Goal: Task Accomplishment & Management: Use online tool/utility

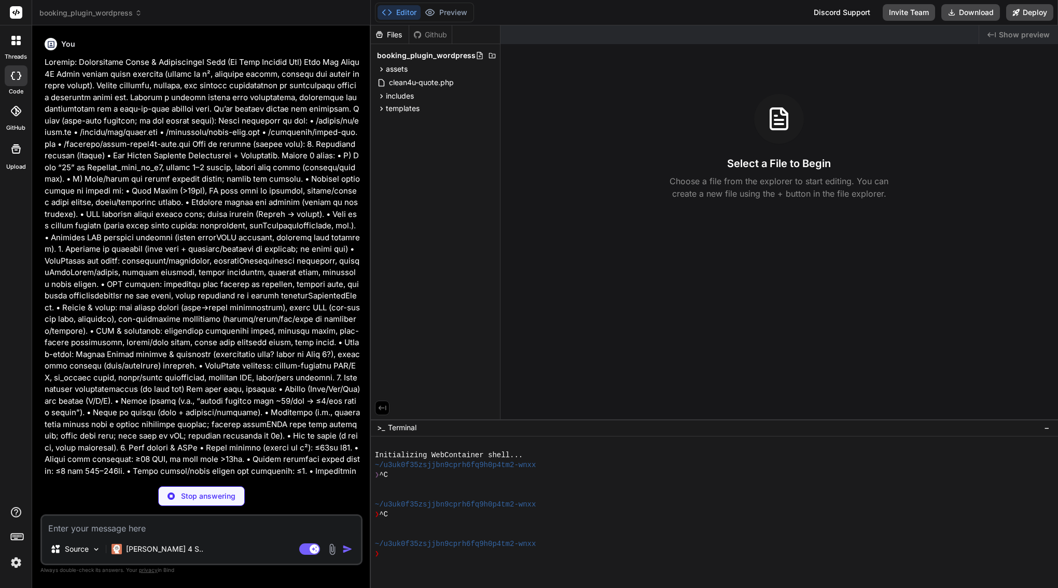
scroll to position [4710, 0]
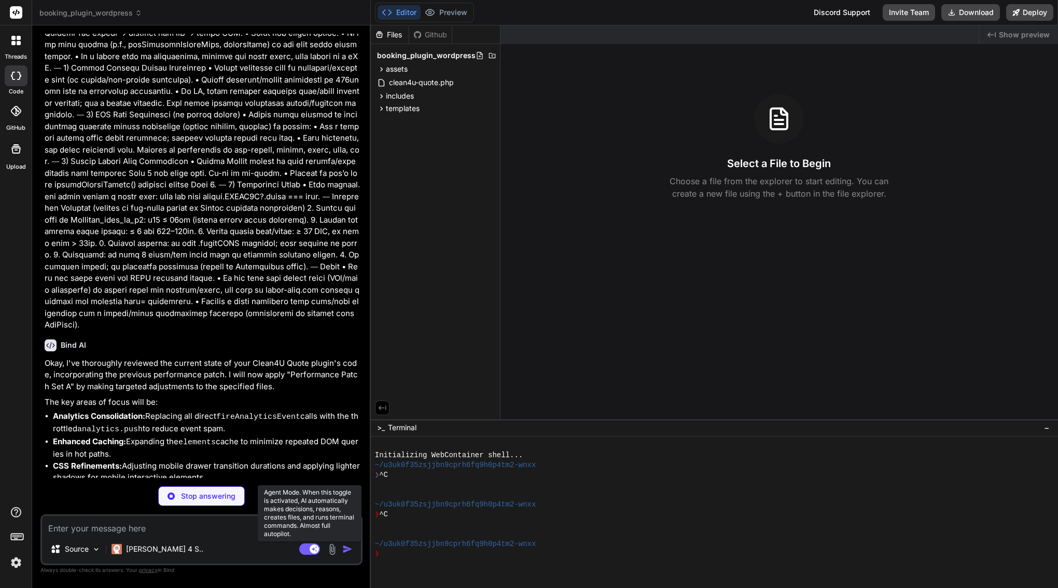
click at [316, 547] on icon at bounding box center [314, 548] width 5 height 5
type textarea "x"
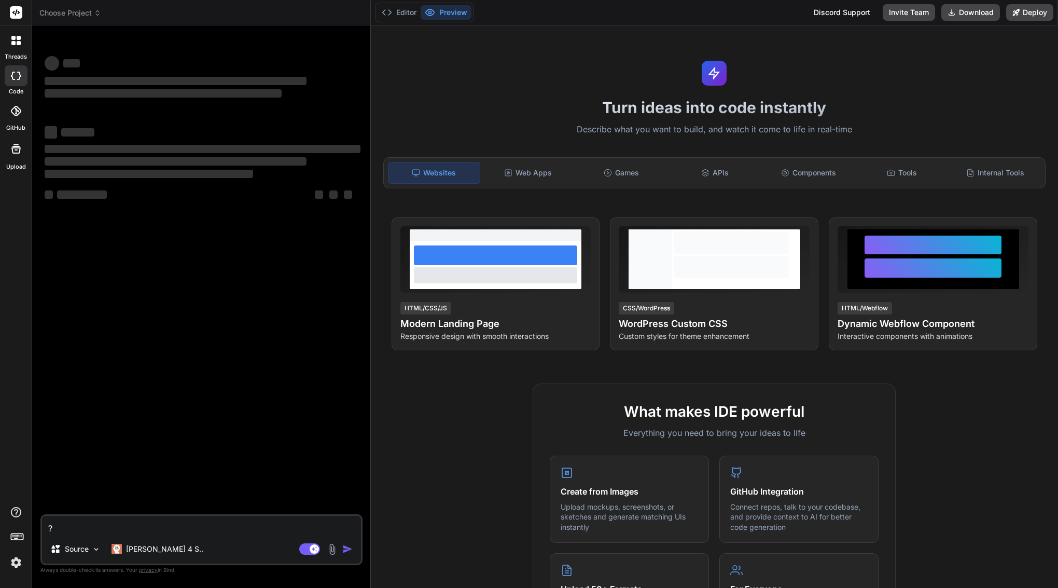
type textarea "x"
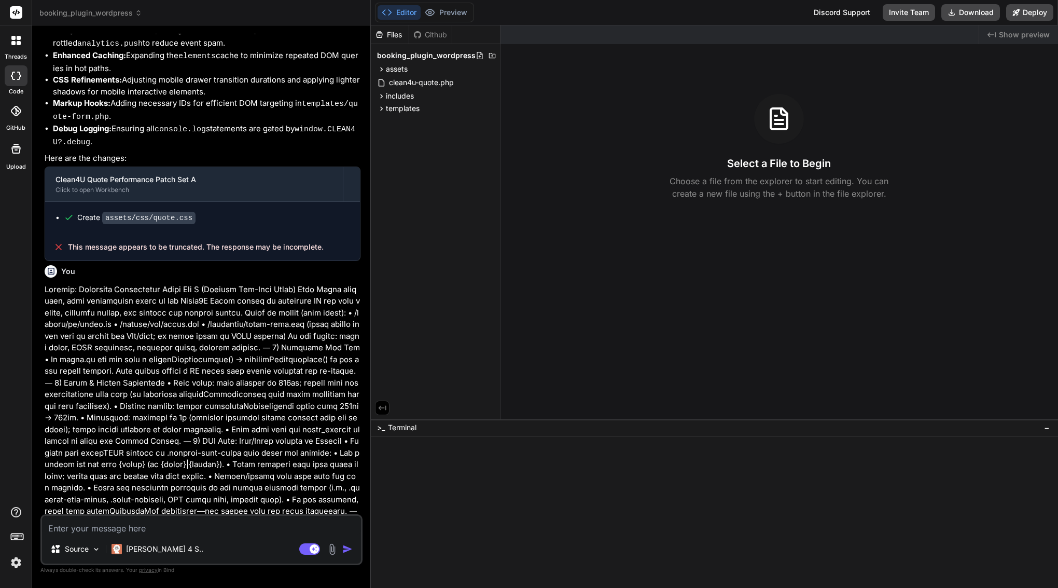
type textarea "x"
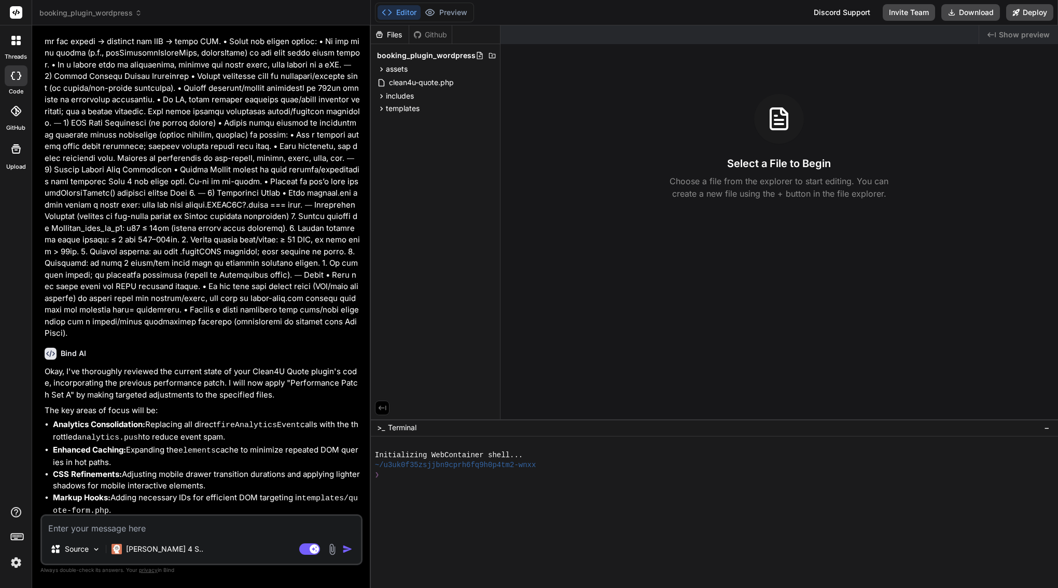
scroll to position [4976, 0]
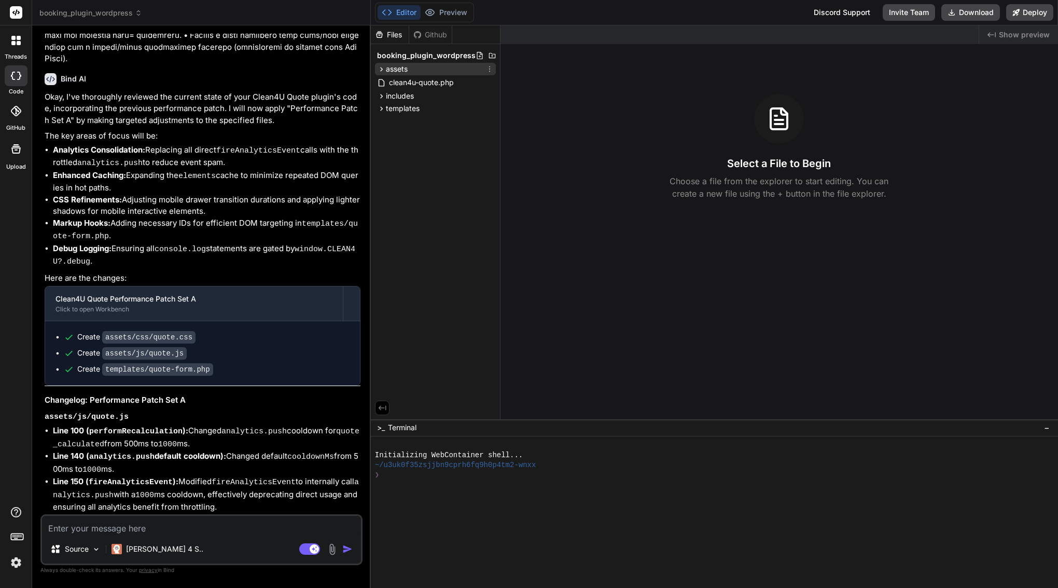
click at [408, 71] on span "assets" at bounding box center [397, 69] width 22 height 10
click at [406, 79] on span "css" at bounding box center [400, 82] width 11 height 10
click at [399, 82] on span "css" at bounding box center [400, 82] width 11 height 10
click at [402, 94] on icon at bounding box center [399, 97] width 9 height 9
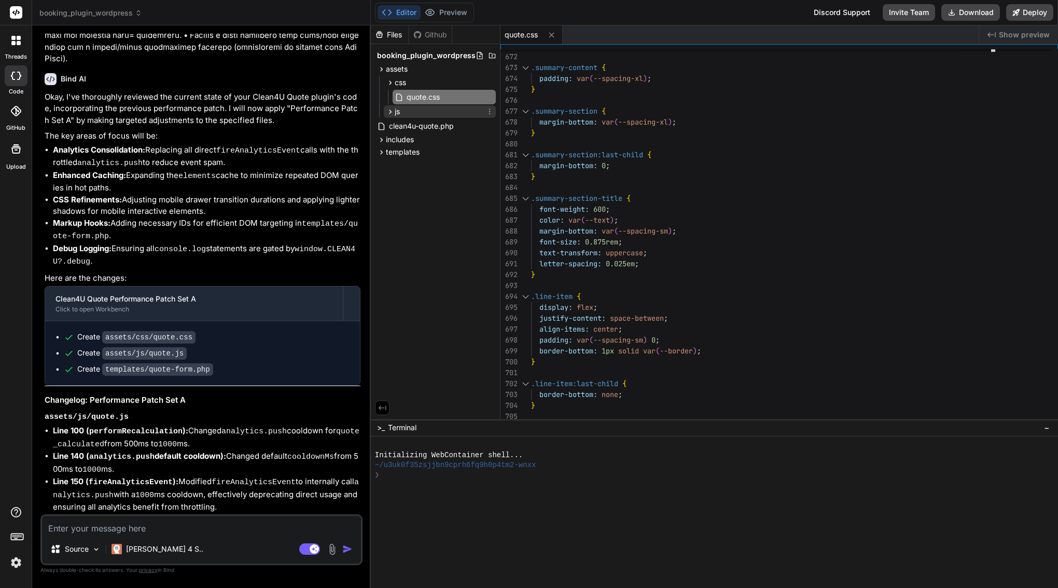
click at [395, 116] on span "js" at bounding box center [397, 111] width 5 height 10
click at [407, 122] on span "quote.js" at bounding box center [420, 126] width 29 height 12
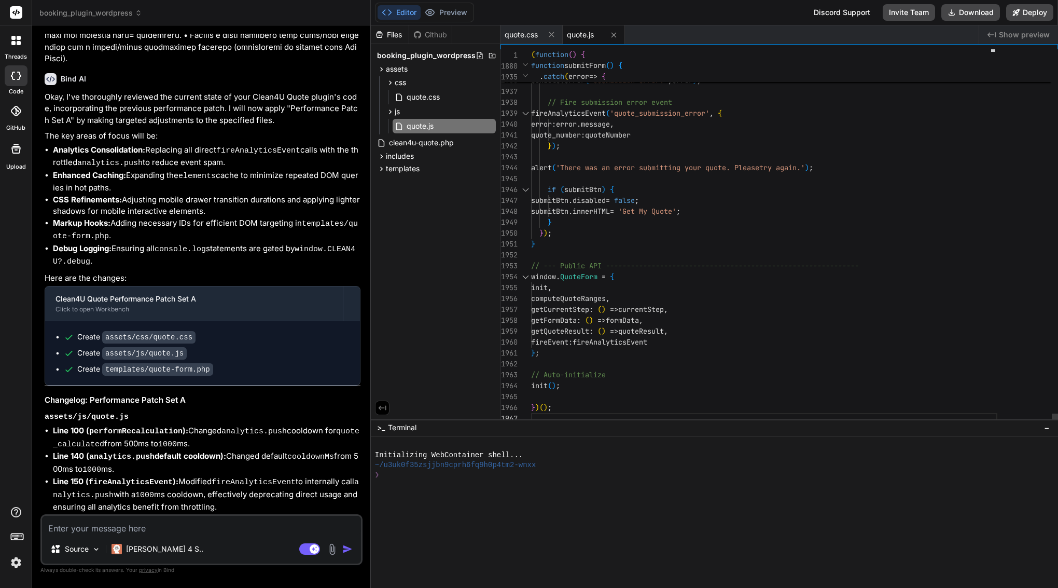
scroll to position [76, 0]
click at [410, 173] on span "templates" at bounding box center [403, 168] width 34 height 10
click at [422, 197] on span "quote-form.php" at bounding box center [425, 195] width 56 height 12
type textarea "observer.observe(summaryTotalElement, { childList: true, subtree: true }); } })…"
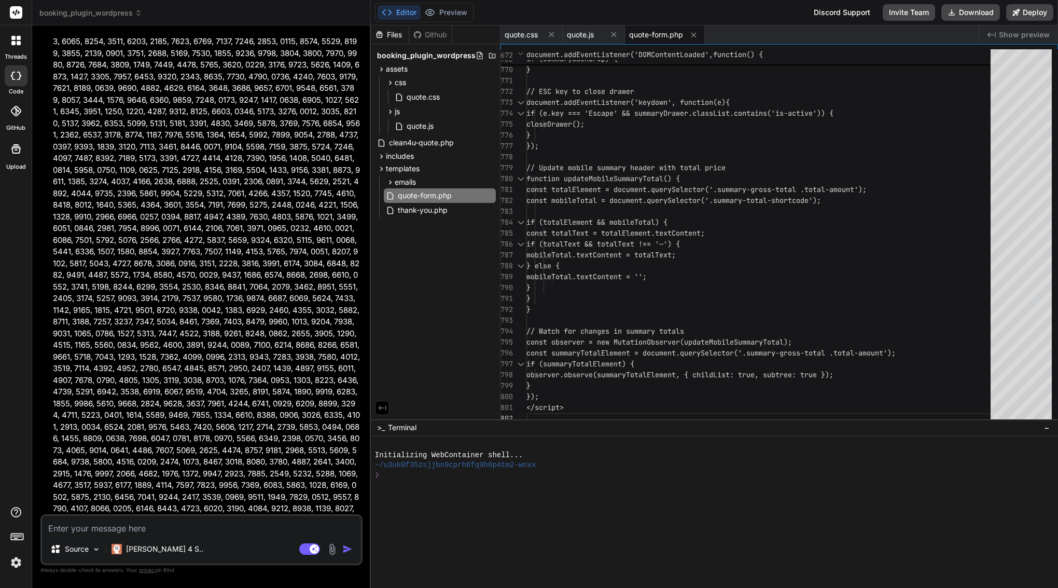
scroll to position [7704, 0]
click at [311, 547] on rect at bounding box center [314, 548] width 9 height 9
type textarea "x"
click at [132, 528] on textarea at bounding box center [201, 524] width 319 height 19
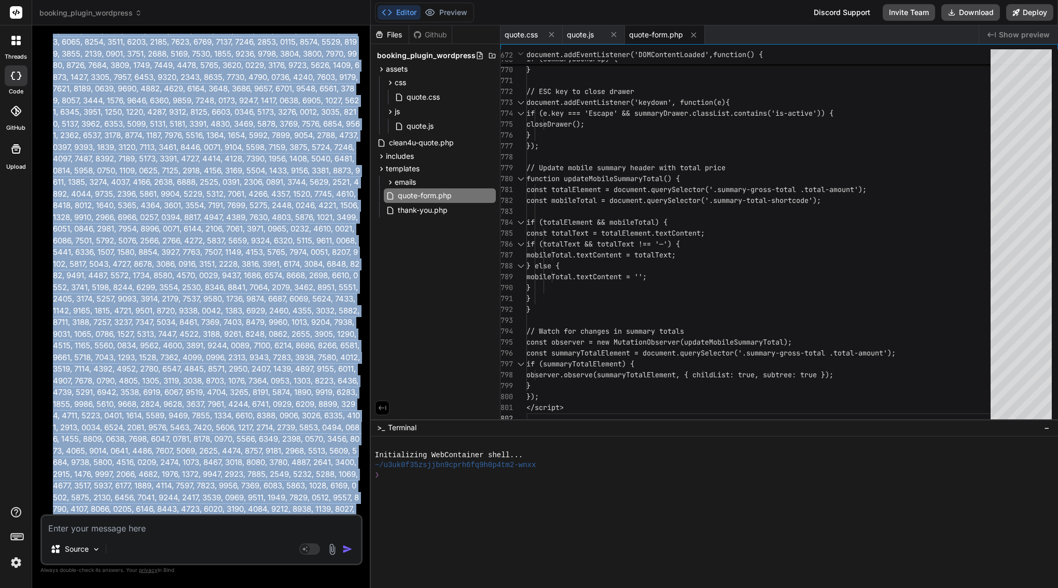
drag, startPoint x: 61, startPoint y: 244, endPoint x: 278, endPoint y: 501, distance: 337.1
click at [275, 505] on div "You Bind AI Here's the performance audit and optimization plan for the Clean4U …" at bounding box center [203, 274] width 320 height 480
copy div "Bind AI Okay, I've thoroughly reviewed the current state of your Clean4U Quote …"
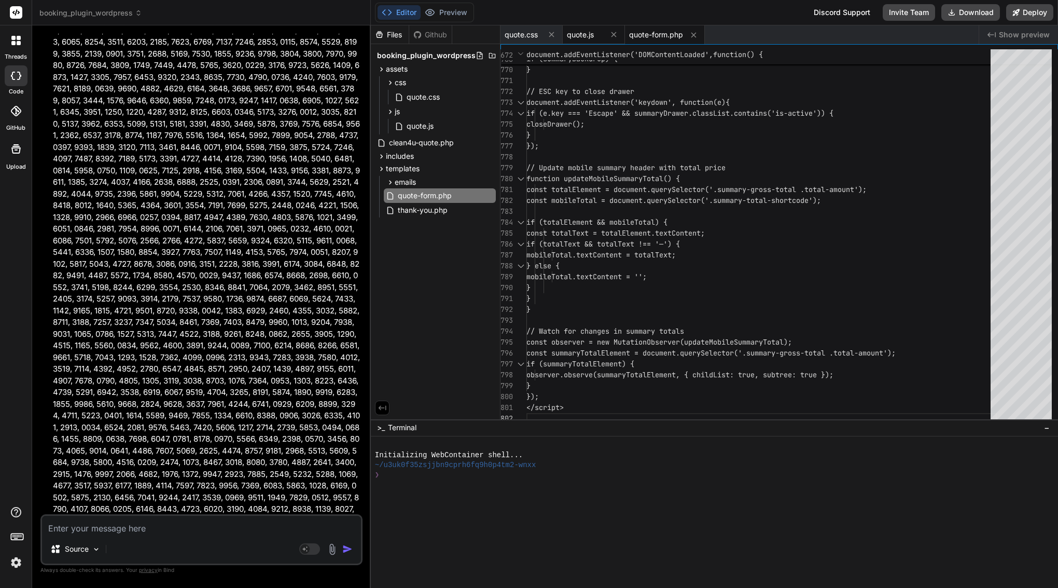
click at [590, 38] on span "quote.js" at bounding box center [580, 35] width 27 height 10
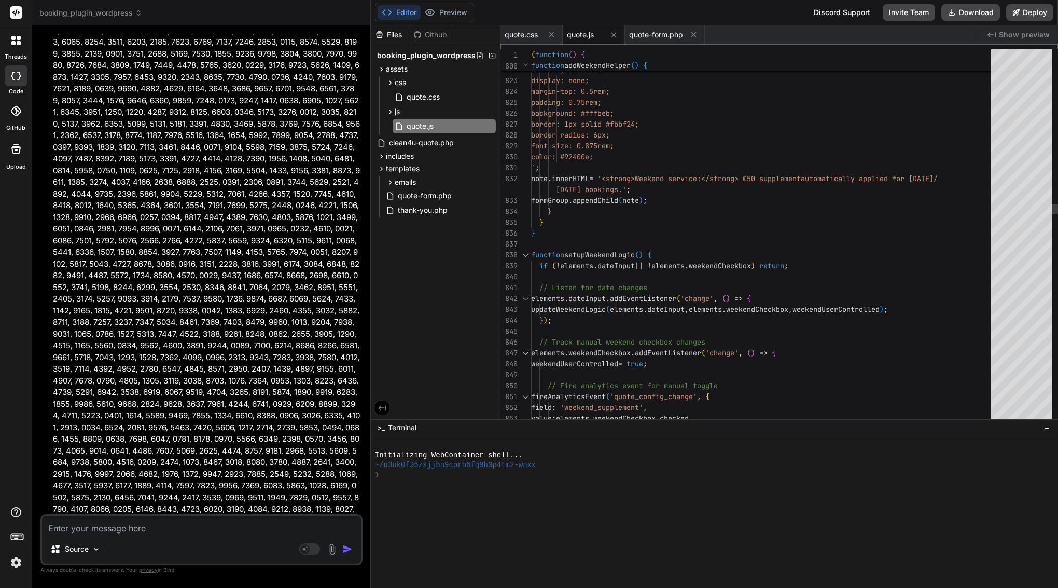
click at [581, 166] on div "` ;" at bounding box center [764, 167] width 466 height 11
type textarea "(function() { 'use strict'; // --- Google Places Autocomplete Global Callback -…"
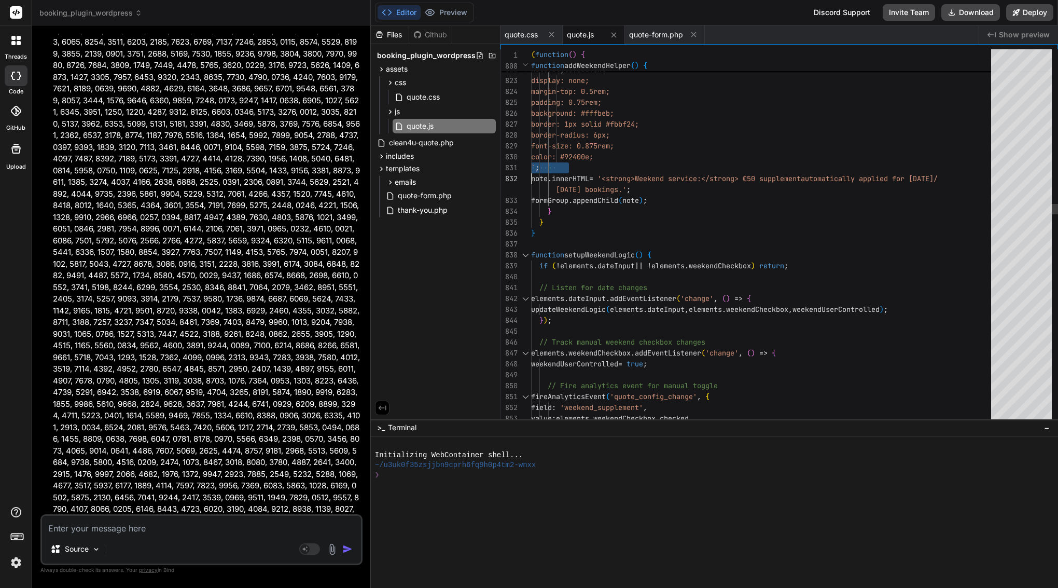
click at [581, 166] on div "` ;" at bounding box center [764, 167] width 466 height 11
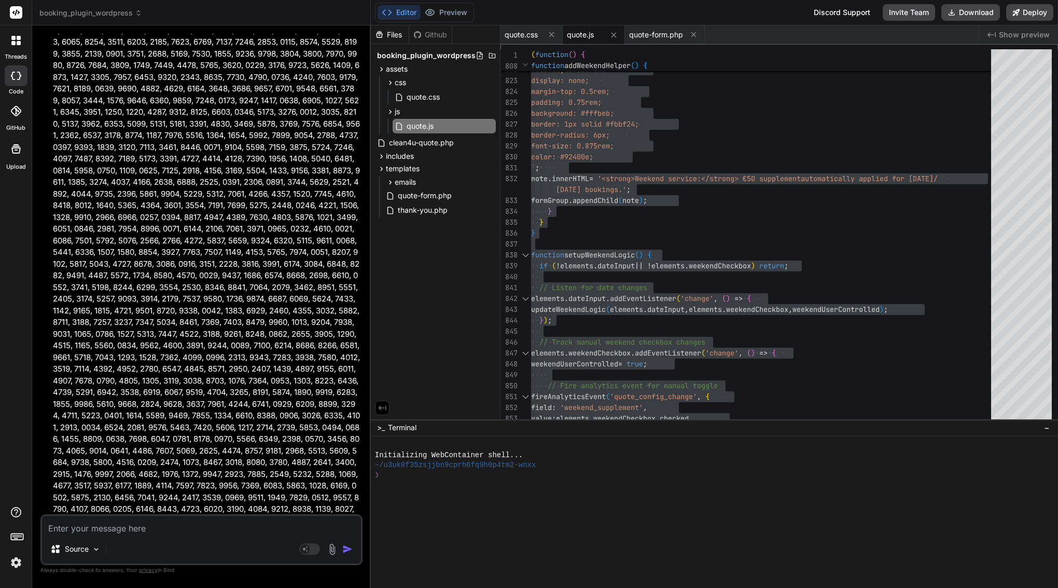
click at [167, 534] on div "Source Agent Mode. When this toggle is activated, AI automatically makes decisi…" at bounding box center [201, 539] width 322 height 51
click at [170, 519] on textarea at bounding box center [201, 524] width 319 height 19
paste textarea "perfect. here’s a clean hand-off you can paste straight into Bind so it does ex…"
type textarea "x"
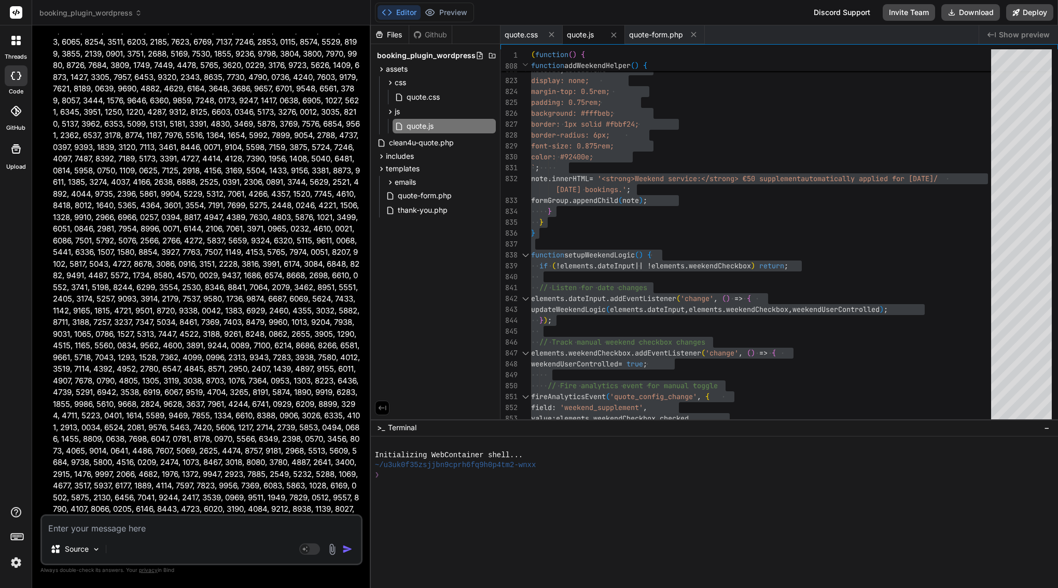
type textarea "perfect. here’s a clean hand-off you can paste straight into Bind so it does ex…"
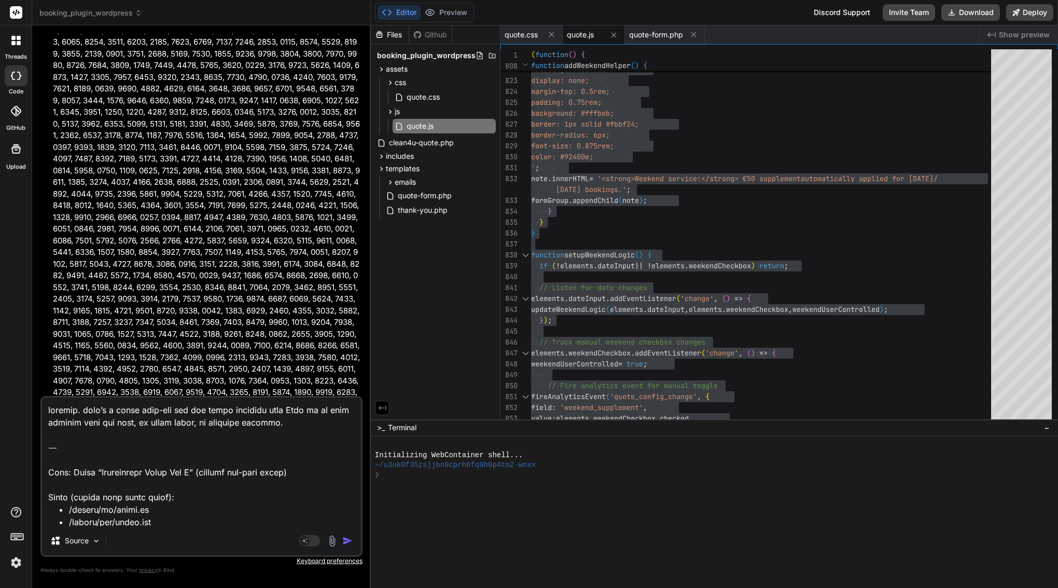
scroll to position [985, 0]
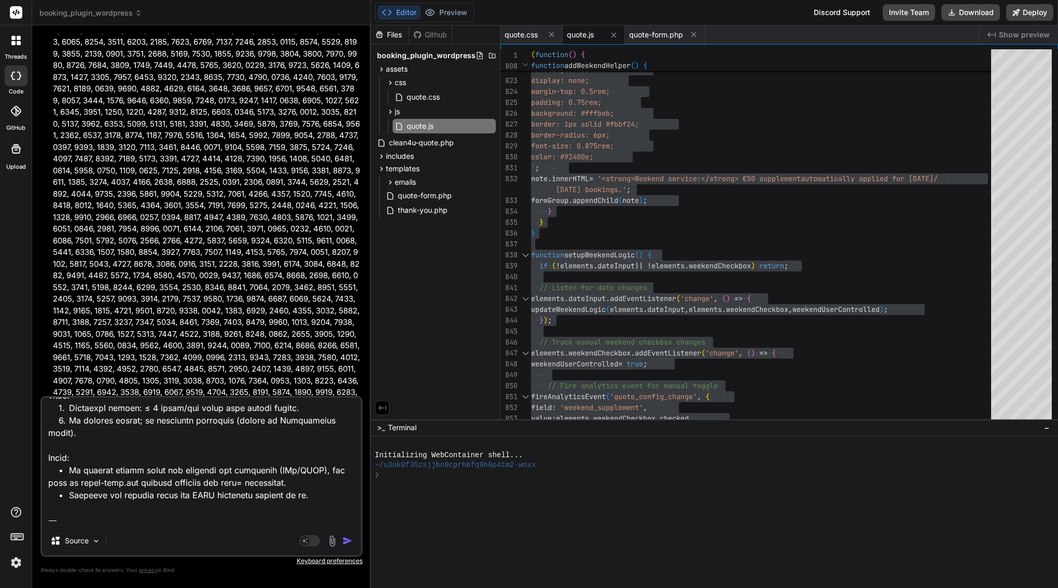
drag, startPoint x: 189, startPoint y: 520, endPoint x: 47, endPoint y: 482, distance: 147.2
click at [47, 482] on textarea at bounding box center [201, 461] width 319 height 129
type textarea "x"
type textarea "perfect. here’s a clean hand-off you can paste straight into Bind so it does ex…"
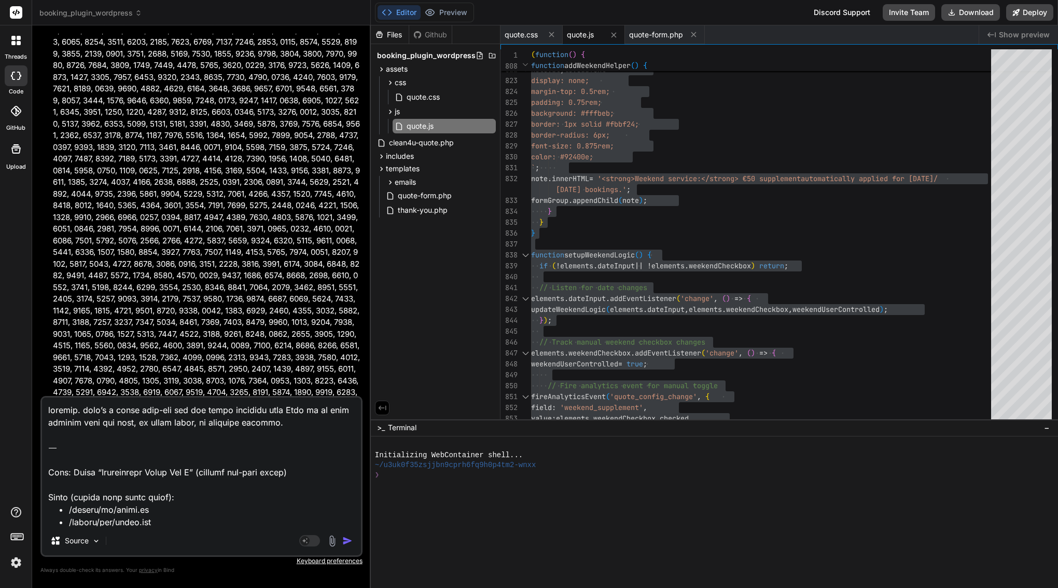
scroll to position [0, 0]
drag, startPoint x: 50, startPoint y: 472, endPoint x: 40, endPoint y: 355, distance: 117.6
click at [40, 355] on div "You Bind AI Here's the performance audit and optimization plan for the Clean4U …" at bounding box center [201, 310] width 322 height 553
type textarea "x"
type textarea "Task: Apply “Performance Patch Set A” (focused hot-path fixes) Scope (update on…"
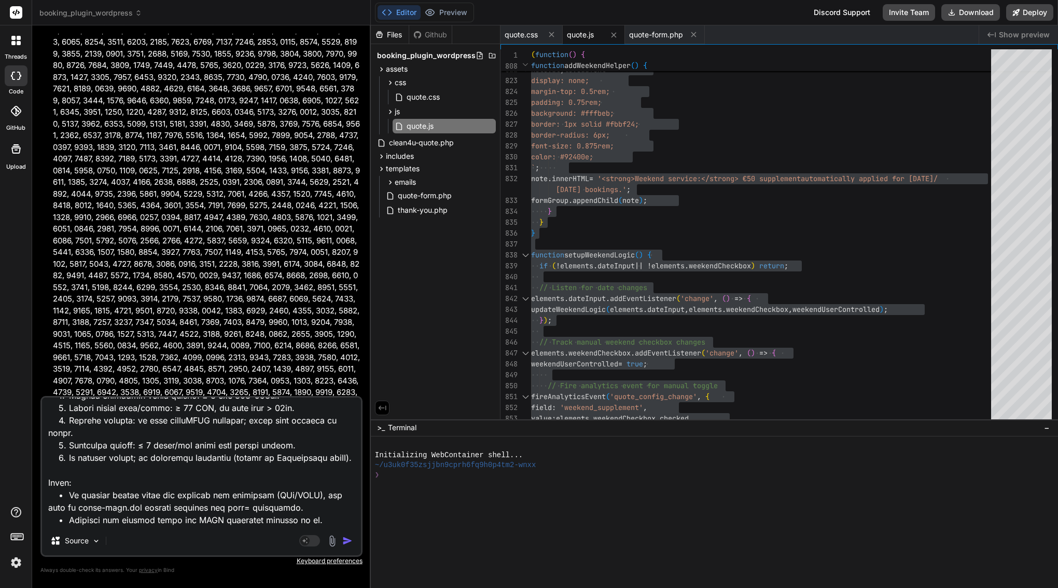
scroll to position [886, 0]
click at [148, 513] on textarea at bounding box center [201, 461] width 319 height 129
paste textarea "// --- Clean4U Quote Plugin Perf Checks --- // 1) Check duplicate listeners on …"
type textarea "x"
type textarea "Task: Apply “Performance Patch Set A” (focused hot-path fixes) Scope (update on…"
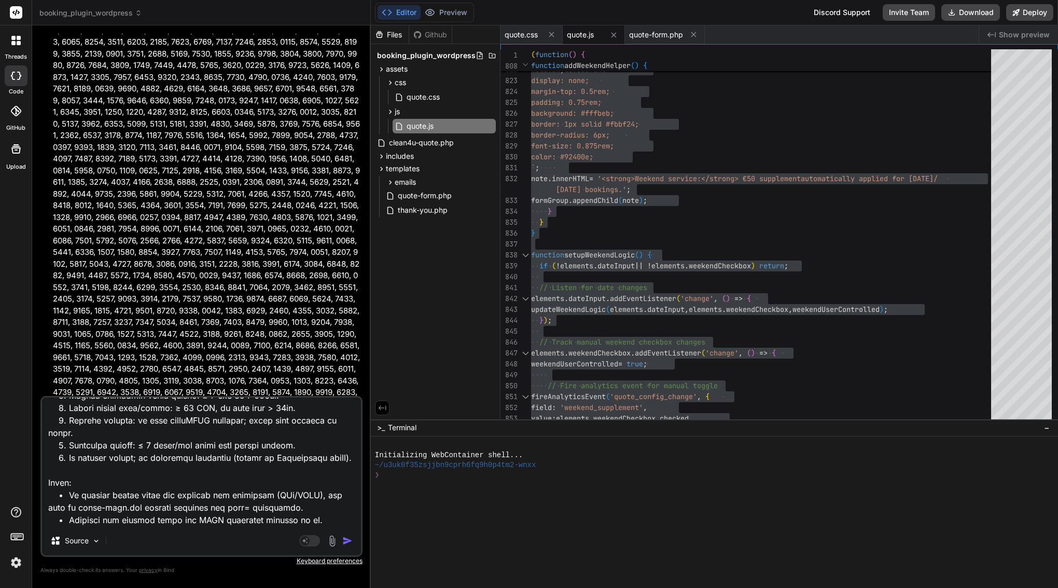
scroll to position [1359, 0]
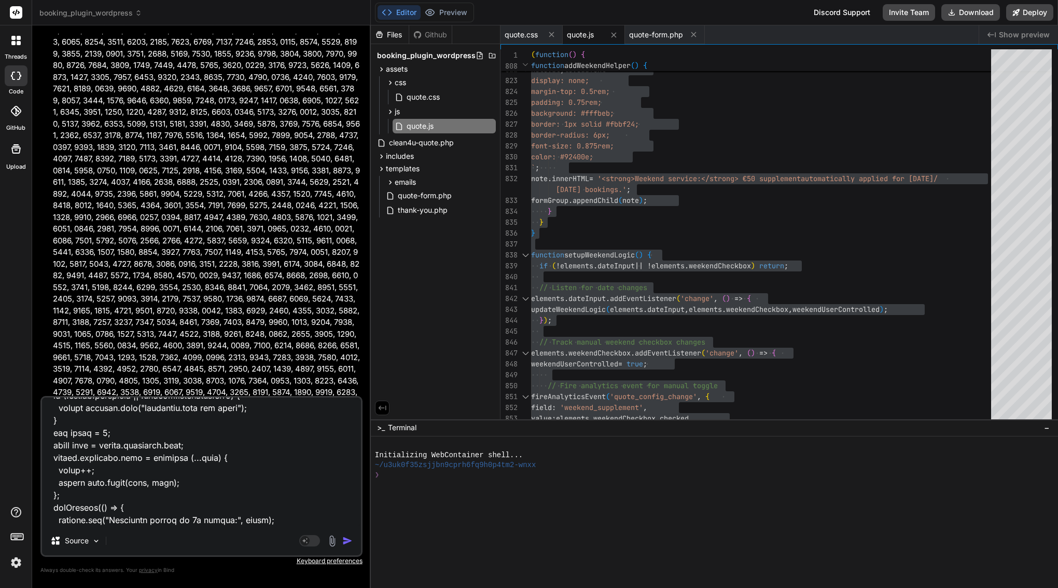
type textarea "x"
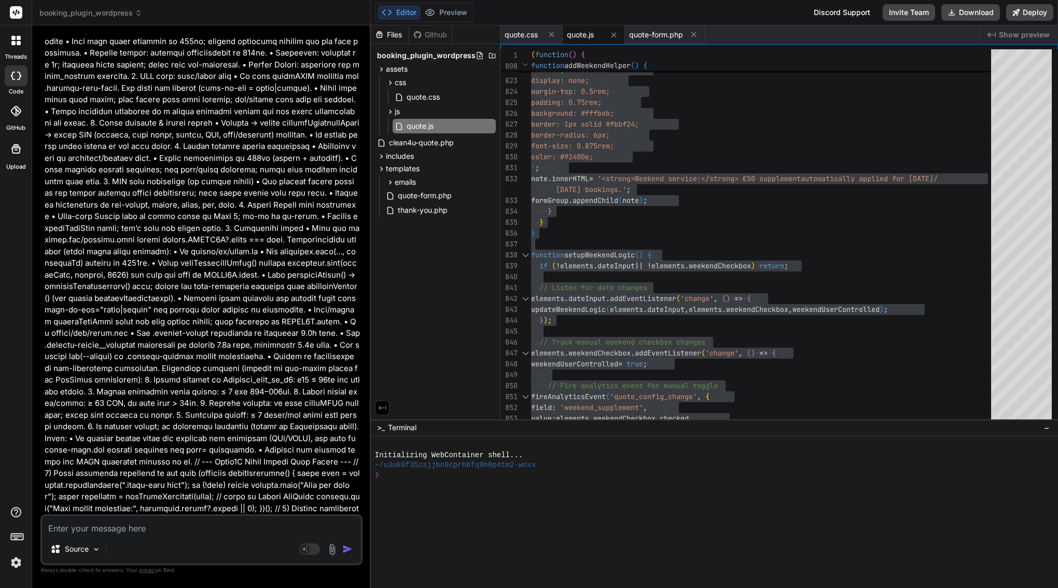
scroll to position [8438, 0]
click at [519, 1] on div "Editor Preview Disabled until preview for your project is generated Discord Sup…" at bounding box center [714, 12] width 687 height 25
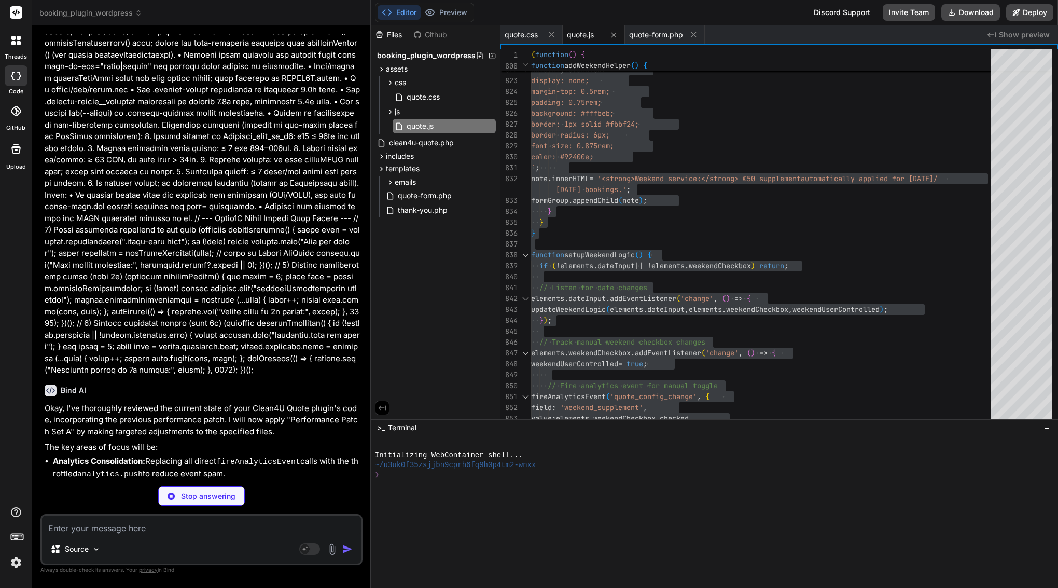
scroll to position [0, 0]
type textarea "x"
type textarea ".summary-trigger { will-change: transform; } /* Ensure smooth scrolling perform…"
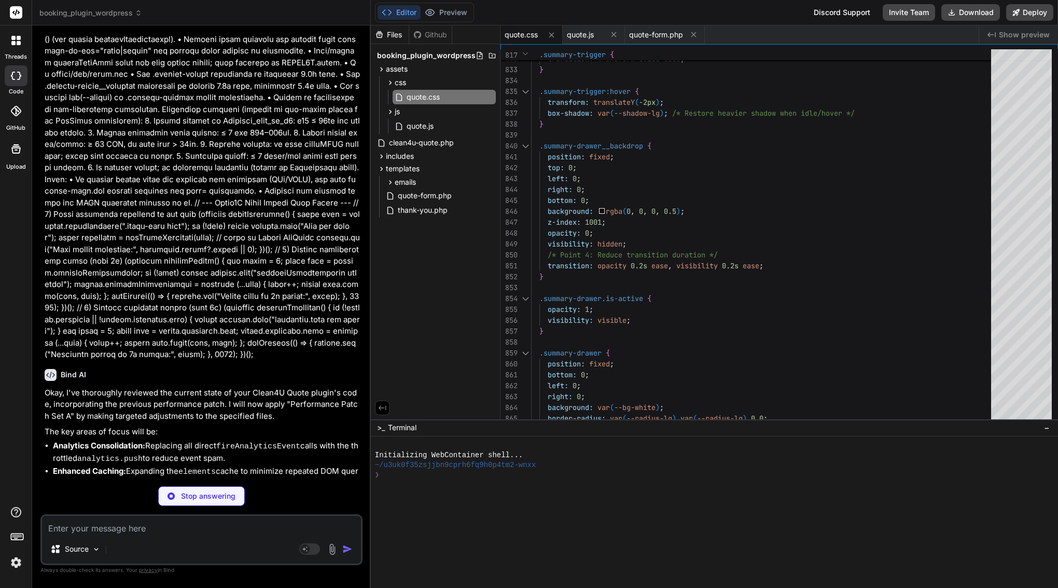
click at [392, 75] on div "css quote.css js quote.js" at bounding box center [435, 105] width 121 height 60
click at [392, 69] on span "assets" at bounding box center [397, 69] width 22 height 10
click at [401, 105] on span "templates" at bounding box center [403, 108] width 34 height 10
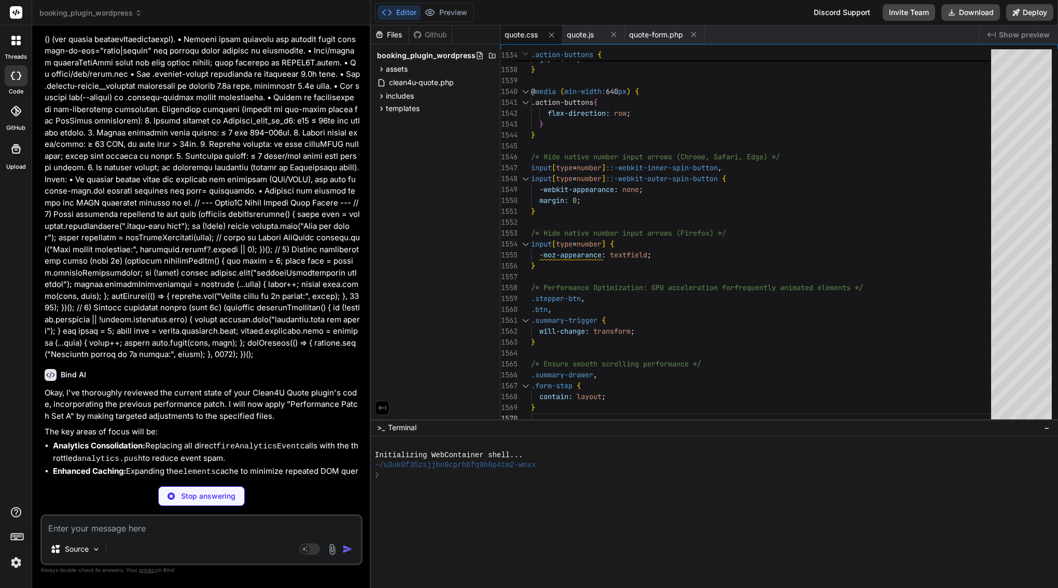
type textarea "x"
type textarea "getFormData: () => formData, getQuoteResult: () => quoteResult, fireEvent: fire…"
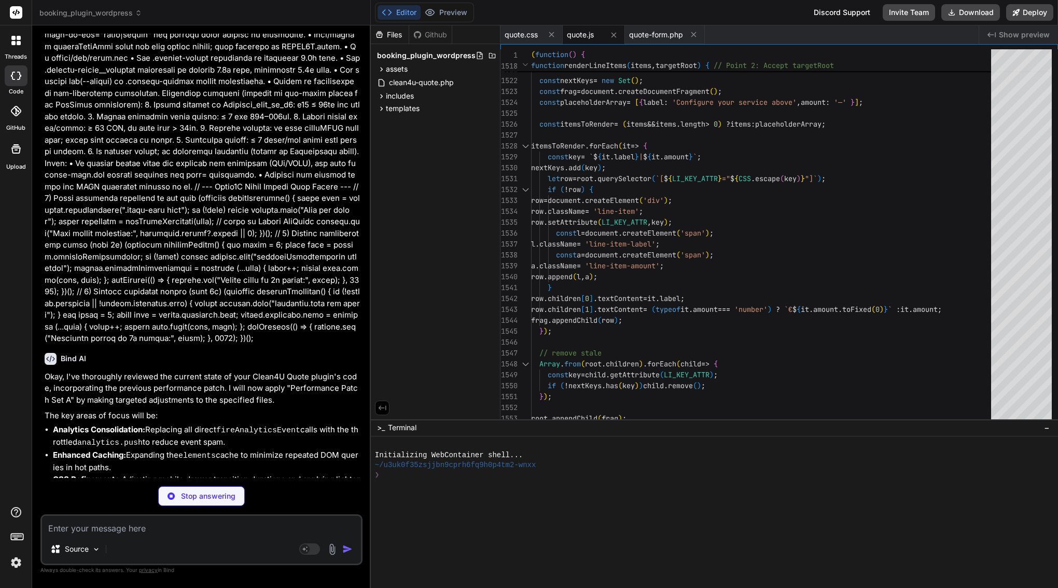
scroll to position [8714, 0]
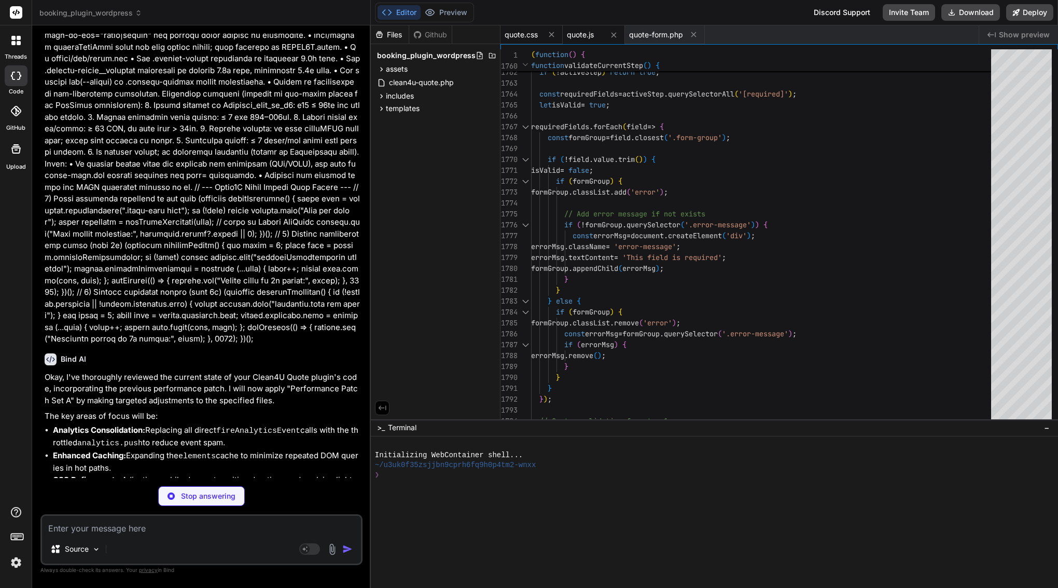
type textarea "x"
click at [526, 40] on div "quote.css" at bounding box center [531, 34] width 62 height 19
type textarea ".summary-trigger { will-change: transform; } /* Ensure smooth scrolling perform…"
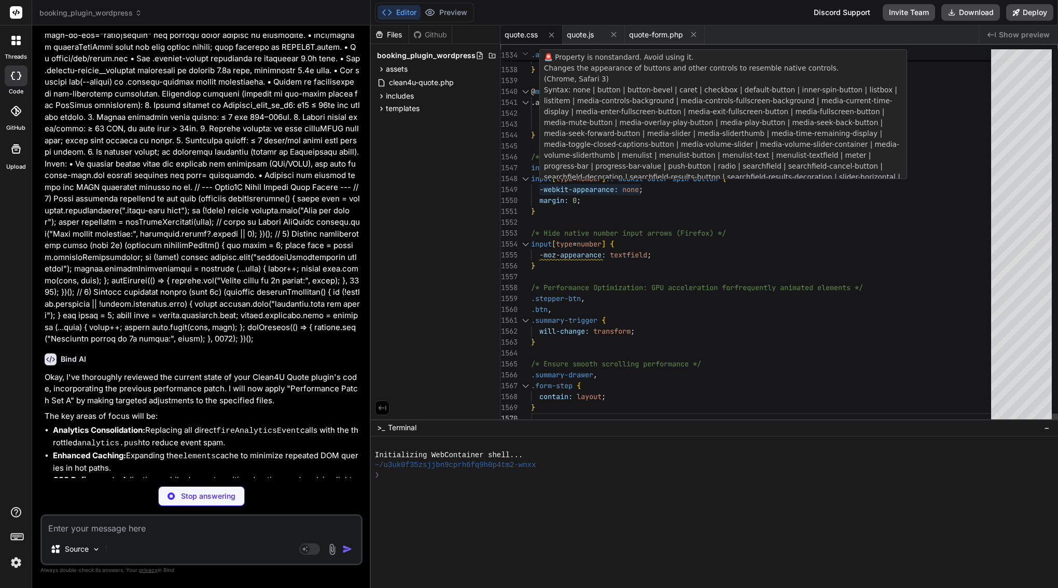
type textarea "x"
type textarea "const observer = new MutationObserver(updateMobileSummaryTotal); const summaryT…"
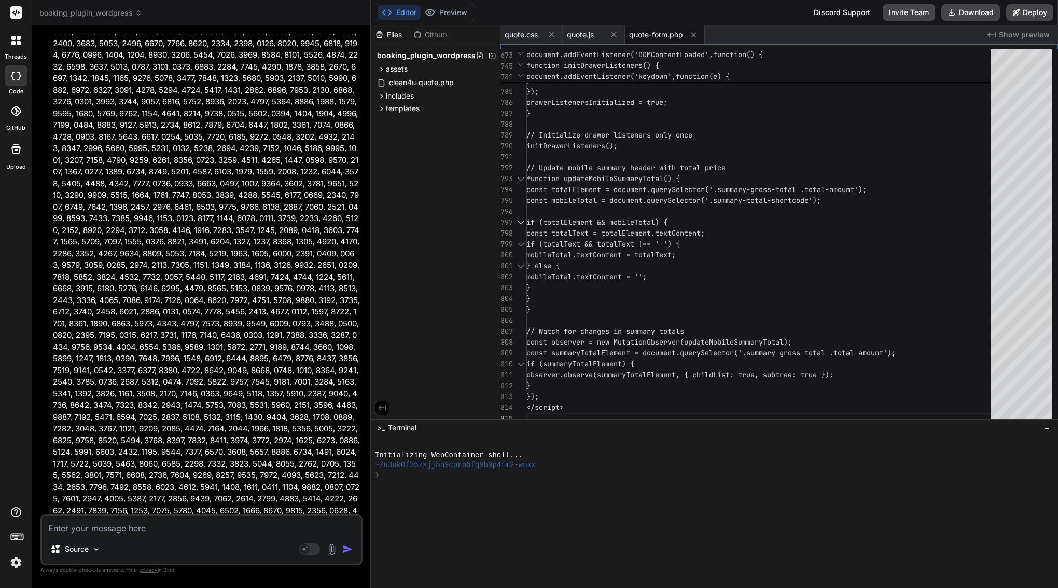
scroll to position [10009, 0]
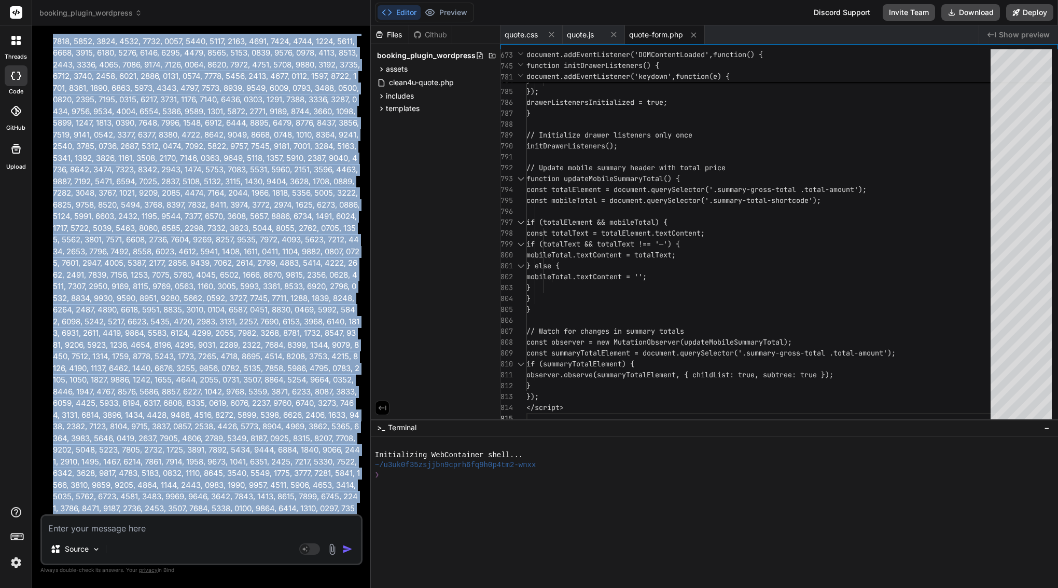
drag, startPoint x: 62, startPoint y: 202, endPoint x: 210, endPoint y: 510, distance: 341.7
copy div "Bind AI Okay, I've thoroughly reviewed the current state of your Clean4U Quote …"
click at [967, 15] on button "Download" at bounding box center [970, 12] width 59 height 17
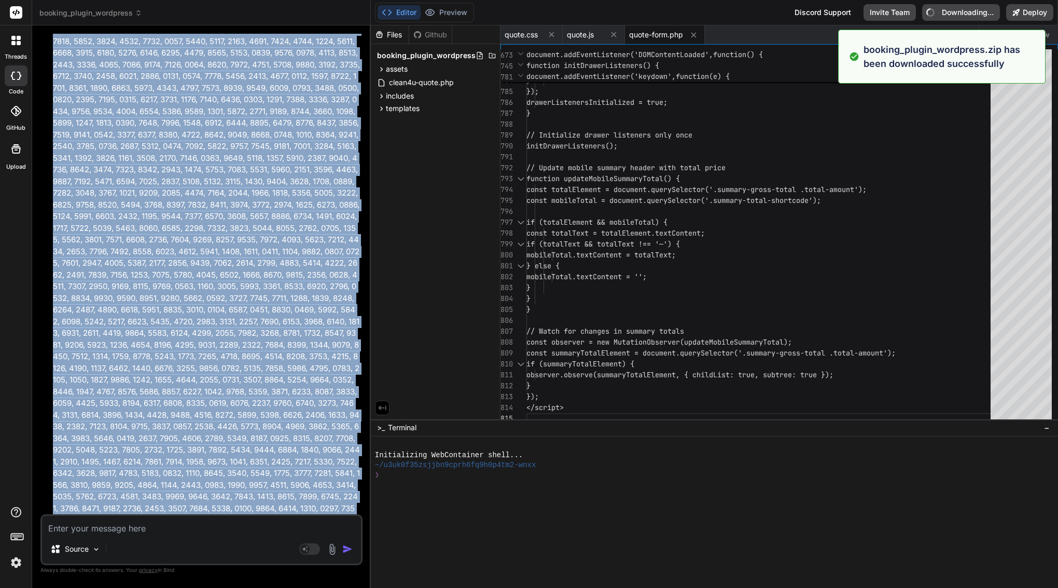
type textarea "x"
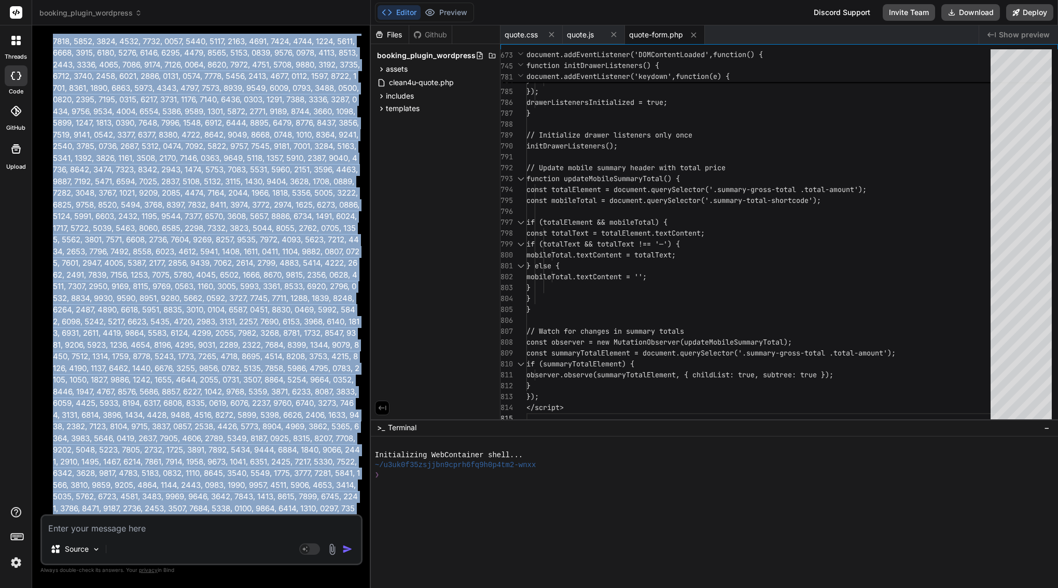
click at [61, 243] on li at bounding box center [207, 94] width 308 height 1190
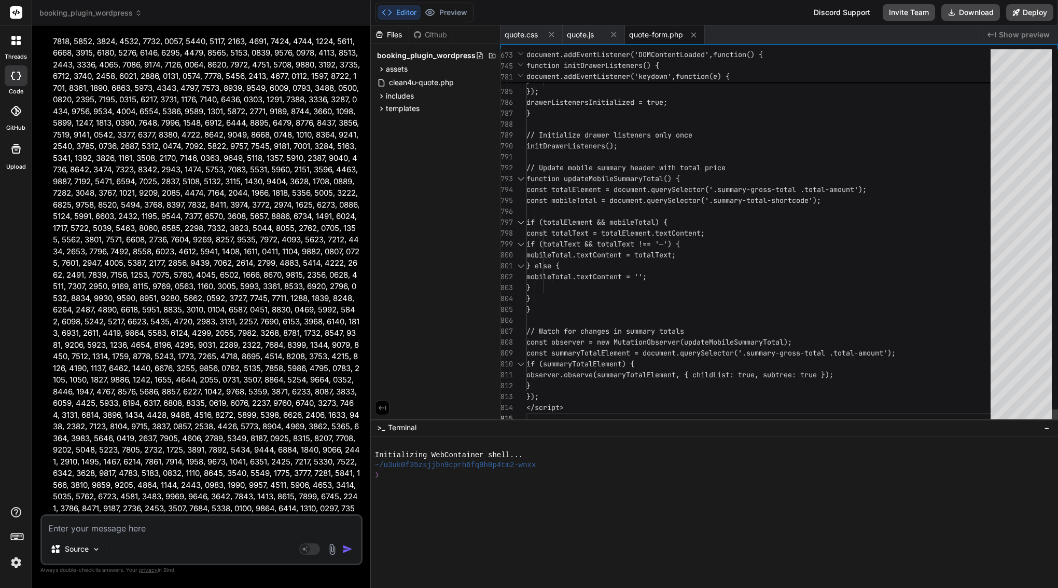
click at [639, 132] on span "// Initialize drawer listeners only once" at bounding box center [609, 134] width 166 height 9
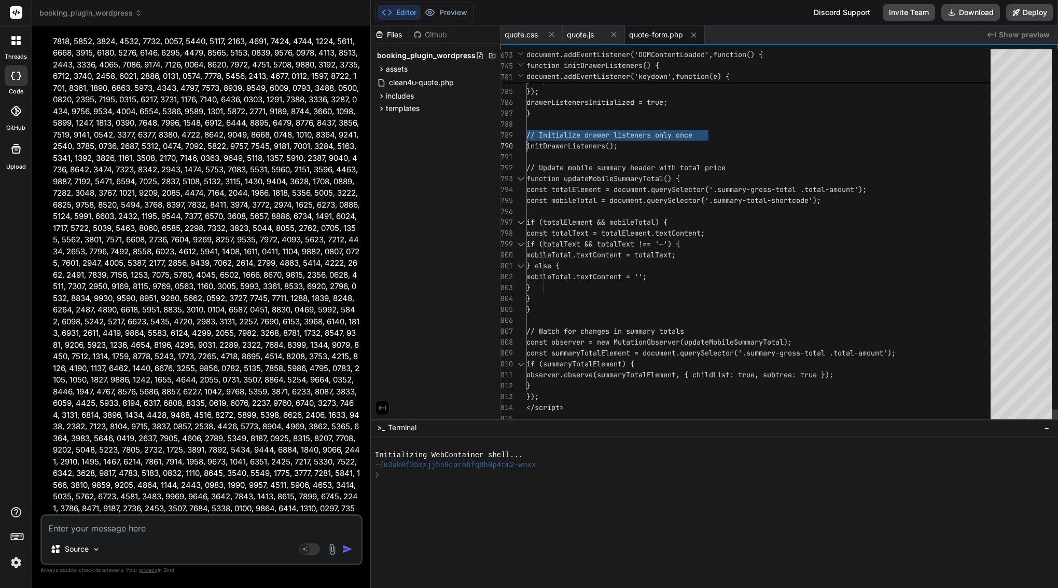
scroll to position [0, 0]
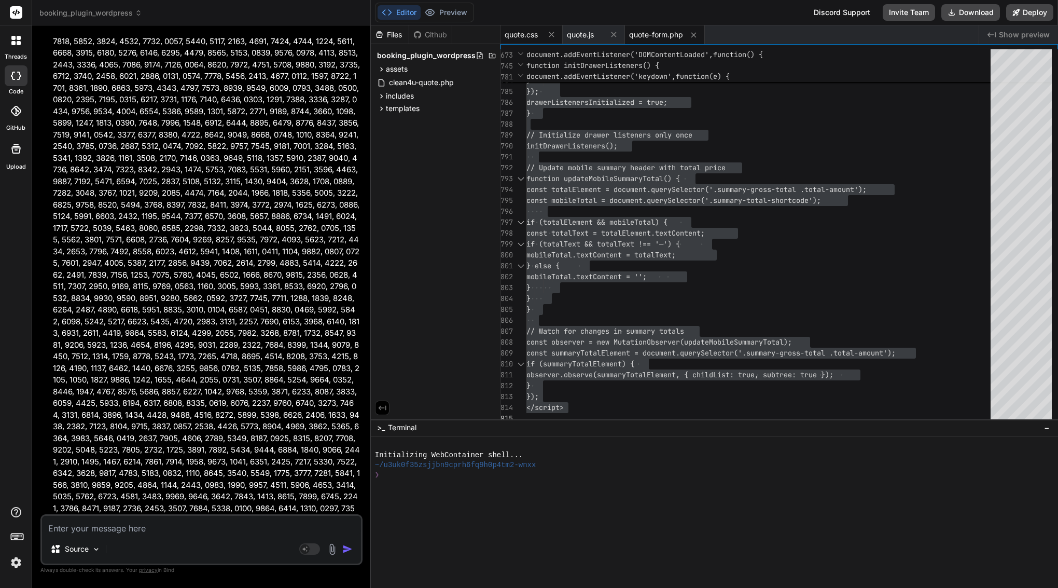
click at [522, 44] on div "quote.css" at bounding box center [531, 34] width 62 height 19
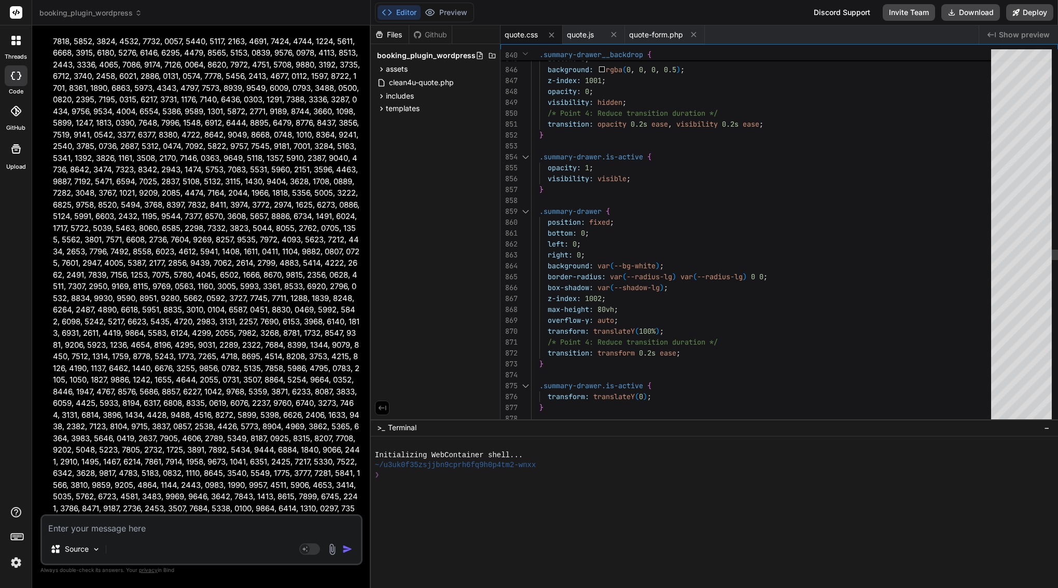
click at [634, 190] on div "}" at bounding box center [764, 189] width 466 height 11
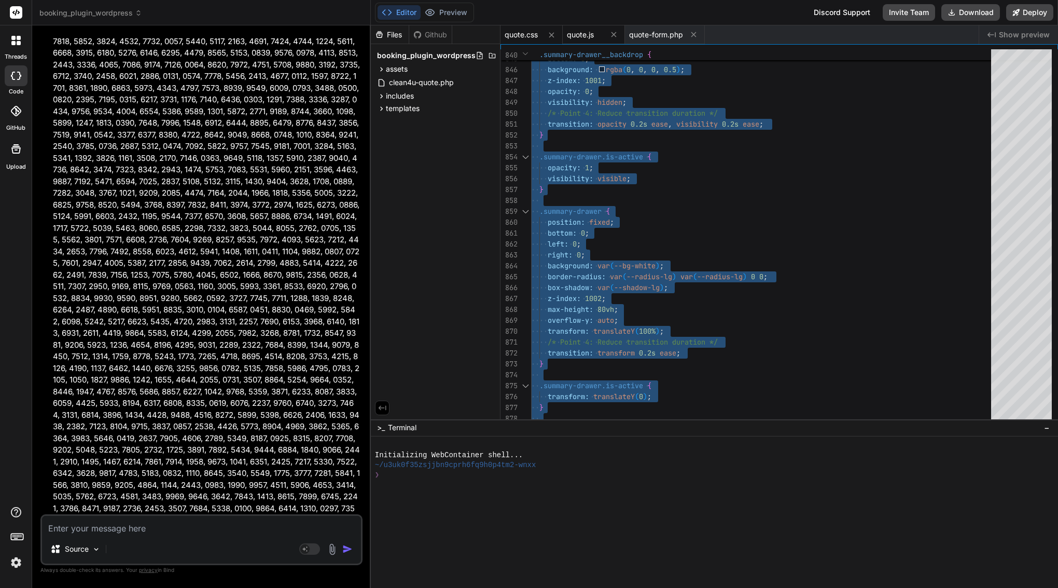
click at [578, 36] on span "quote.js" at bounding box center [580, 35] width 27 height 10
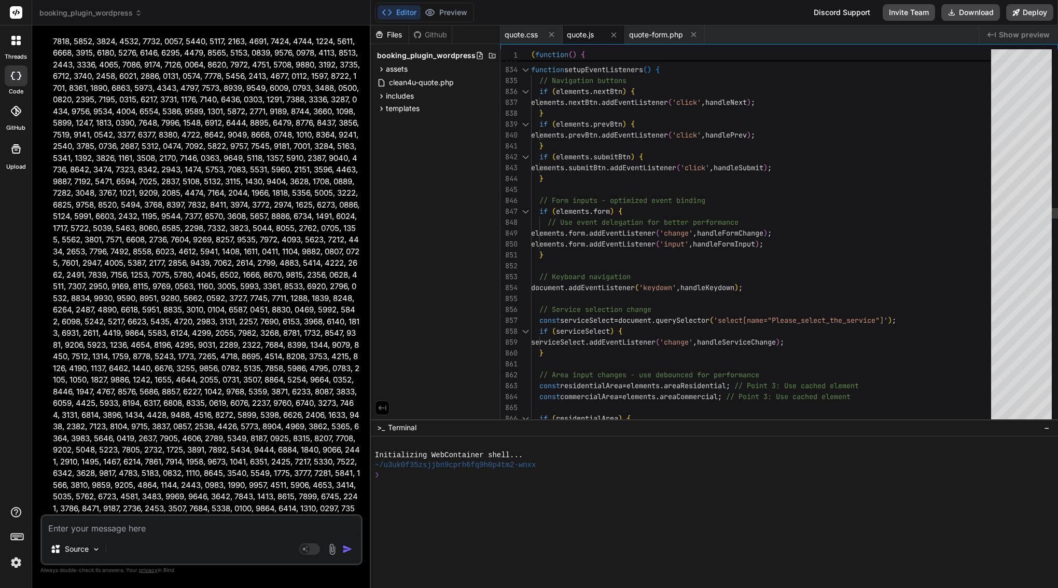
click at [590, 168] on span "submitBtn" at bounding box center [586, 167] width 37 height 9
type textarea "(function() { 'use strict'; // --- Google Places Autocomplete Global Callback -…"
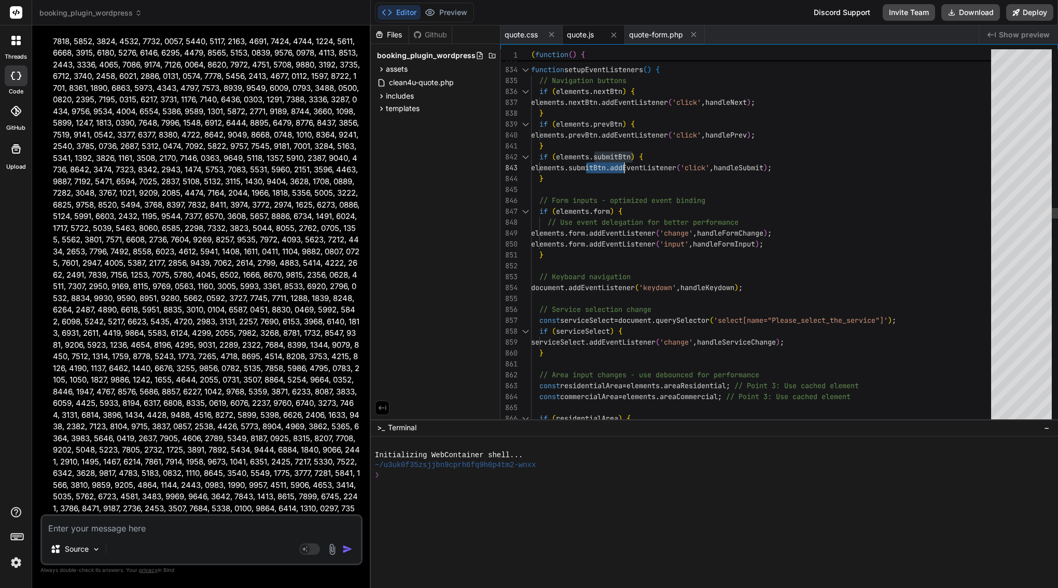
click at [590, 168] on span "submitBtn" at bounding box center [586, 167] width 37 height 9
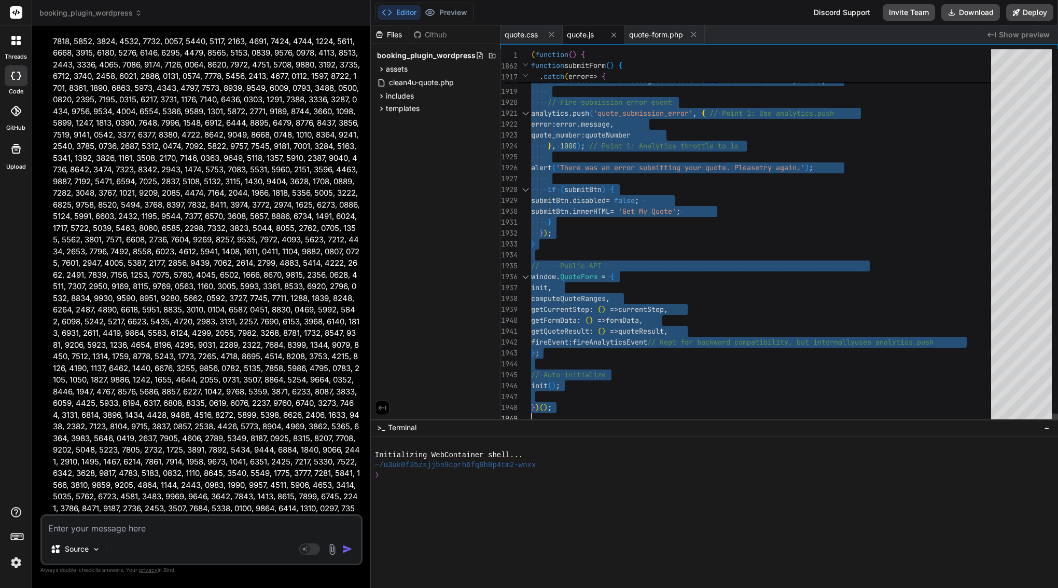
scroll to position [0, 0]
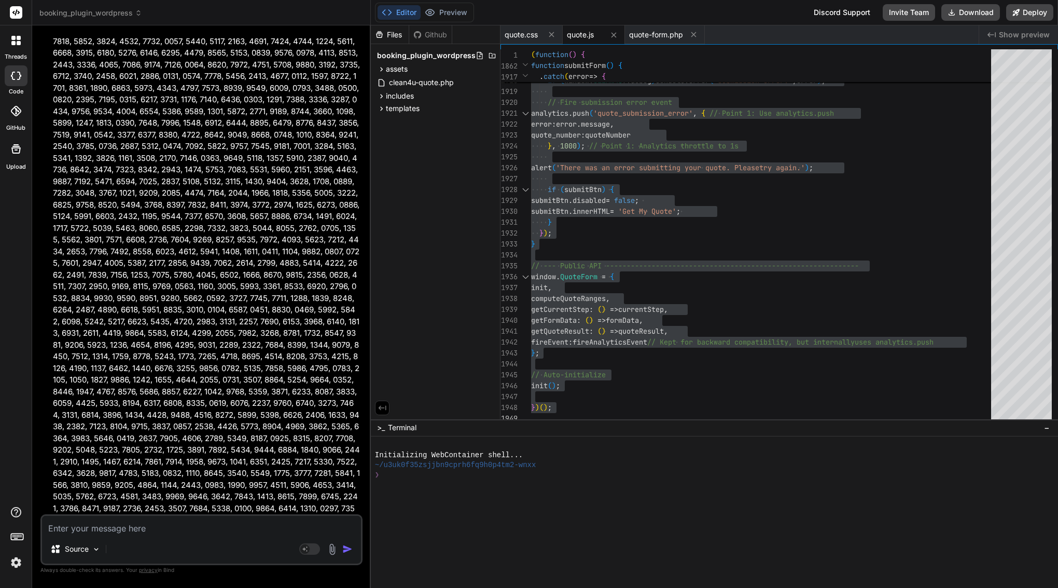
click at [162, 521] on textarea at bounding box center [201, 524] width 319 height 19
paste textarea "Here’s a clean, copy-paste prompt you can give Bind AI: ⸻ Project: Clean4U Quot…"
type textarea "x"
type textarea "Here’s a clean, copy-paste prompt you can give Bind AI: ⸻ Project: Clean4U Quot…"
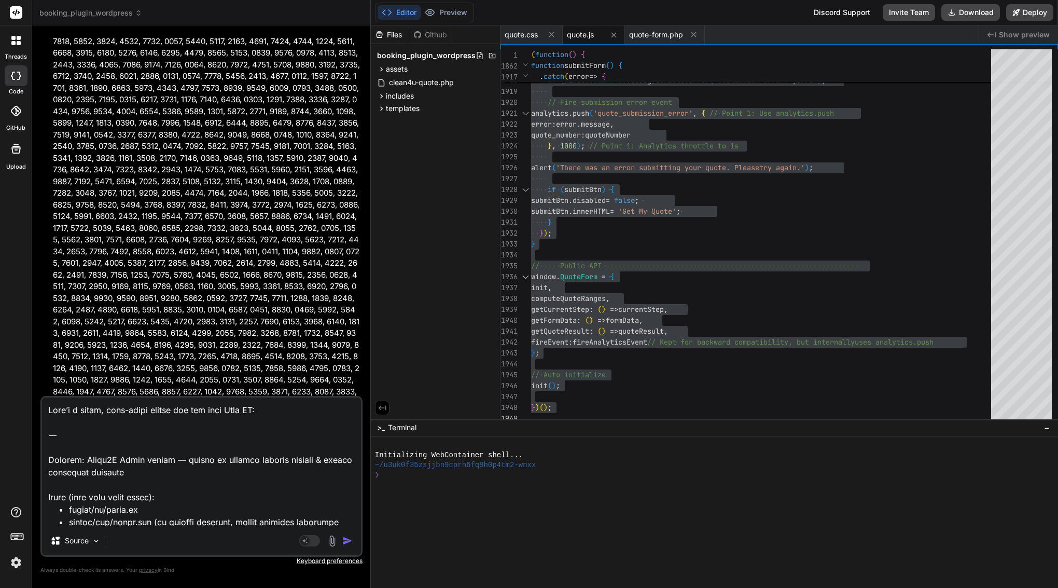
drag, startPoint x: 46, startPoint y: 459, endPoint x: 43, endPoint y: 384, distance: 75.8
click at [43, 384] on div "You Bind AI Here's the performance audit and optimization plan for the Clean4U …" at bounding box center [201, 310] width 322 height 553
type textarea "x"
type textarea "Project: Clean4U Quote plugin — hotfix to restore dynamic summary & remove anal…"
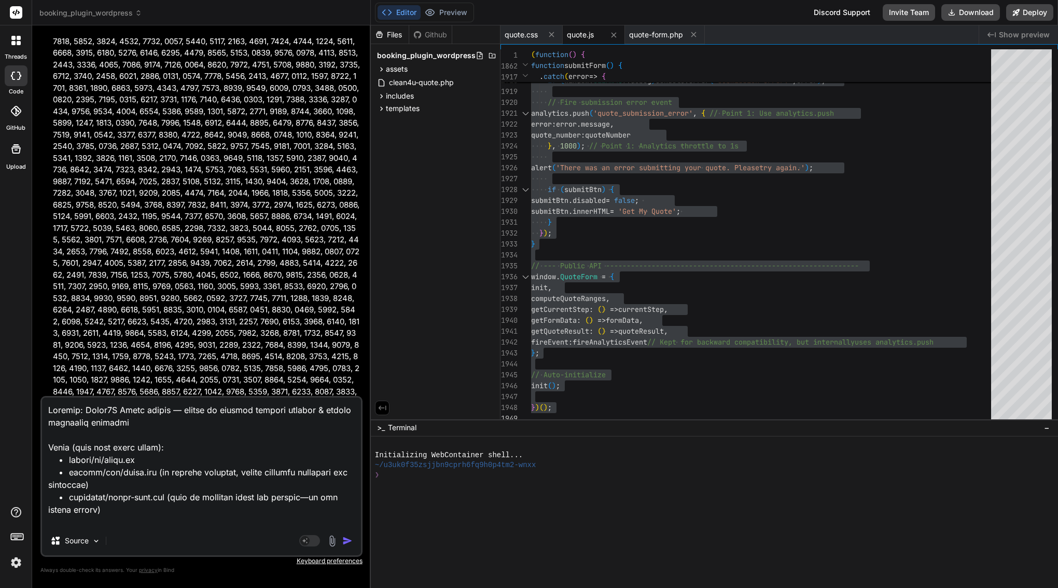
type textarea "x"
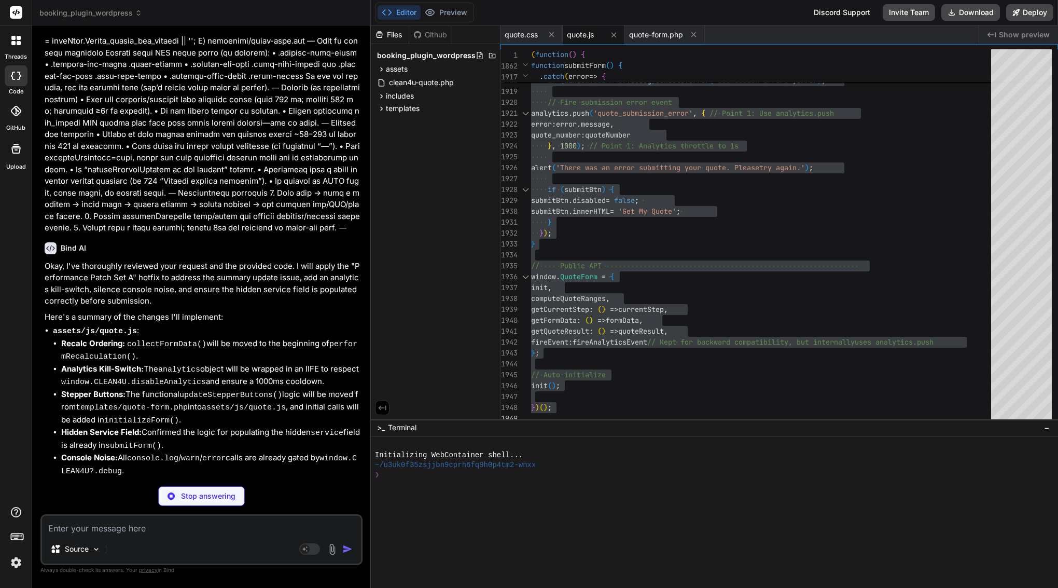
type textarea "x"
type textarea ".summary-trigger { will-change: transform; } /* Ensure smooth scrolling perform…"
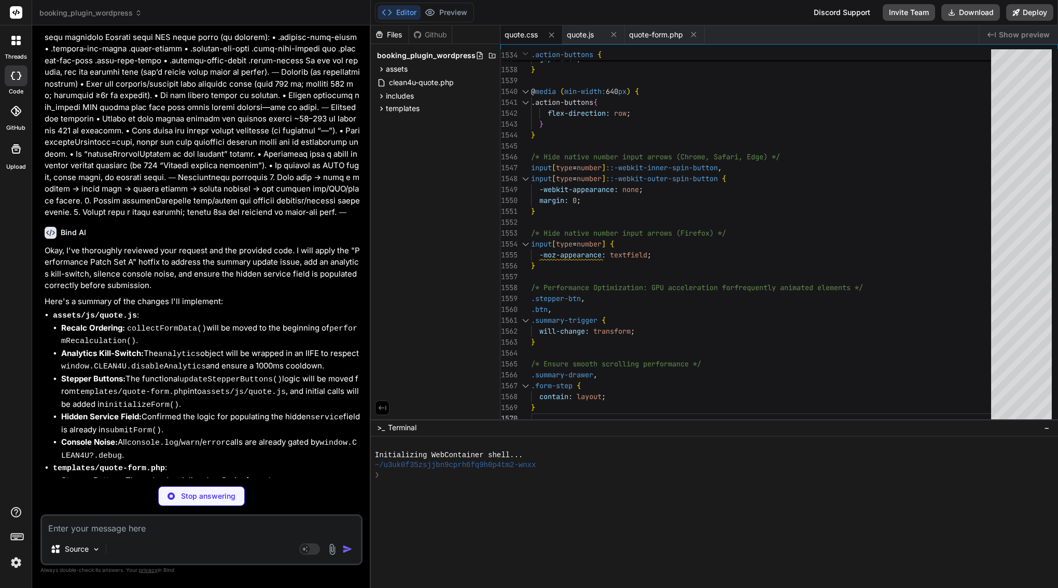
type textarea "x"
type textarea "})();"
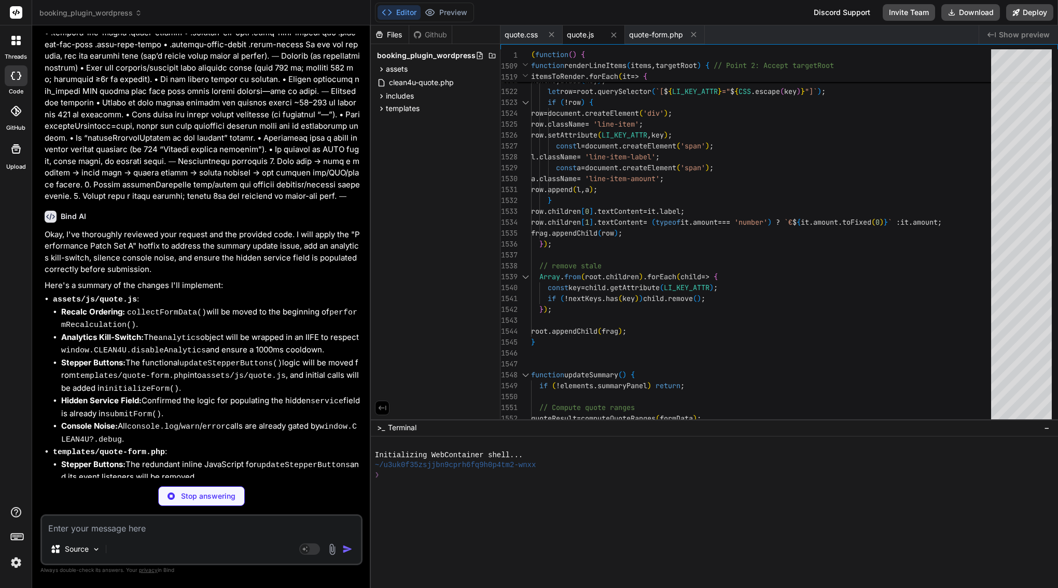
scroll to position [11195, 0]
type textarea "x"
type textarea "observer.observe(summaryTotalElement, { childList: true, subtree: true }); } })…"
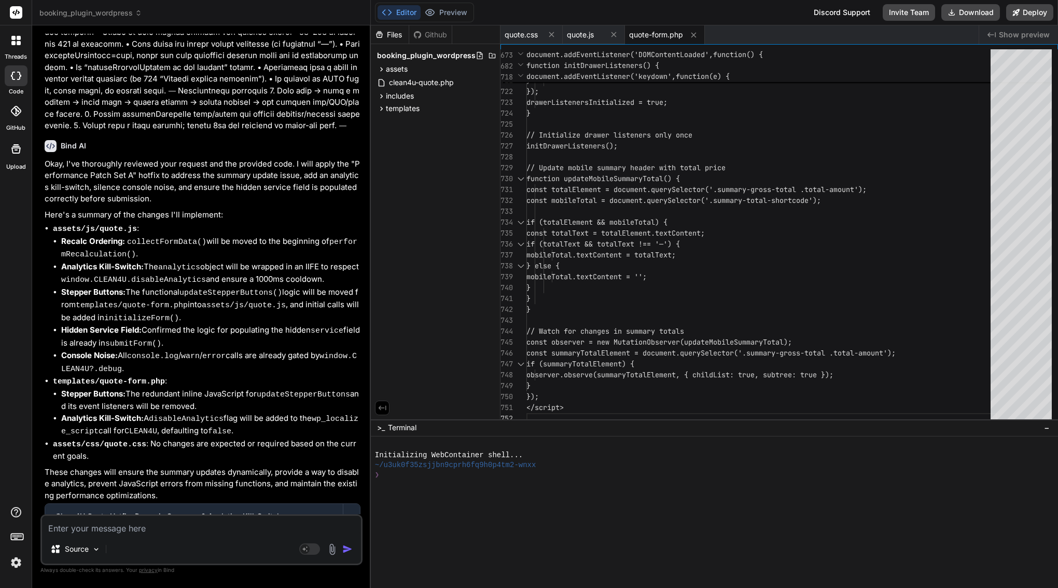
scroll to position [11576, 0]
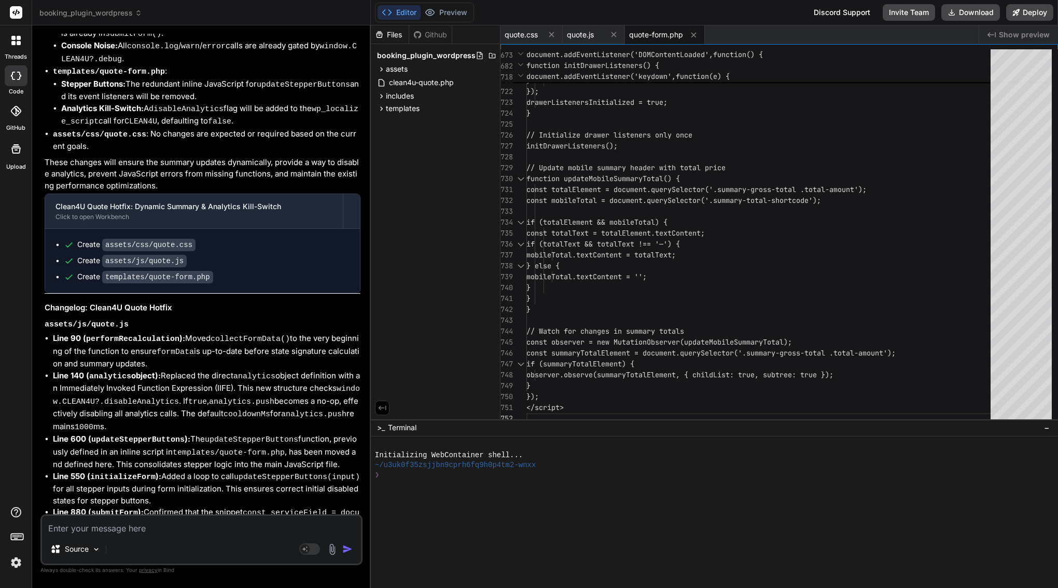
drag, startPoint x: 62, startPoint y: 204, endPoint x: 127, endPoint y: 622, distance: 423.5
click at [127, 587] on html "threads code GitHub Upload booking_plugin_wordpress Created with Pixso. Bind AI…" at bounding box center [529, 294] width 1058 height 588
copy div "Bind AI Okay, I've thoroughly reviewed your request and the provided code. I wi…"
click at [207, 529] on textarea at bounding box center [201, 524] width 319 height 19
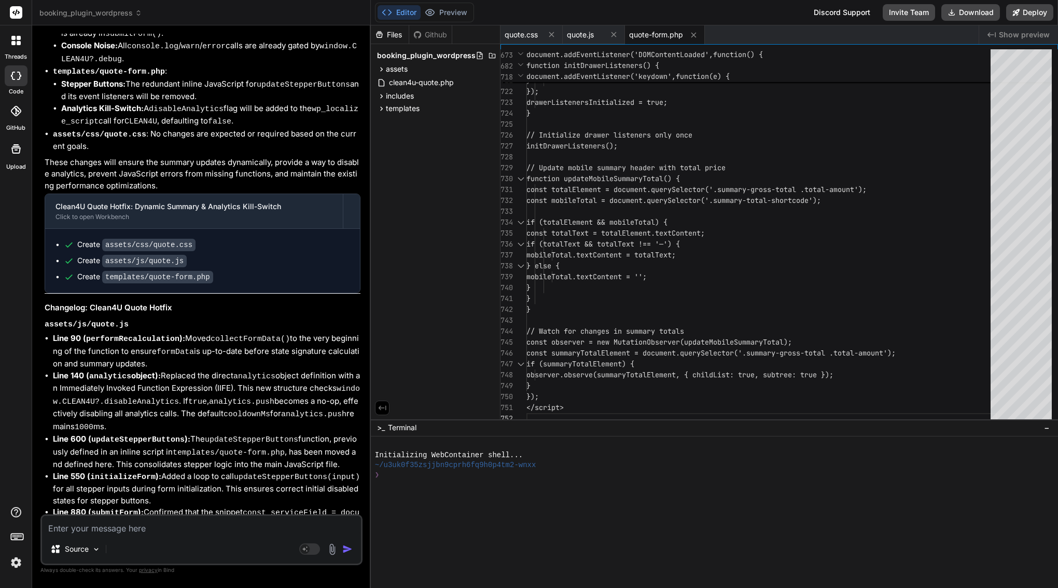
click at [207, 529] on textarea at bounding box center [201, 524] width 319 height 19
paste textarea "gotcha — here’s a tight, copy-paste prompt for Bind AI that corrects its plan a…"
type textarea "x"
type textarea "gotcha — here’s a tight, copy-paste prompt for Bind AI that corrects its plan a…"
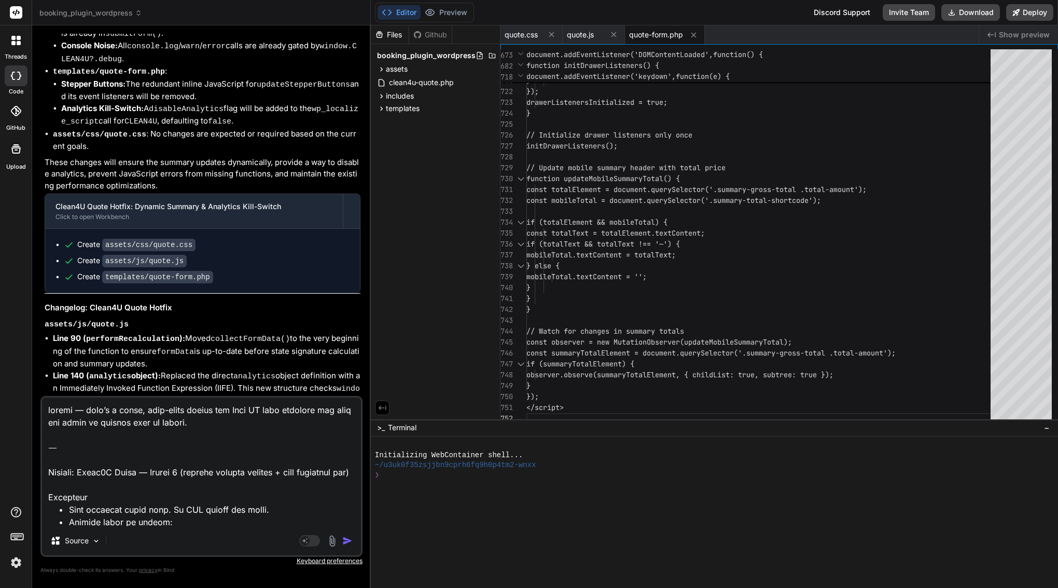
drag, startPoint x: 50, startPoint y: 470, endPoint x: 36, endPoint y: 342, distance: 128.3
click at [36, 342] on div "Bind AI Web Search Created with Pixso. Code Generator You Bind AI Here's the pe…" at bounding box center [201, 306] width 339 height 562
type textarea "x"
type textarea "Project: Clean4U Quote — Hotfix 2 (restore dynamic summary + safe analytics off…"
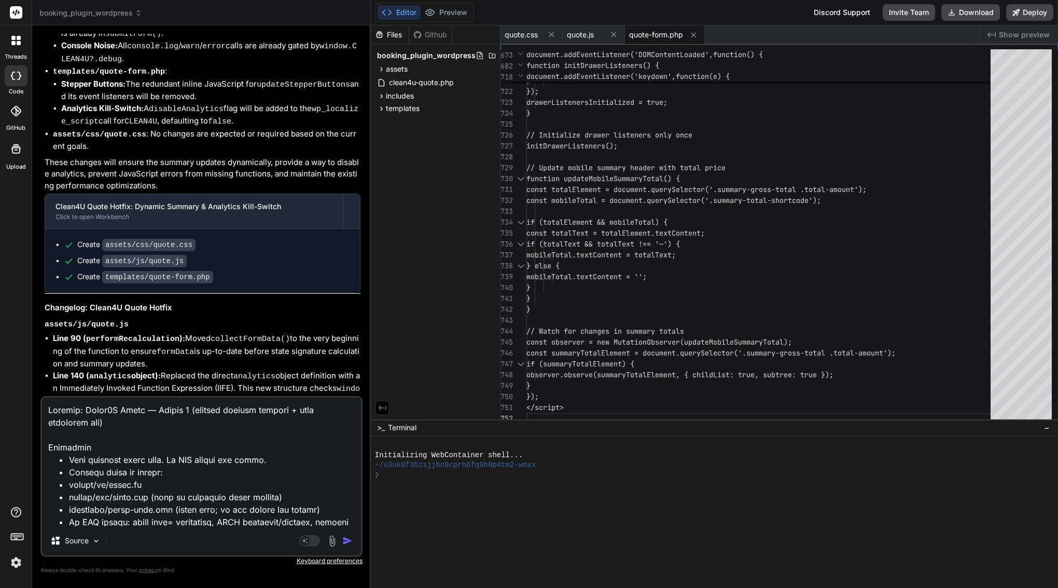
type textarea "x"
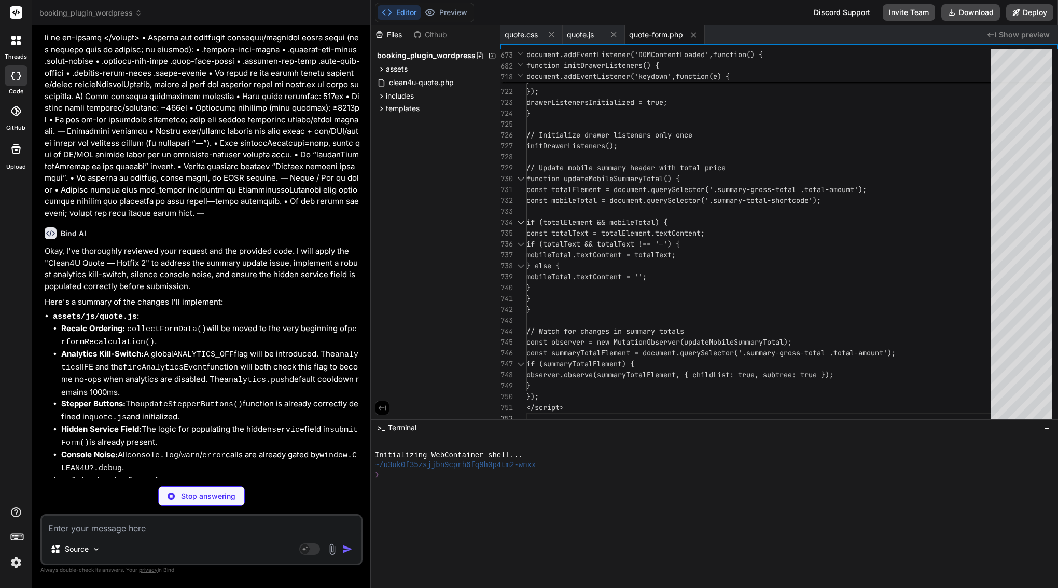
type textarea "x"
type textarea ".summary-trigger { will-change: transform; } /* Ensure smooth scrolling perform…"
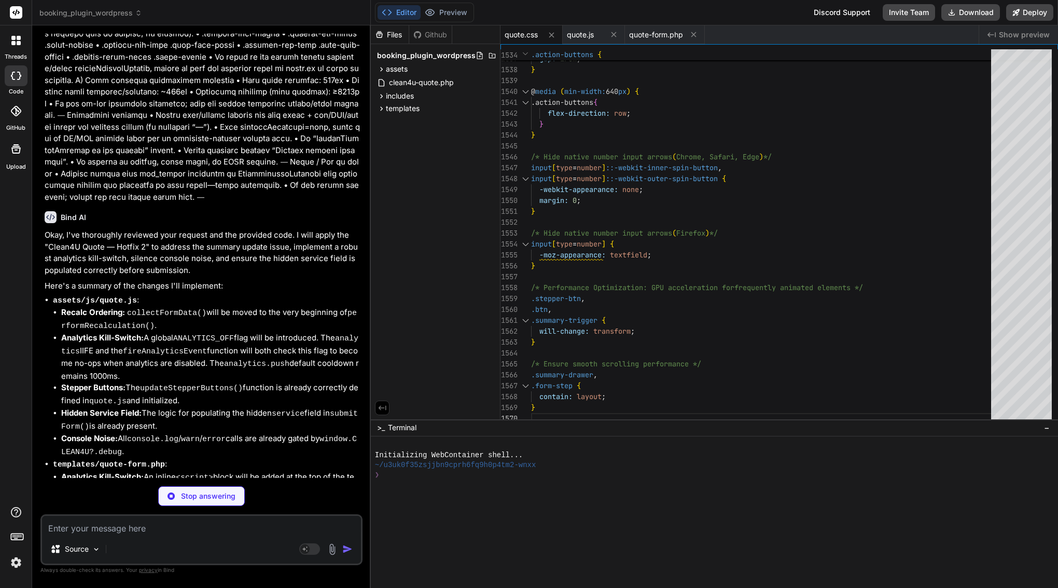
scroll to position [12930, 0]
type textarea "x"
type textarea "// Auto-initialize init(); })();"
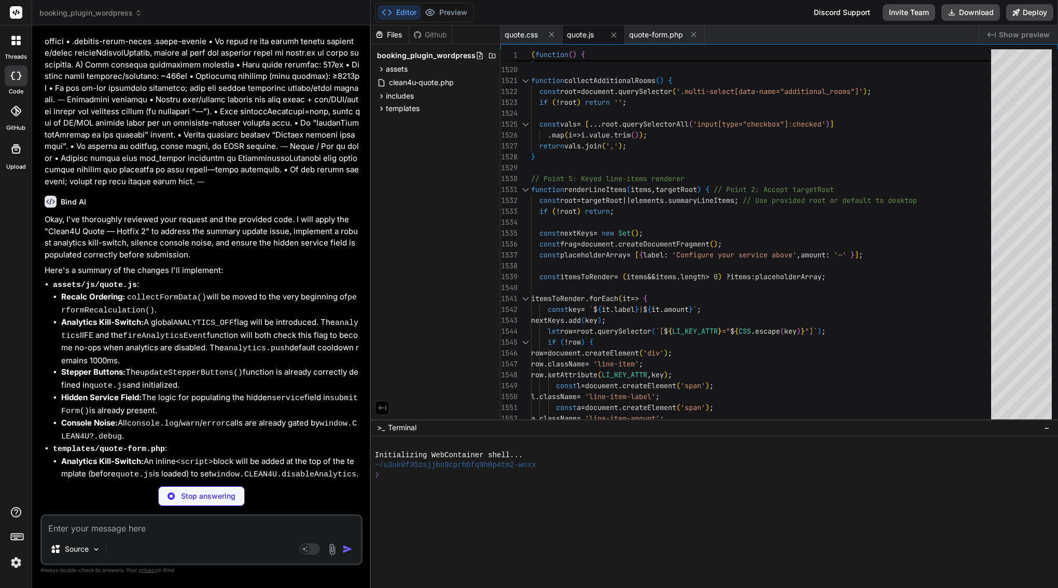
scroll to position [12945, 0]
type textarea "x"
type textarea "} }); </script>"
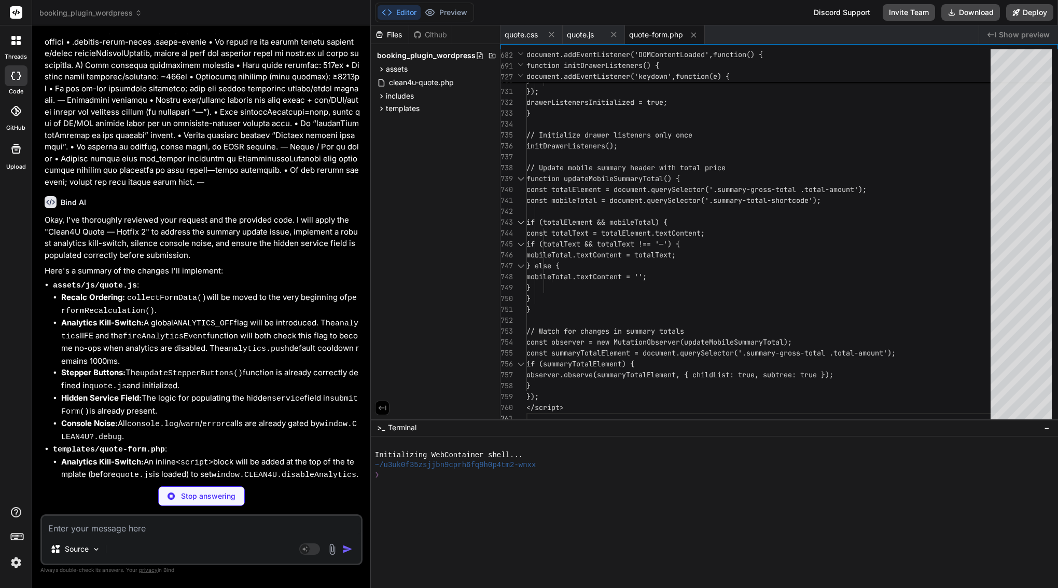
type textarea "x"
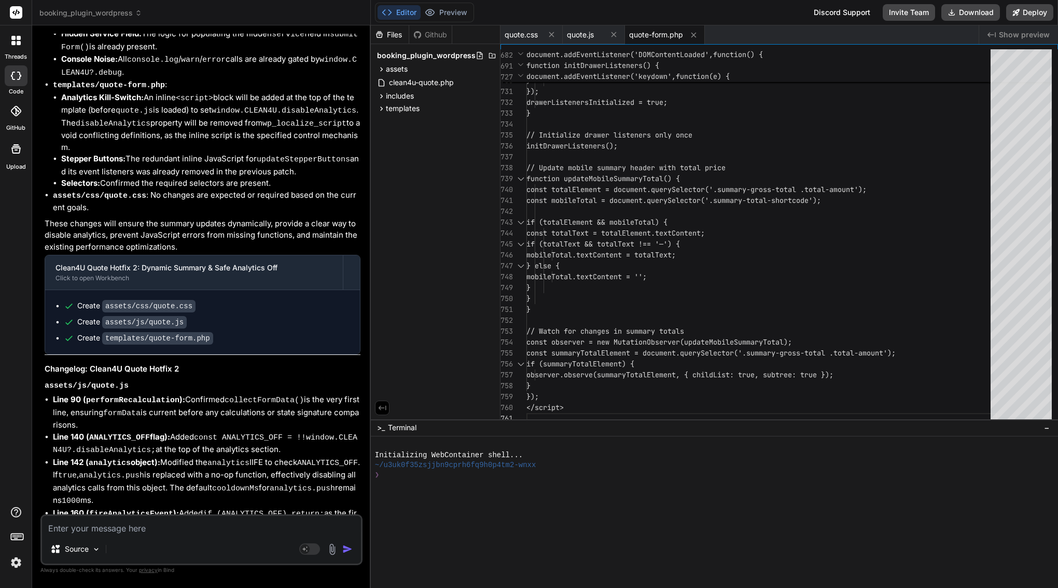
scroll to position [13350, 0]
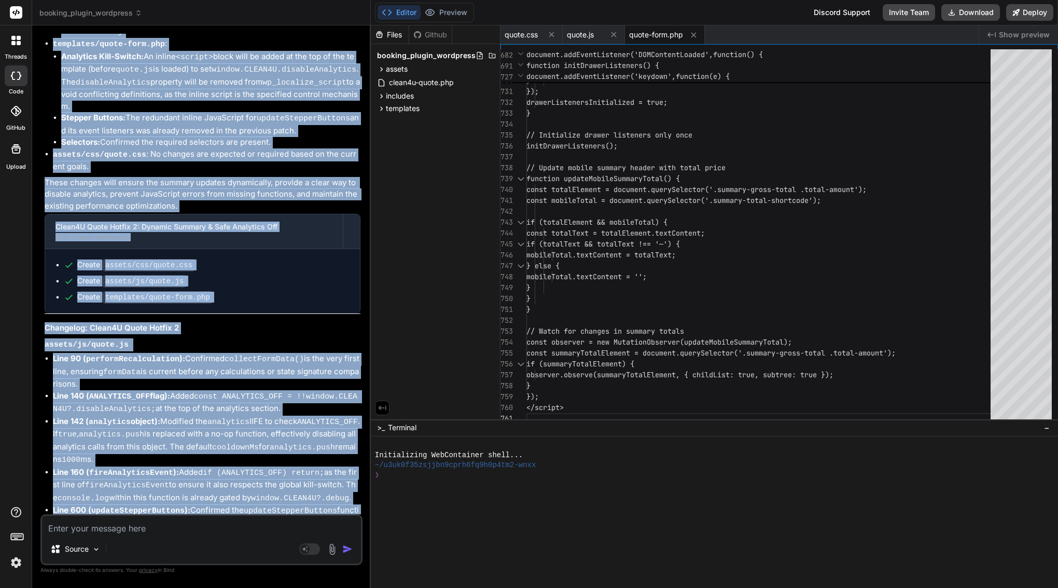
drag, startPoint x: 61, startPoint y: 288, endPoint x: 298, endPoint y: 506, distance: 322.3
click at [298, 506] on div "Bind AI Okay, I've thoroughly reviewed your request and the provided code. I wi…" at bounding box center [203, 274] width 316 height 983
copy div "Bind AI Okay, I've thoroughly reviewed your request and the provided code. I wi…"
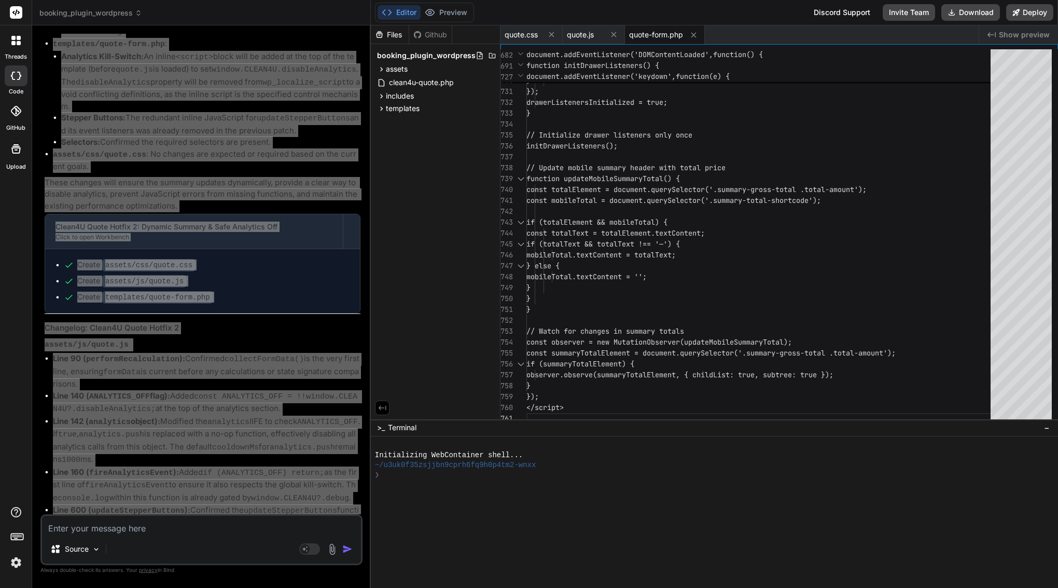
click at [294, 506] on code "updateStepperButtons" at bounding box center [290, 510] width 93 height 9
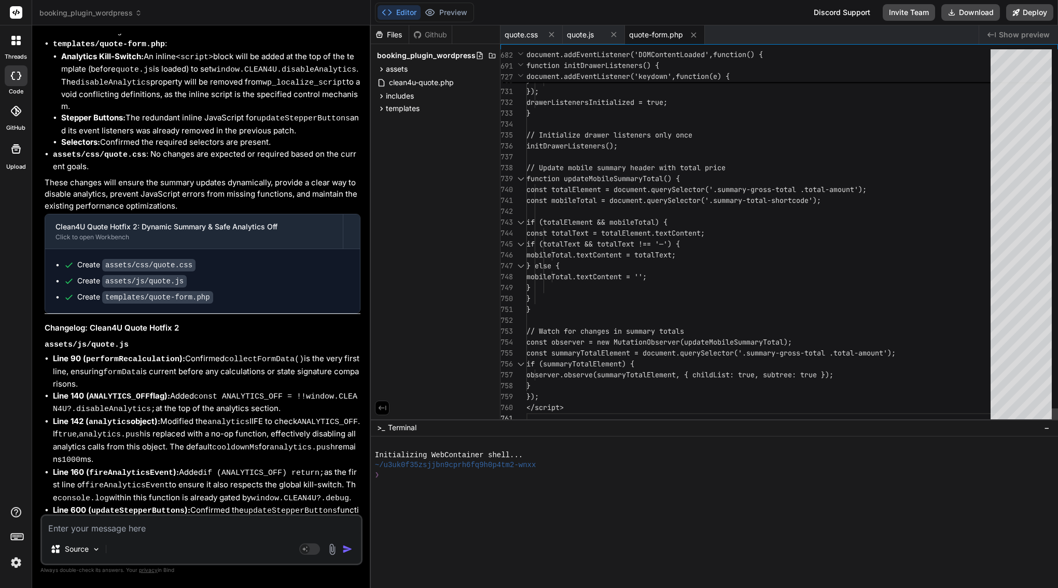
click at [624, 93] on div "});" at bounding box center [761, 91] width 470 height 11
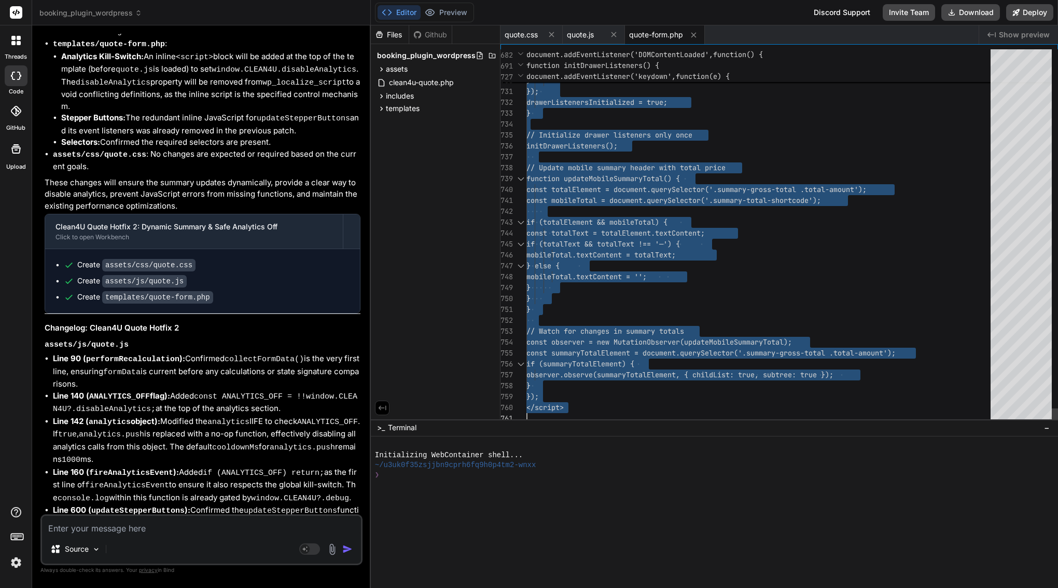
click at [624, 93] on div "});" at bounding box center [761, 91] width 470 height 11
click at [576, 27] on div "quote.js" at bounding box center [594, 34] width 62 height 19
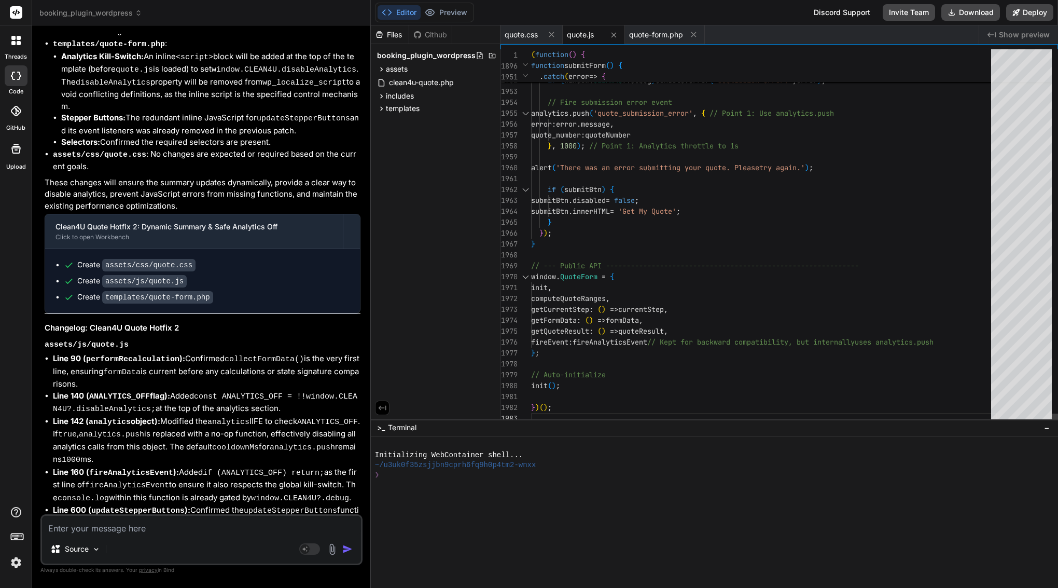
click at [610, 220] on div "}" at bounding box center [764, 222] width 466 height 11
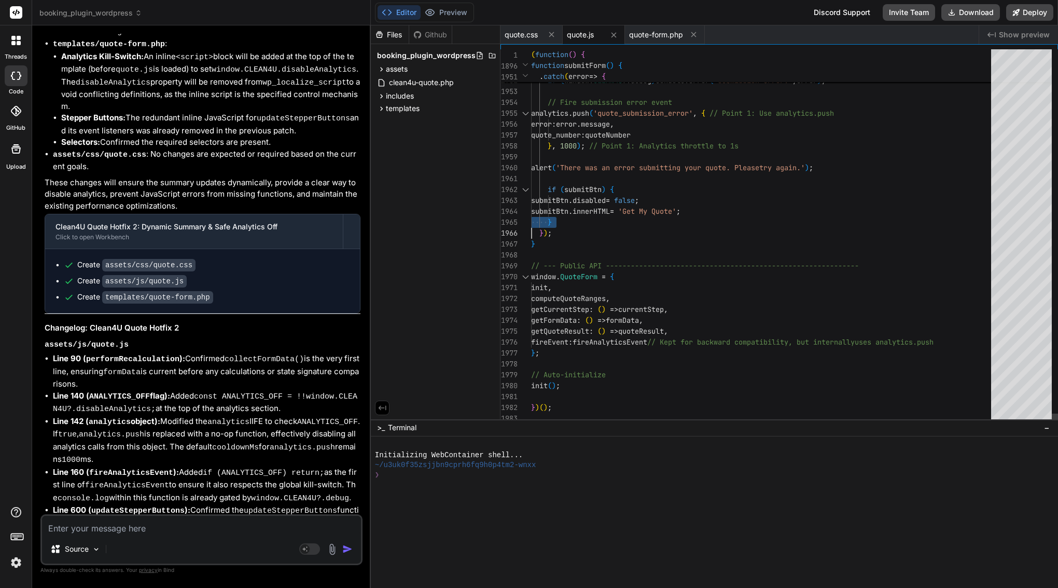
scroll to position [0, 0]
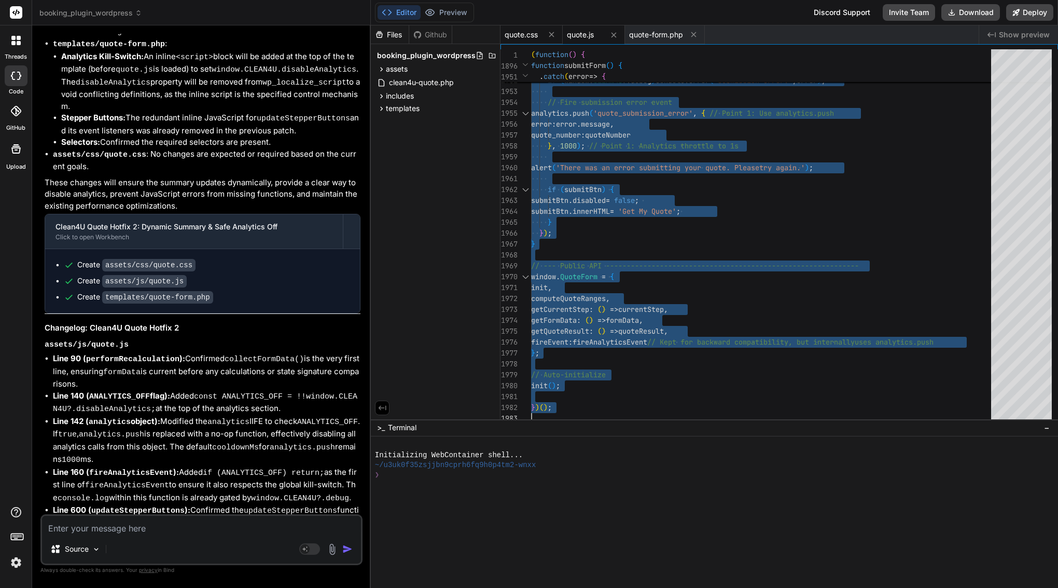
click at [512, 34] on span "quote.css" at bounding box center [521, 35] width 33 height 10
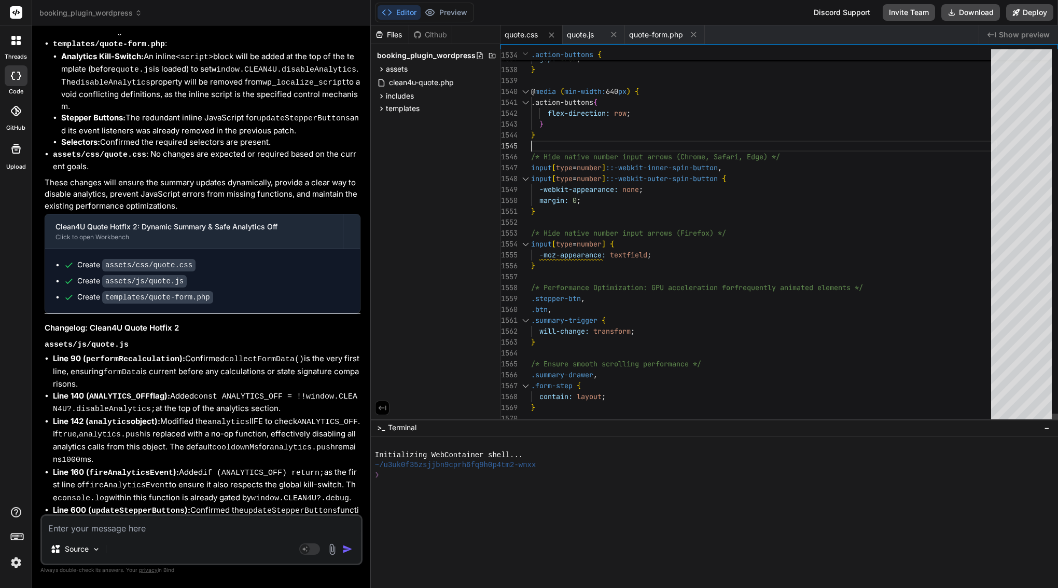
click at [617, 143] on div at bounding box center [764, 146] width 466 height 11
type textarea "/* Quote Form Styles - Clean4U Brand - Enhanced & Performance Optimized */ :roo…"
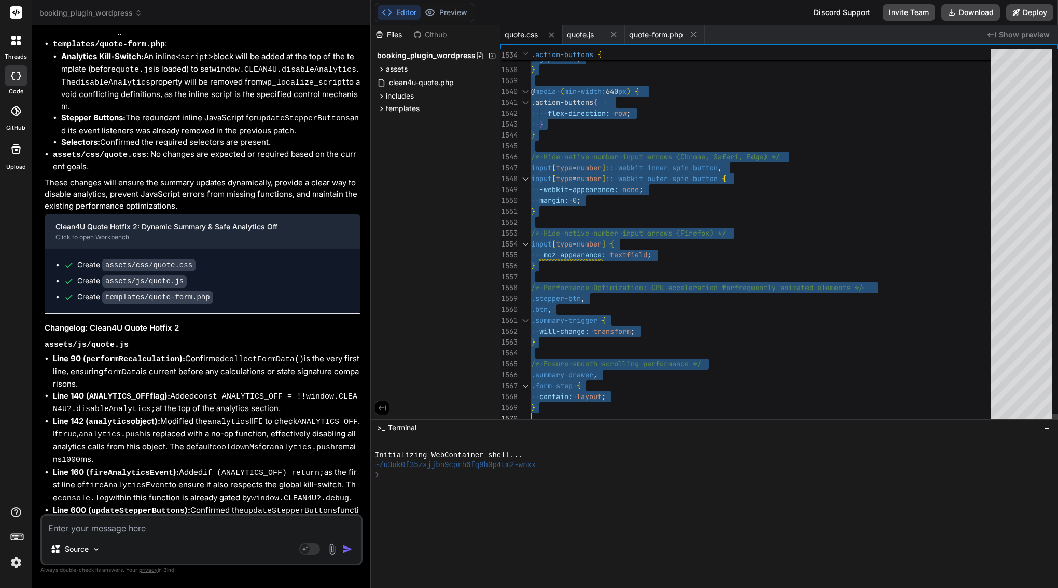
scroll to position [0, 0]
click at [617, 143] on div at bounding box center [764, 146] width 466 height 11
click at [187, 528] on textarea at bounding box center [201, 524] width 319 height 19
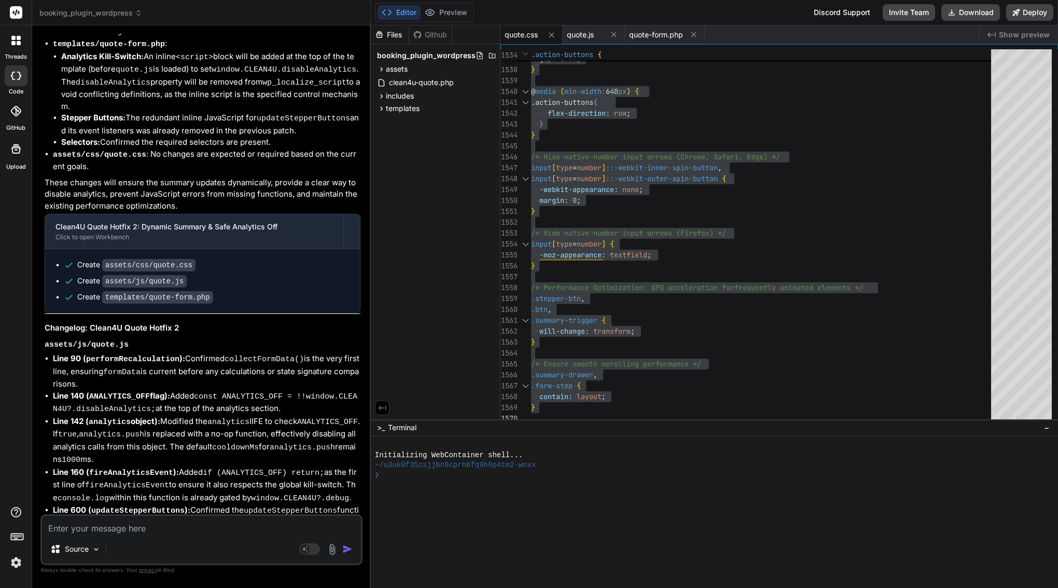
paste textarea "got it — summary/perf are ✅, but submit → no email + “Quote not found or expire…"
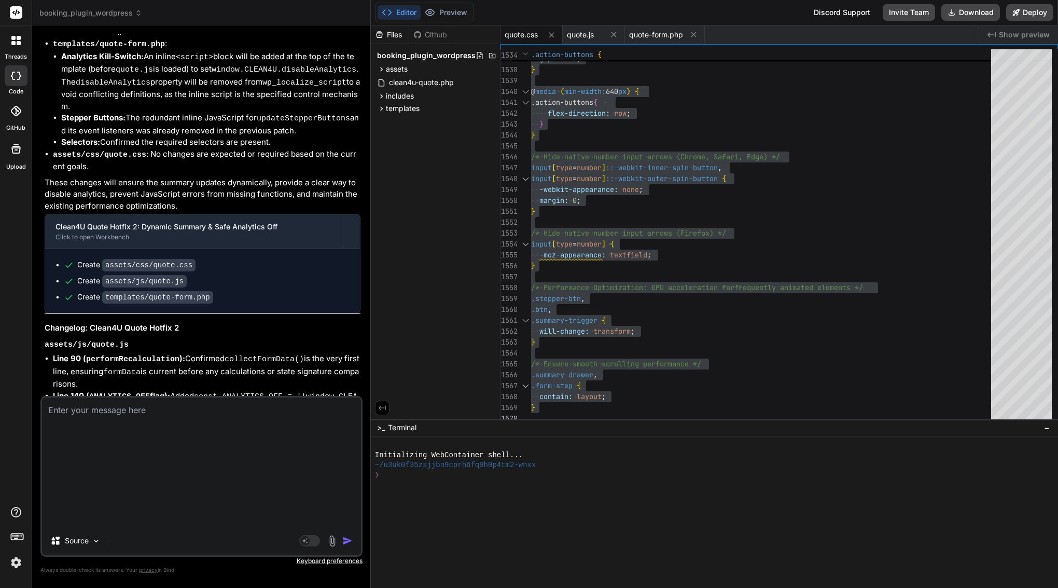
type textarea "x"
type textarea "got it — summary/perf are ✅, but submit → no email + “Quote not found or expire…"
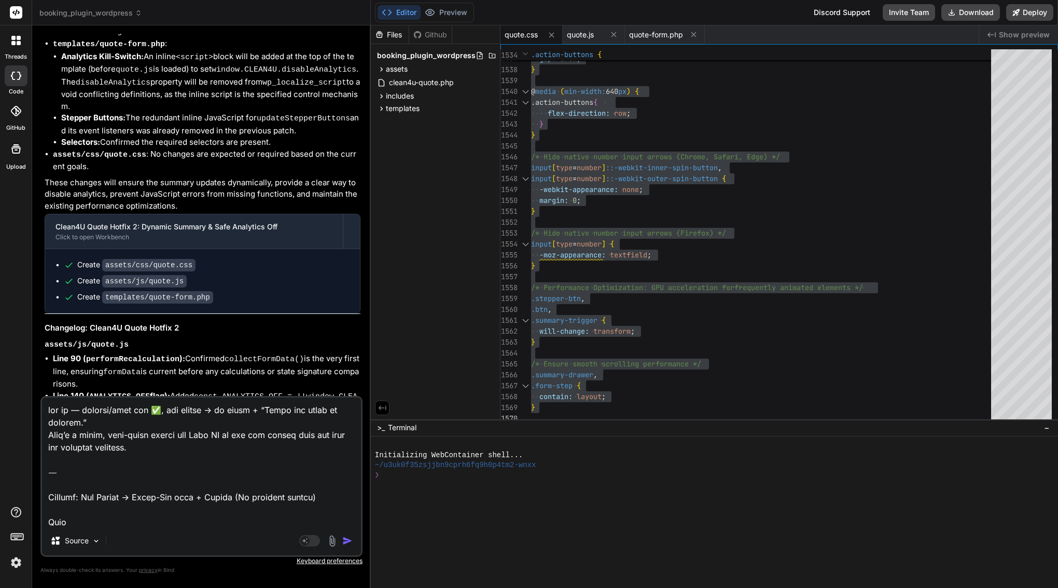
scroll to position [1309, 0]
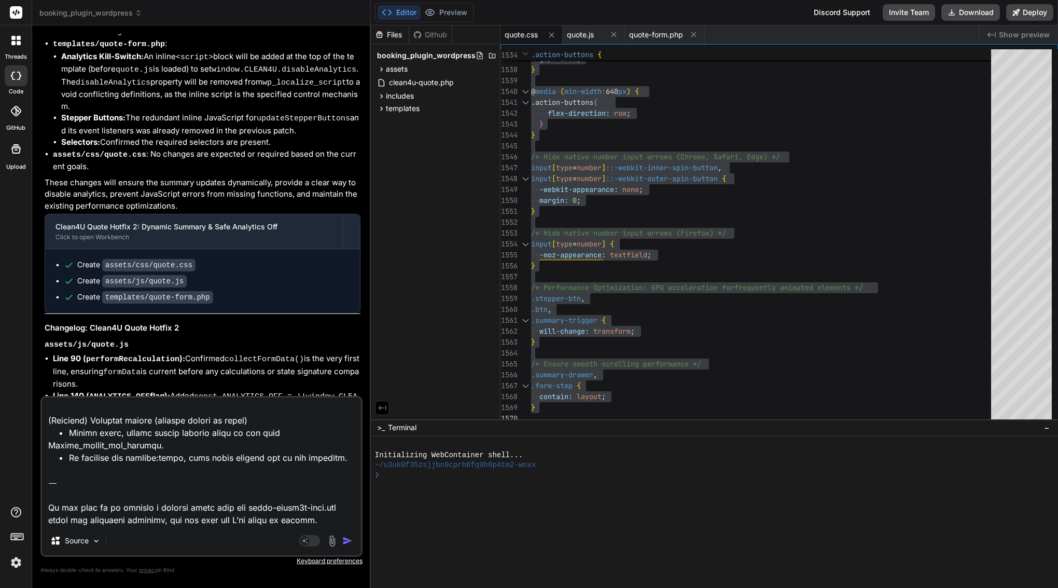
drag, startPoint x: 309, startPoint y: 523, endPoint x: 47, endPoint y: 485, distance: 265.1
click at [47, 485] on textarea at bounding box center [201, 461] width 319 height 129
type textarea "x"
type textarea "got it — summary/perf are ✅, but submit → no email + “Quote not found or expire…"
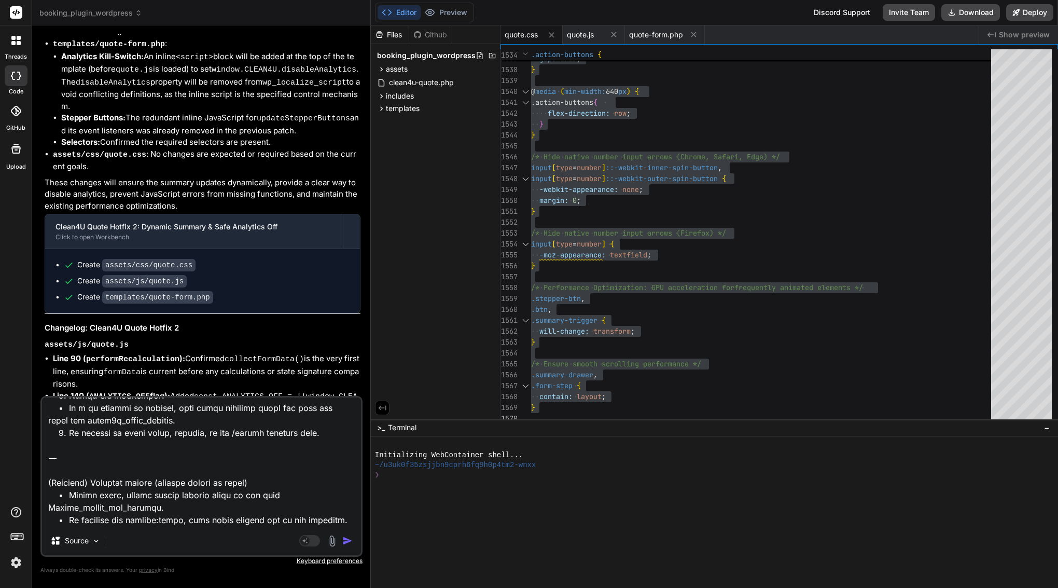
type textarea "x"
type textarea "got it — summary/perf are ✅, but submit → no email + “Quote not found or expire…"
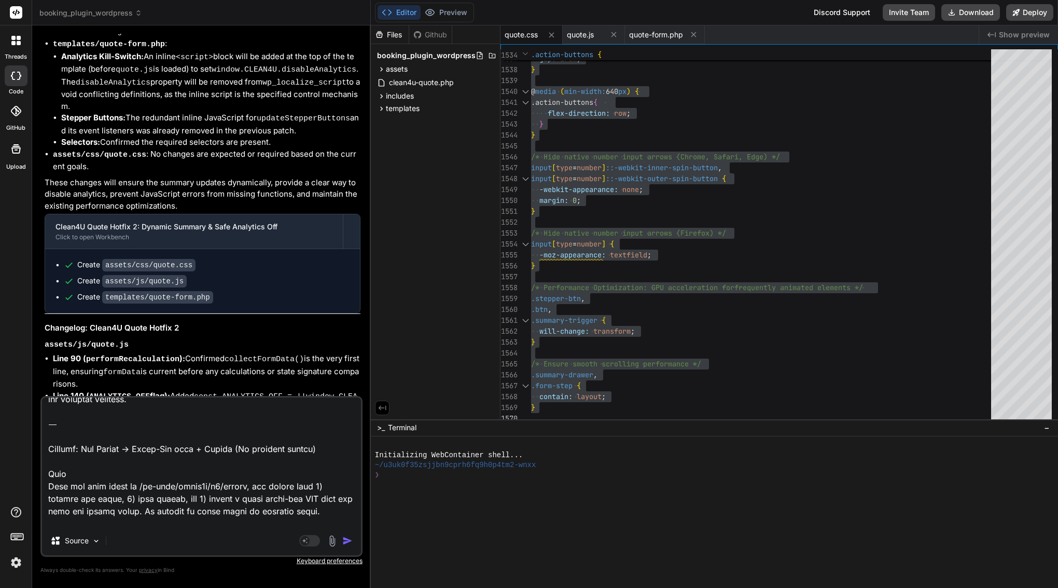
scroll to position [0, 0]
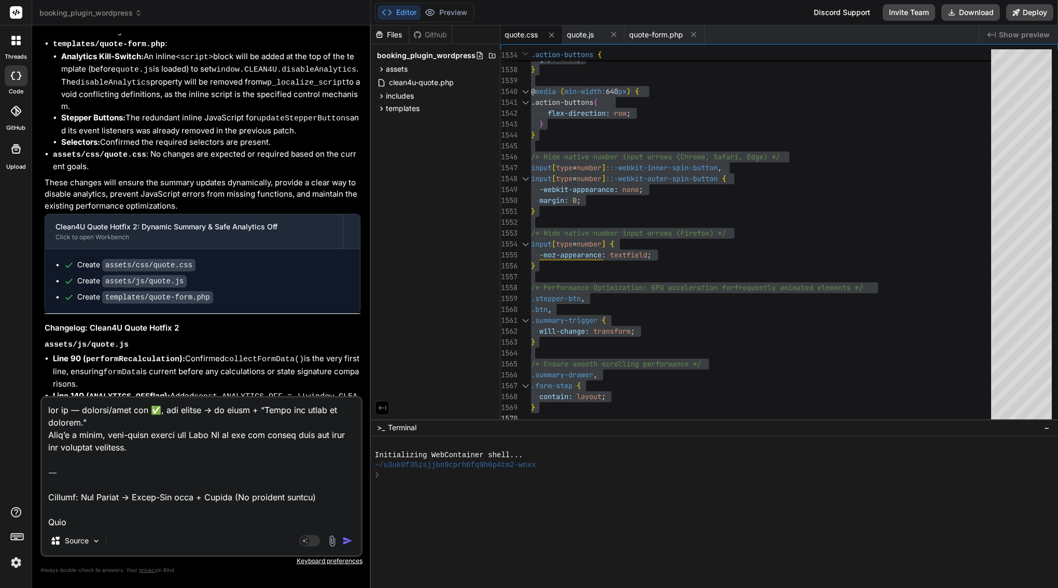
drag, startPoint x: 47, startPoint y: 450, endPoint x: 34, endPoint y: 347, distance: 103.5
click at [34, 347] on div "Bind AI Web Search Created with Pixso. Code Generator You Bind AI Here's the pe…" at bounding box center [201, 306] width 339 height 562
type textarea "x"
type textarea "Request: Fix Submit → Thank-You flow + Emails (No endpoint rename) Goal When th…"
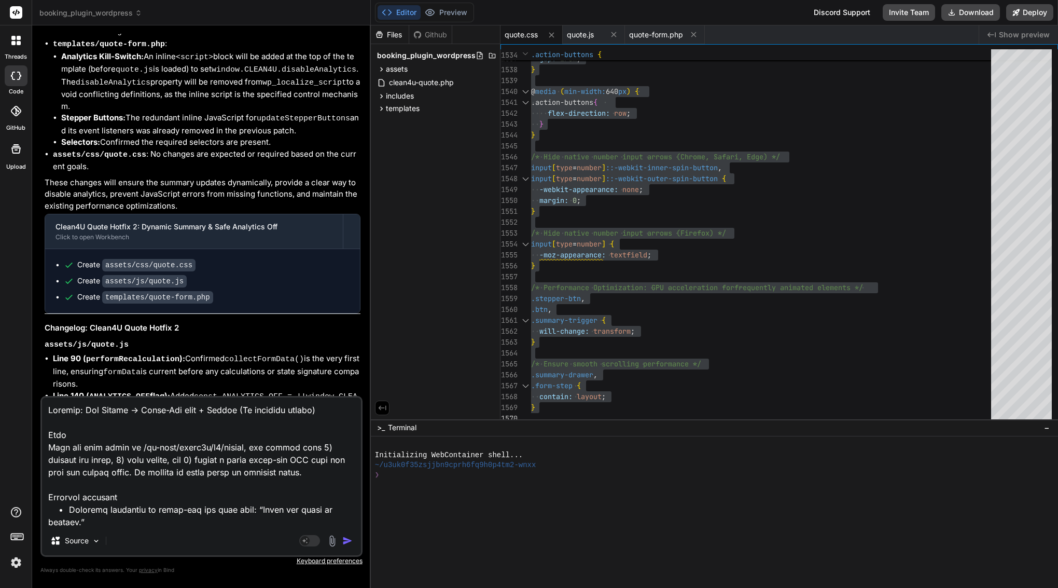
type textarea "x"
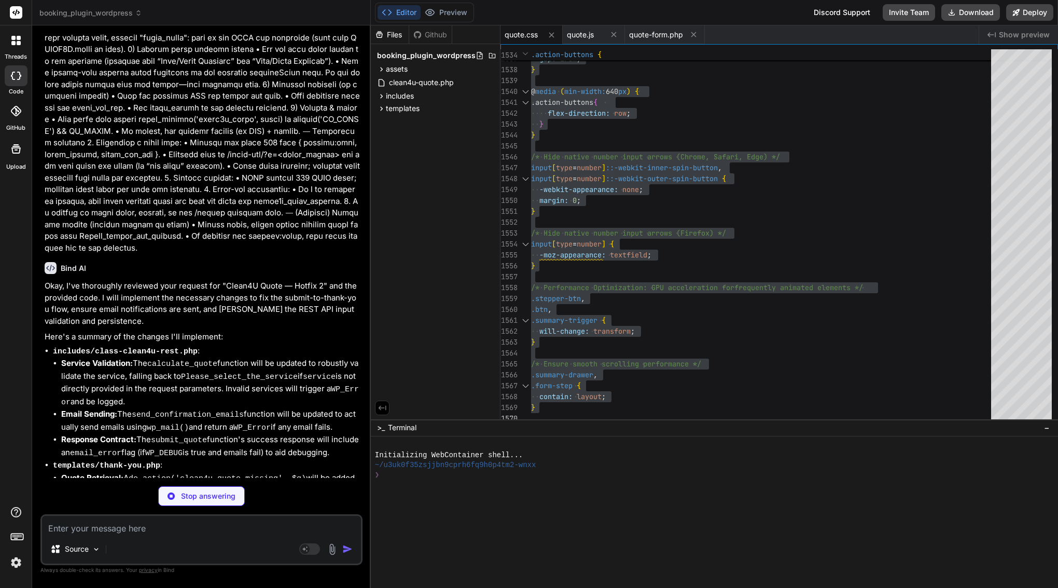
scroll to position [14398, 0]
type textarea "x"
type textarea "getFormData: () => formData, getQuoteResult: () => quoteResult, fireEvent: fire…"
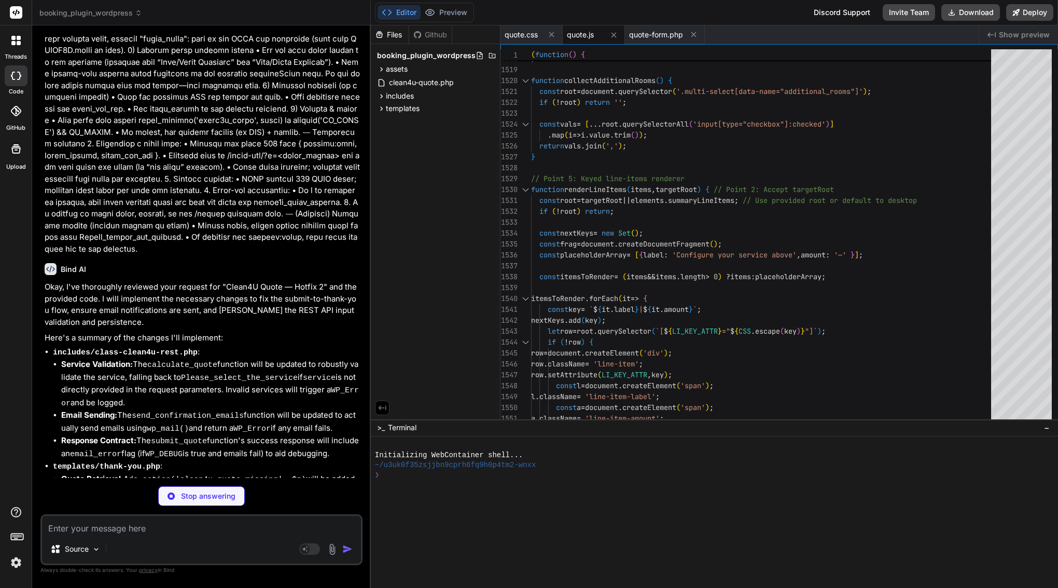
type textarea "x"
type textarea "} }); </script>"
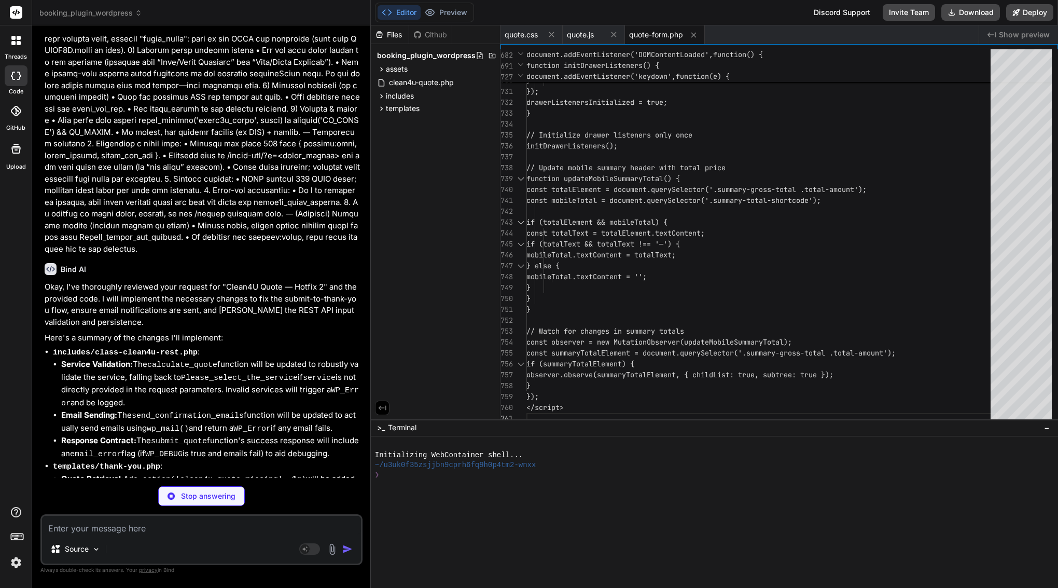
scroll to position [14429, 0]
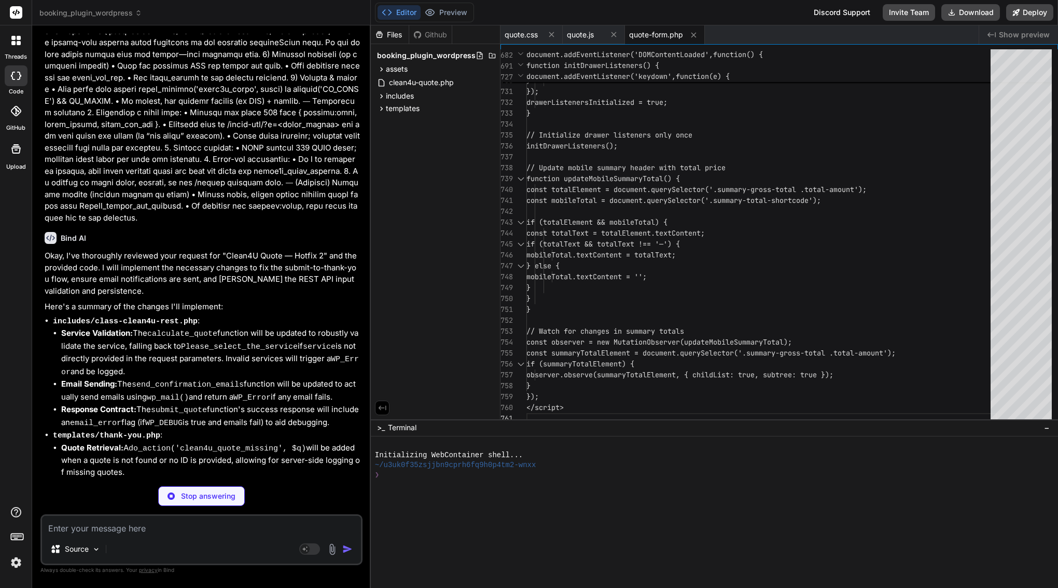
type textarea "x"
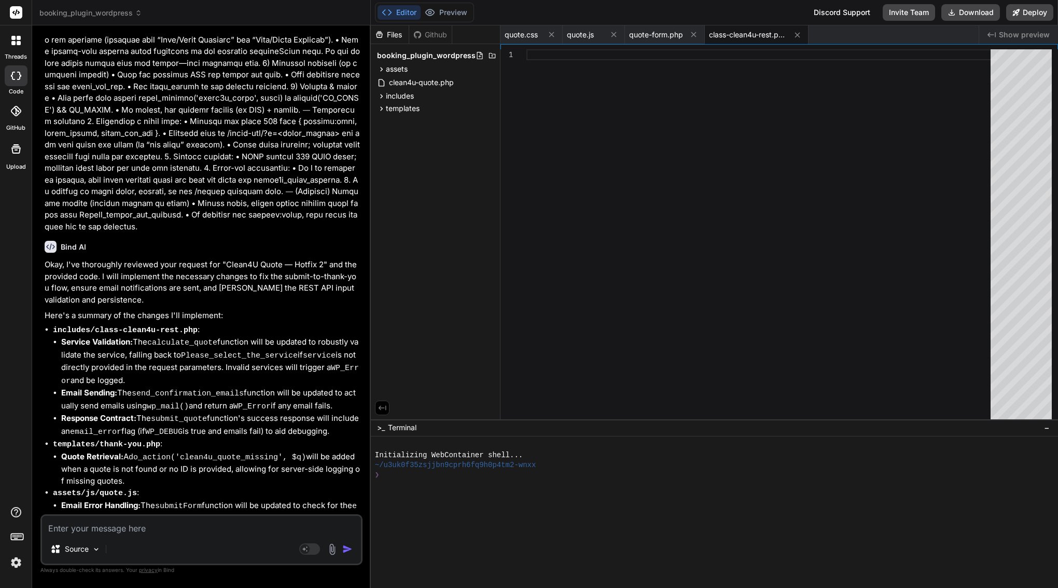
scroll to position [14419, 0]
type textarea "x"
type textarea "t"
type textarea "x"
type textarea "tr"
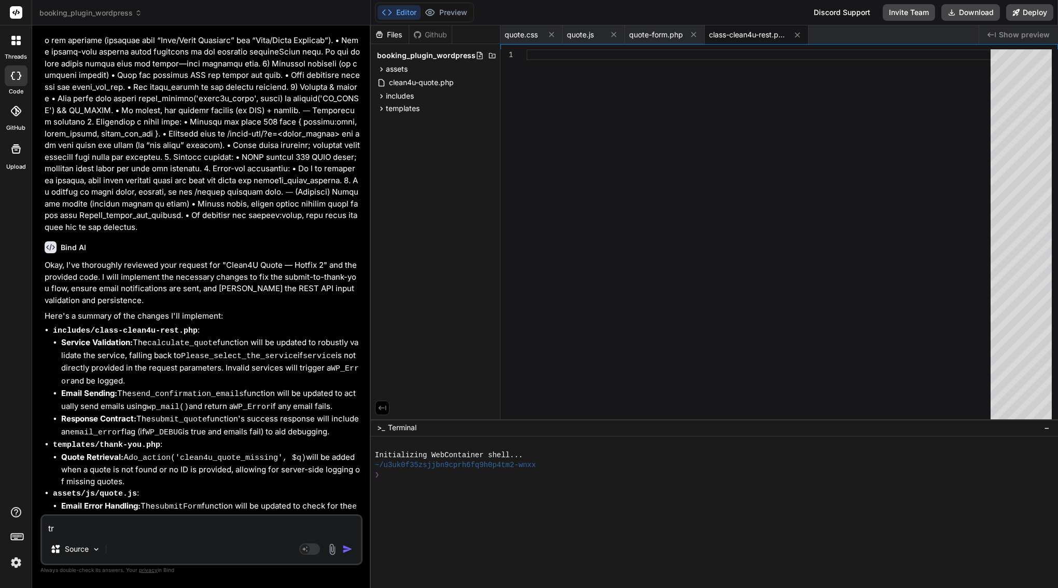
type textarea "x"
type textarea "tru"
type textarea "x"
type textarea "trun"
type textarea "x"
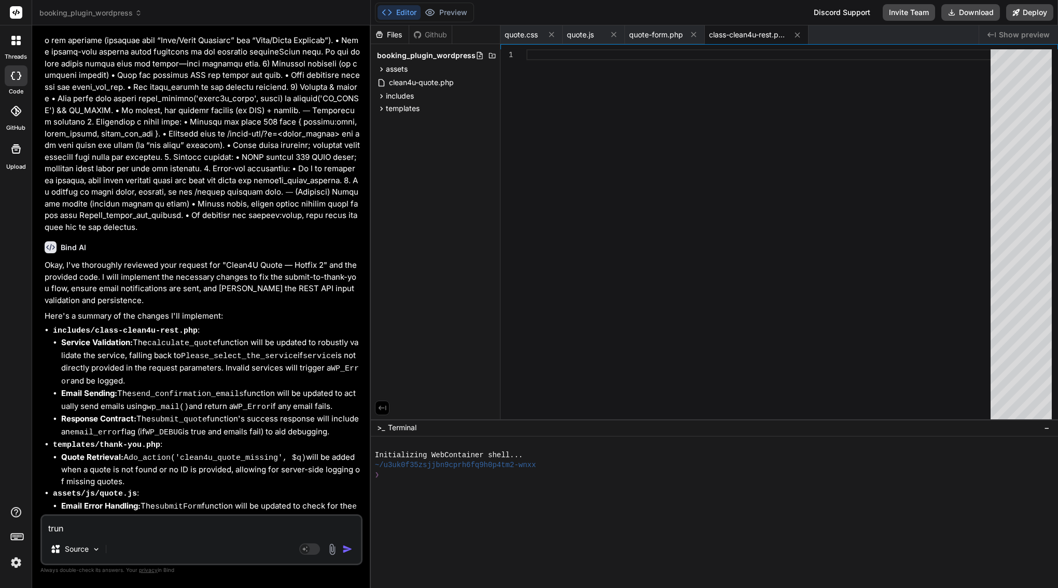
type textarea "trunc"
type textarea "x"
type textarea "trunca"
type textarea "x"
type textarea "truncat"
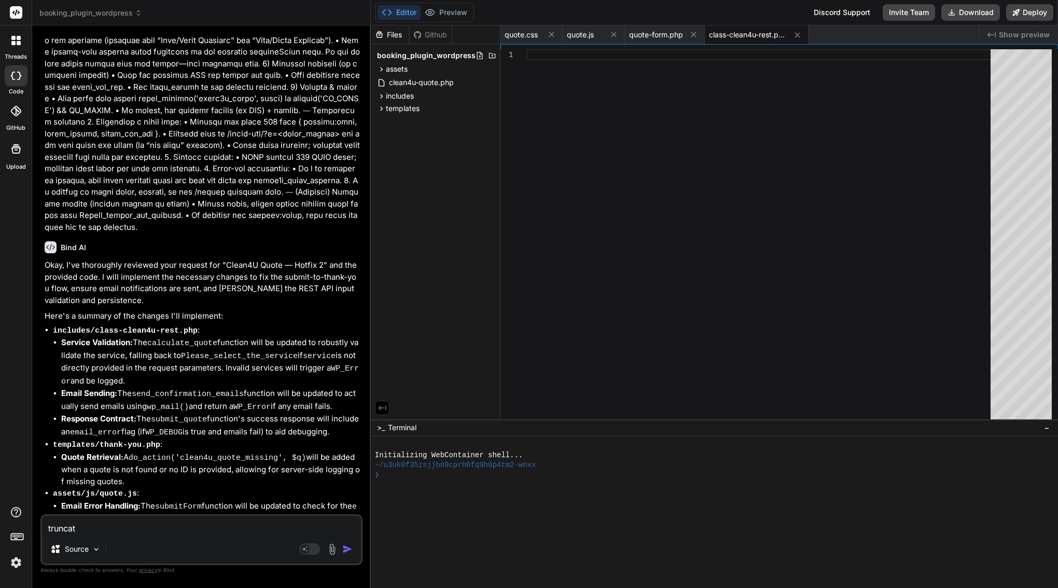
type textarea "x"
type textarea "truncate"
type textarea "x"
type textarea "truncated"
type textarea "x"
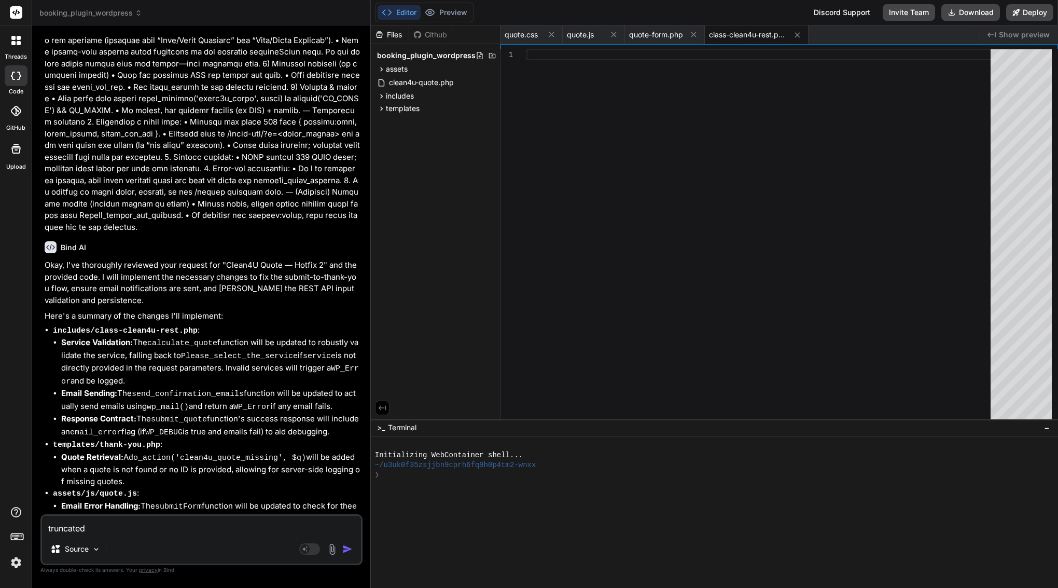
type textarea "truncated"
type textarea "x"
type textarea "truncated m"
type textarea "x"
type textarea "truncated me"
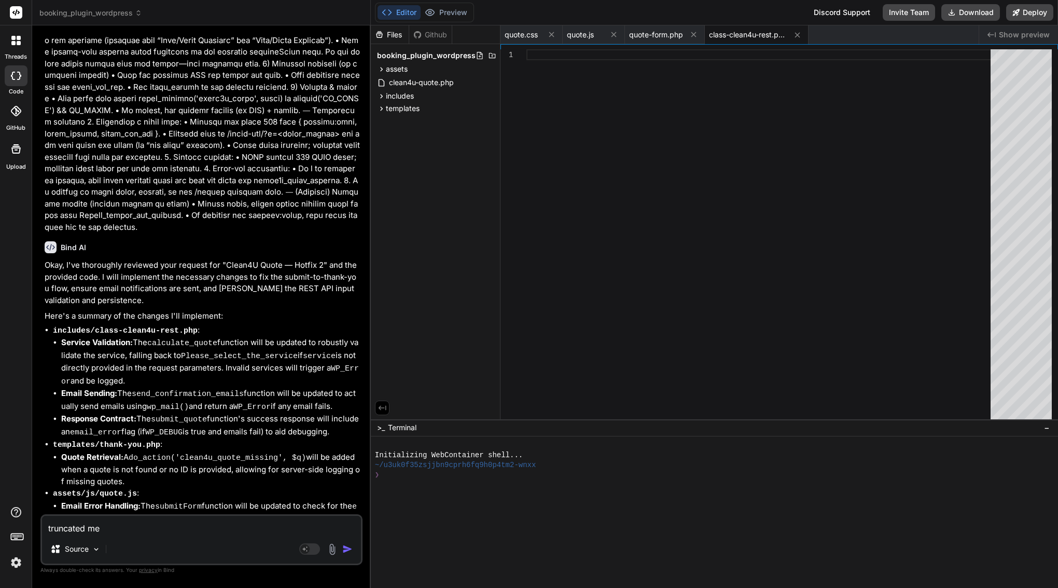
type textarea "x"
type textarea "truncated mes"
type textarea "x"
type textarea "truncated mess"
type textarea "x"
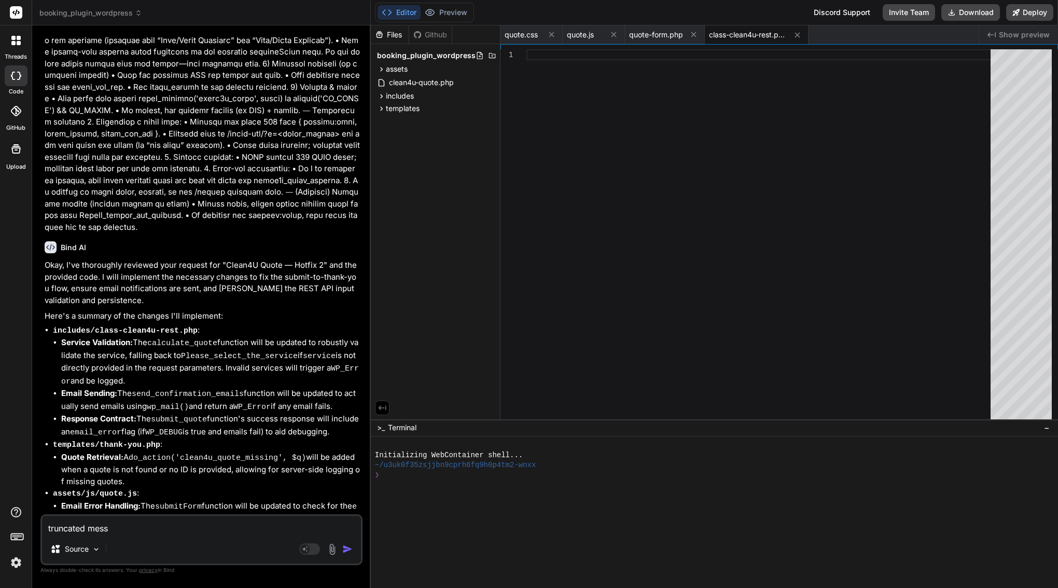
type textarea "truncated messa"
type textarea "x"
type textarea "truncated messag"
type textarea "x"
type textarea "truncated message"
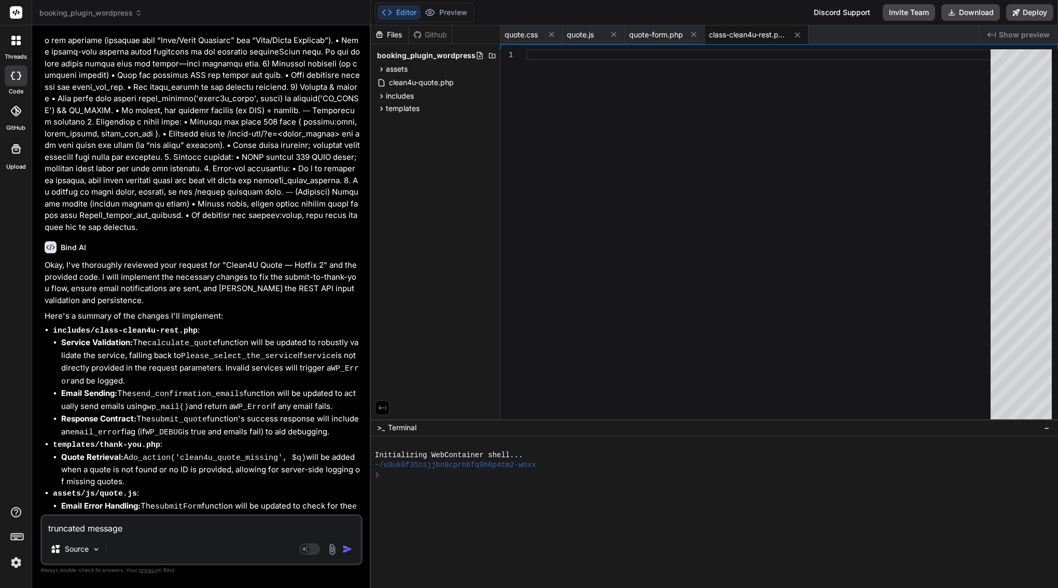
type textarea "x"
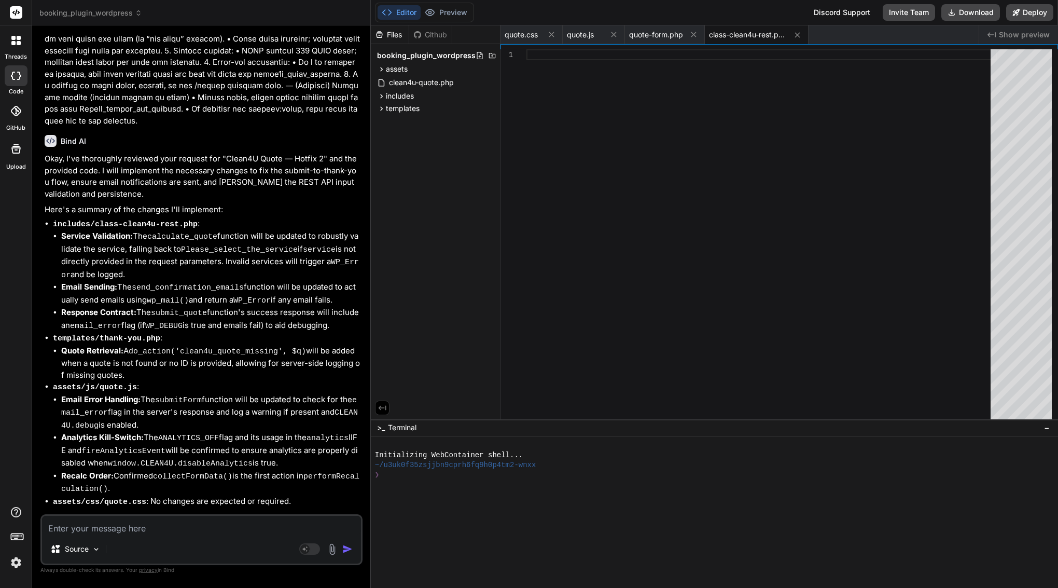
scroll to position [0, 0]
type textarea "x"
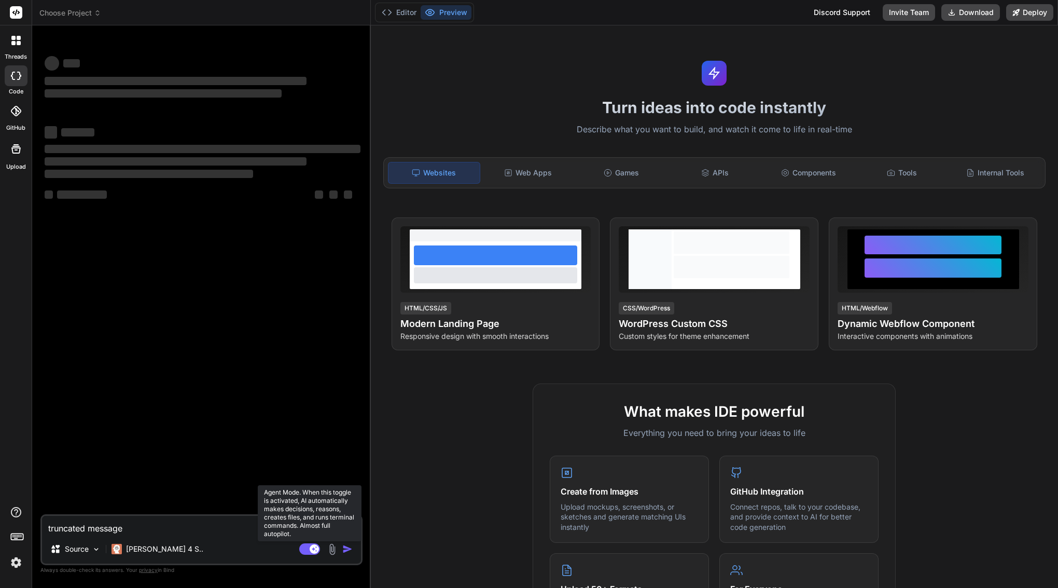
click at [312, 553] on rect at bounding box center [309, 548] width 21 height 11
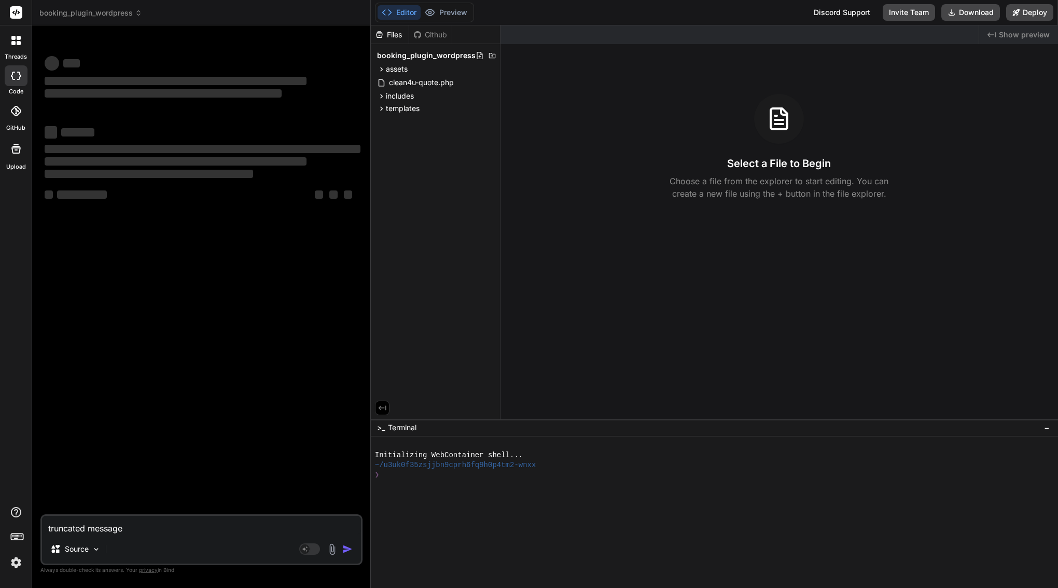
click at [16, 559] on img at bounding box center [16, 562] width 18 height 18
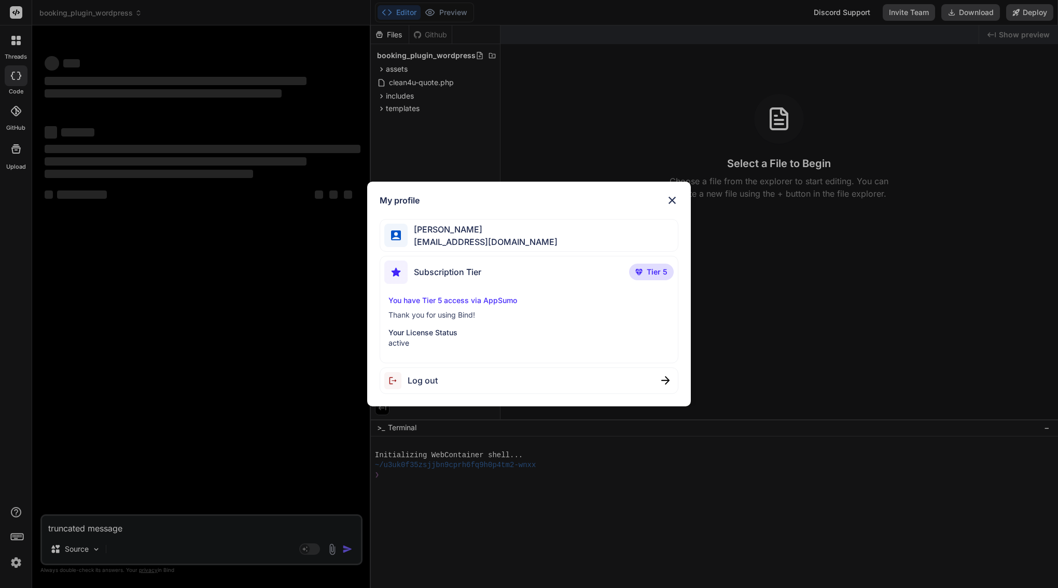
click at [233, 272] on div "My profile Arkaiusz Wiatr areknl1985@gmail.com Subscription Tier Tier 5 You hav…" at bounding box center [529, 294] width 1058 height 588
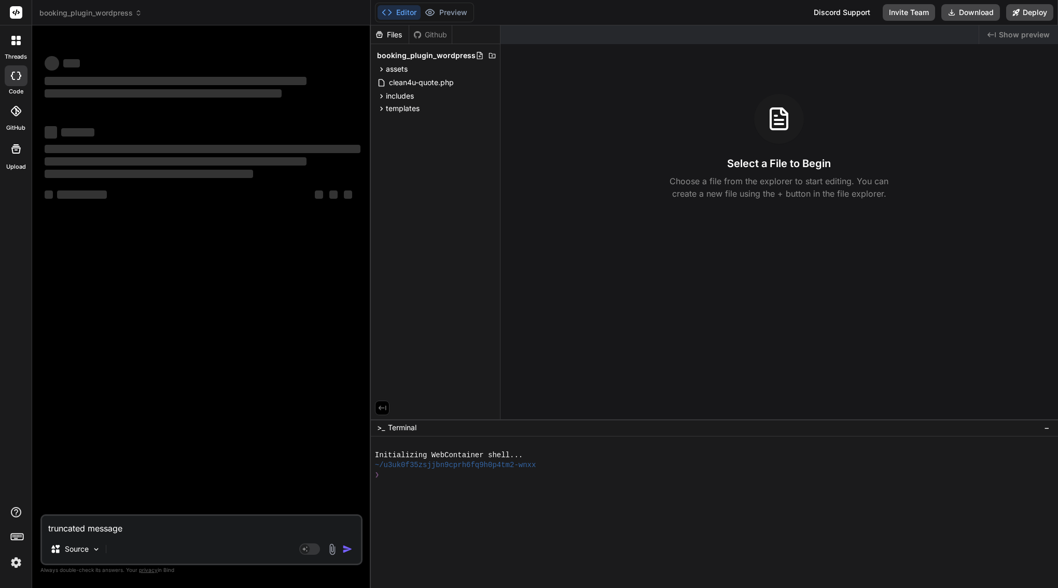
type textarea "x"
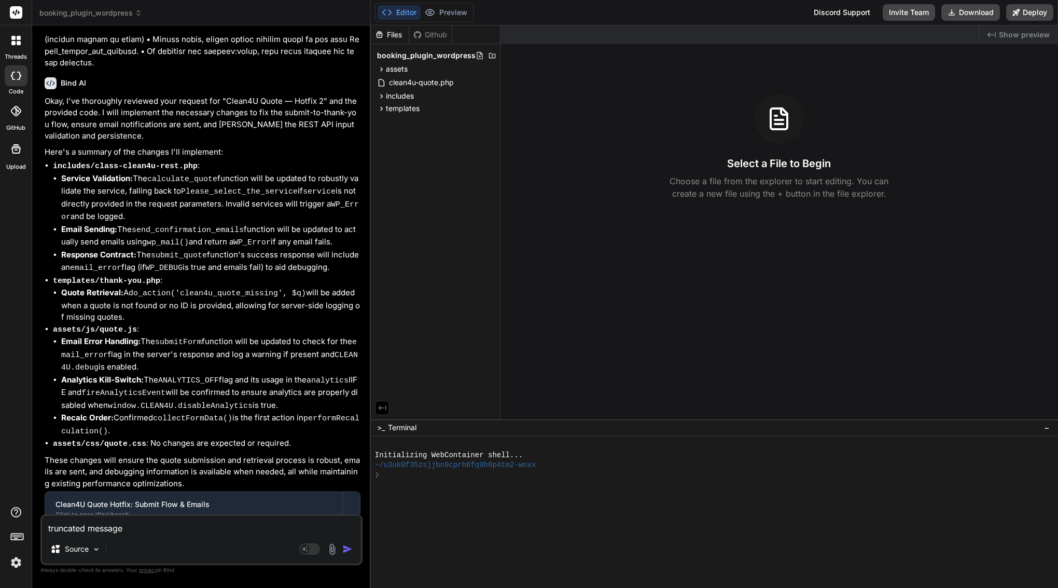
scroll to position [10159, 0]
click at [178, 533] on textarea "truncated message" at bounding box center [201, 524] width 319 height 19
click at [87, 526] on textarea "truncated message" at bounding box center [201, 524] width 319 height 19
type textarea "truncated message"
type textarea "x"
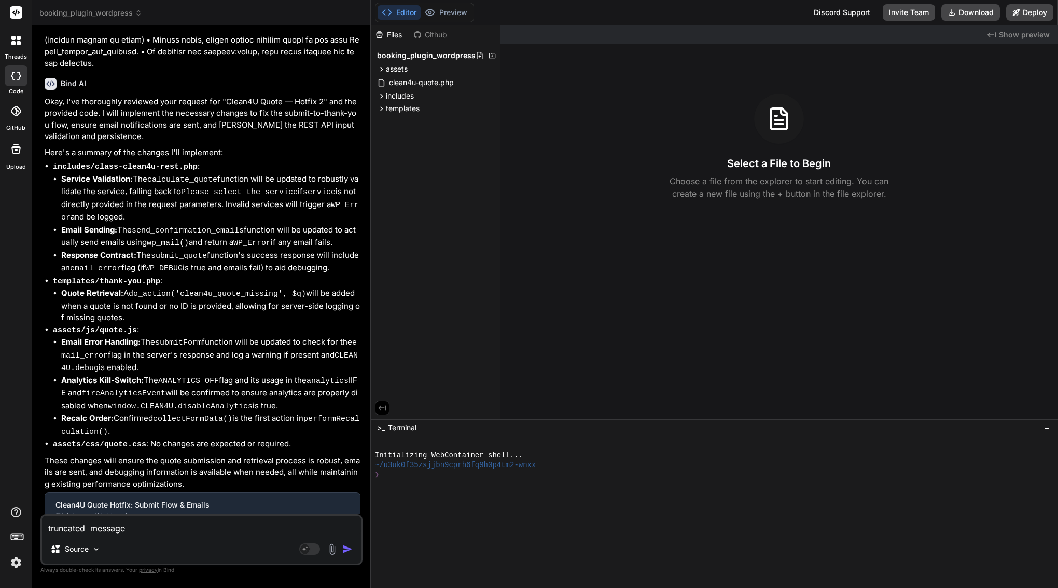
type textarea "truncated l message"
type textarea "x"
type textarea "truncated la message"
type textarea "x"
type textarea "truncated las message"
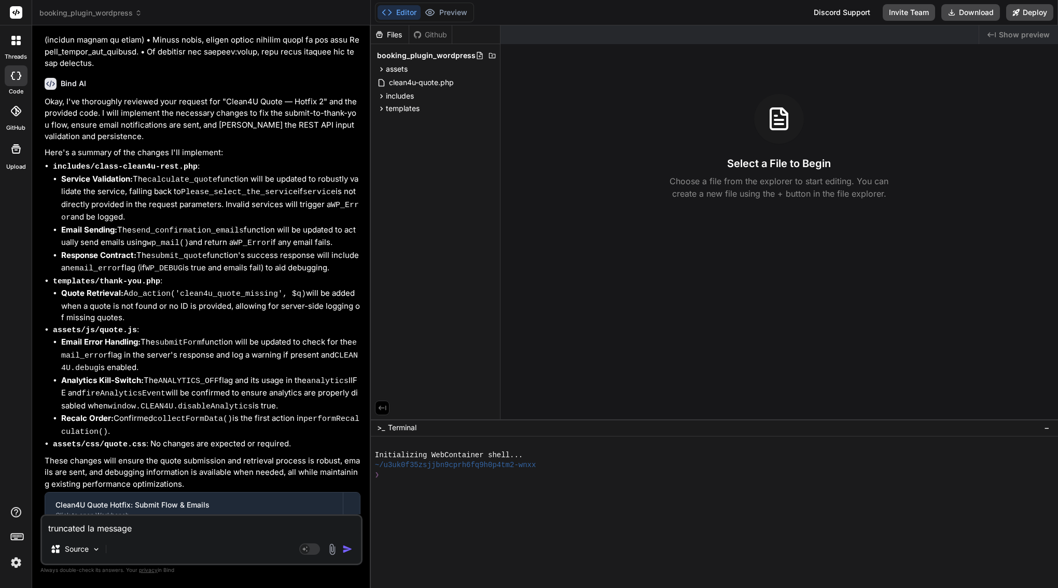
type textarea "x"
type textarea "truncated last message"
type textarea "x"
type textarea "truncated last message"
type textarea "x"
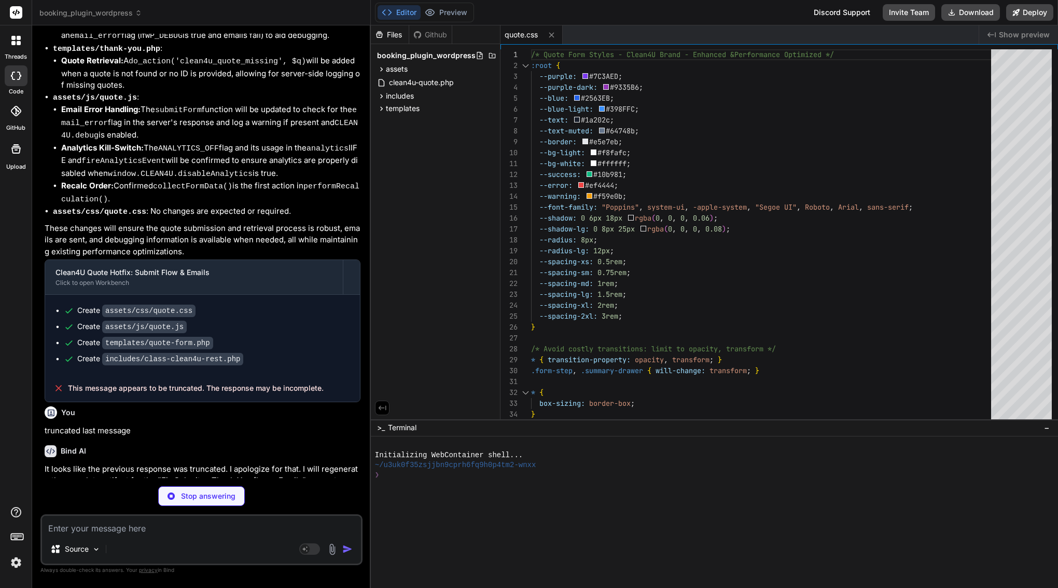
scroll to position [10390, 0]
type textarea "x"
type textarea "getFormData: () => formData, getQuoteResult: () => quoteResult, fireEvent: fire…"
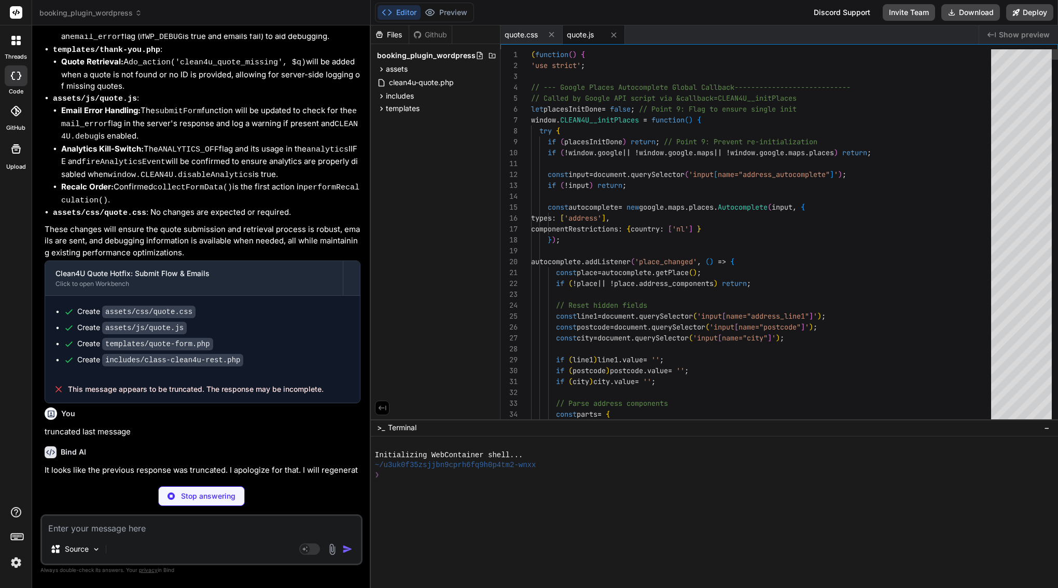
click at [215, 464] on p "It looks like the previous response was truncated. I apologize for that. I will…" at bounding box center [203, 481] width 316 height 35
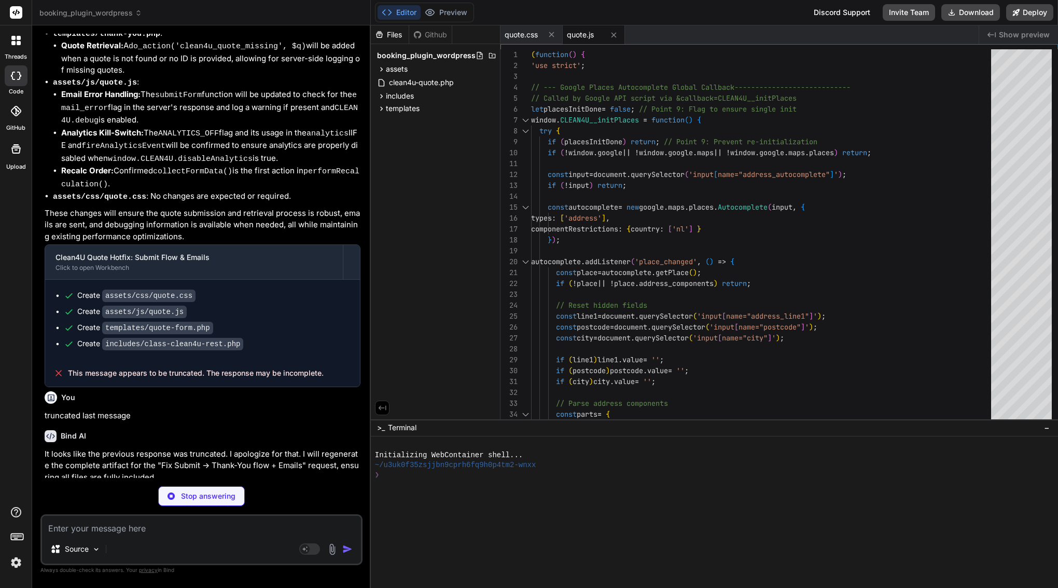
scroll to position [10406, 0]
type textarea "x"
type textarea "} }); </script>"
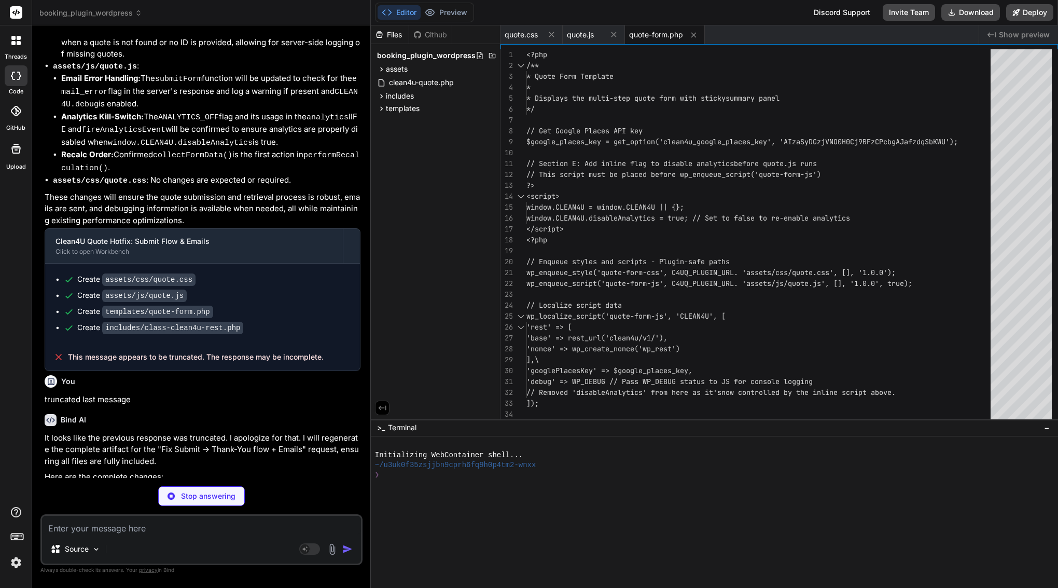
scroll to position [10421, 0]
type textarea "x"
type textarea "'team' => '2 cleaners', 'duration' => '~4.5–5.5 hrs' ], 'submitted_at' => curre…"
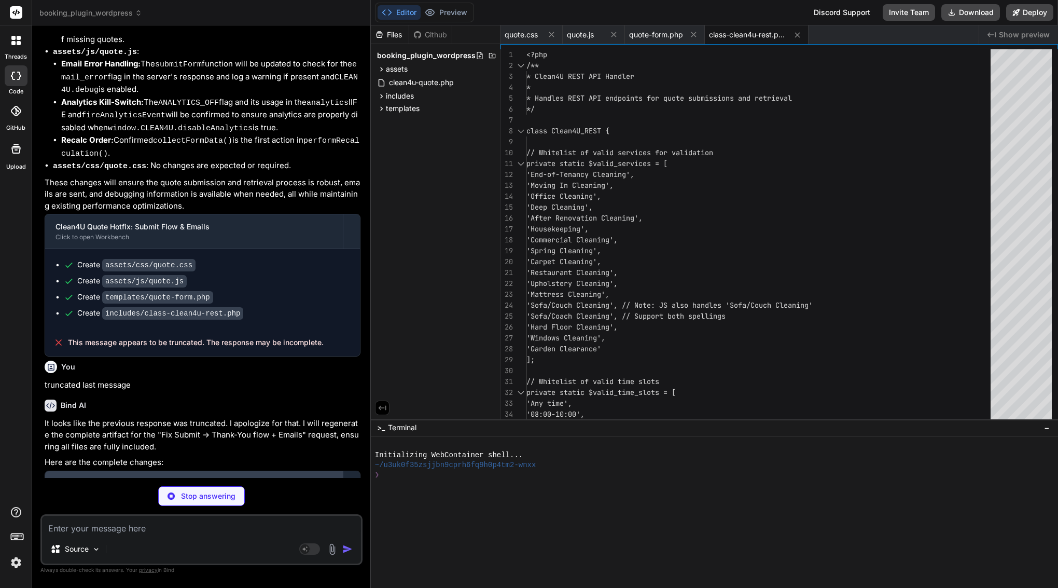
scroll to position [0, 0]
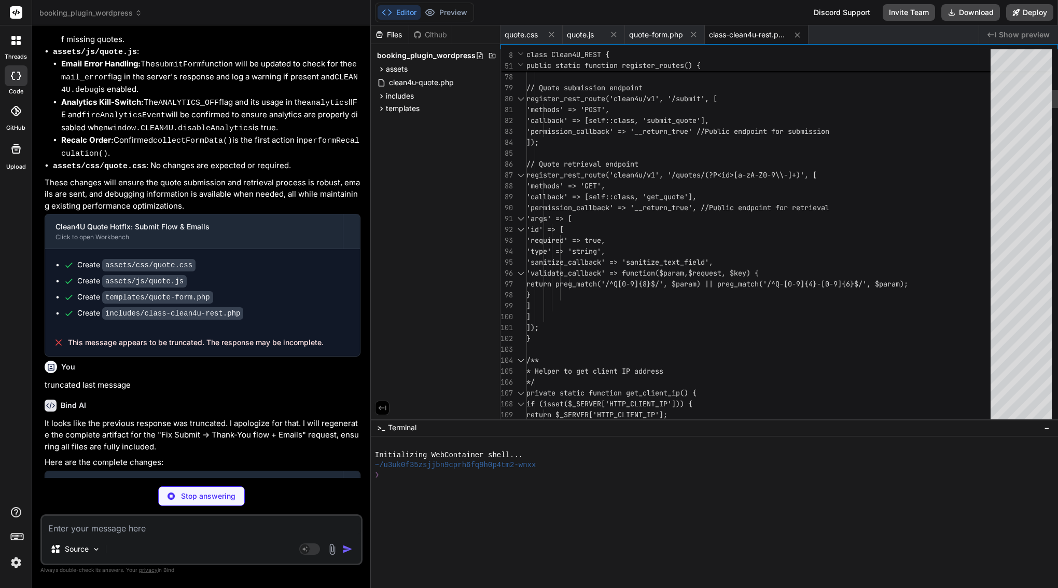
type textarea "x"
type textarea "]); } /** * Helper to get client IP address */ private static function get_clie…"
drag, startPoint x: 628, startPoint y: 261, endPoint x: 628, endPoint y: 254, distance: 7.3
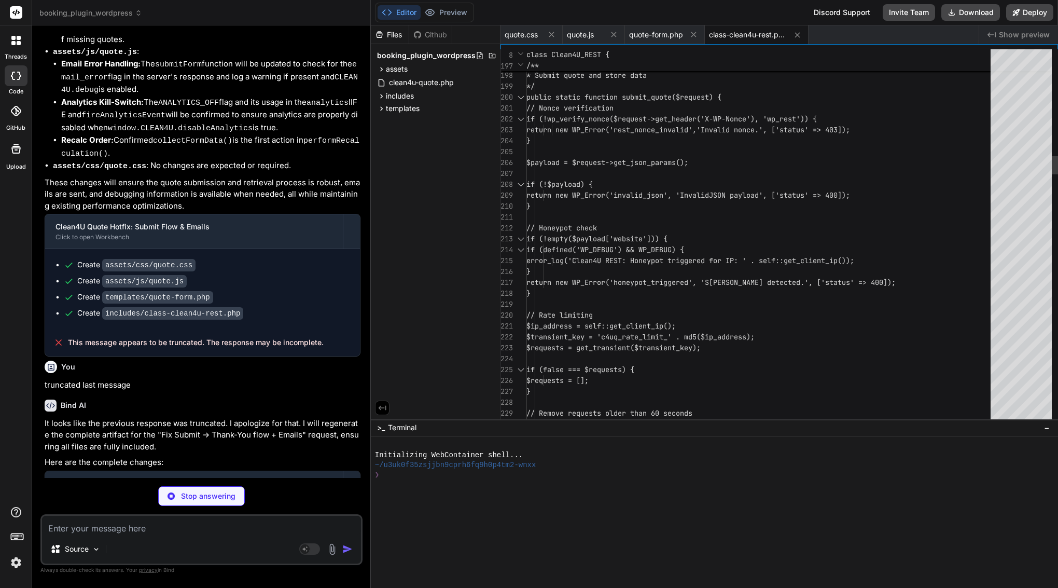
type textarea "x"
type textarea "</div>"
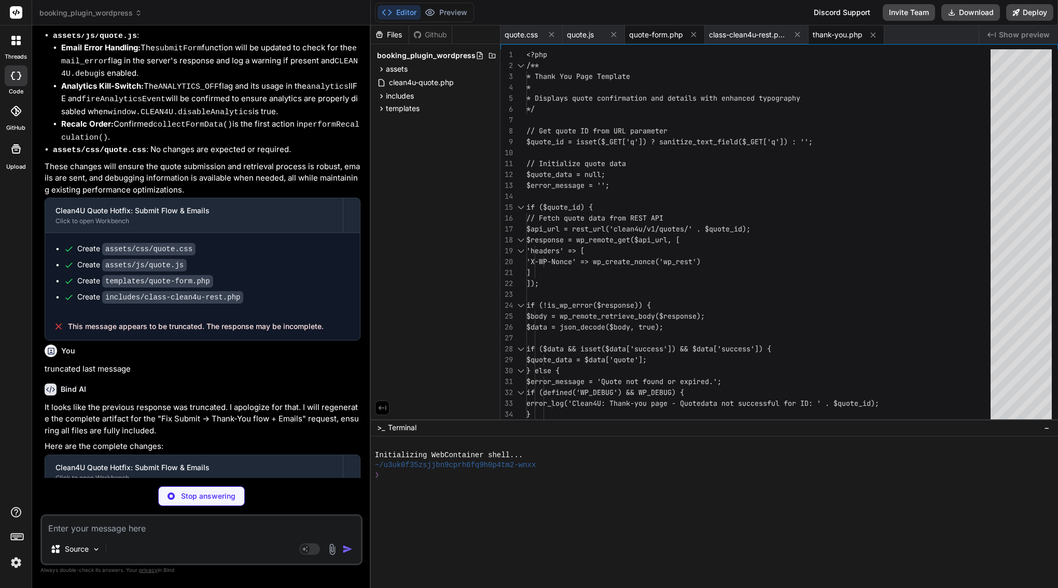
scroll to position [10452, 0]
type textarea "x"
click at [529, 41] on div "quote.css" at bounding box center [531, 34] width 62 height 19
type textarea ".summary-trigger { will-change: transform; } /* Ensure smooth scrolling perform…"
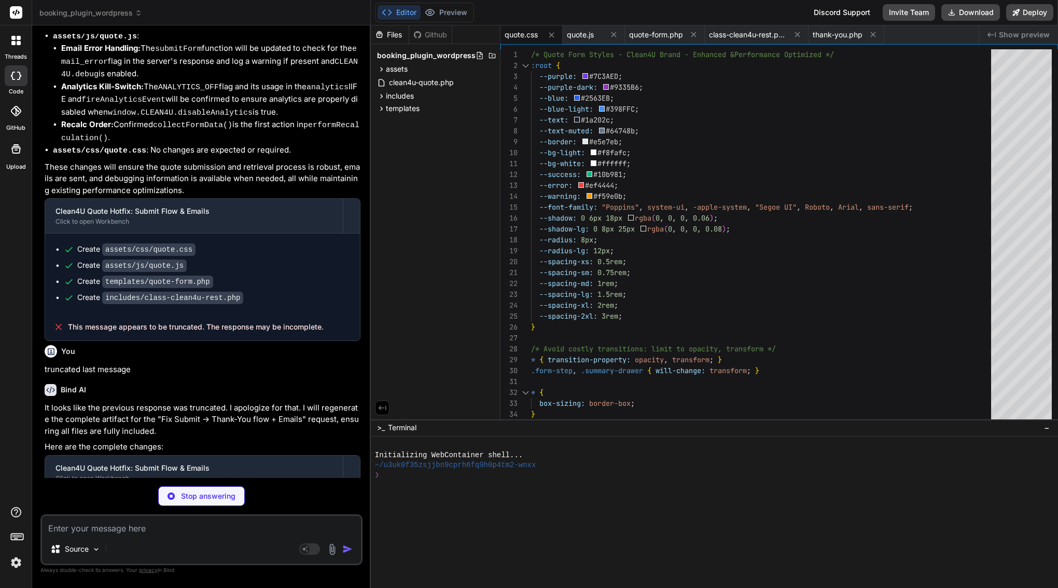
scroll to position [0, 0]
type textarea "x"
type textarea "</div> </body> </html>"
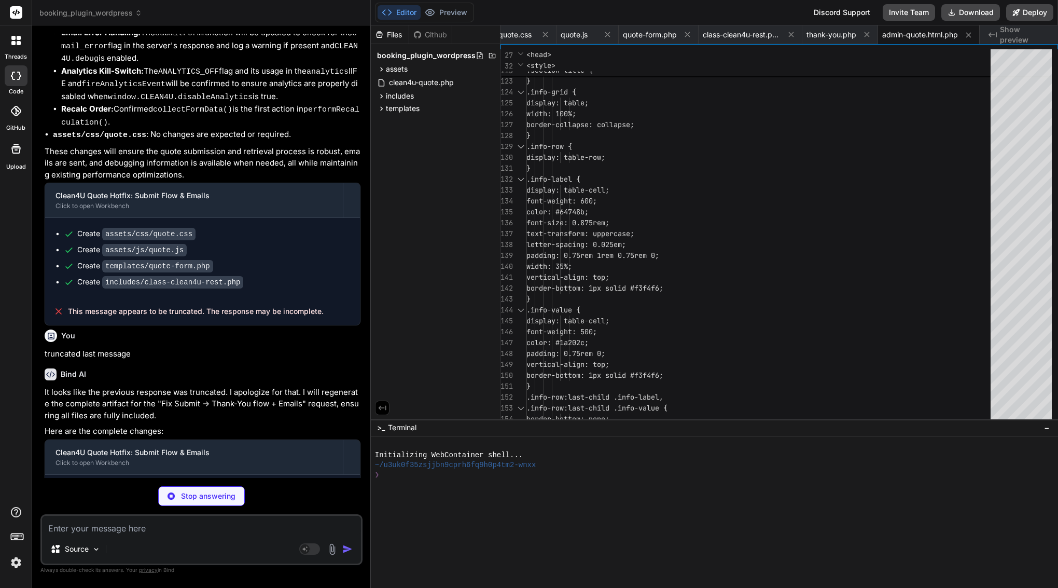
type textarea "x"
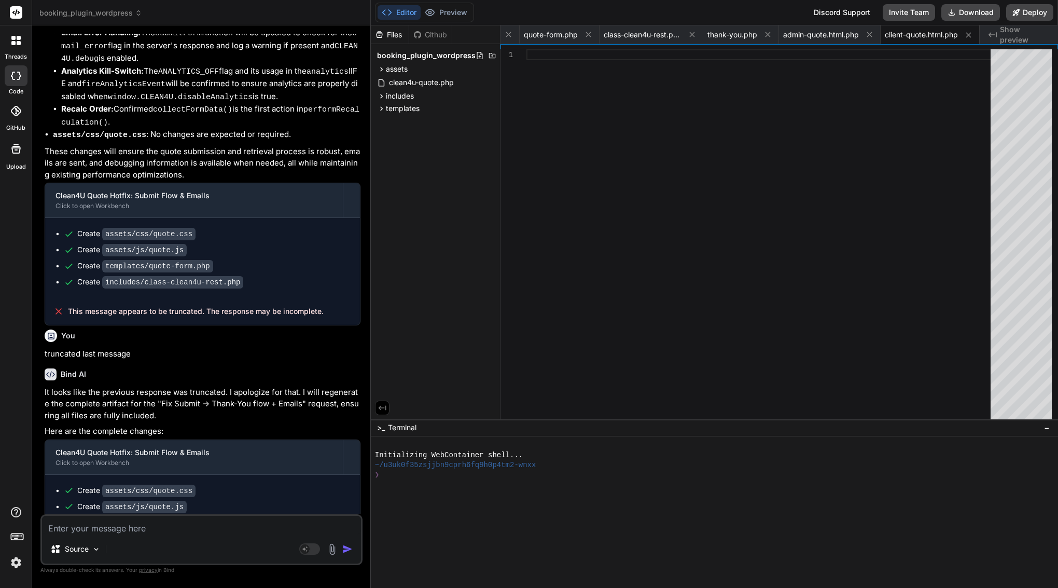
click at [155, 521] on textarea at bounding box center [201, 524] width 319 height 19
type textarea "l"
type textarea "x"
type textarea "la"
type textarea "x"
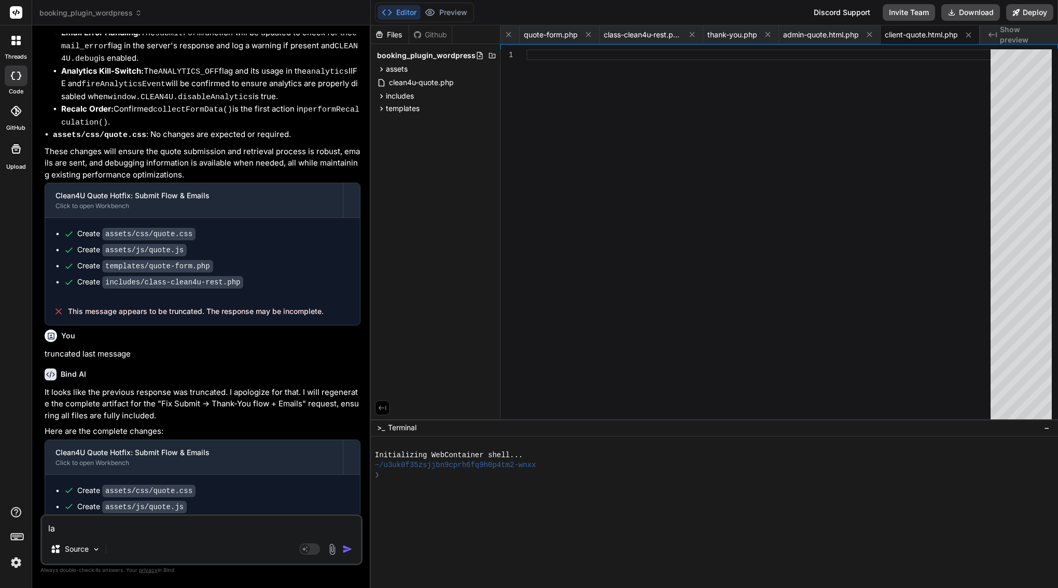
type textarea "las"
type textarea "x"
type textarea "last"
type textarea "x"
type textarea "last"
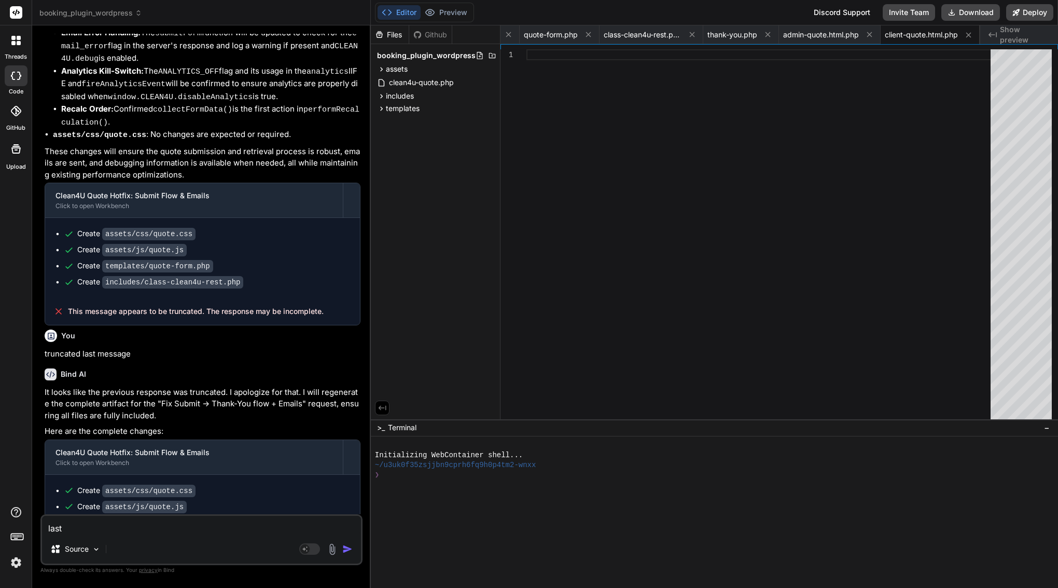
type textarea "x"
type textarea "last m"
type textarea "x"
type textarea "last me"
type textarea "x"
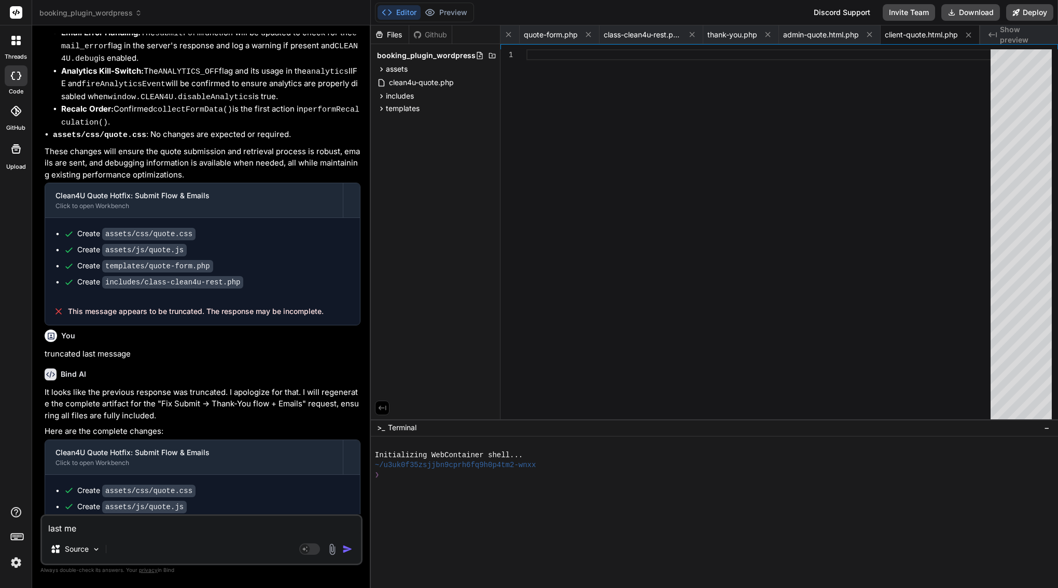
type textarea "last mes"
type textarea "x"
type textarea "last mess"
type textarea "x"
type textarea "last messa"
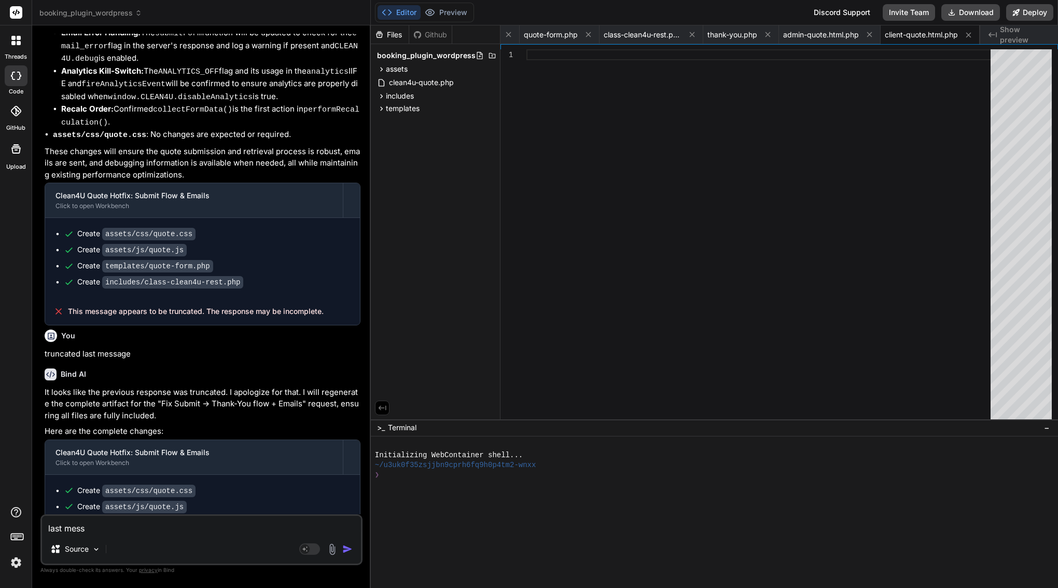
type textarea "x"
type textarea "last messag"
type textarea "x"
type textarea "last message"
type textarea "x"
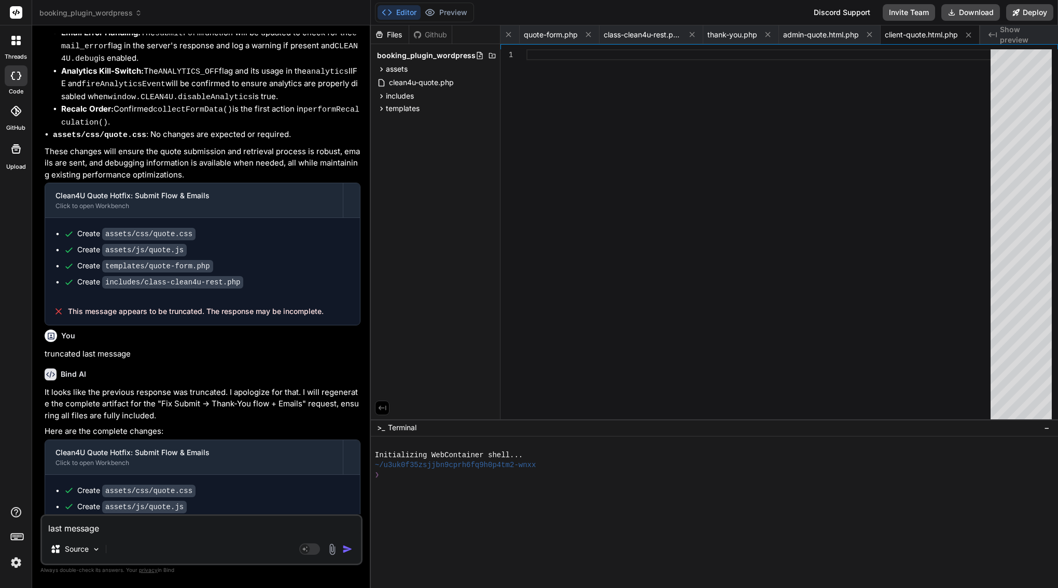
type textarea "last message"
type textarea "x"
type textarea "last message w"
type textarea "x"
type textarea "last message wa"
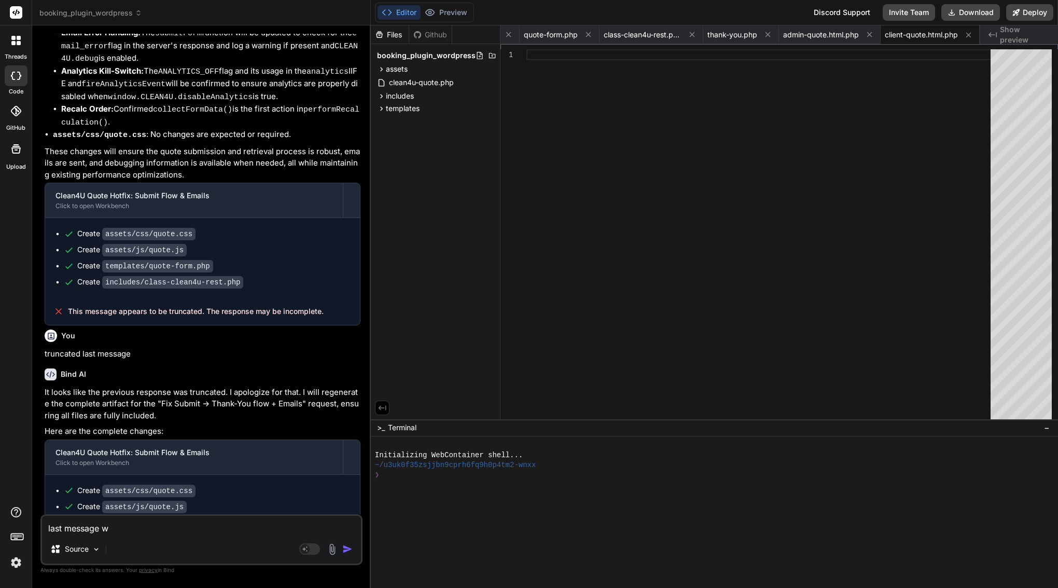
type textarea "x"
type textarea "last message was"
type textarea "x"
type textarea "last message was"
type textarea "x"
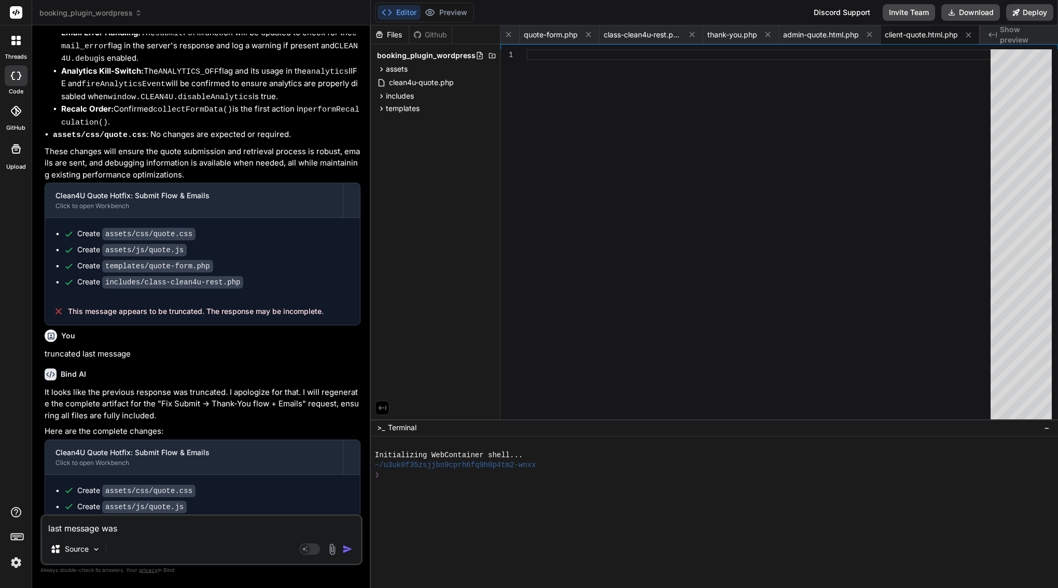
type textarea "last message was t"
type textarea "x"
type textarea "last message was tr"
type textarea "x"
type textarea "last message was tru"
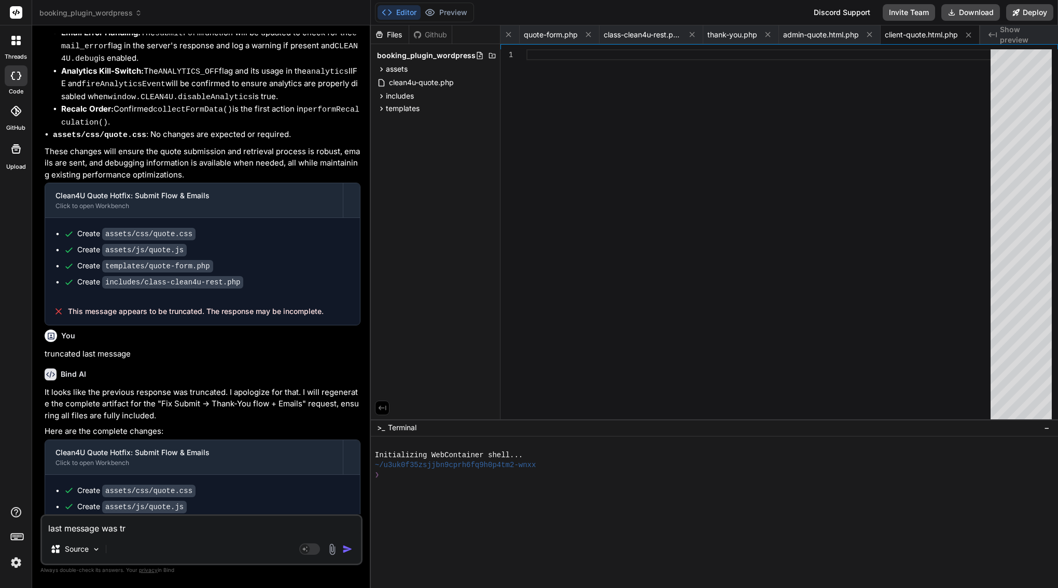
type textarea "x"
type textarea "last message was trun"
type textarea "x"
type textarea "last message was trunc"
type textarea "x"
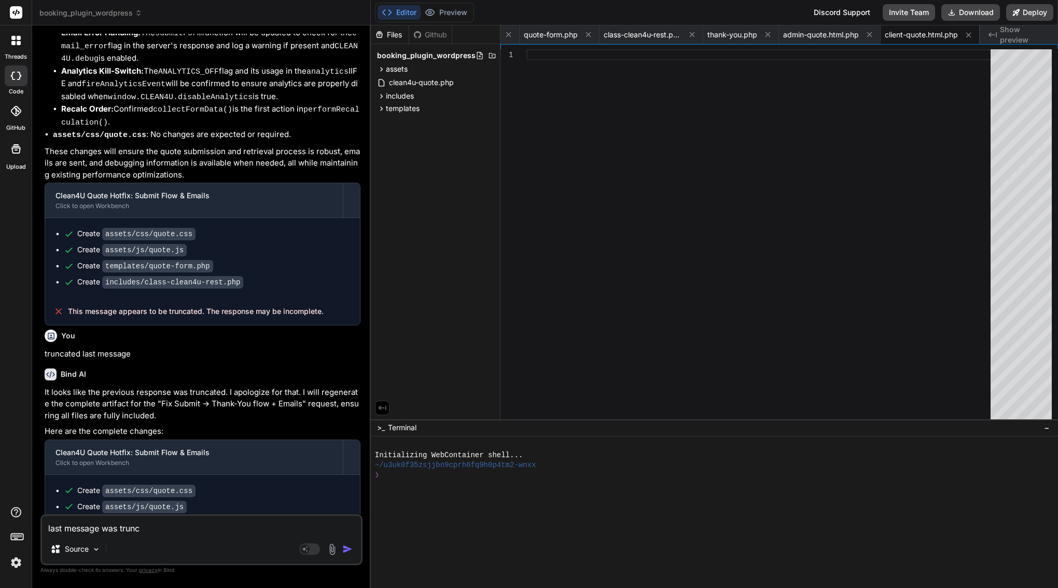
type textarea "last message was trunca"
type textarea "x"
type textarea "last message was truncat"
type textarea "x"
type textarea "last message was truncate"
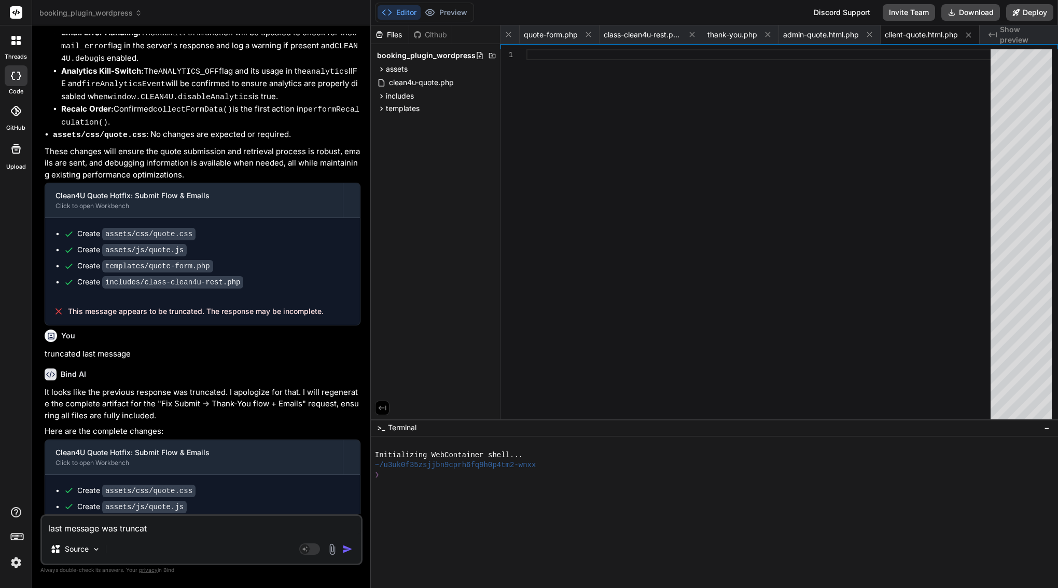
type textarea "x"
type textarea "last message was truncated"
type textarea "x"
type textarea "last message was truncated"
type textarea "x"
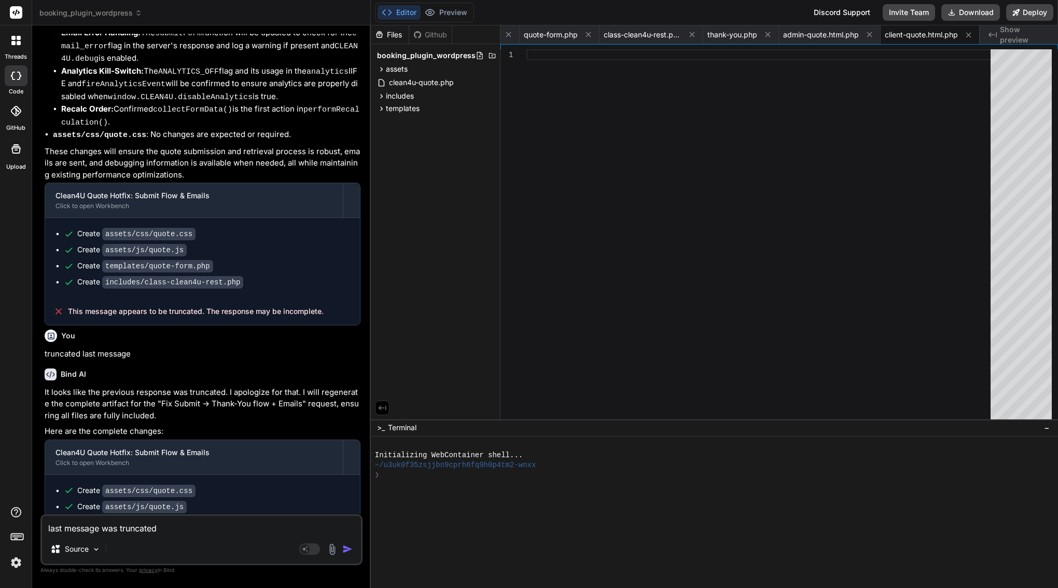
click at [166, 581] on code "templates/emails/client-quote.html.php" at bounding box center [188, 587] width 172 height 12
click at [285, 485] on ul "Create assets/css/quote.css Create assets/js/quote.js Create templates/quote-fo…" at bounding box center [202, 538] width 294 height 107
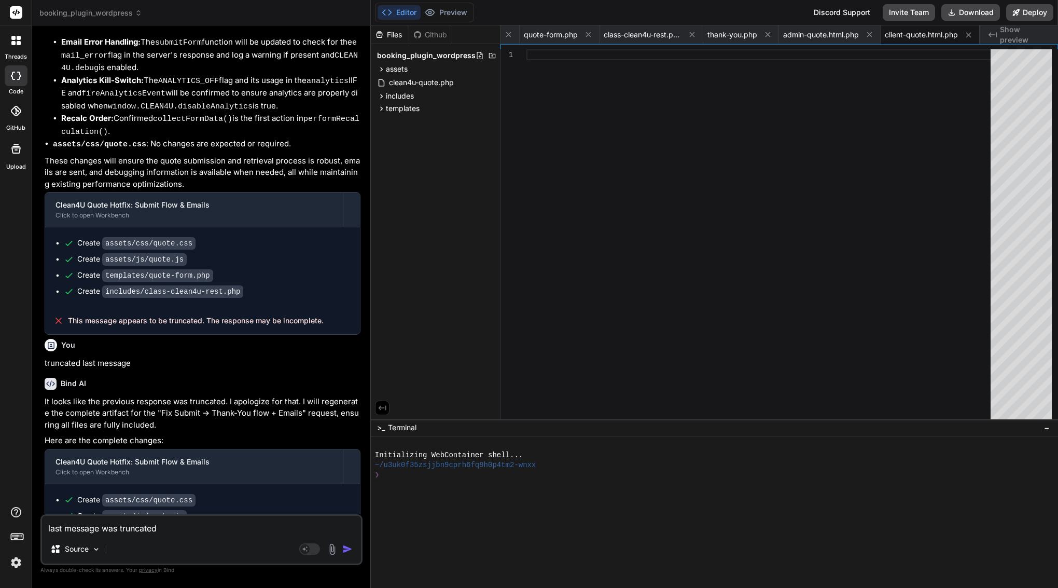
drag, startPoint x: 280, startPoint y: 474, endPoint x: 104, endPoint y: 475, distance: 176.3
click at [104, 587] on div "Create templates/emails/client-quote.html.php" at bounding box center [207, 596] width 286 height 11
copy div "templates/emails/client-quote.html.php"
click at [225, 530] on textarea "last message was truncated" at bounding box center [201, 524] width 319 height 19
paste textarea "templates/emails/client-quote.html.php"
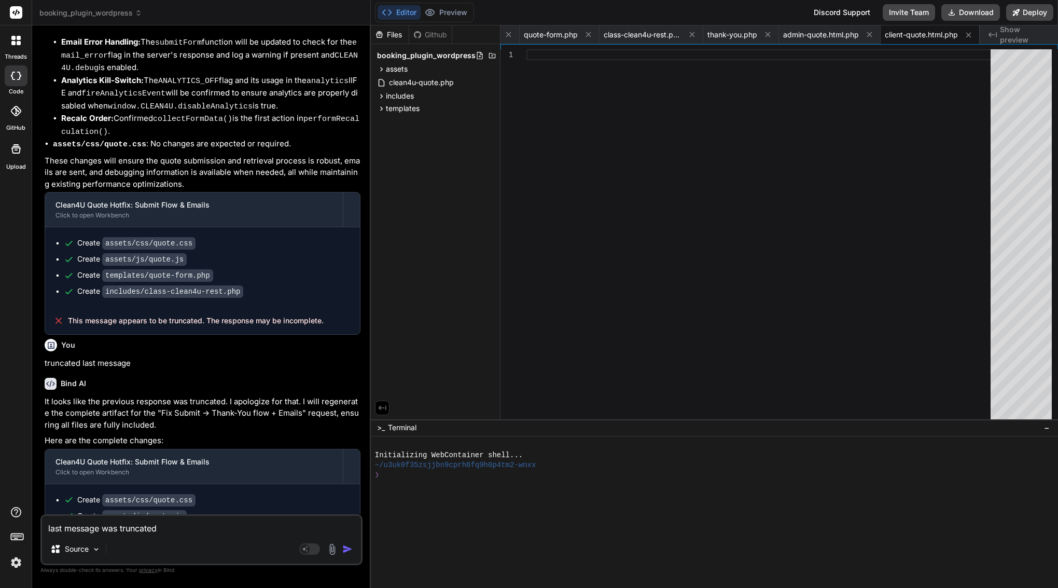
type textarea "last message was truncated templates/emails/client-quote.html.php"
type textarea "x"
type textarea "last message was truncated templates/emails/client-quote.html.php"
click at [346, 552] on img "button" at bounding box center [347, 548] width 10 height 10
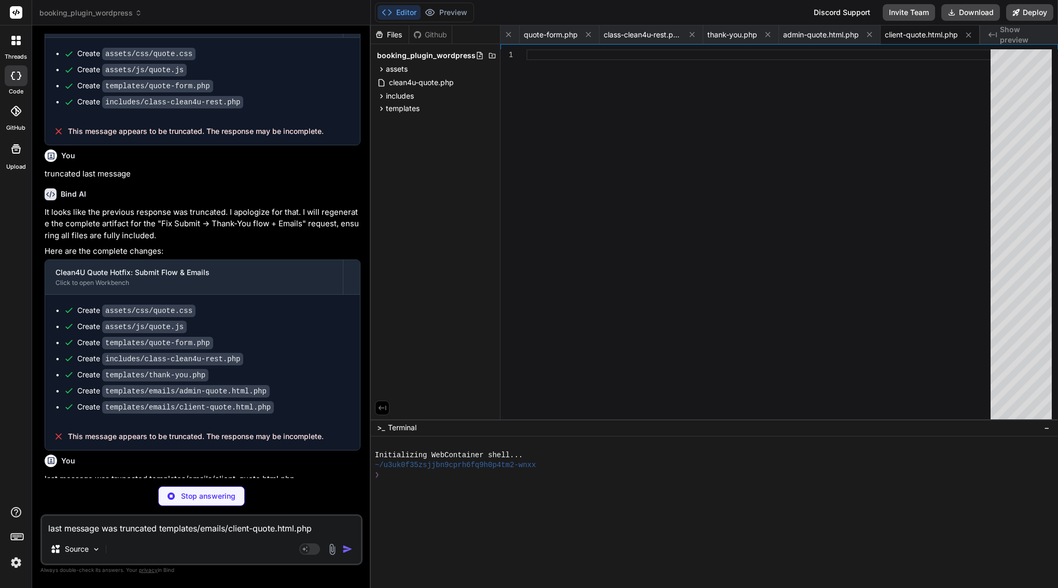
scroll to position [0, 0]
type textarea "x"
type textarea "</html>"
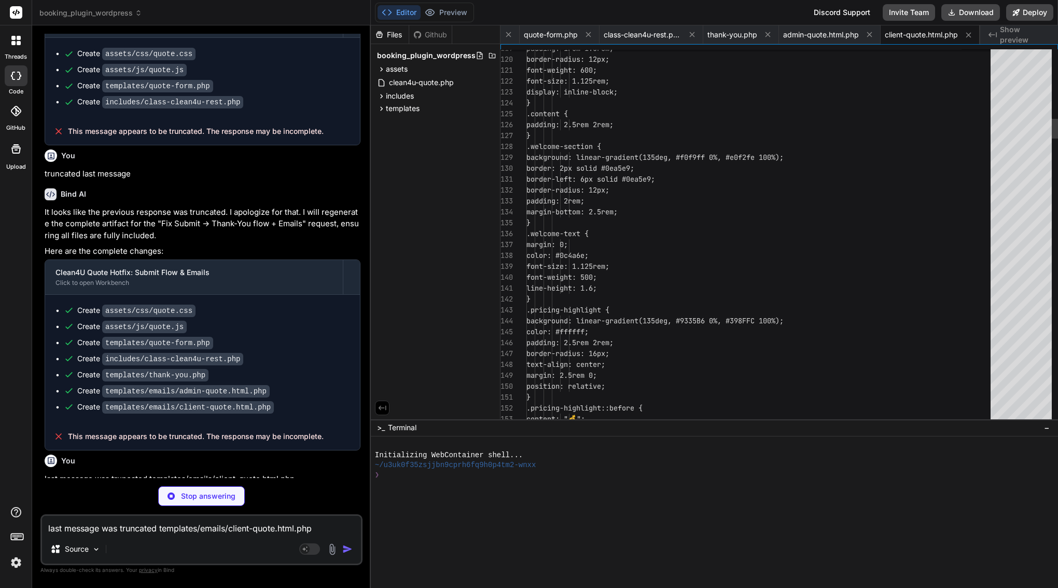
type textarea "x"
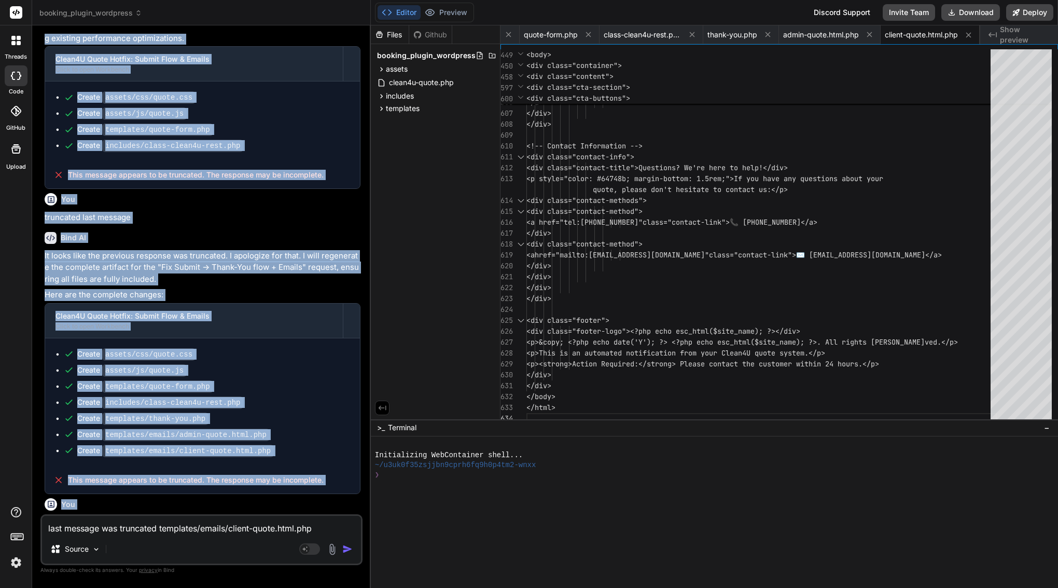
scroll to position [10612, 0]
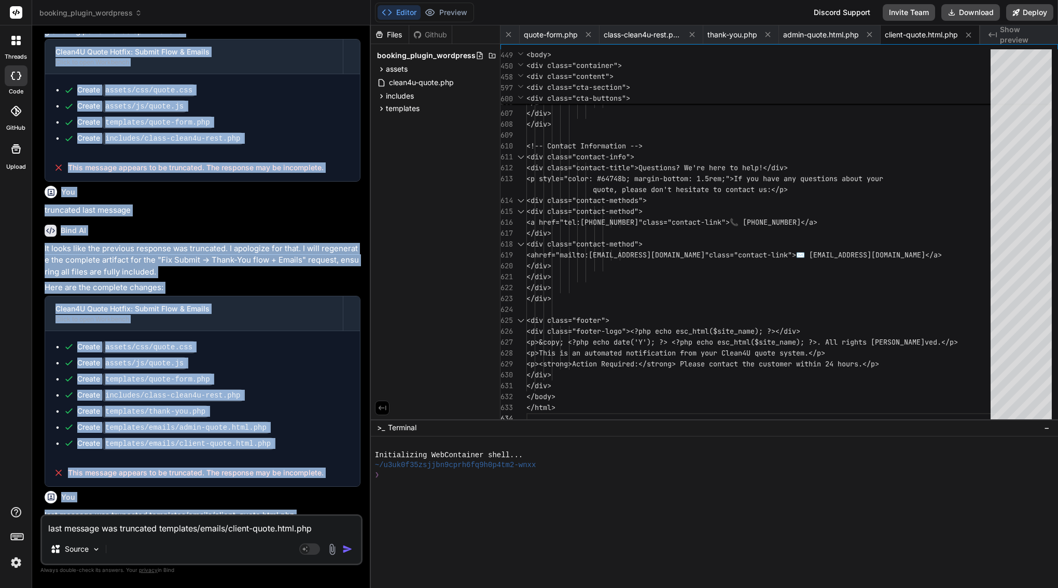
drag, startPoint x: 62, startPoint y: 83, endPoint x: 300, endPoint y: 494, distance: 475.0
click at [300, 494] on div "You Bind AI Okay, I've thoroughly reviewed the current state of your Clean4U Qu…" at bounding box center [203, 274] width 320 height 480
copy div "Bind AI Okay, I've thoroughly reviewed your request for "Clean4U Quote — Hotfix…"
click at [252, 331] on div "Create assets/css/quote.css Create assets/js/quote.js Create templates/quote-fo…" at bounding box center [202, 395] width 315 height 128
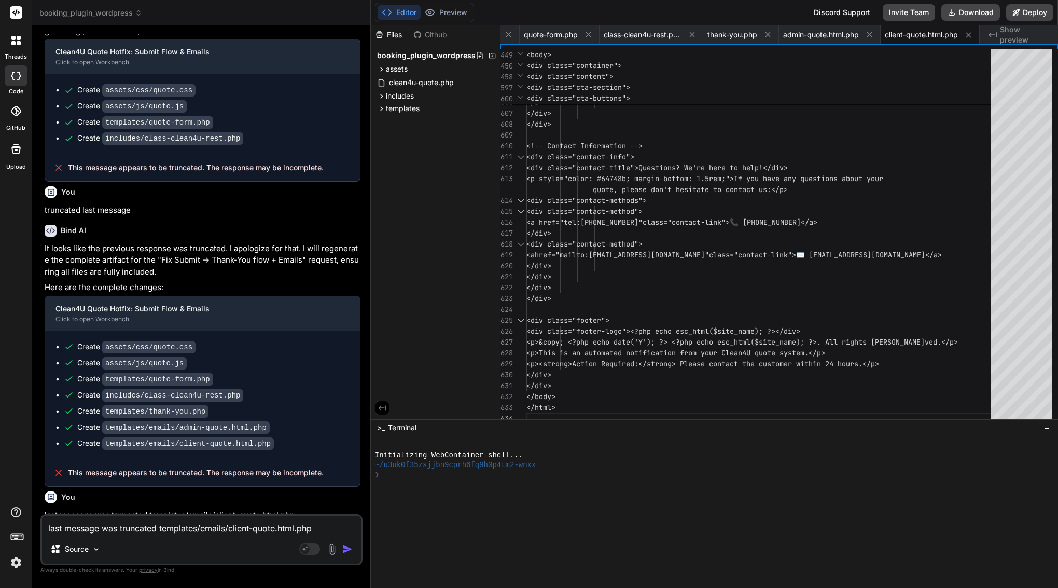
click at [268, 225] on div "Bind AI" at bounding box center [203, 231] width 316 height 12
click at [552, 34] on span "quote-form.php" at bounding box center [551, 35] width 54 height 10
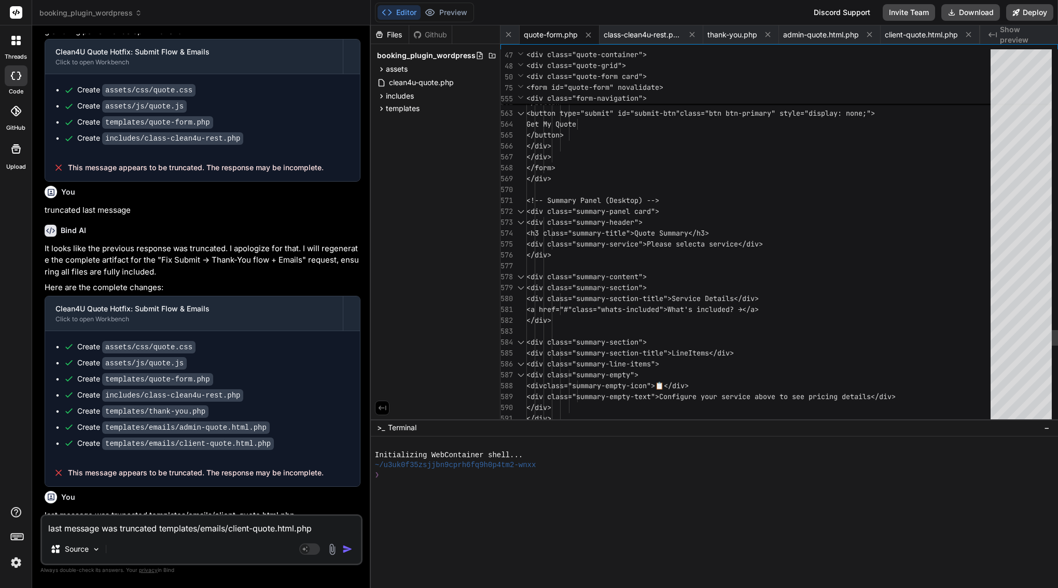
click at [618, 225] on span "<div class="summary-header">" at bounding box center [584, 221] width 116 height 9
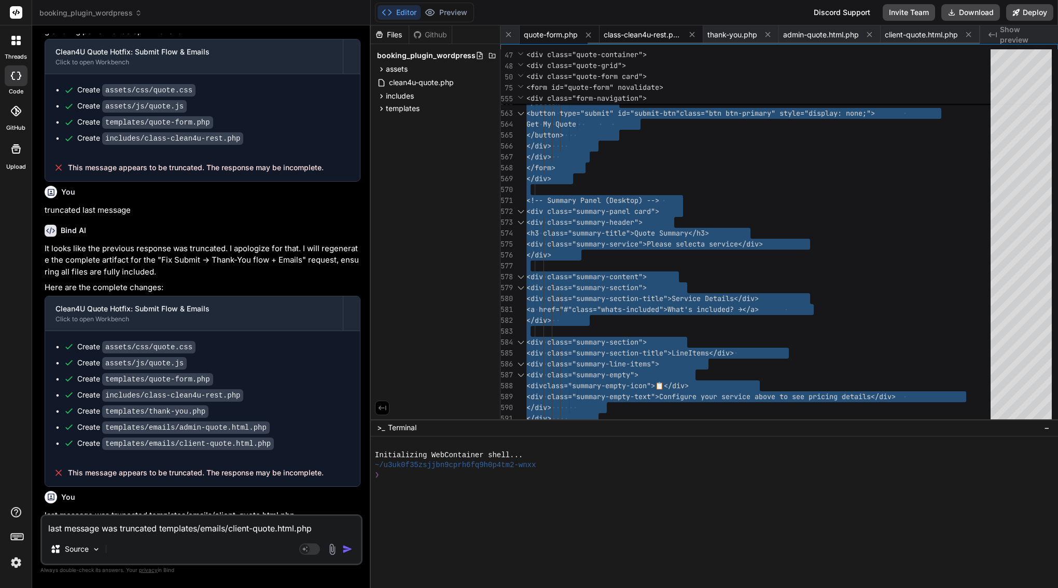
click at [635, 36] on span "class-clean4u-rest.php" at bounding box center [643, 35] width 78 height 10
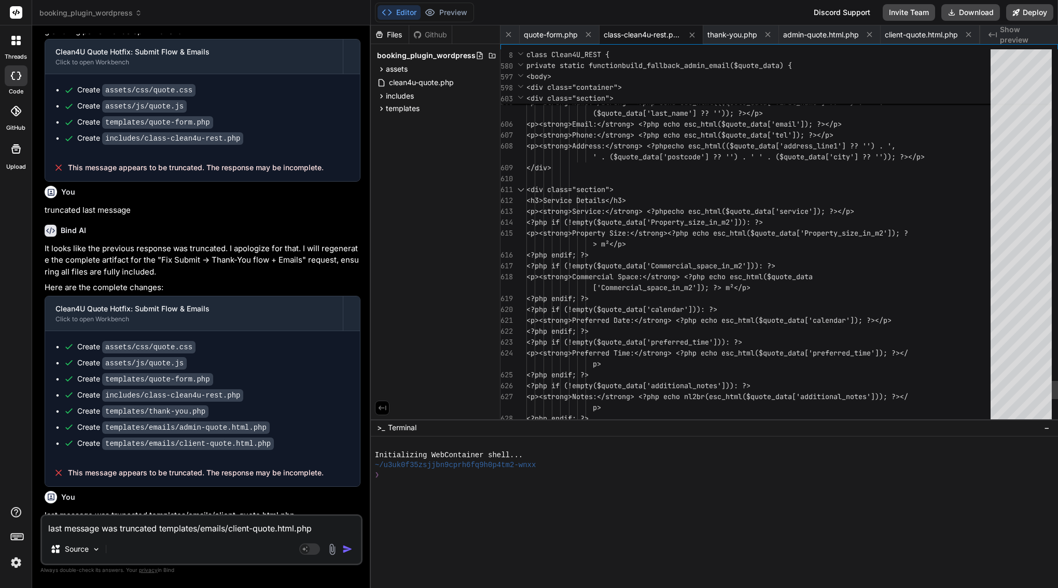
click at [632, 150] on span "<p><strong>Address:</strong> <?php" at bounding box center [596, 145] width 141 height 9
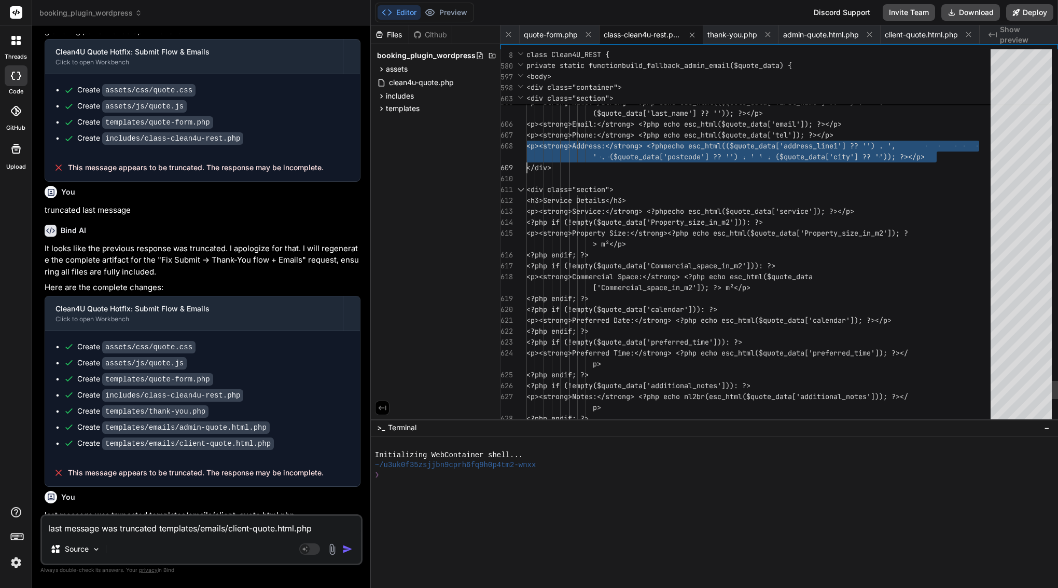
click at [632, 150] on span "<p><strong>Address:</strong> <?php" at bounding box center [596, 145] width 141 height 9
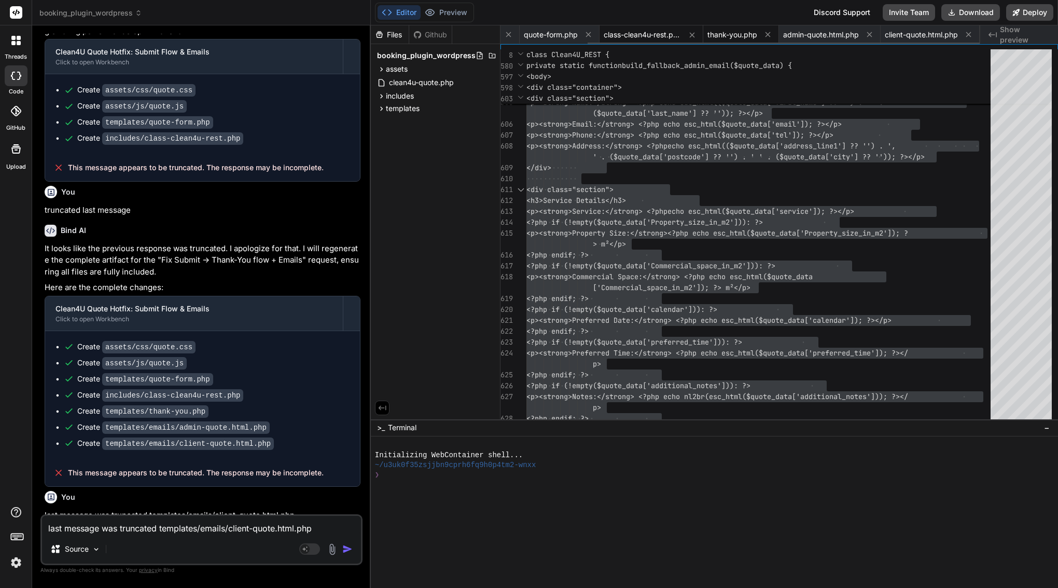
click at [741, 31] on span "thank-you.php" at bounding box center [732, 35] width 50 height 10
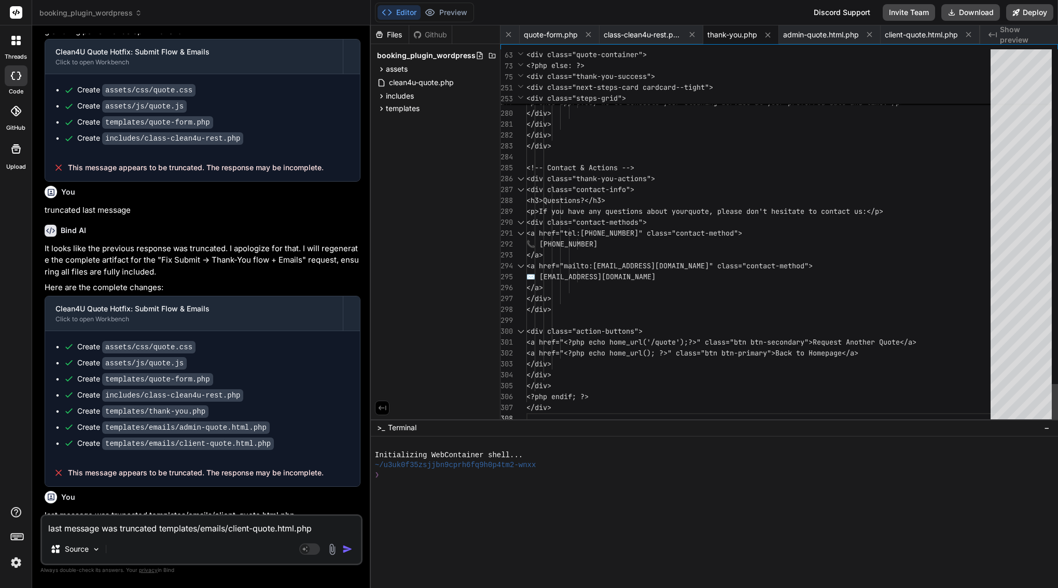
click at [667, 150] on div "</div>" at bounding box center [761, 146] width 470 height 11
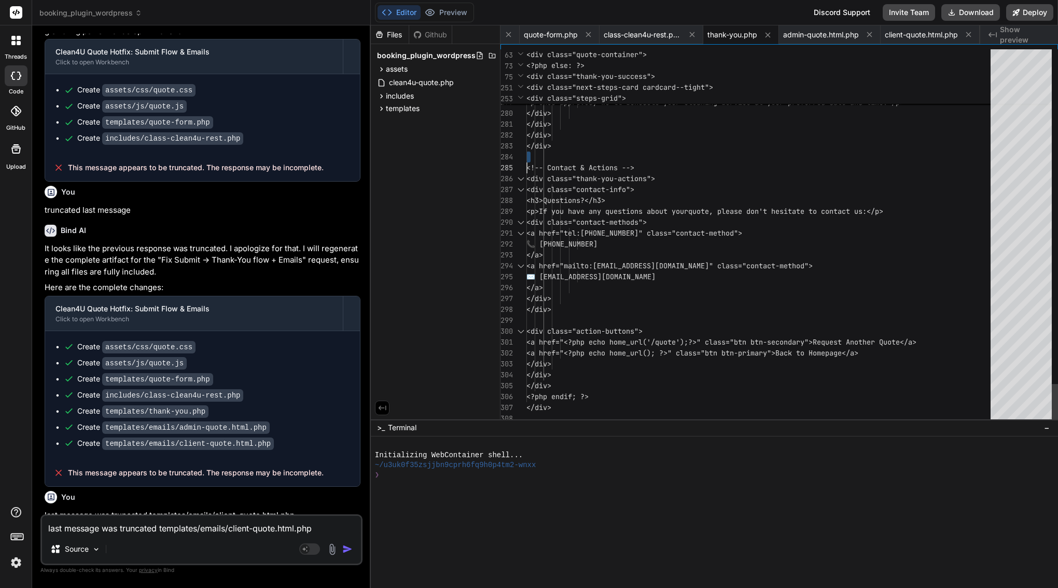
scroll to position [0, 0]
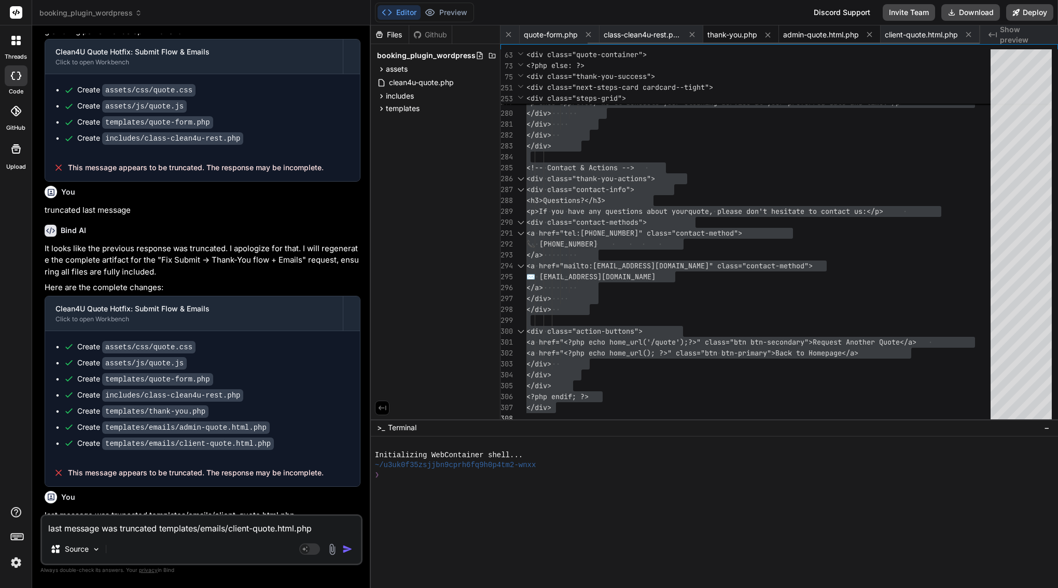
click at [814, 36] on span "admin-quote.html.php" at bounding box center [821, 35] width 76 height 10
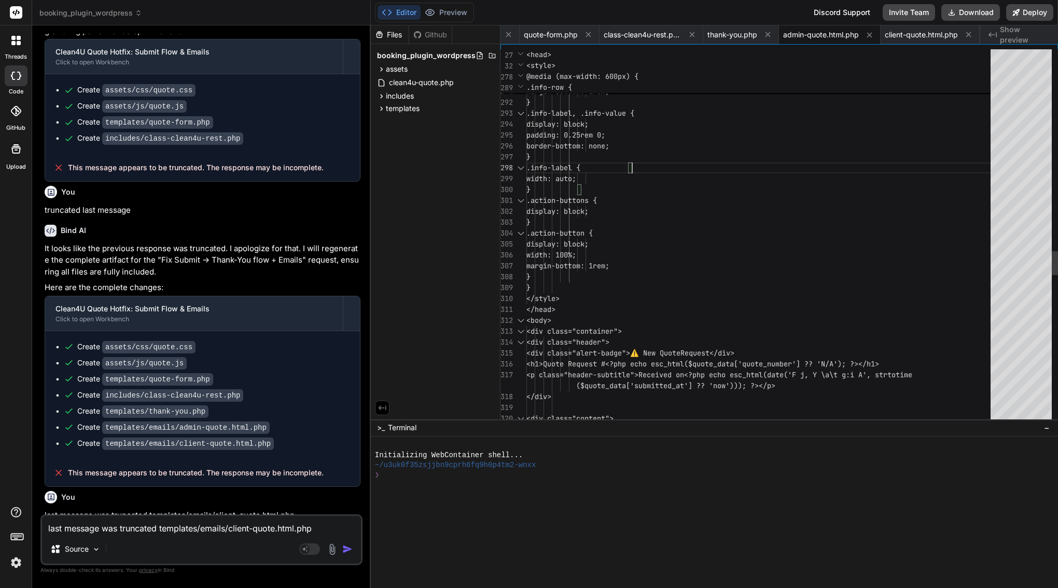
click at [640, 161] on div "}" at bounding box center [761, 156] width 470 height 11
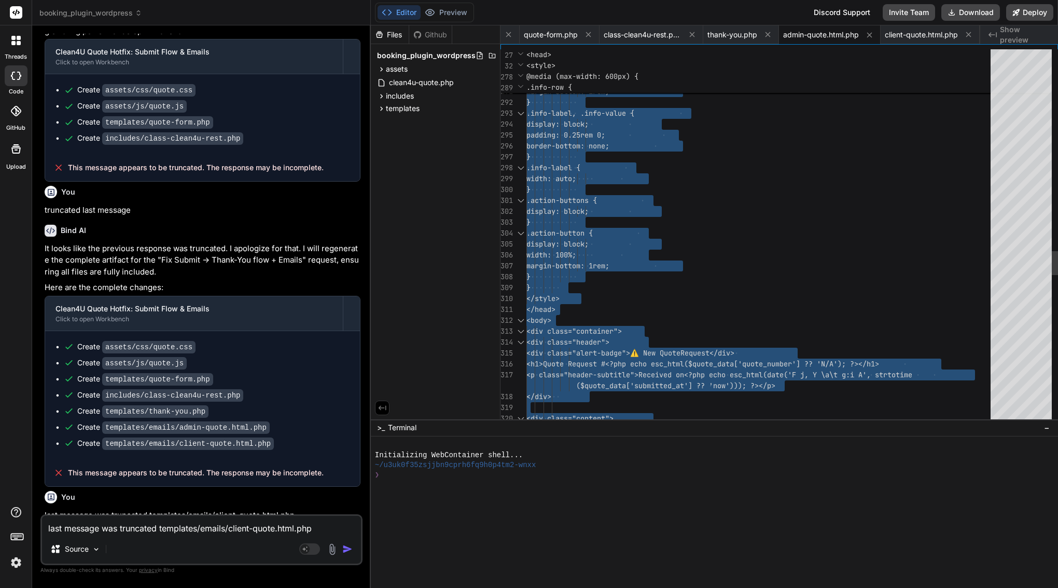
click at [640, 161] on div "}" at bounding box center [761, 156] width 470 height 11
click at [919, 37] on span "client-quote.html.php" at bounding box center [921, 35] width 73 height 10
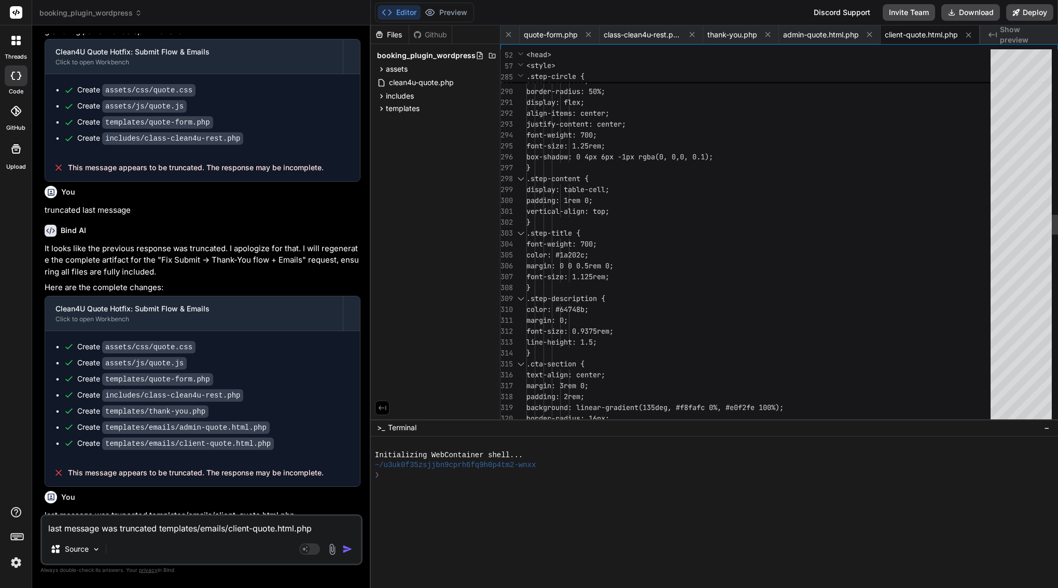
click at [668, 159] on span "box-shadow: 0 4px 6px -1px rgba(0, 0," at bounding box center [603, 156] width 154 height 9
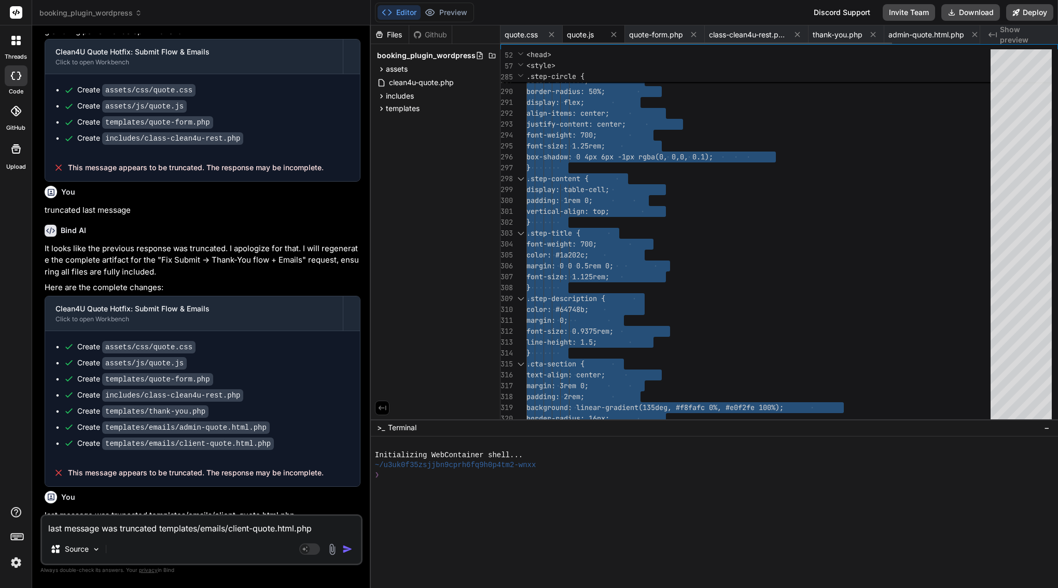
scroll to position [0, 0]
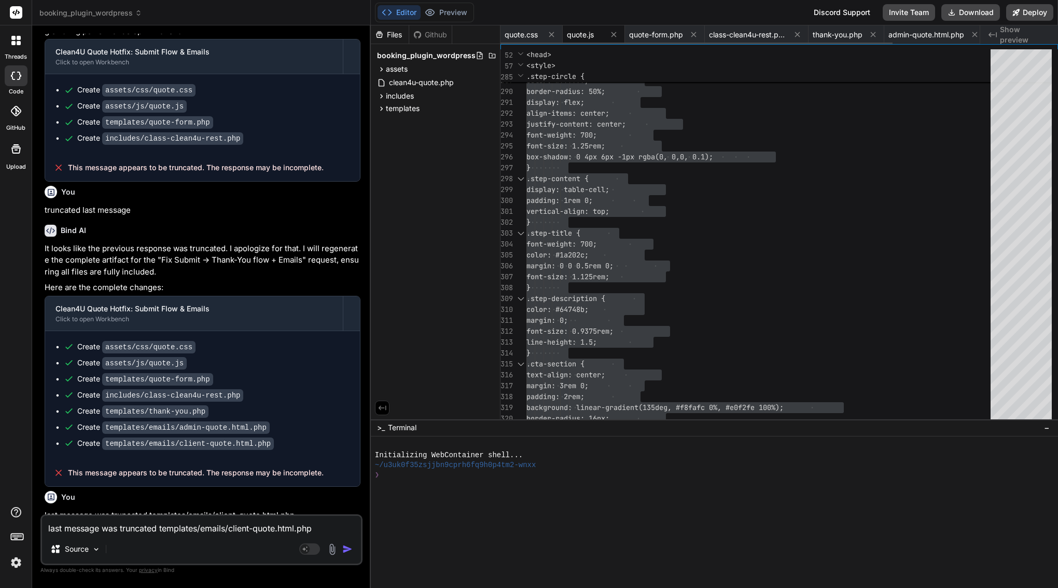
click at [587, 28] on div "quote.js" at bounding box center [594, 34] width 62 height 19
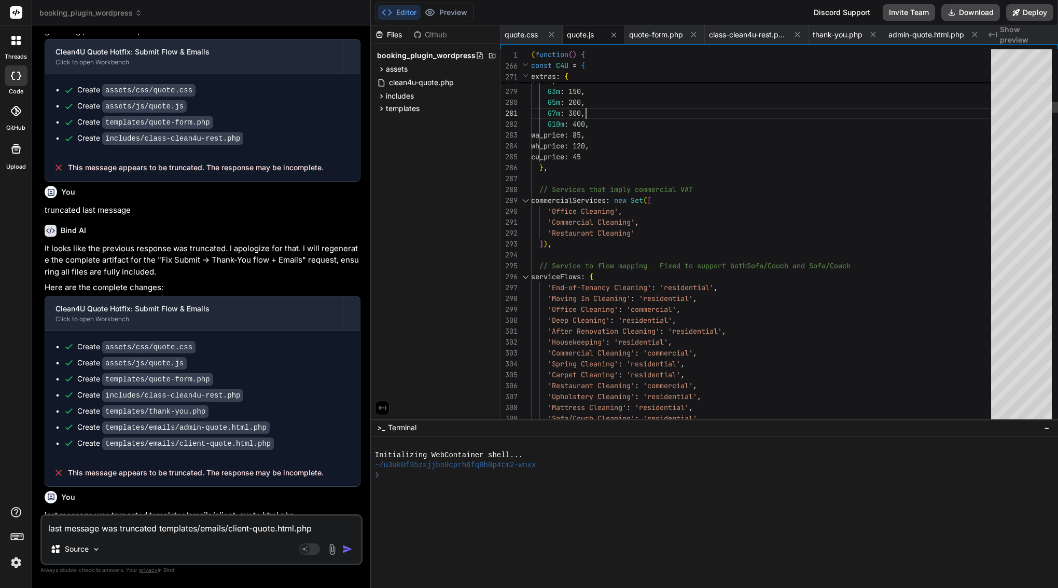
click at [612, 111] on div "G7m : 300 ," at bounding box center [764, 113] width 466 height 11
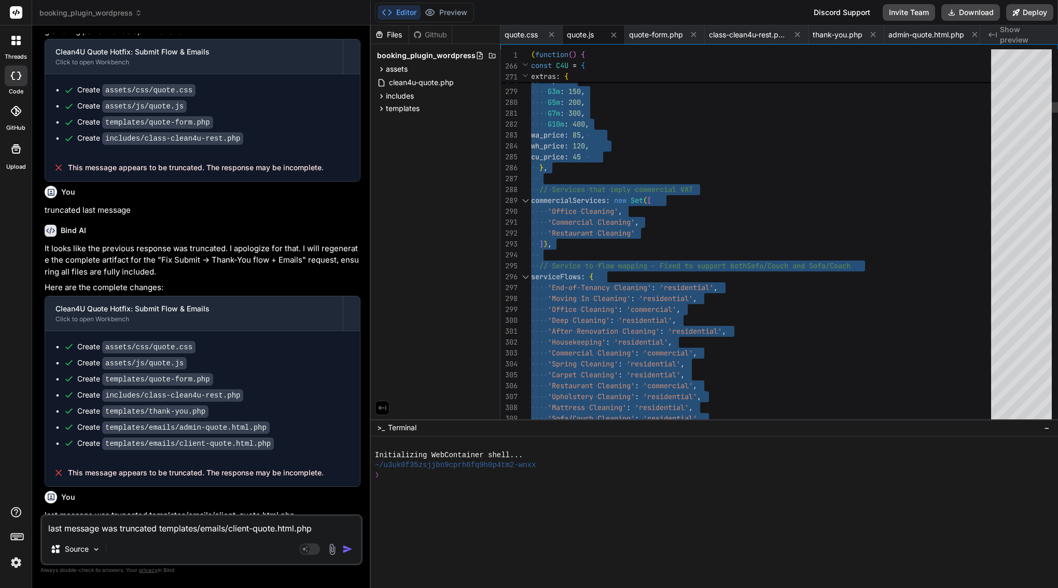
click at [612, 111] on div "G7m : 300 ," at bounding box center [764, 113] width 466 height 11
click at [524, 37] on span "quote.css" at bounding box center [521, 35] width 33 height 10
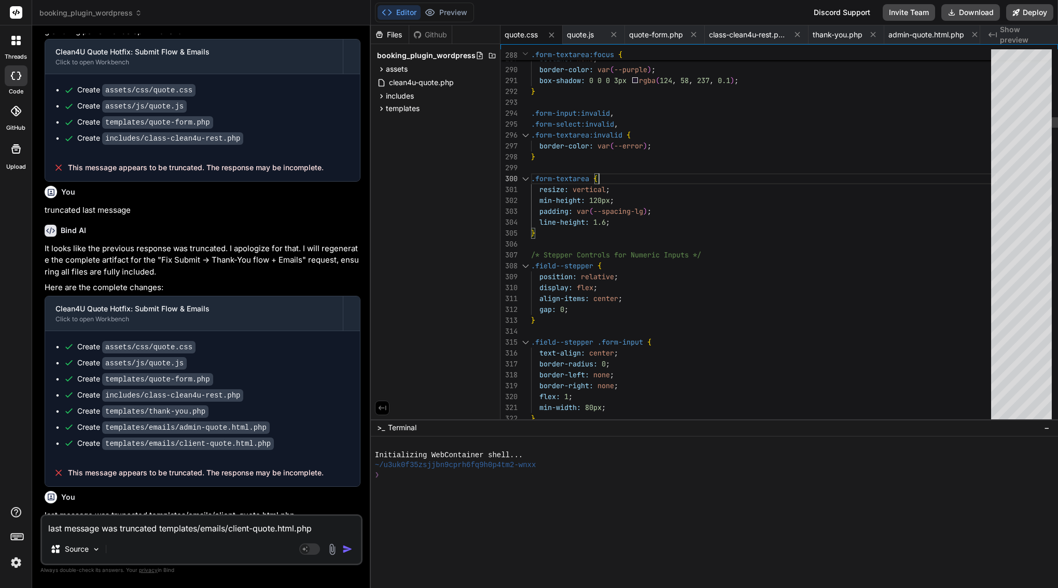
click at [616, 177] on div ".form-textarea {" at bounding box center [764, 178] width 466 height 11
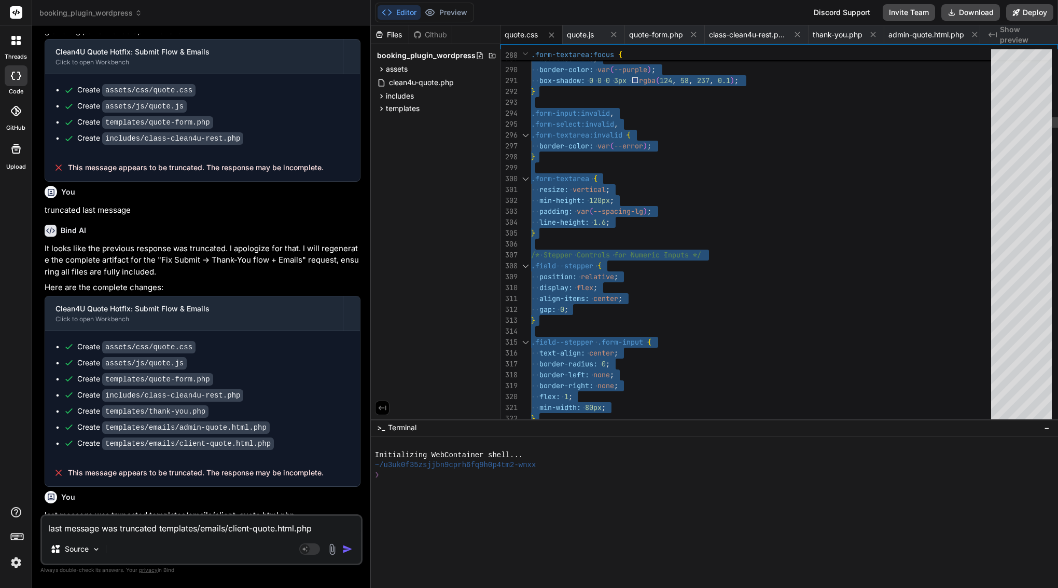
click at [616, 177] on div ".form-textarea {" at bounding box center [764, 178] width 466 height 11
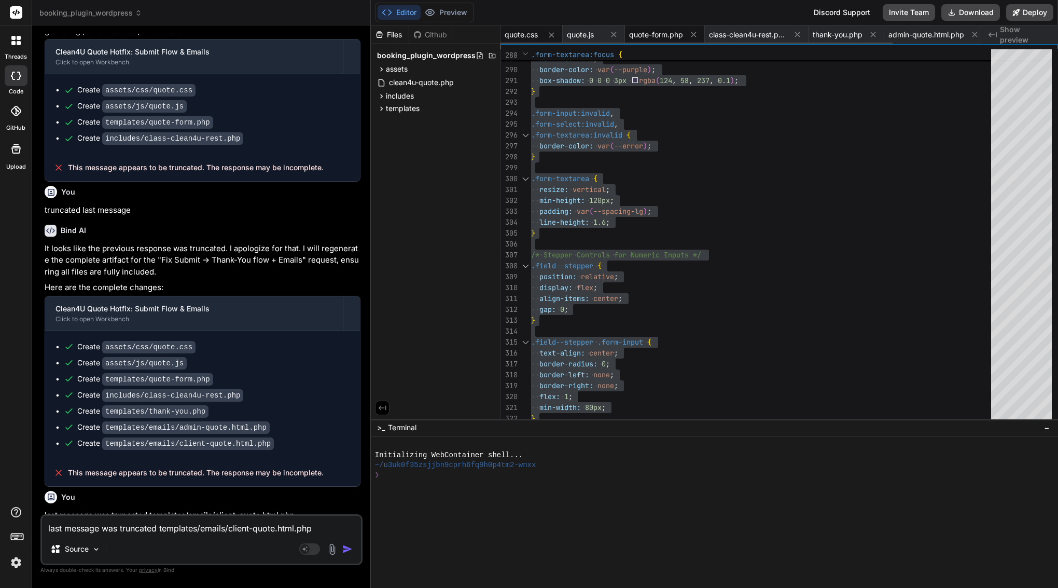
click at [661, 33] on span "quote-form.php" at bounding box center [656, 35] width 54 height 10
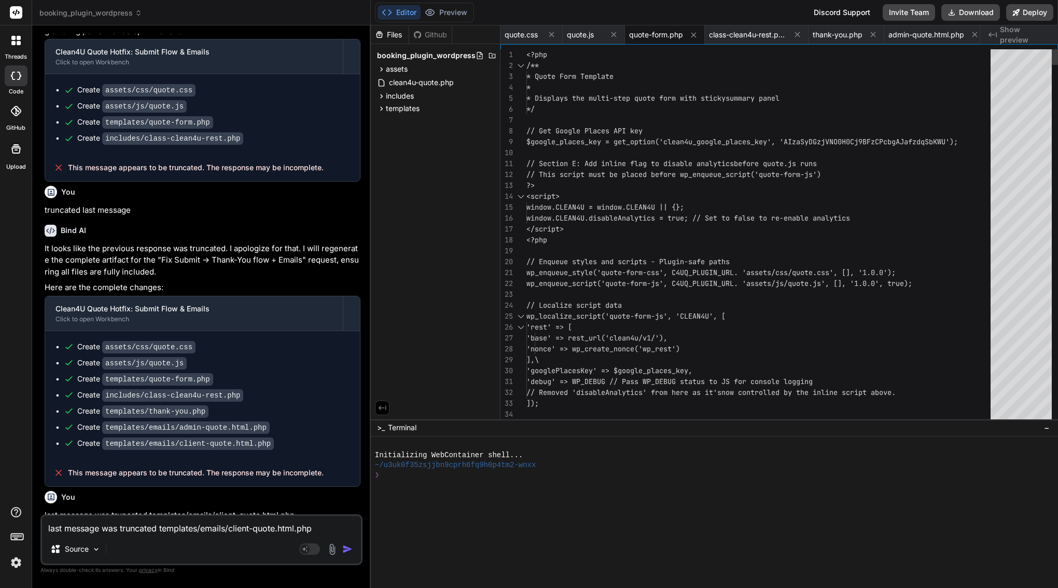
click at [578, 363] on div "],\" at bounding box center [761, 359] width 470 height 11
click at [552, 355] on div "],\" at bounding box center [761, 359] width 470 height 11
type textarea "wp_enqueue_style('quote-form-css', C4UQ_PLUGIN_URL . 'assets/css/quote.css', []…"
click at [197, 525] on textarea "last message was truncated templates/emails/client-quote.html.php" at bounding box center [201, 524] width 319 height 19
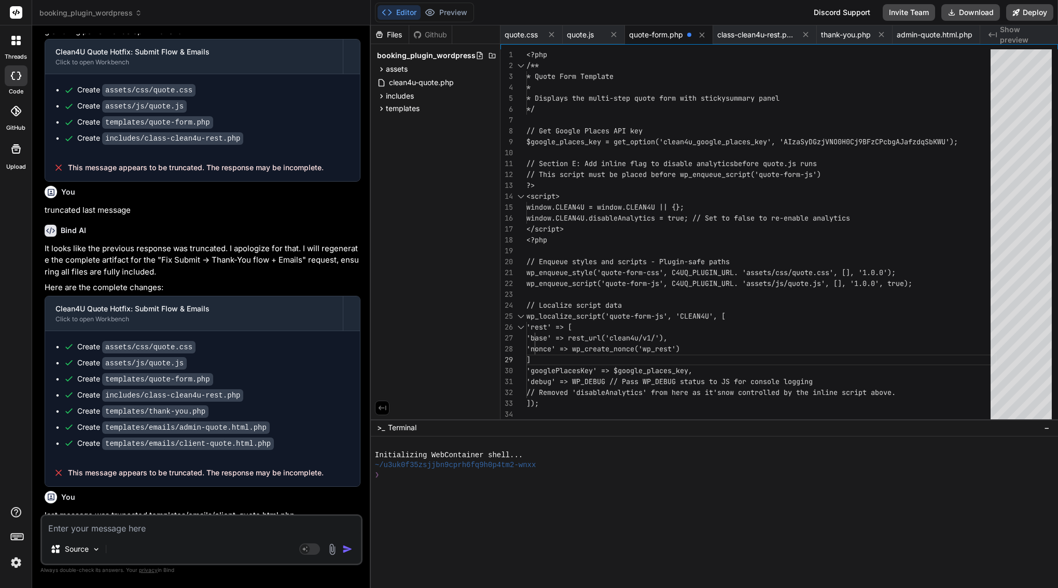
paste textarea "[21-Sep-2025 10:50:04 UTC] PHP Parse error: syntax error, unexpected token "\",…"
type textarea "[21-Sep-2025 10:50:04 UTC] PHP Parse error: syntax error, unexpected token "\",…"
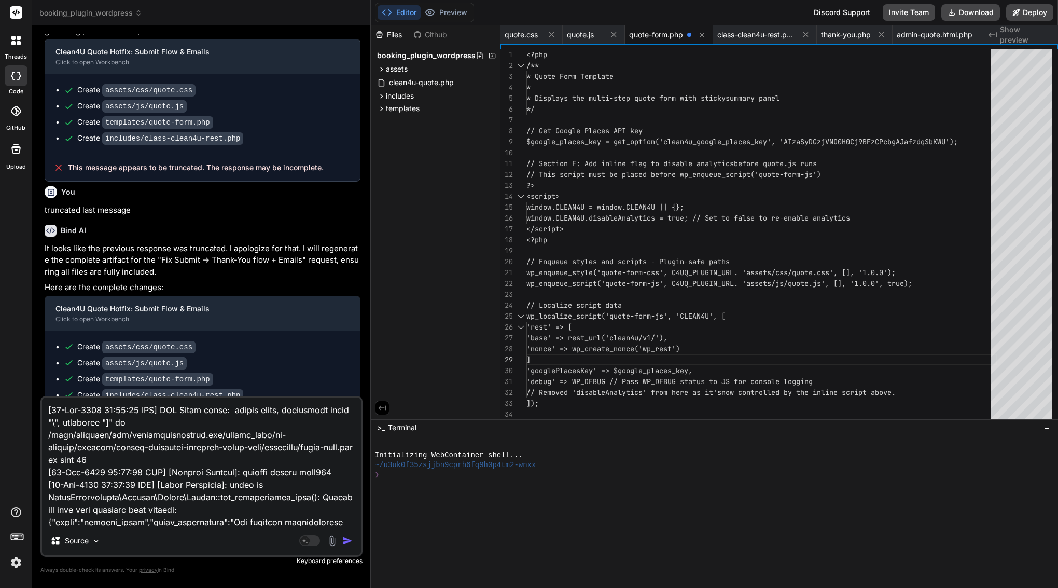
scroll to position [239, 0]
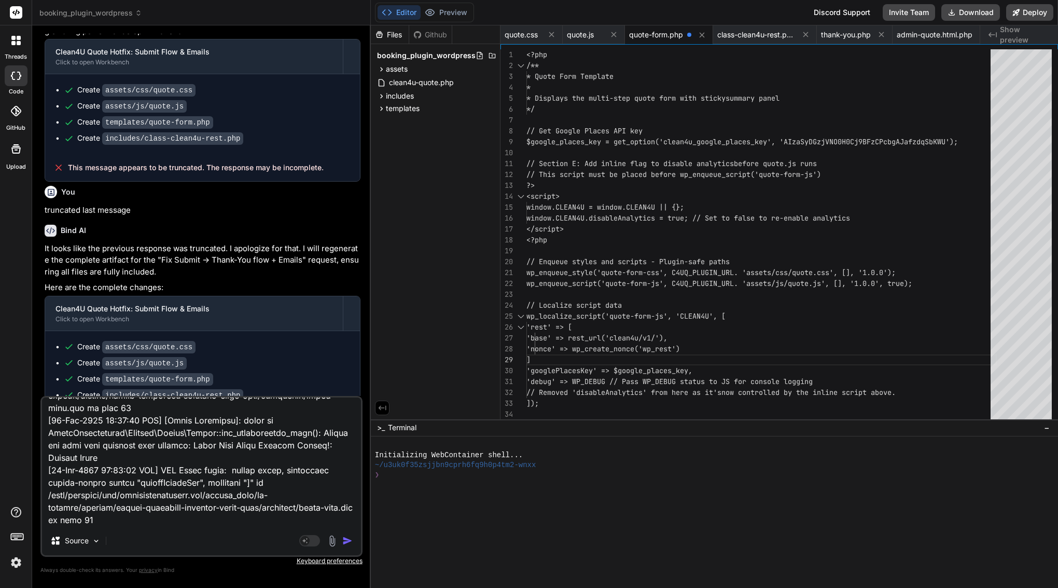
type textarea "x"
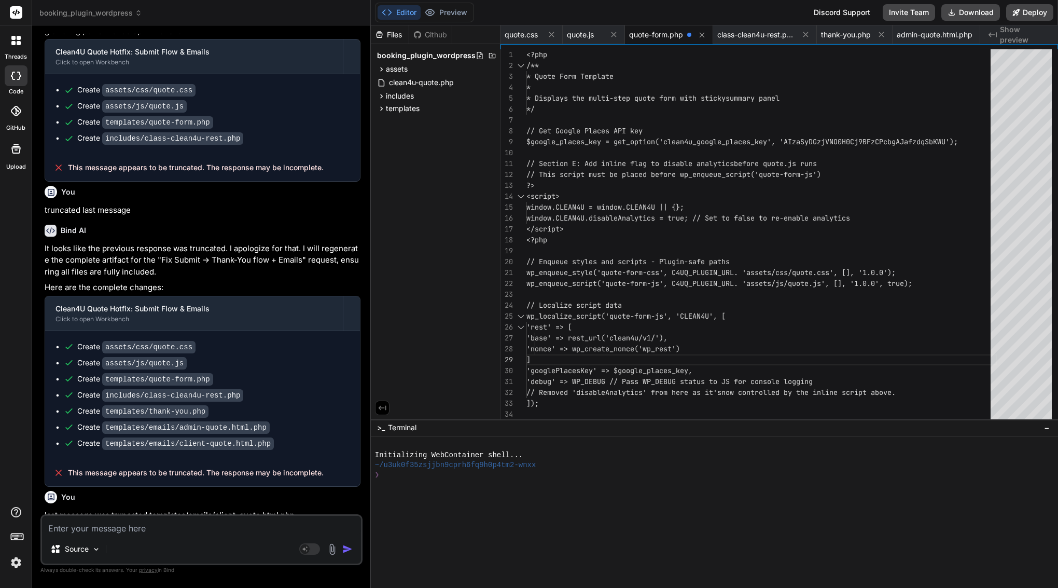
scroll to position [10923, 0]
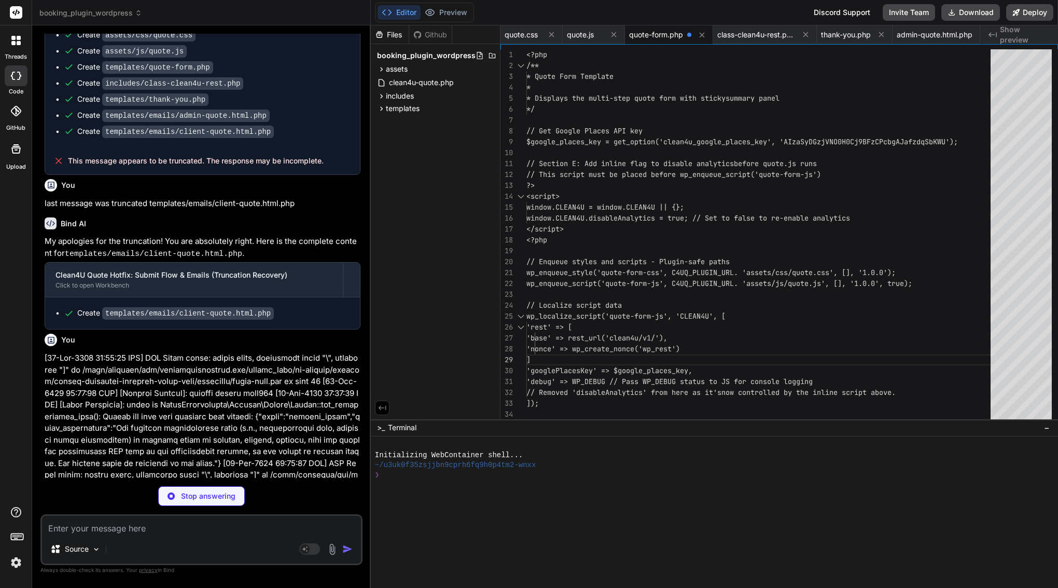
type textarea "x"
type textarea "} }); </script>"
type textarea "x"
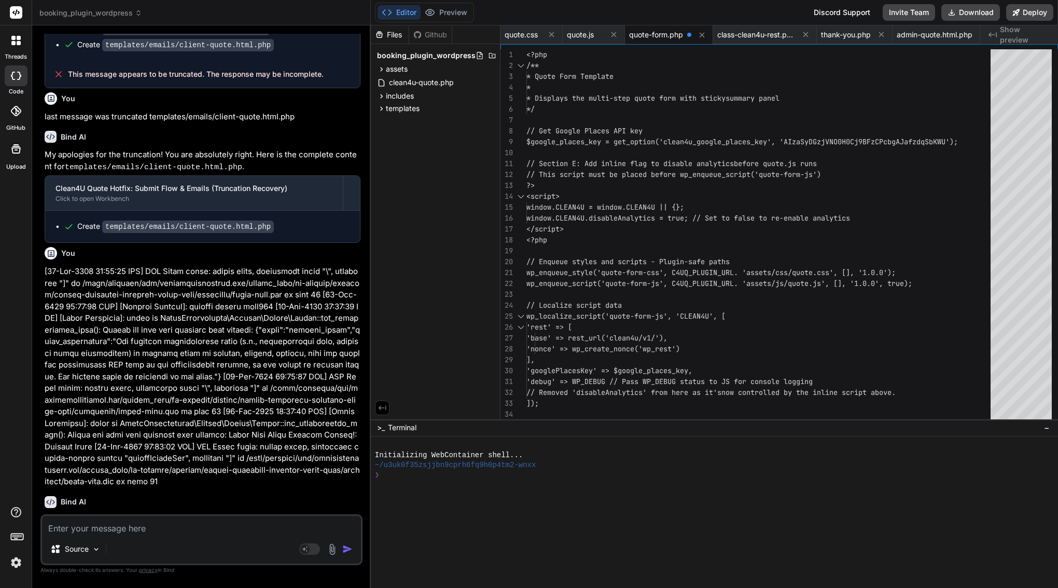
scroll to position [11009, 0]
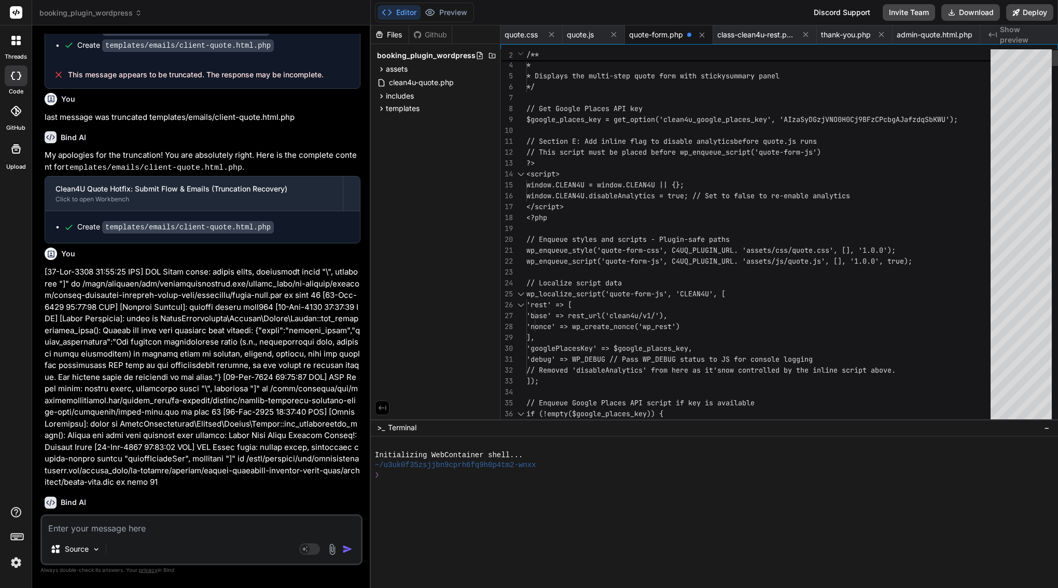
click at [653, 239] on div at bounding box center [653, 239] width 1 height 11
type textarea "<?php /** * Quote Form Template * * Displays the multi-step quote form with sti…"
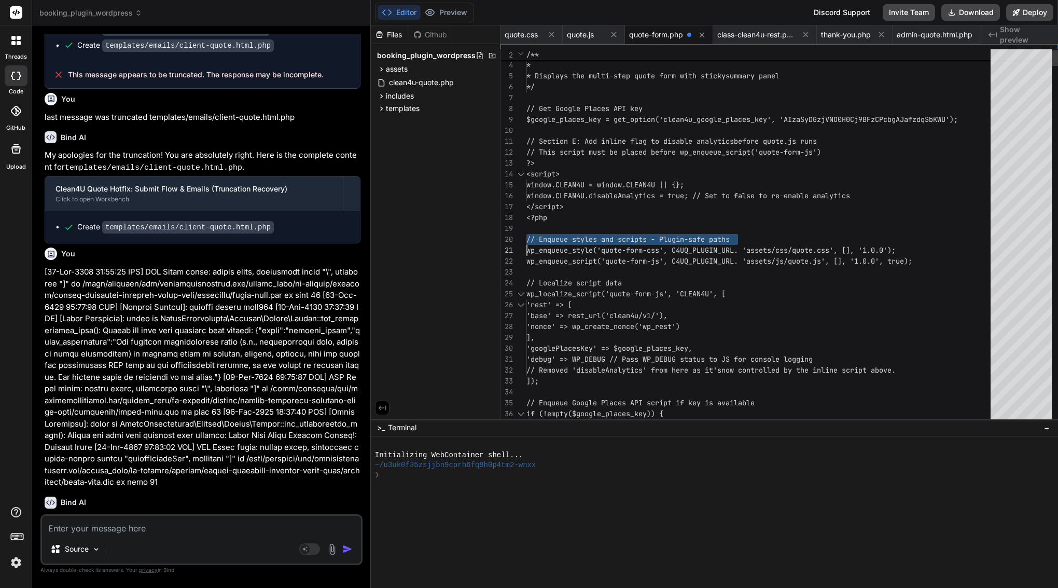
click at [653, 239] on span "// Enqueue styles and scripts - Plugin-safe paths" at bounding box center [627, 238] width 203 height 9
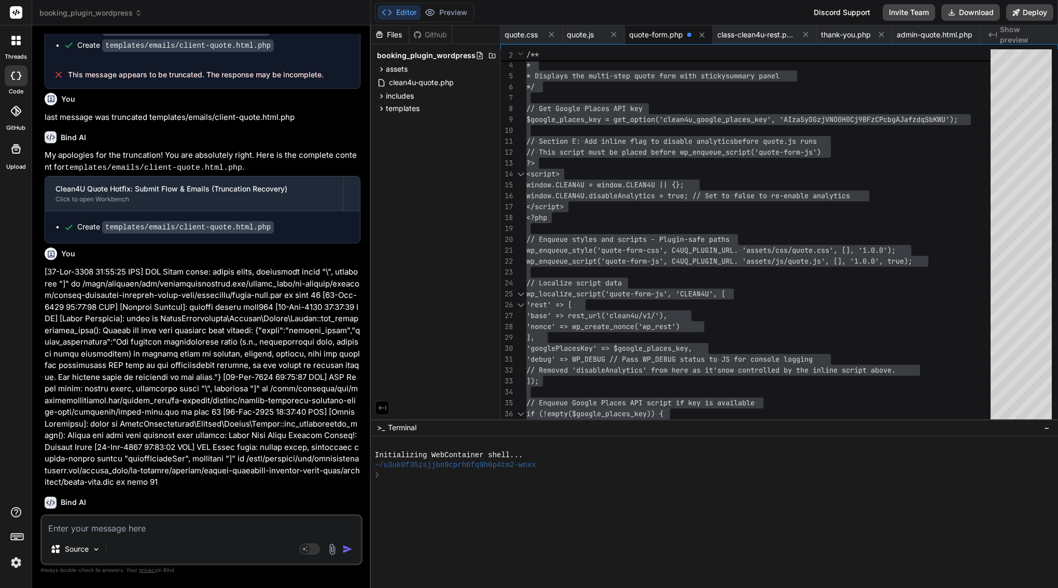
click at [160, 524] on textarea at bounding box center [201, 524] width 319 height 19
paste textarea "got it — two things still broken: 1. admin isn’t getting an email 2. thank-you …"
type textarea "got it — two things still broken: 1. admin isn’t getting an email 2. thank-you …"
type textarea "x"
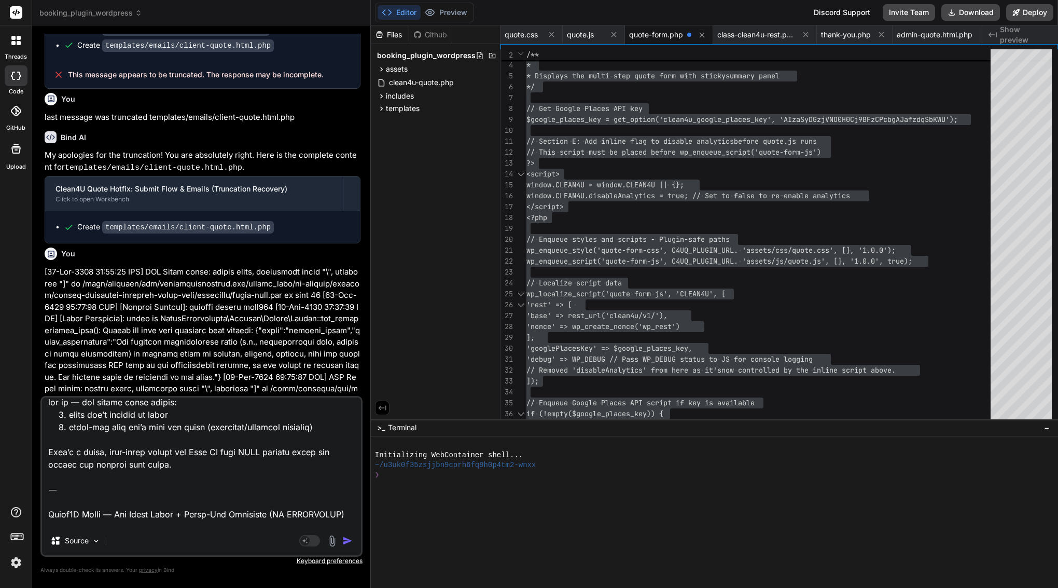
scroll to position [0, 0]
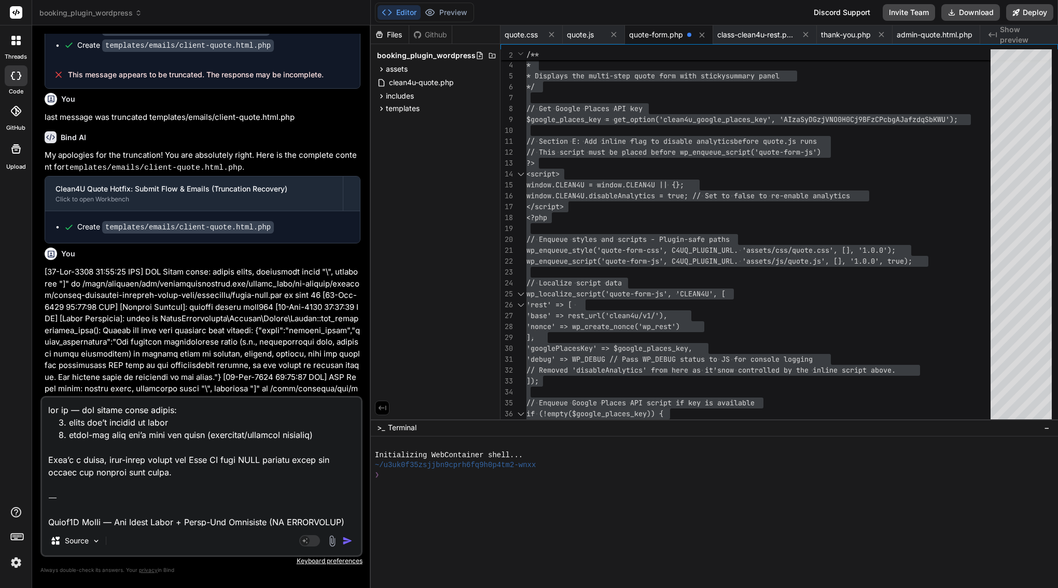
drag, startPoint x: 50, startPoint y: 467, endPoint x: 49, endPoint y: 366, distance: 101.1
click at [49, 366] on div "You Bind AI Okay, I've thoroughly reviewed the current state of your Clean4U Qu…" at bounding box center [201, 310] width 322 height 553
type textarea "Clean4U Quote — Fix Admin Email + Thank-You Retrieval (NO TRUNCATION) Symptoms …"
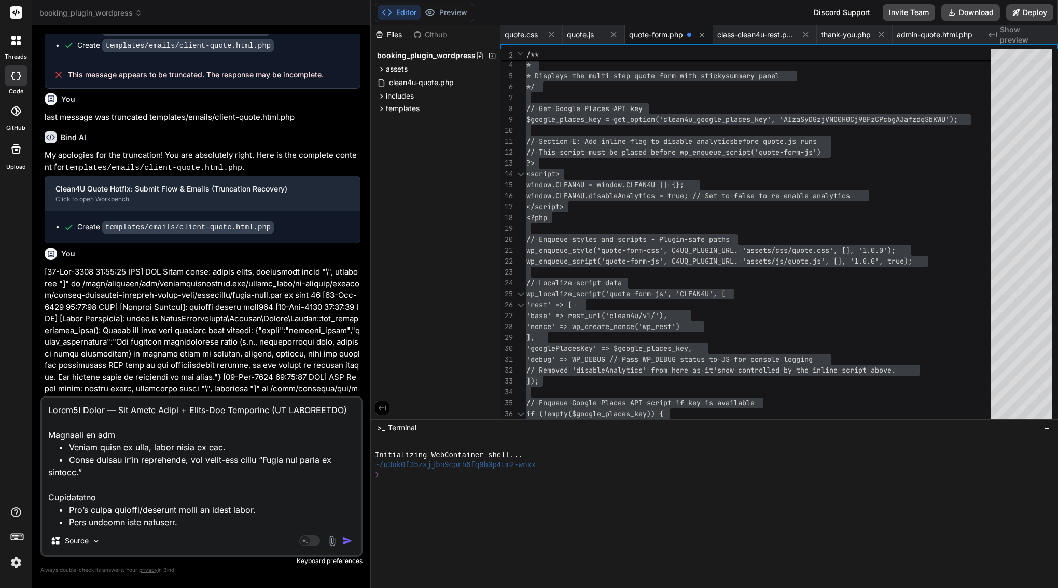
type textarea "x"
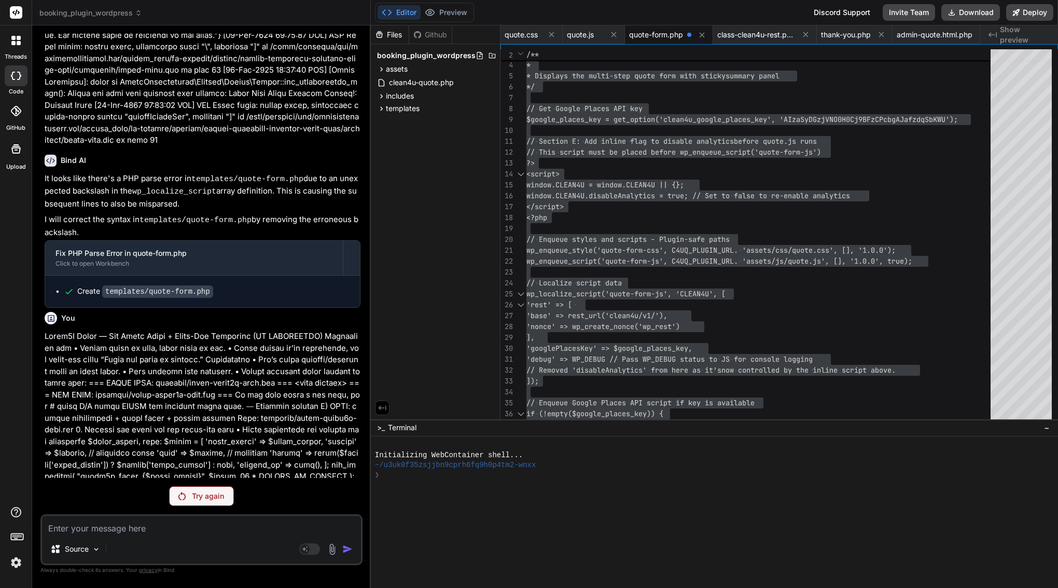
scroll to position [11332, 0]
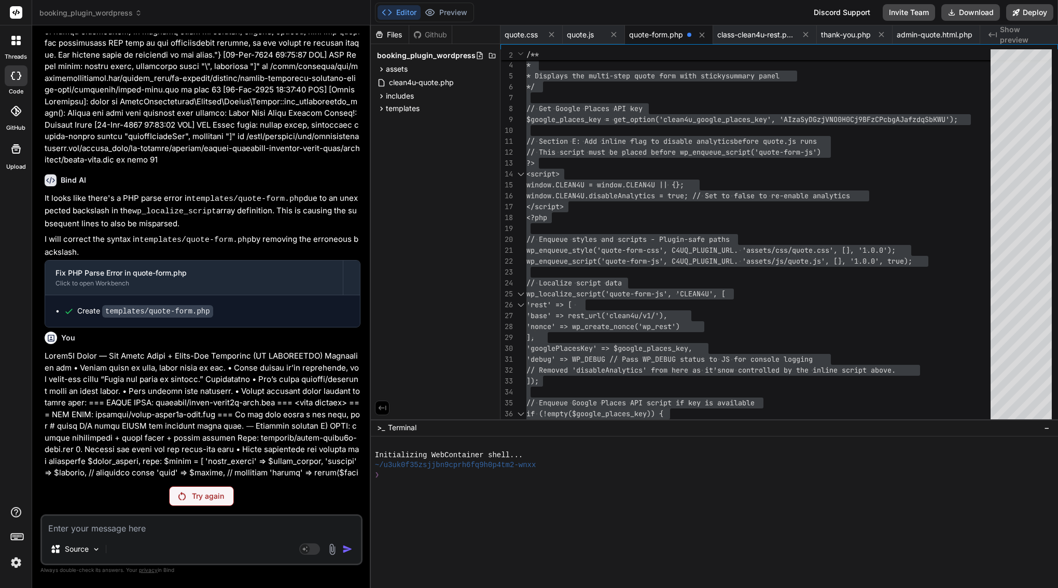
click at [206, 489] on div "Try again" at bounding box center [201, 496] width 65 height 20
click at [208, 503] on div "Try again" at bounding box center [201, 496] width 65 height 20
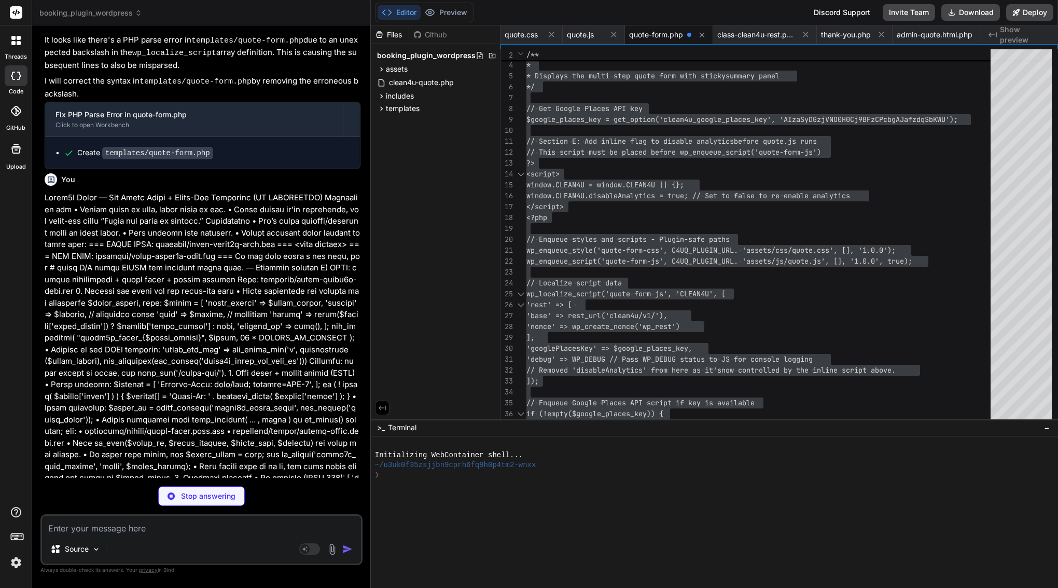
type textarea "x"
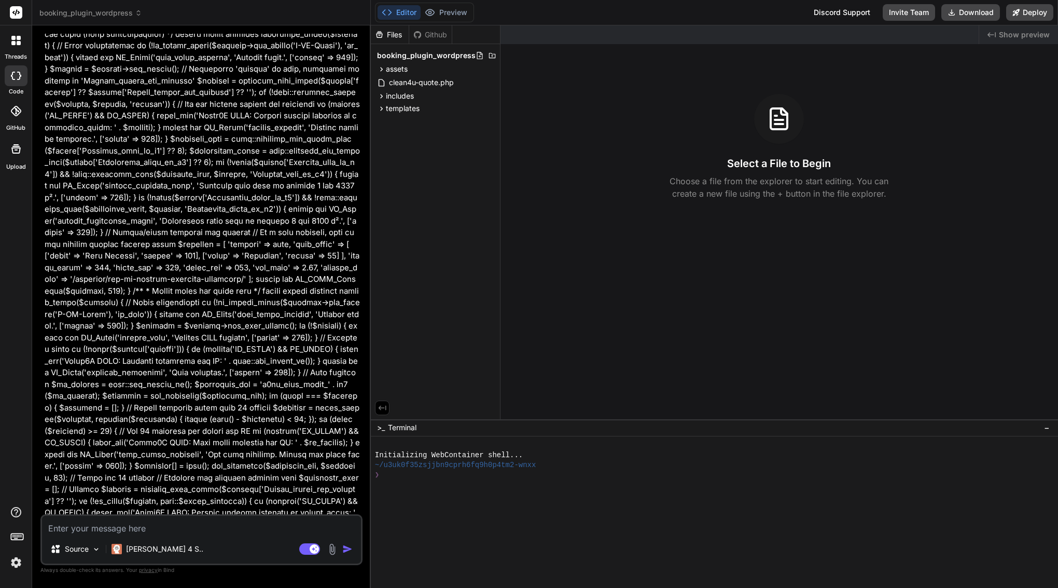
scroll to position [5164, 0]
type textarea "x"
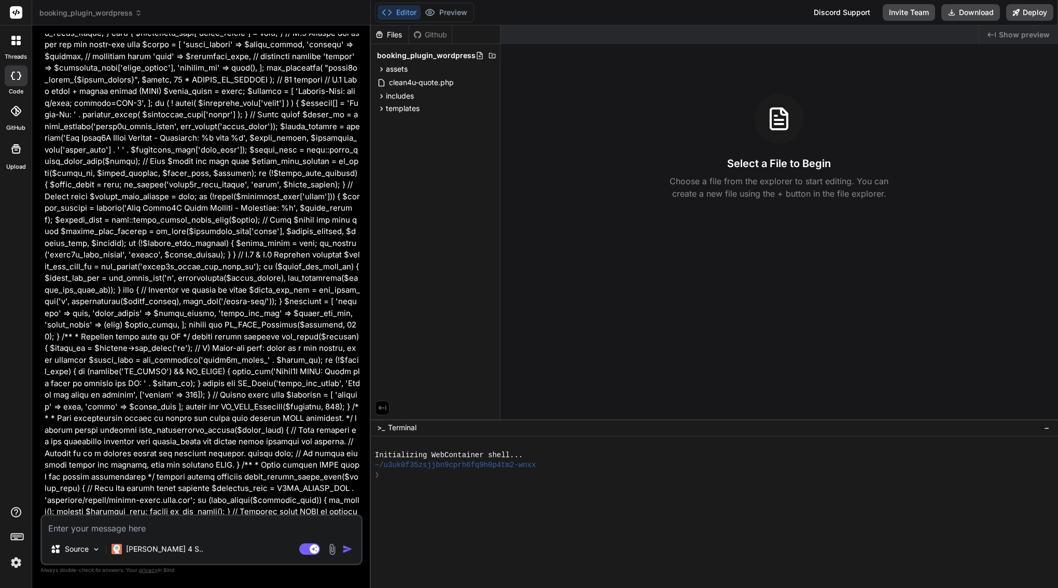
scroll to position [6604, 0]
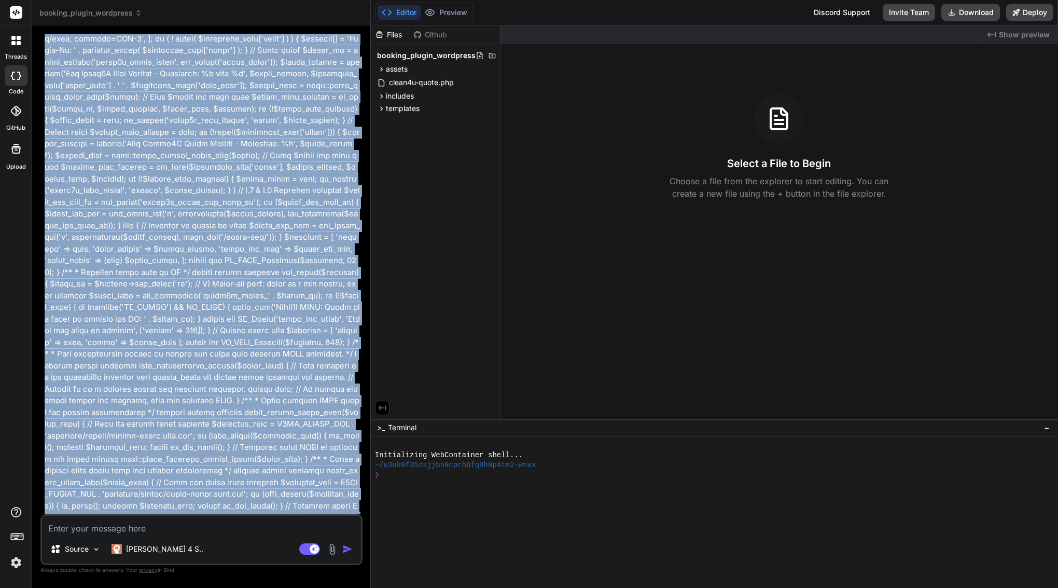
drag, startPoint x: 61, startPoint y: 93, endPoint x: 292, endPoint y: 512, distance: 478.9
copy div "Bind AI Okay, I understand the issues and the required changes. I will provide …"
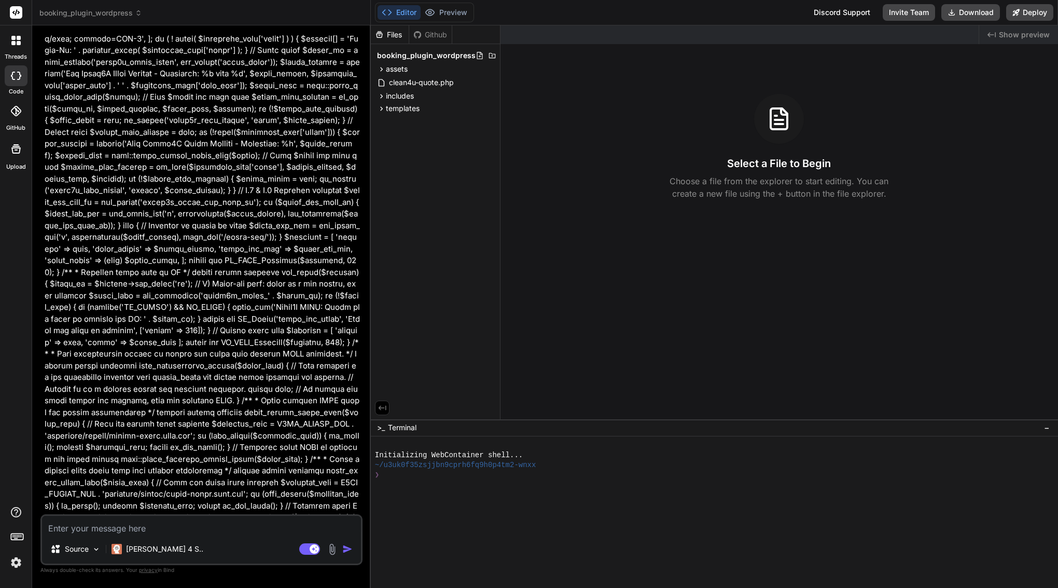
click at [352, 532] on textarea at bounding box center [201, 524] width 319 height 19
paste textarea "Here’s a tight follow-up you can paste to Bind AI to finish the job and avoid t…"
type textarea "Here’s a tight follow-up you can paste to Bind AI to finish the job and avoid t…"
type textarea "x"
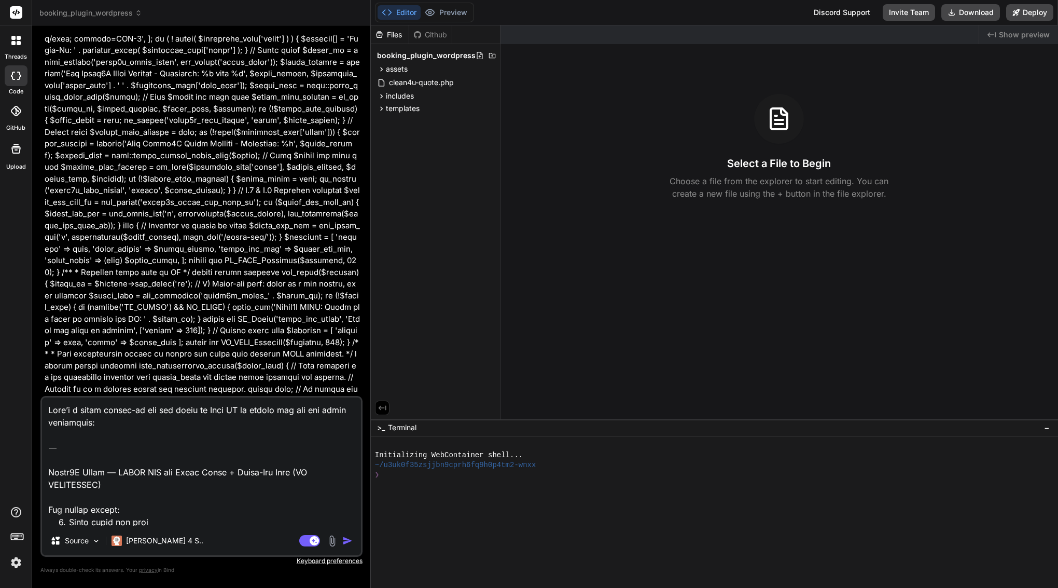
scroll to position [0, 0]
drag, startPoint x: 50, startPoint y: 456, endPoint x: 46, endPoint y: 380, distance: 76.8
click at [46, 380] on div "You truncated last message Bind AI It looks like the previous response was trun…" at bounding box center [201, 310] width 322 height 553
type textarea "Clean4U Quote — FINAL FIX for Admin Email + Thank-You Page (NO TRUNCATION) Two …"
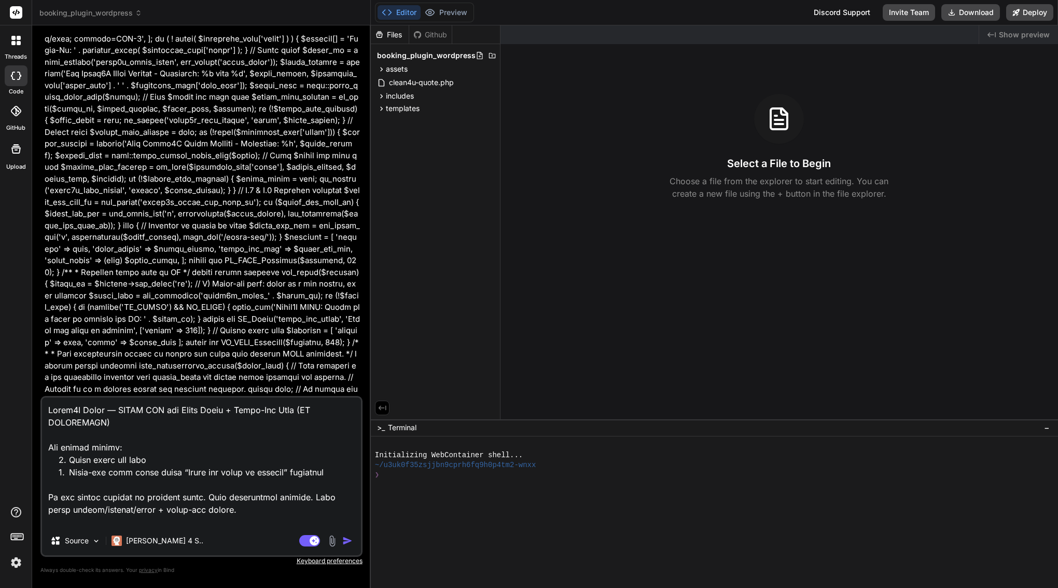
type textarea "x"
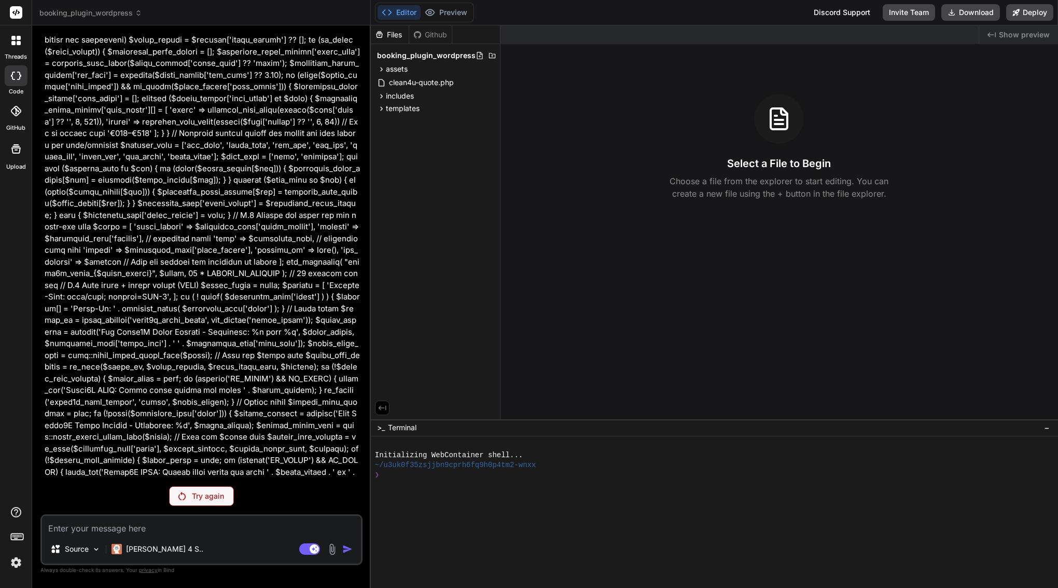
scroll to position [2897, 0]
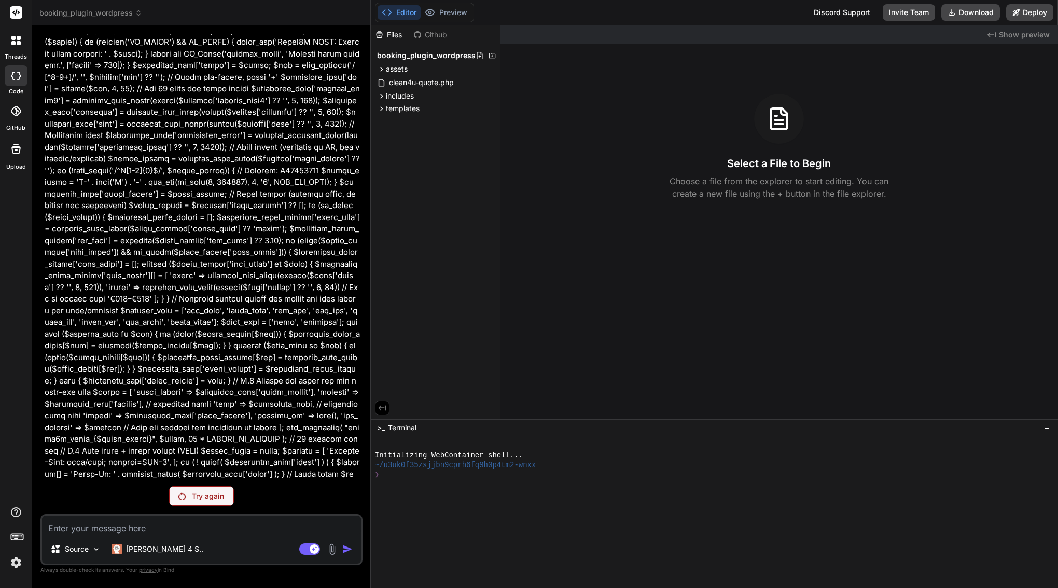
click at [234, 502] on div "Try again" at bounding box center [201, 496] width 65 height 20
click at [234, 489] on div "Try again" at bounding box center [201, 496] width 65 height 20
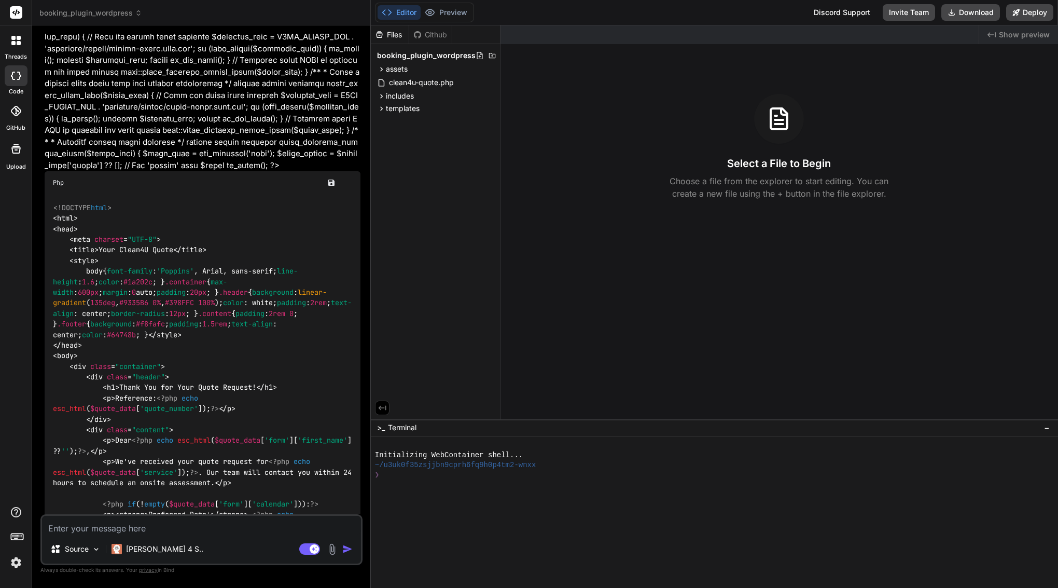
scroll to position [7018, 0]
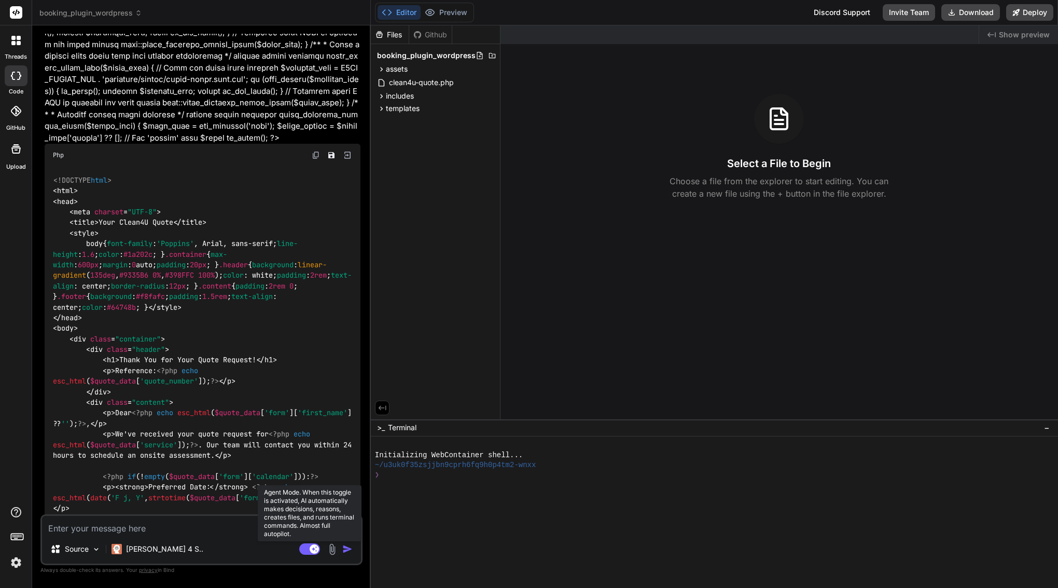
click at [320, 547] on rect at bounding box center [309, 548] width 21 height 11
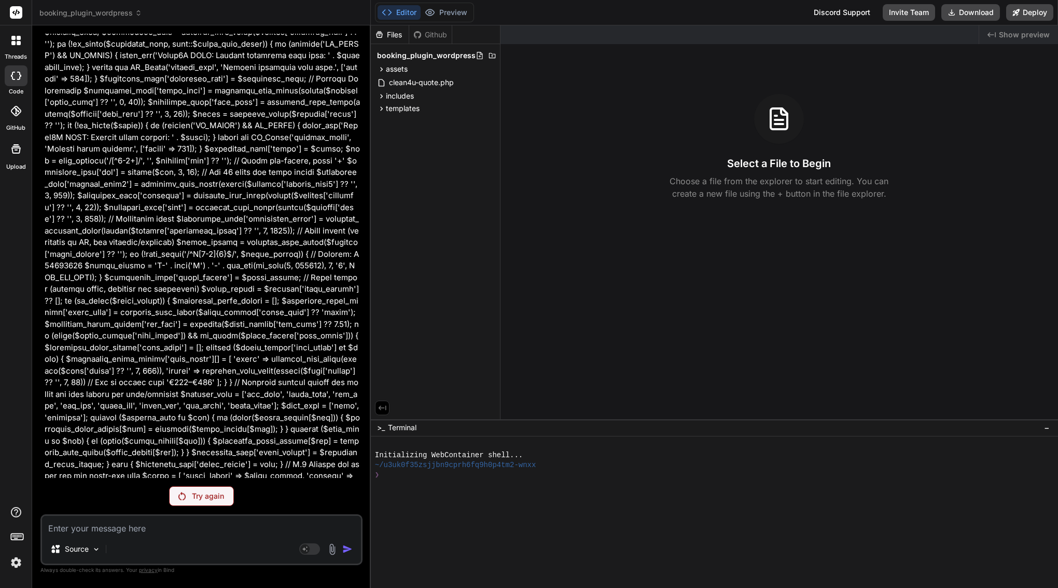
scroll to position [2897, 0]
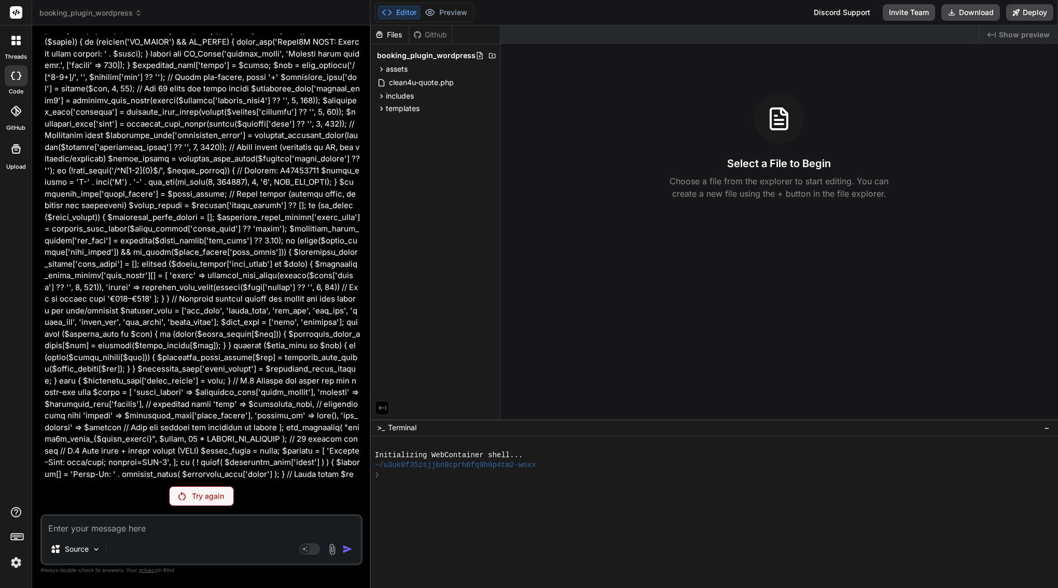
click at [224, 495] on p "Try again" at bounding box center [208, 496] width 32 height 10
click at [329, 485] on div "You truncated last message Bind AI It looks like the previous response was trun…" at bounding box center [201, 310] width 322 height 553
click at [224, 498] on p "Try again" at bounding box center [208, 496] width 32 height 10
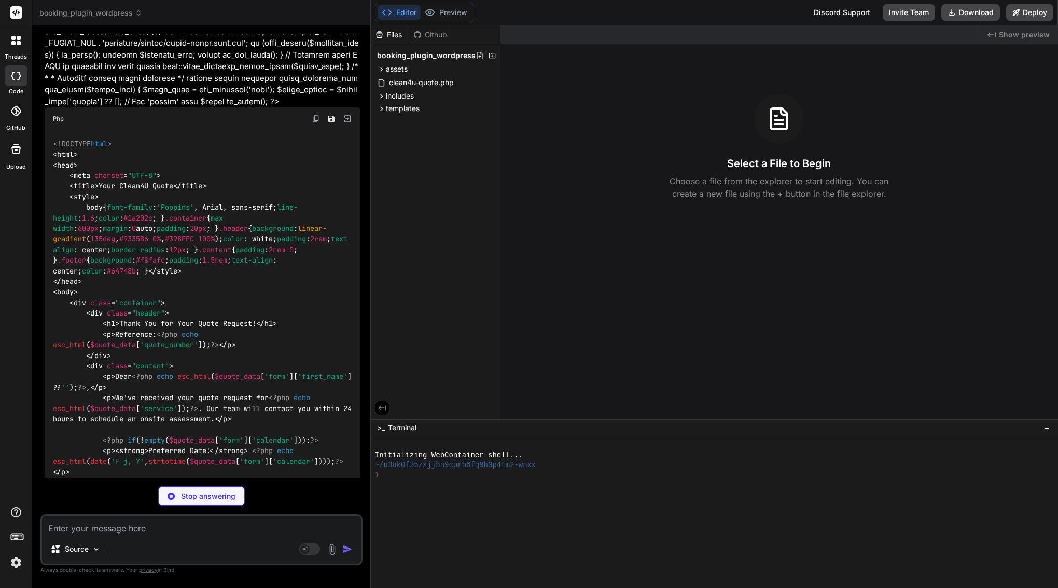
scroll to position [0, 0]
type textarea "x"
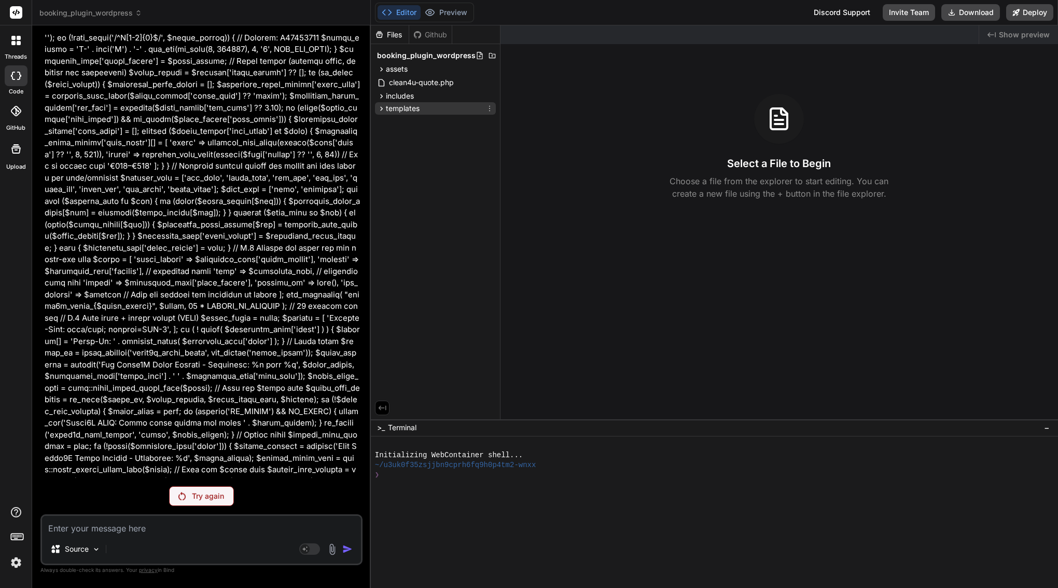
scroll to position [2897, 0]
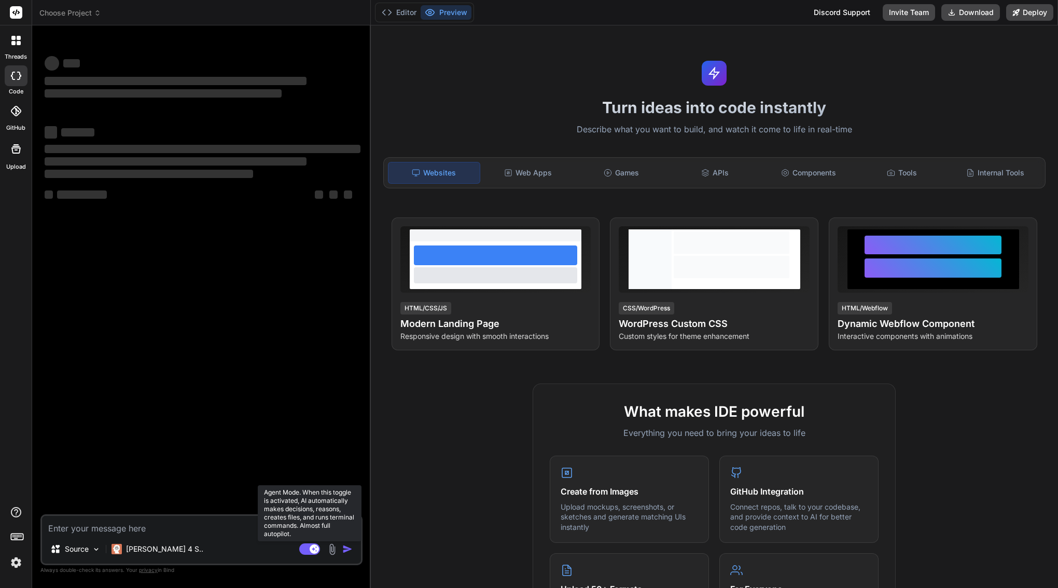
click at [311, 547] on rect at bounding box center [314, 548] width 9 height 9
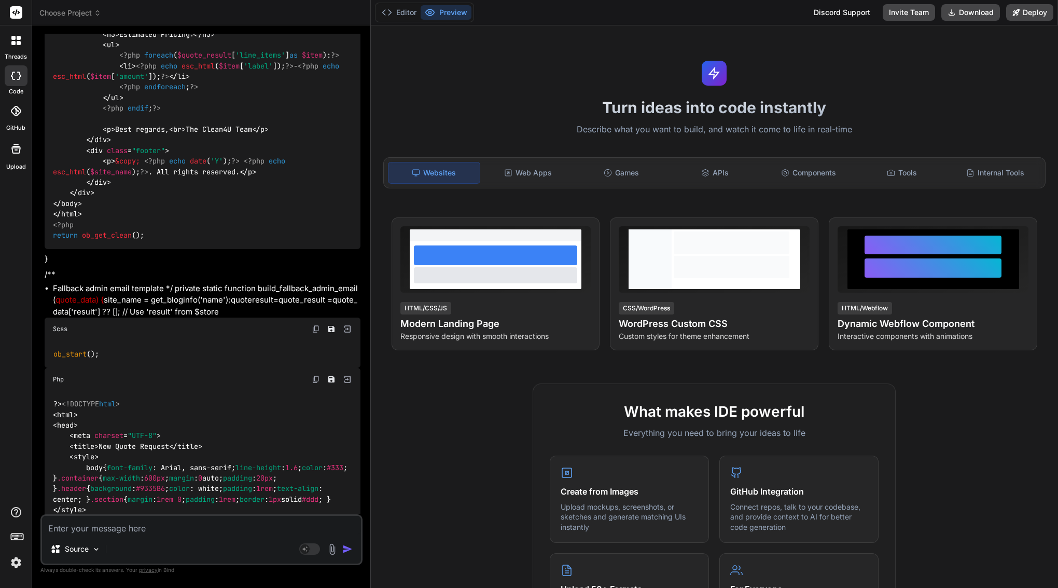
scroll to position [8089, 0]
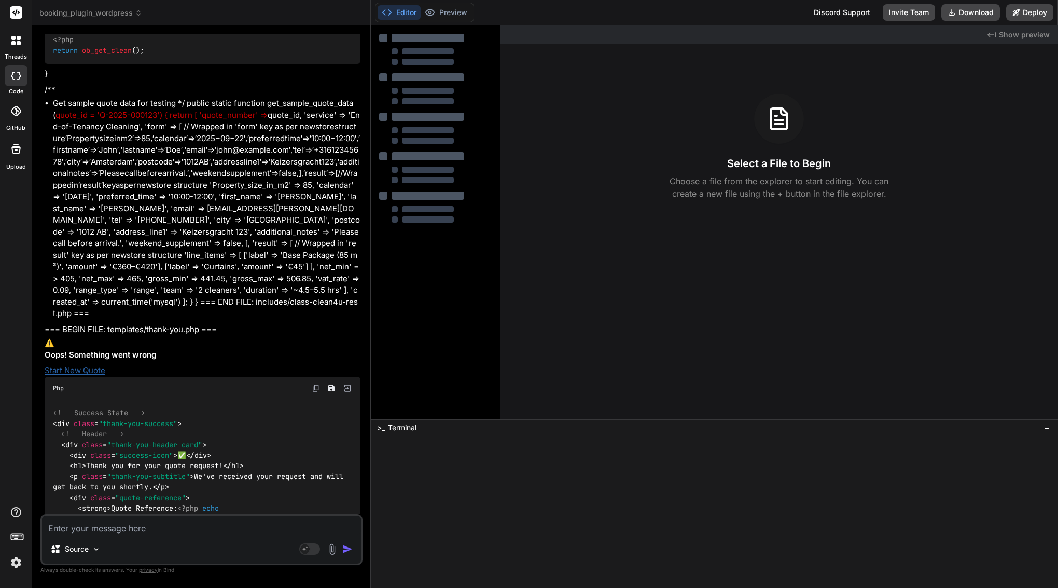
type textarea "x"
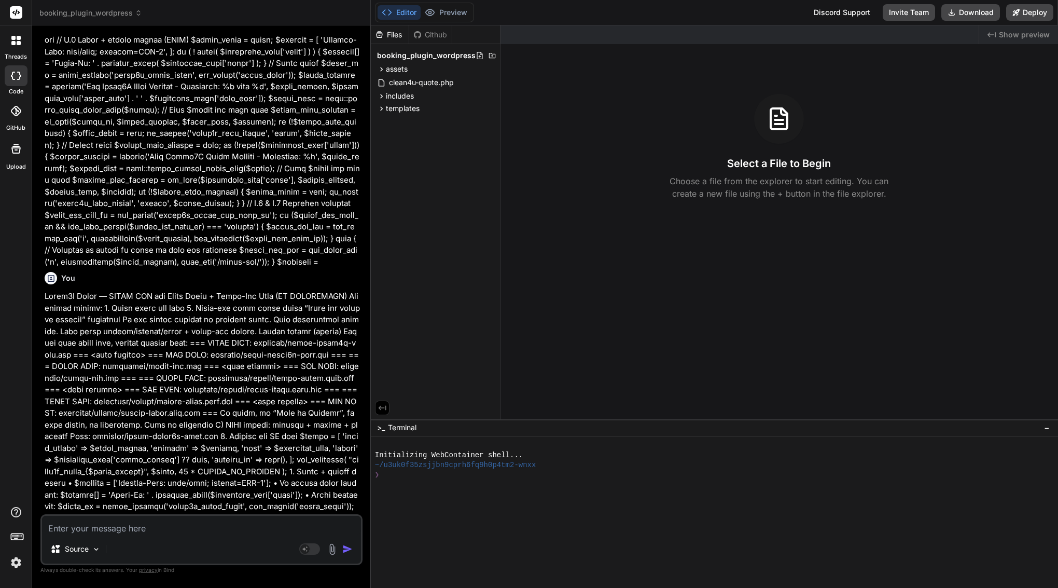
scroll to position [12533, 0]
click at [89, 527] on textarea at bounding box center [201, 524] width 319 height 19
paste textarea "Here’s a tight follow-up you can paste to Bind AI to finish the job and avoid t…"
type textarea "Here’s a tight follow-up you can paste to Bind AI to finish the job and avoid t…"
type textarea "x"
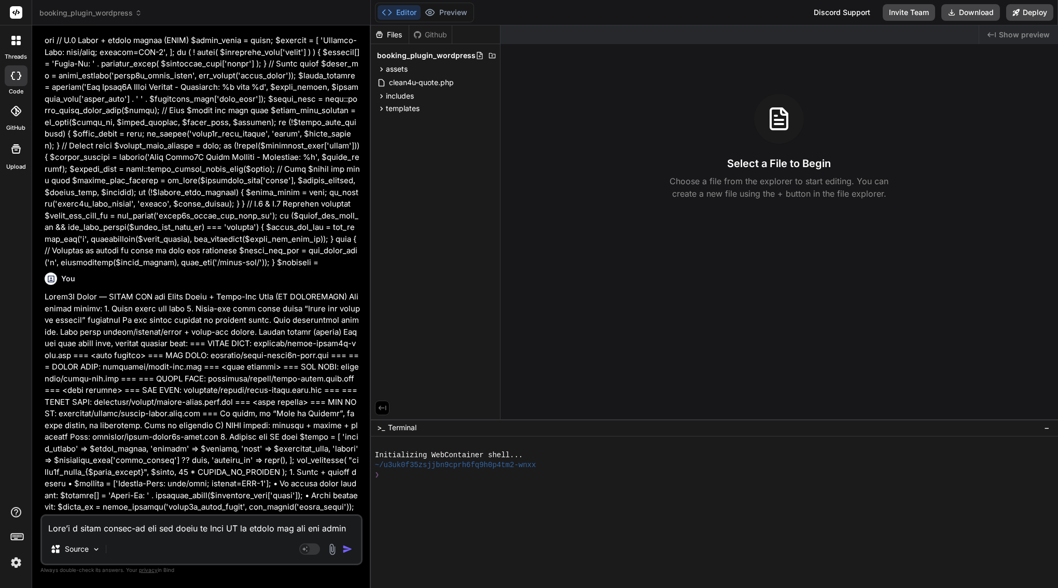
scroll to position [1346, 0]
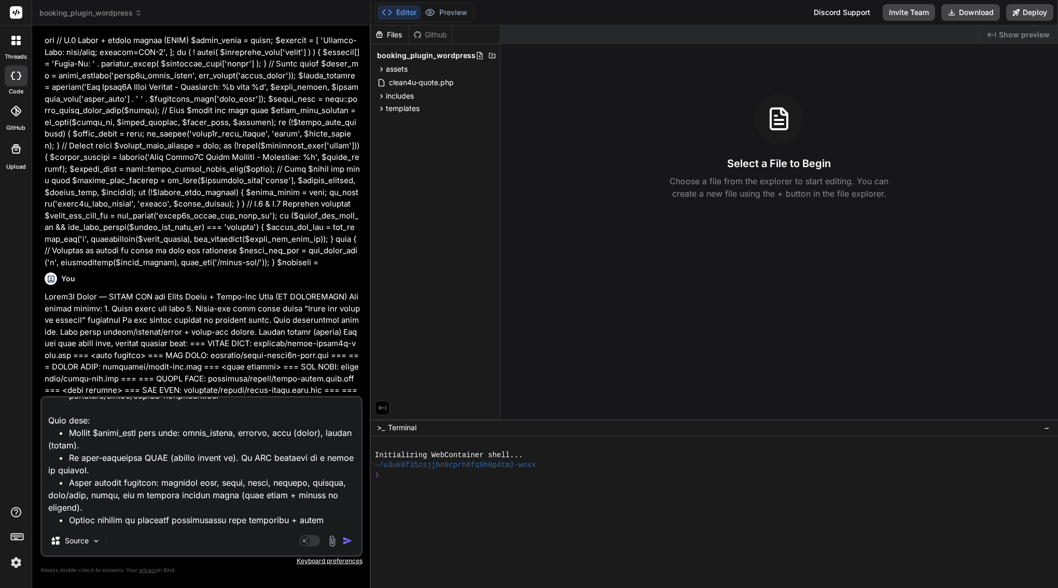
type textarea "Here’s a tight follow-up you can paste to Bind AI to finish the job and avoid t…"
click at [353, 541] on img "button" at bounding box center [347, 540] width 10 height 10
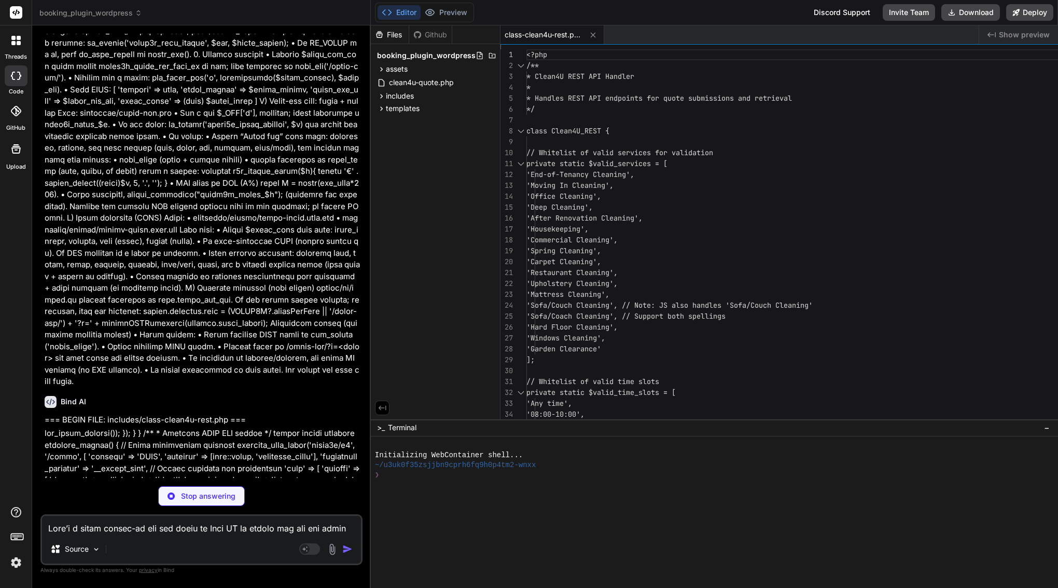
scroll to position [0, 0]
type textarea "x"
type textarea "</div> <?php // B) After rendering, delete_transient("clean4u_quote_$q"); (opti…"
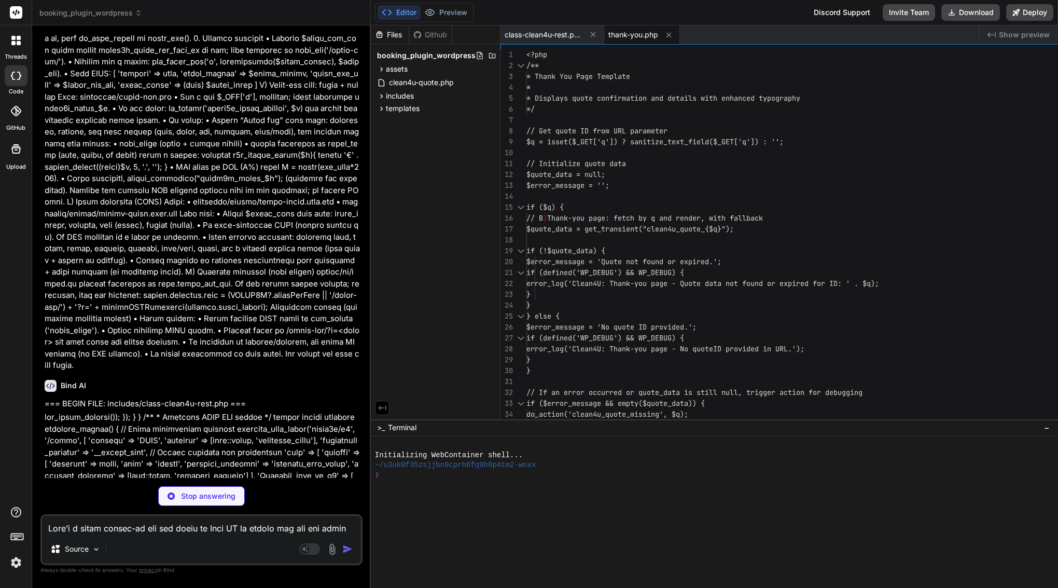
scroll to position [13047, 0]
type textarea "x"
type textarea "<?php // B) After rendering, delete_transient("clean4u_quote_$q"); (optional bu…"
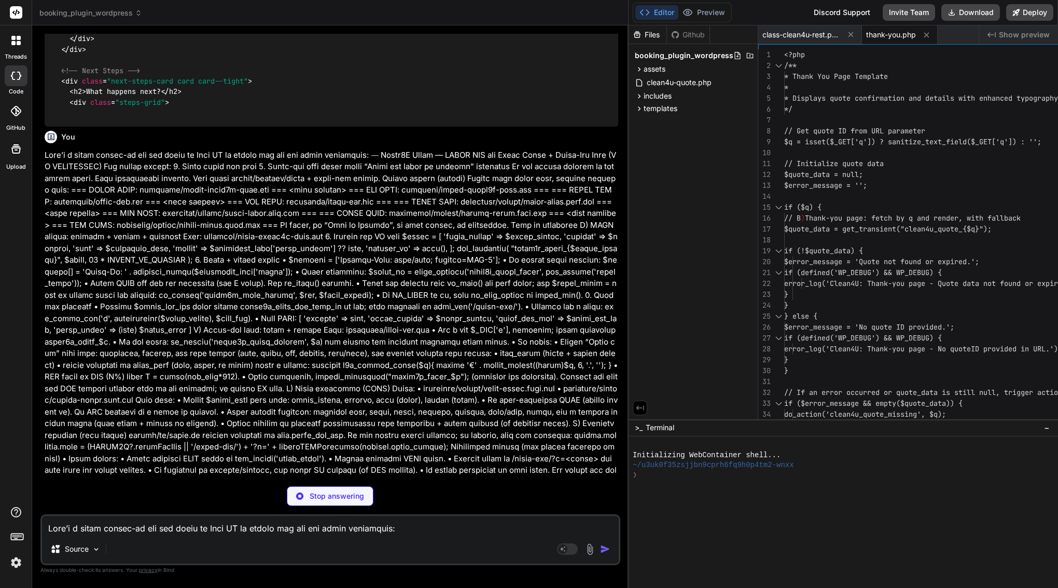
type textarea "x"
type textarea "// B) After rendering, delete_transient("clean4u_quote_$q"); (optional but pref…"
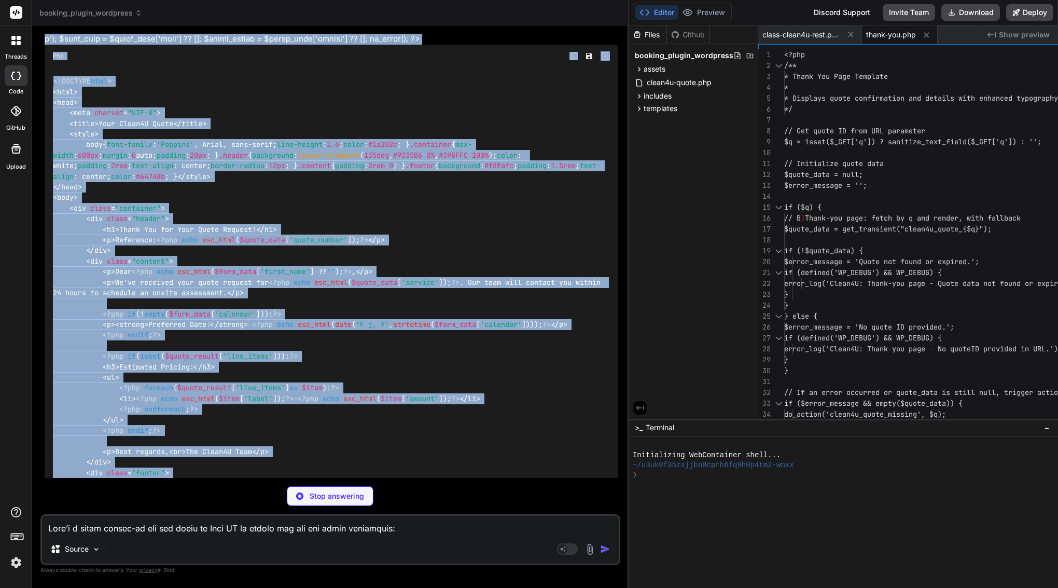
type textarea "x"
type textarea "} ?>"
type textarea "x"
type textarea "</div> <?php endif; ?> </div> <?php // B) After rendering, delete_transient("cl…"
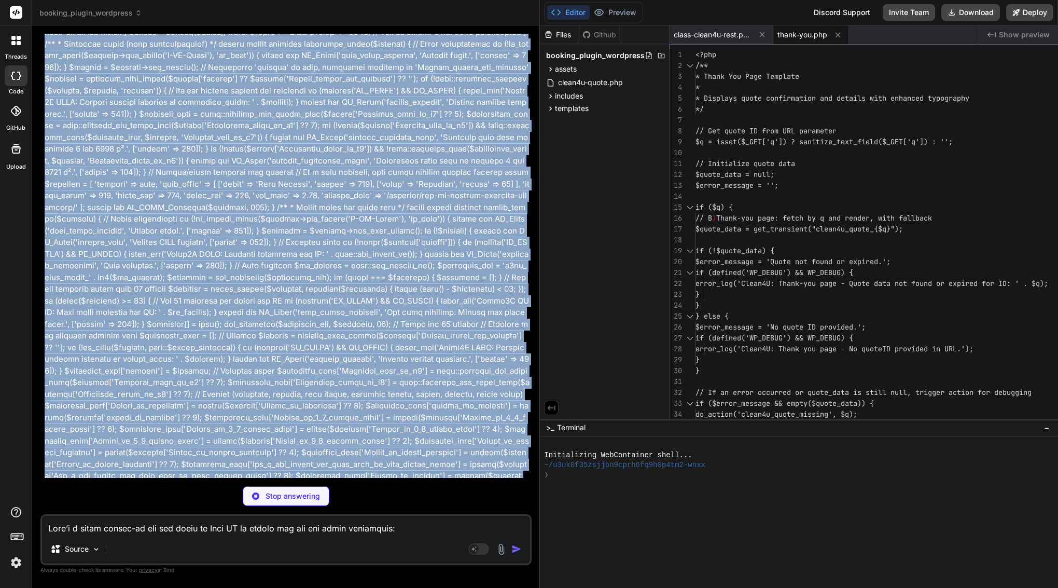
type textarea "x"
type textarea "<?php endif; ?> </div> <?php // B) After rendering, delete_transient("clean4u_q…"
type textarea "x"
type textarea "</div> <?php // B) After rendering, delete_transient("clean4u_quote_$q"); (opti…"
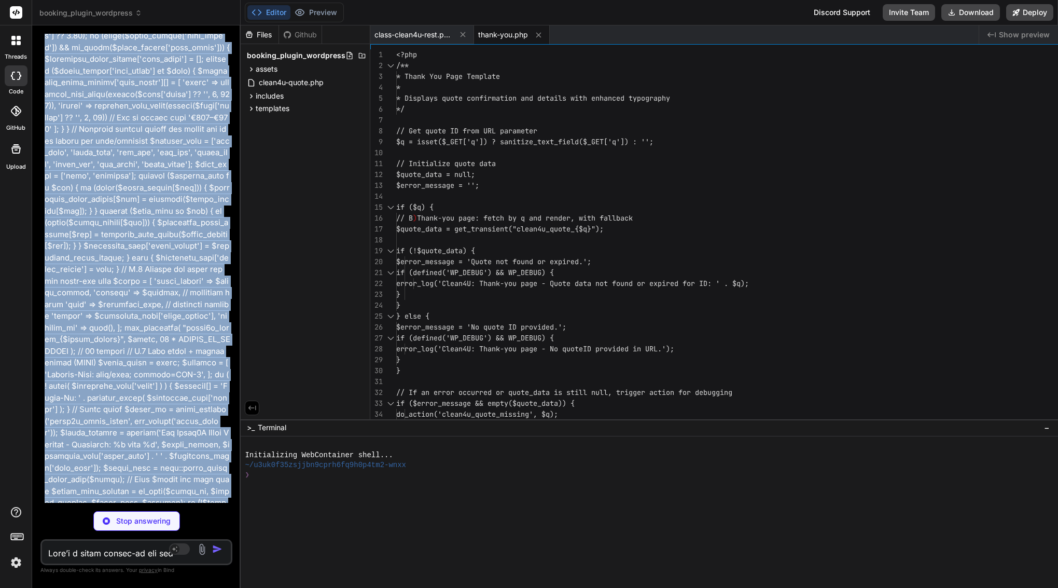
drag, startPoint x: 622, startPoint y: 128, endPoint x: 215, endPoint y: 149, distance: 407.7
click at [215, 149] on div "Bind AI Web Search Created with Pixso. Code Generator You Bind AI It looks like…" at bounding box center [136, 306] width 208 height 562
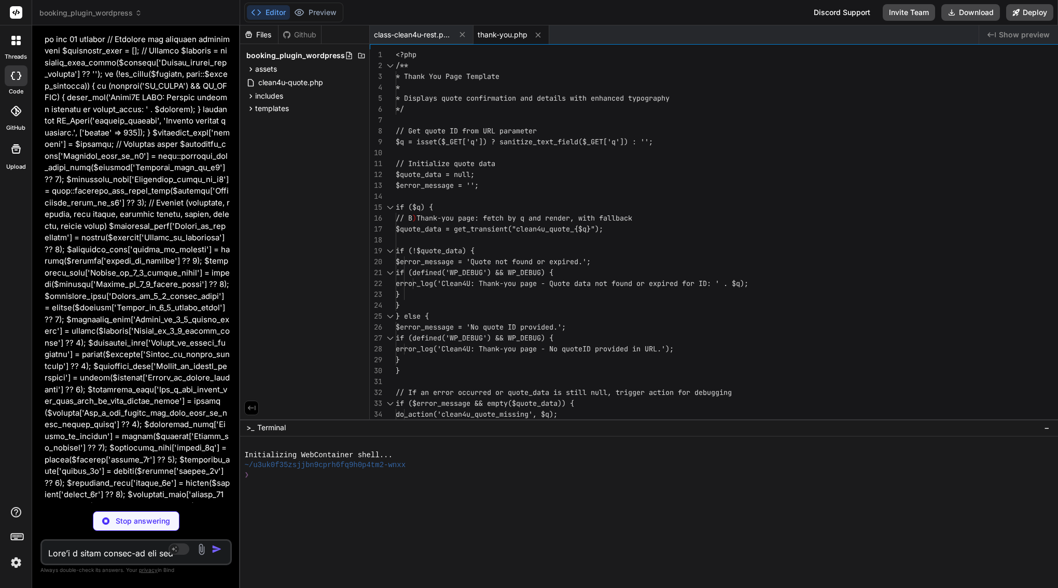
scroll to position [0, 0]
type textarea "x"
type textarea "echo esc_html($site_name); ?>. All rights reserved.</p>\n <p>This is an automat…"
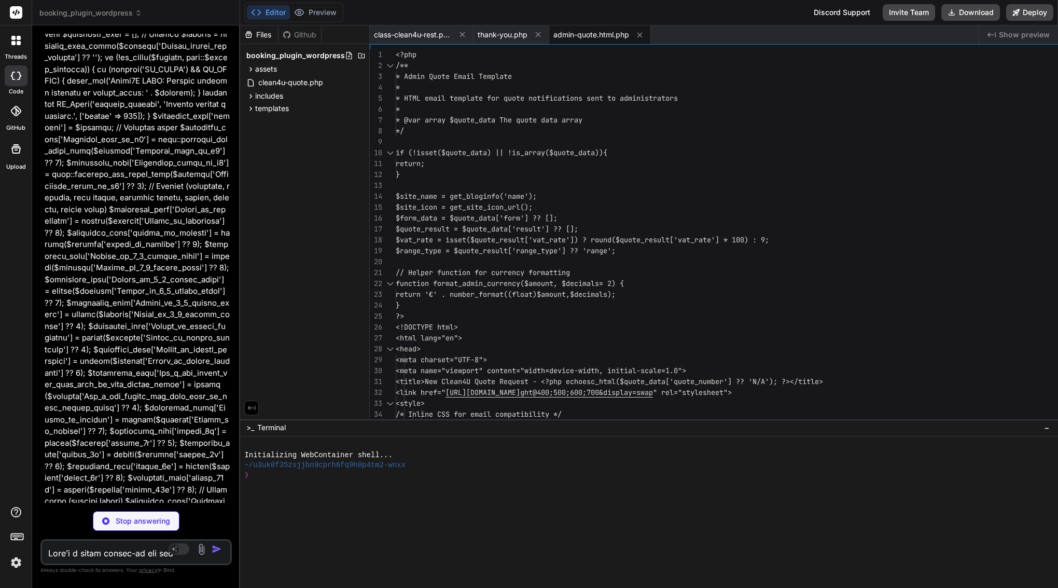
scroll to position [18415, 0]
type textarea "x"
type textarea "</div>\n </div>\n </div>\n\n <div class="footer">\n <div class="footer-logo"><?…"
type textarea "x"
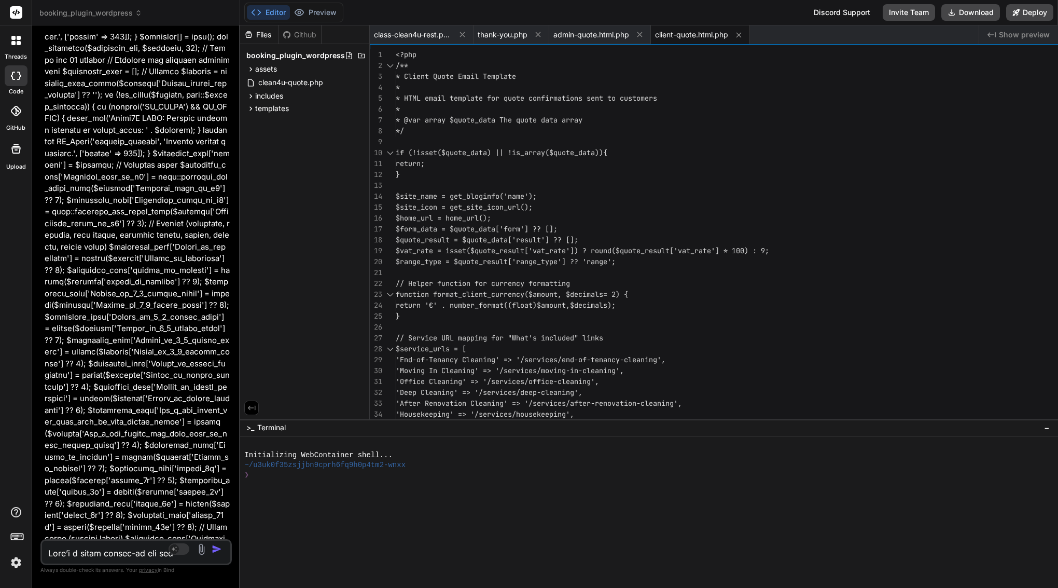
scroll to position [0, 0]
click at [452, 37] on span "class-clean4u-rest.php" at bounding box center [413, 35] width 78 height 10
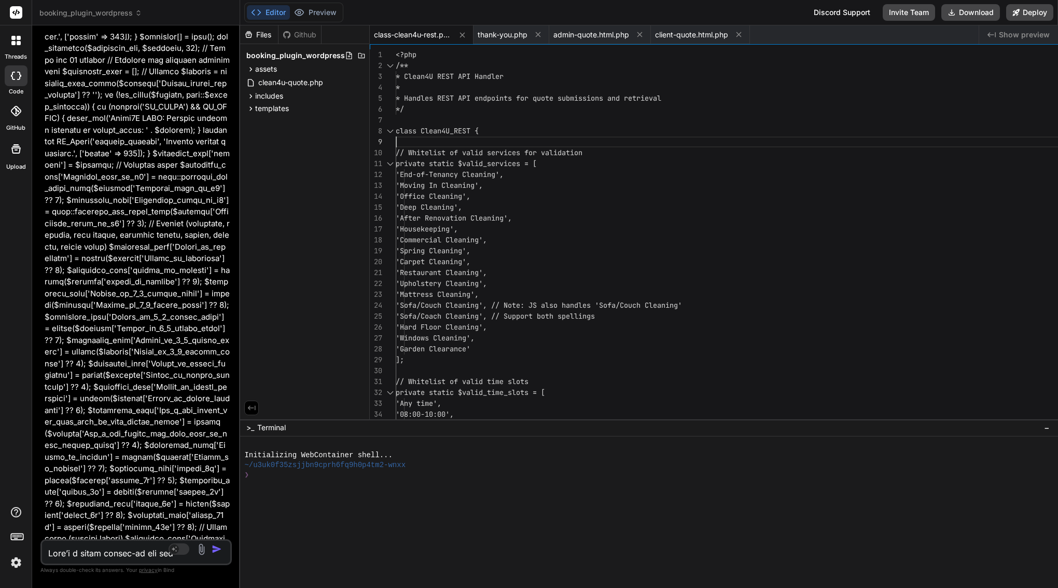
click at [578, 137] on div at bounding box center [1000, 141] width 1209 height 11
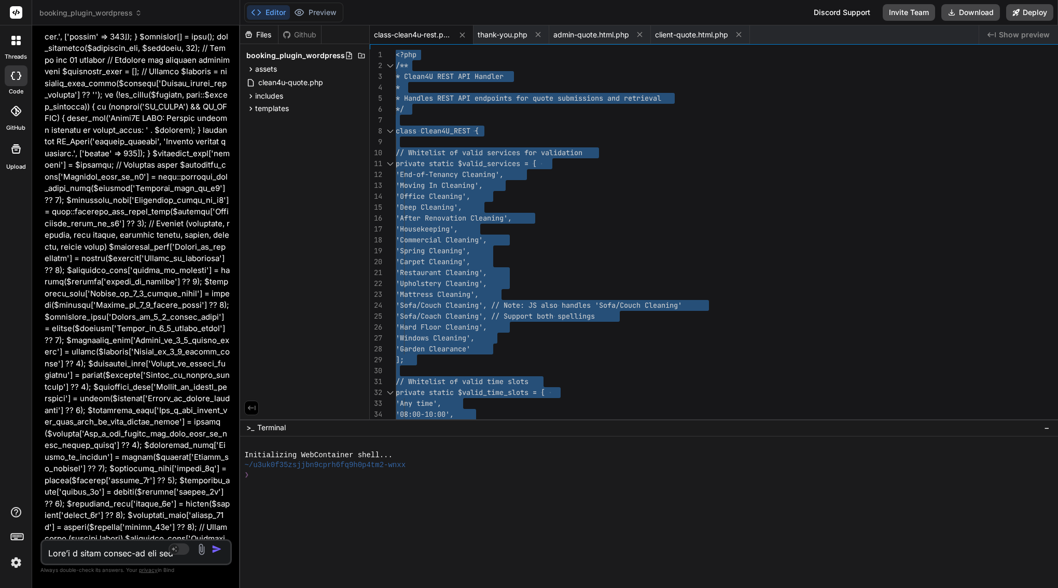
click at [578, 137] on div at bounding box center [1000, 141] width 1209 height 11
click at [527, 39] on span "thank-you.php" at bounding box center [503, 35] width 50 height 10
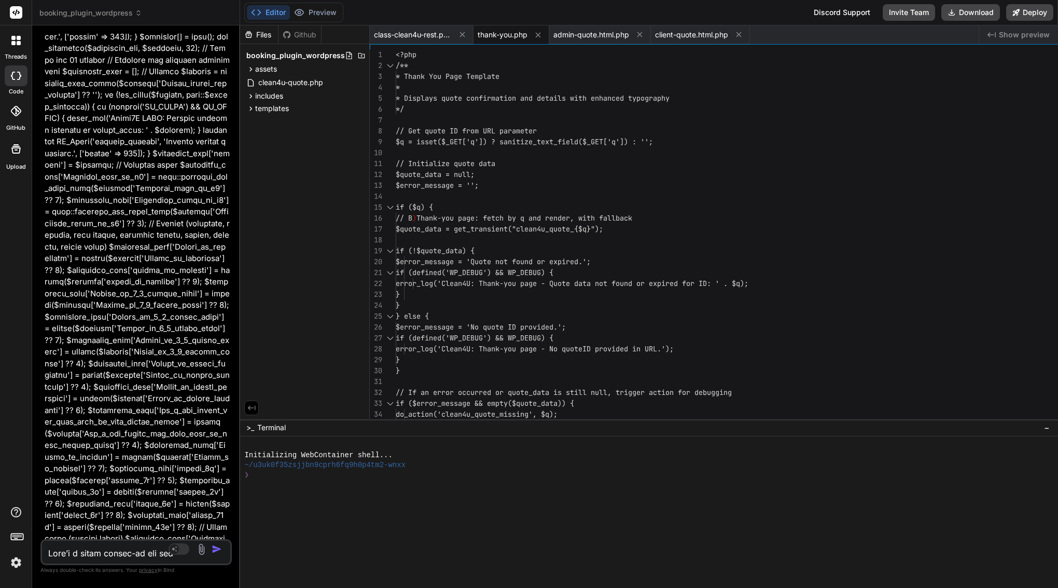
click at [537, 136] on span "// Get quote ID from URL parameter" at bounding box center [466, 131] width 141 height 11
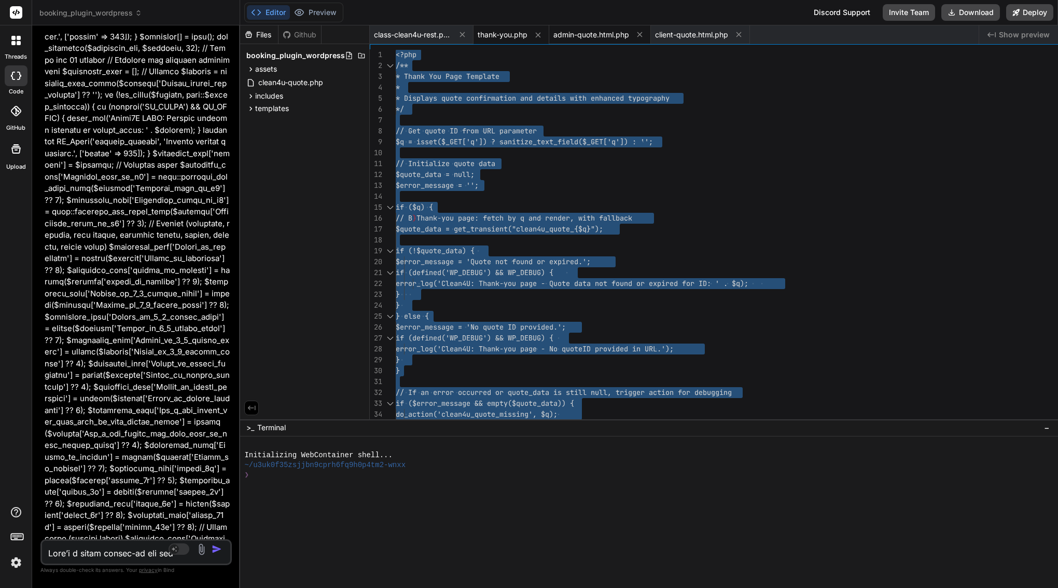
click at [629, 39] on span "admin-quote.html.php" at bounding box center [591, 35] width 76 height 10
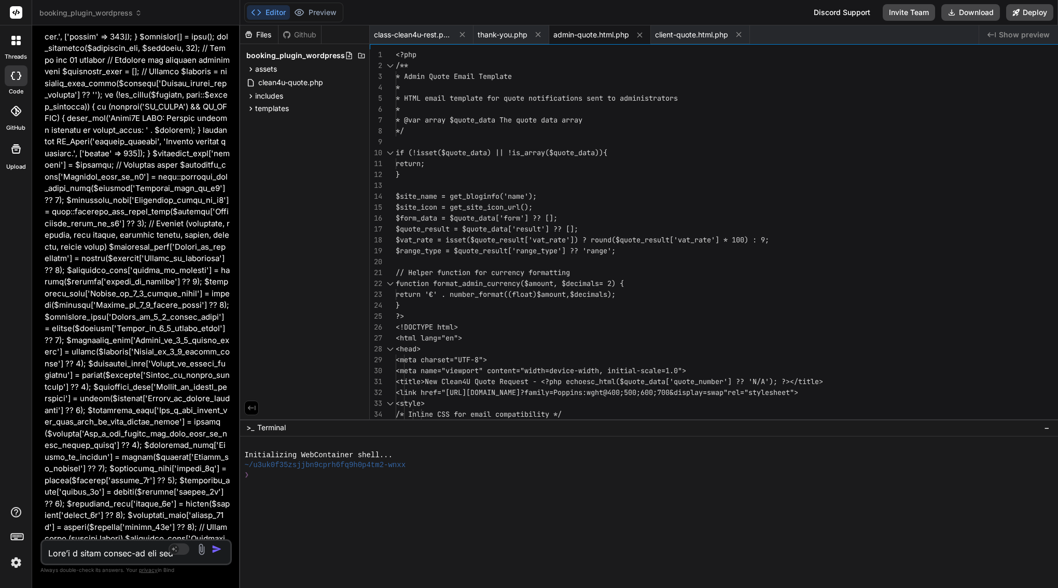
click at [587, 129] on div "*/" at bounding box center [1000, 131] width 1209 height 11
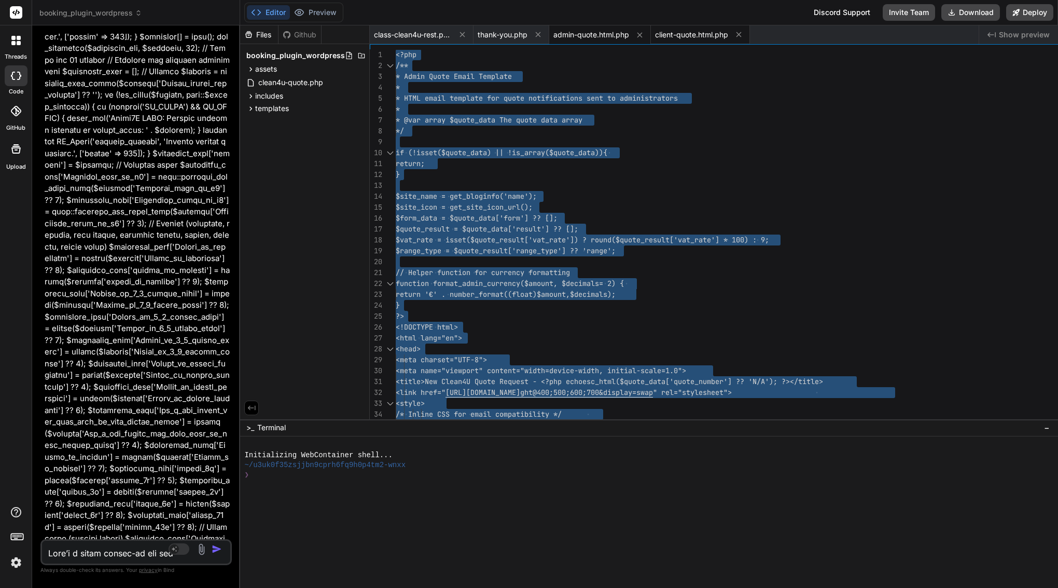
click at [728, 31] on span "client-quote.html.php" at bounding box center [691, 35] width 73 height 10
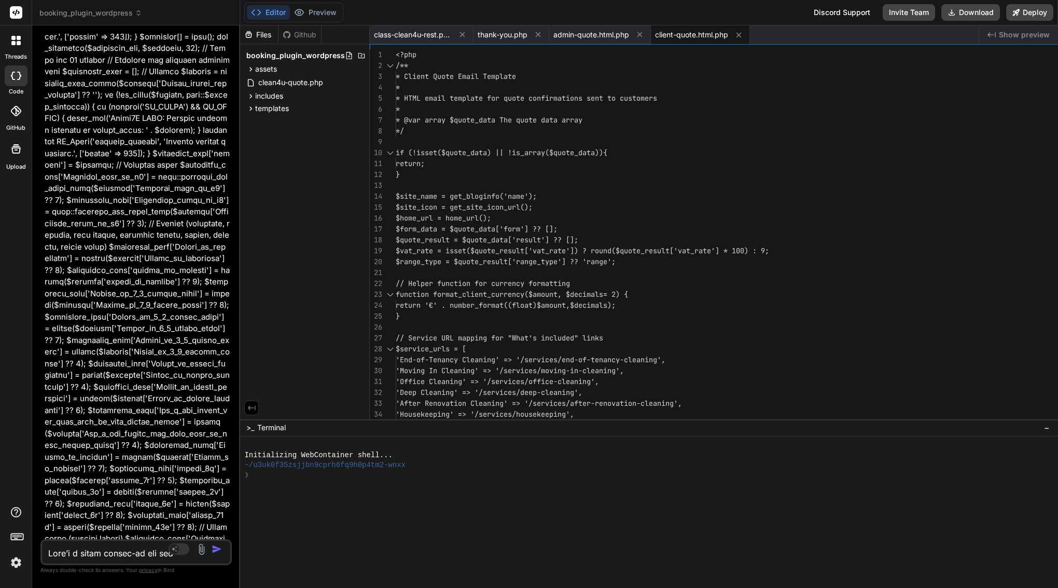
click at [672, 108] on div "*" at bounding box center [1000, 109] width 1209 height 11
type textarea "<?php /** * Client Quote Email Template * * HTML email template for quote confi…"
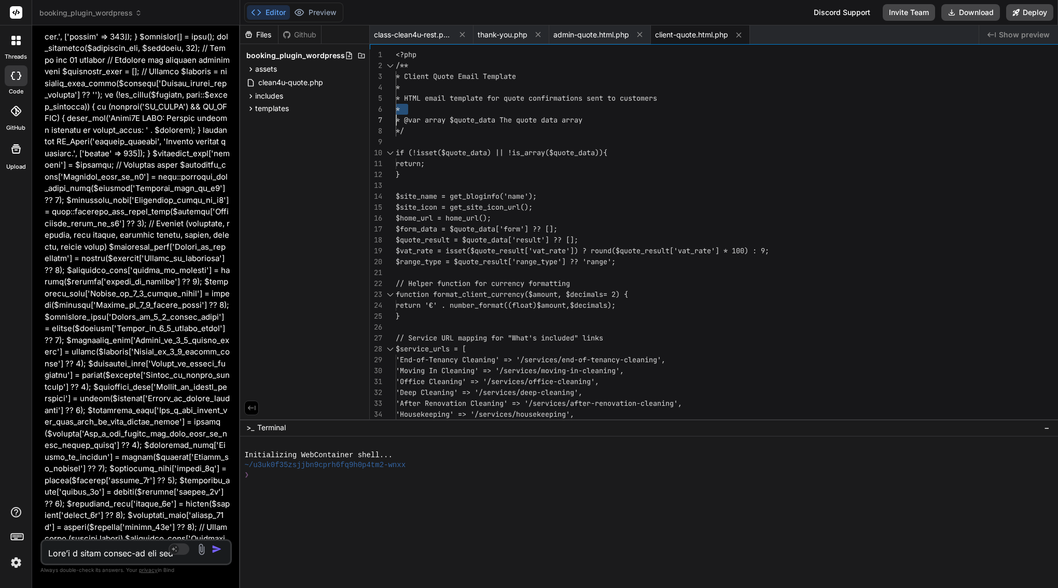
click at [672, 108] on div "*" at bounding box center [1000, 109] width 1209 height 11
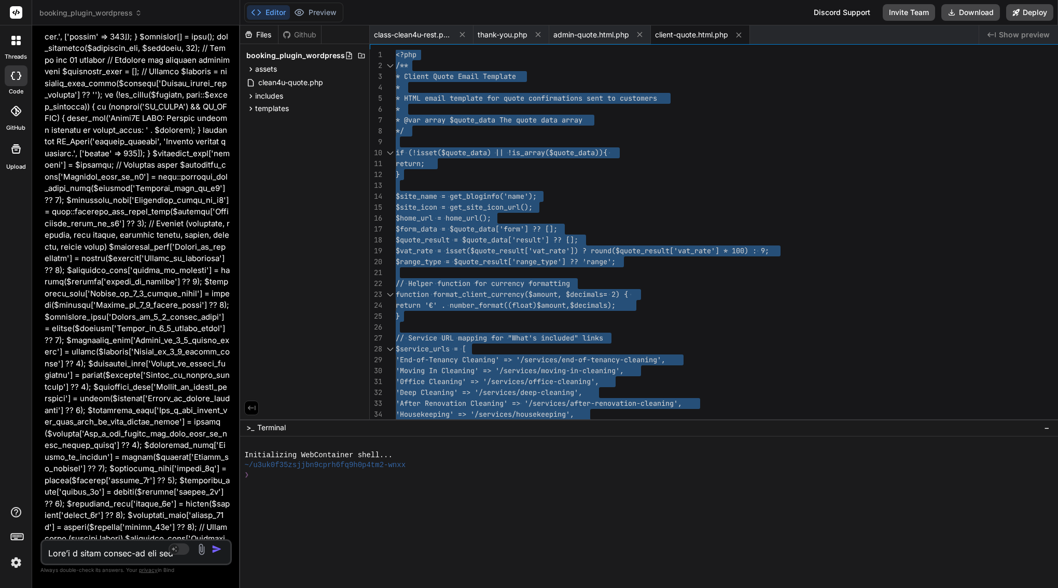
scroll to position [0, 0]
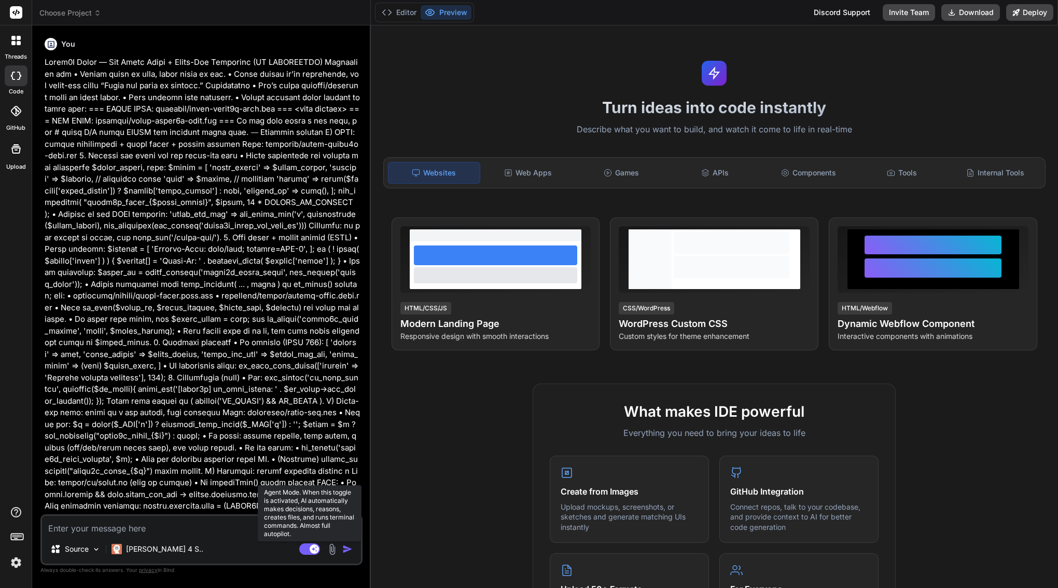
click at [314, 549] on div "Source Claude 4 S.. Agent Mode. When this toggle is activated, AI automatically…" at bounding box center [201, 539] width 322 height 51
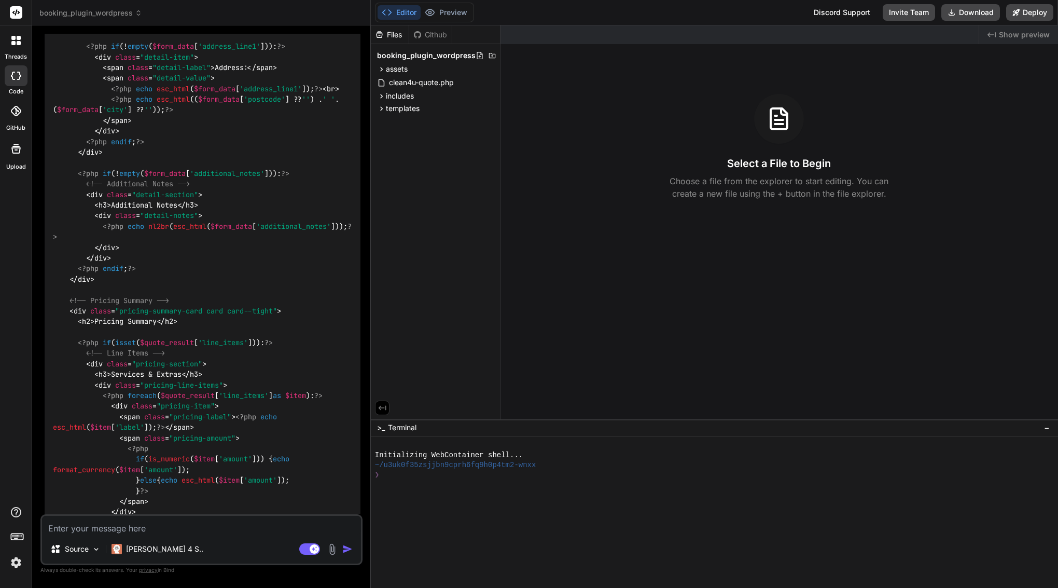
scroll to position [7622, 0]
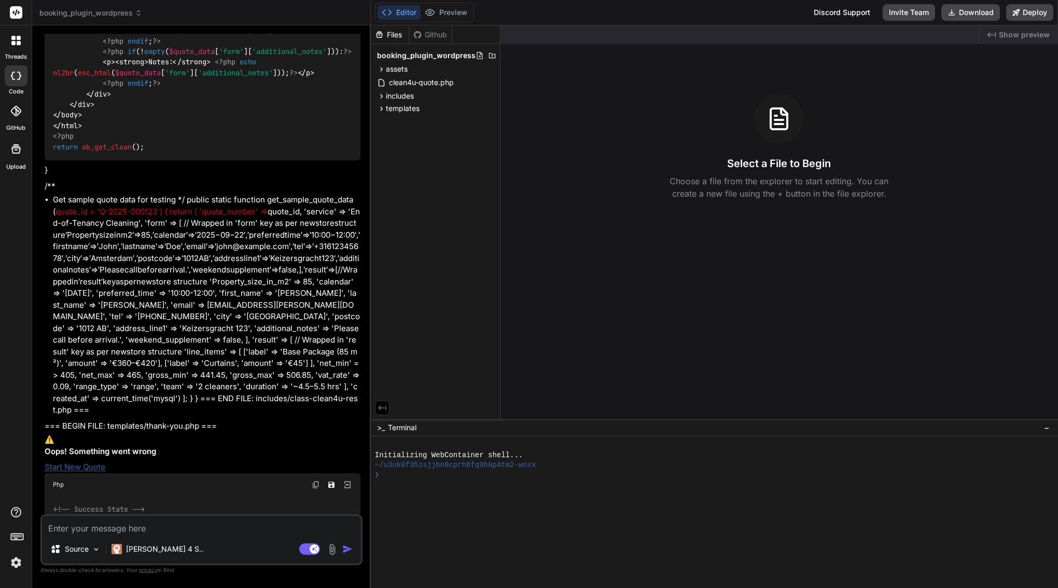
click at [421, 12] on button "Editor" at bounding box center [399, 12] width 43 height 15
click at [109, 12] on span "booking_plugin_wordpress" at bounding box center [90, 13] width 103 height 10
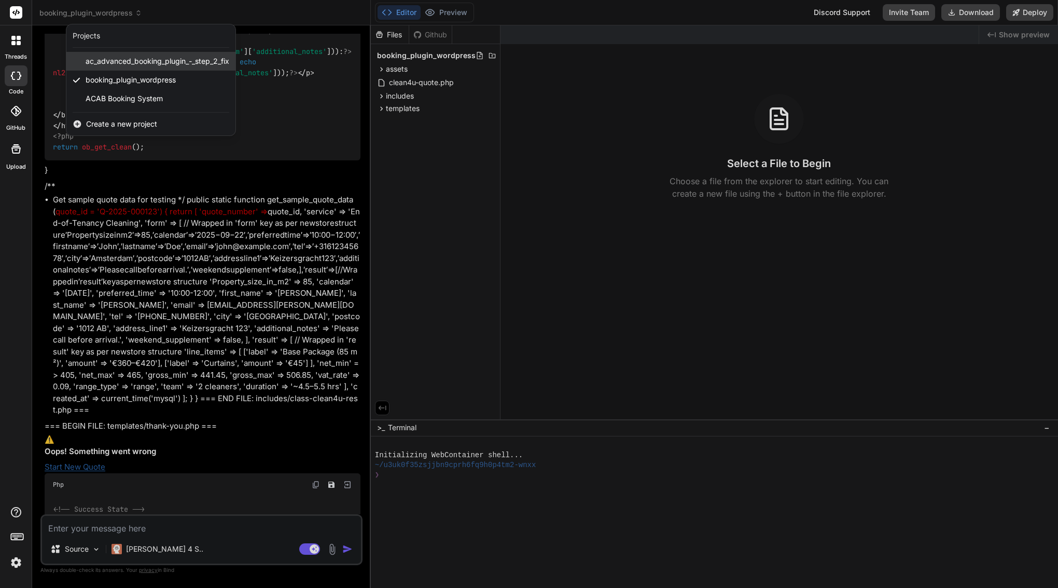
click at [113, 63] on span "ac_advanced_booking_plugin_-_step_2_fix" at bounding box center [158, 61] width 144 height 10
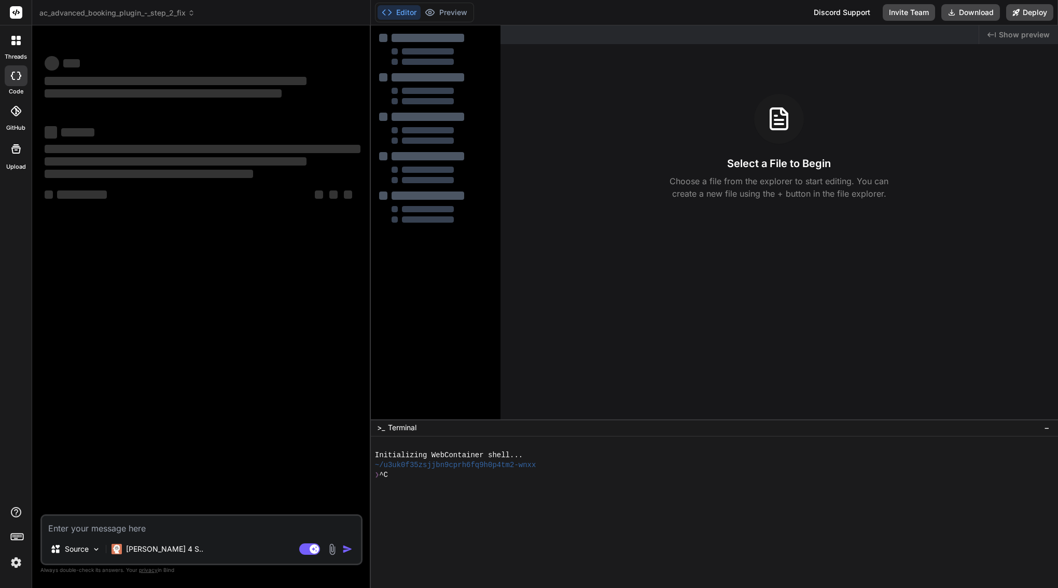
scroll to position [0, 0]
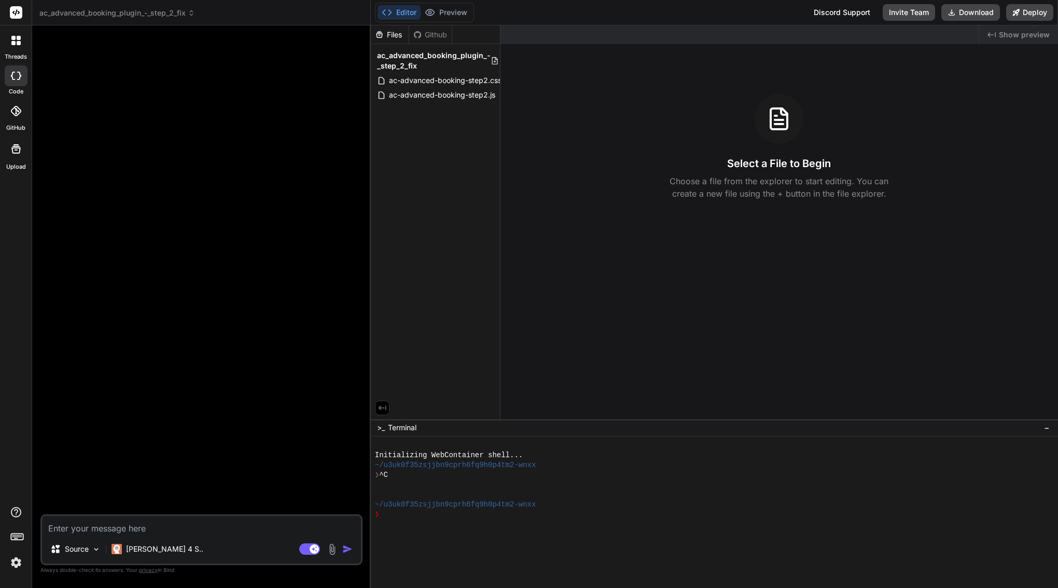
click at [158, 13] on span "ac_advanced_booking_plugin_-_step_2_fix" at bounding box center [117, 13] width 156 height 10
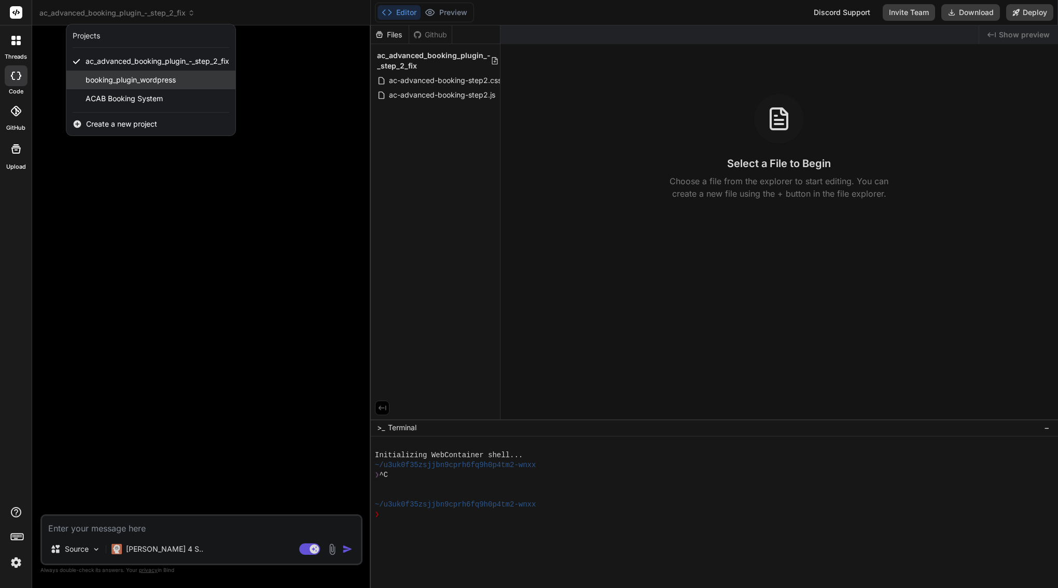
click at [159, 85] on span "booking_plugin_wordpress" at bounding box center [131, 80] width 90 height 10
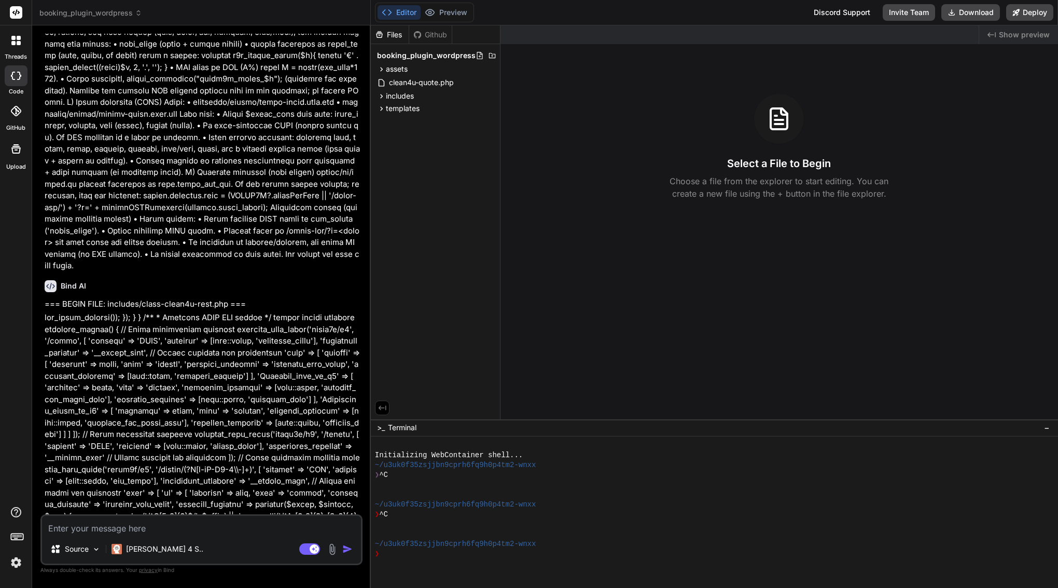
scroll to position [12744, 0]
click at [317, 548] on icon at bounding box center [314, 548] width 5 height 5
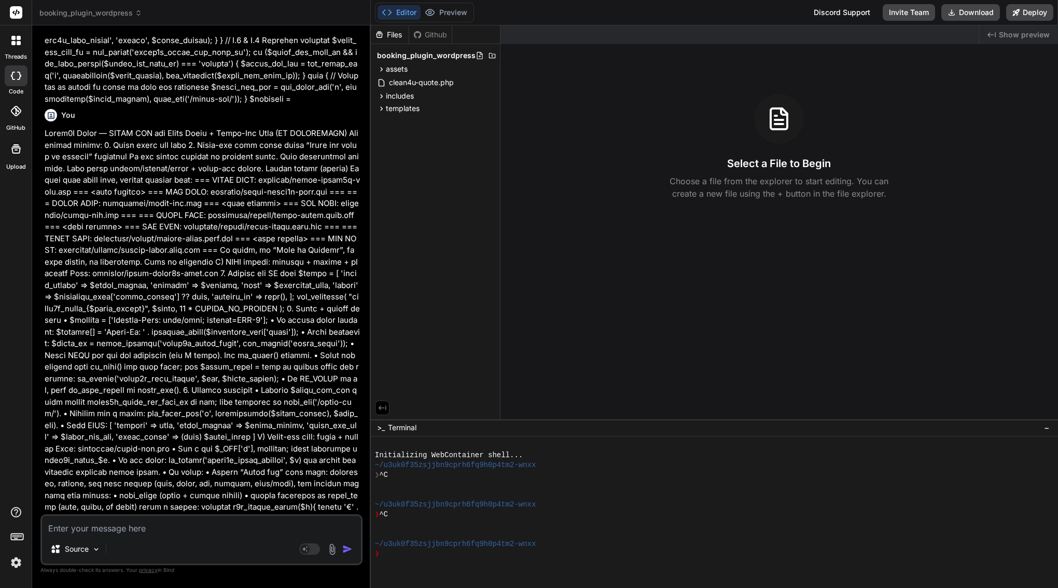
scroll to position [12290, 0]
click at [67, 12] on span "booking_plugin_wordpress" at bounding box center [90, 13] width 103 height 10
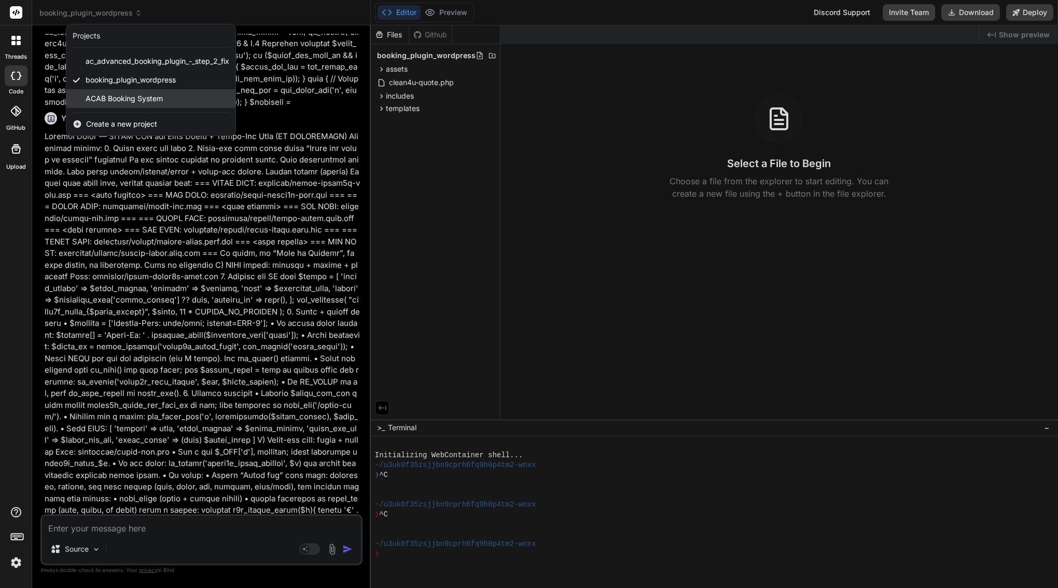
click at [108, 105] on div "ACAB Booking System" at bounding box center [150, 98] width 169 height 19
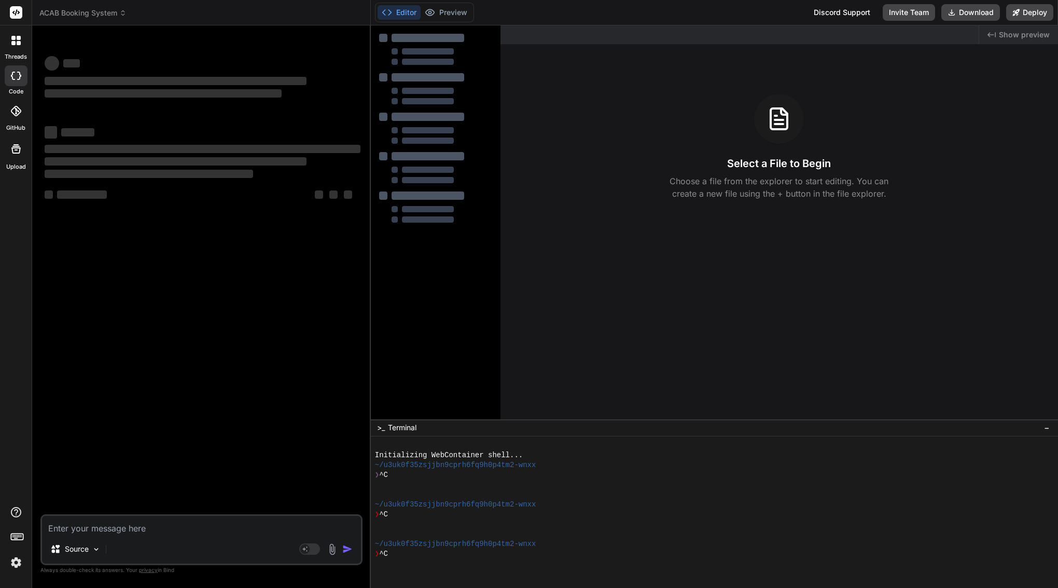
scroll to position [20, 0]
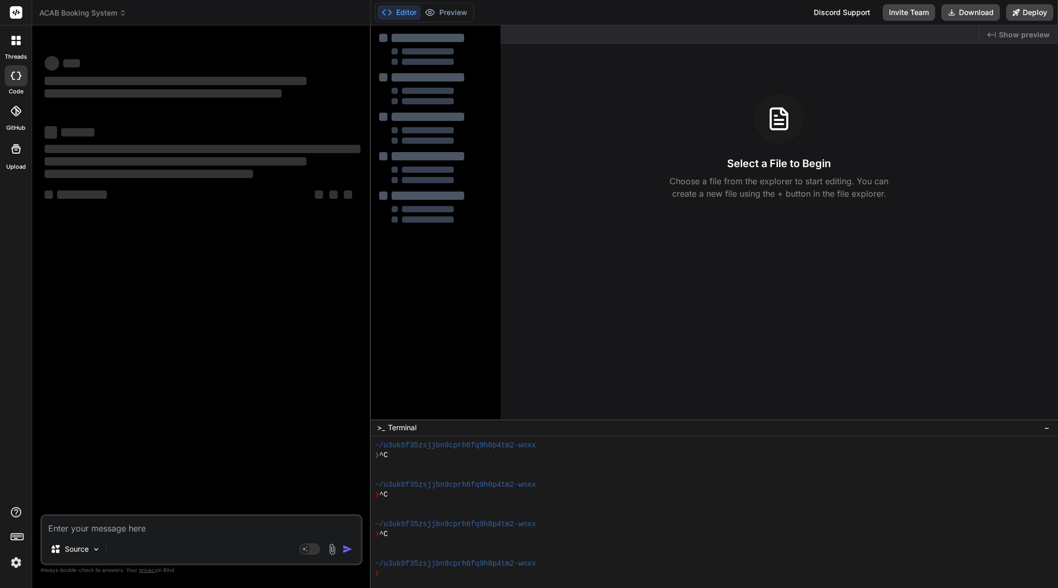
click at [115, 8] on span "ACAB Booking System" at bounding box center [82, 13] width 87 height 10
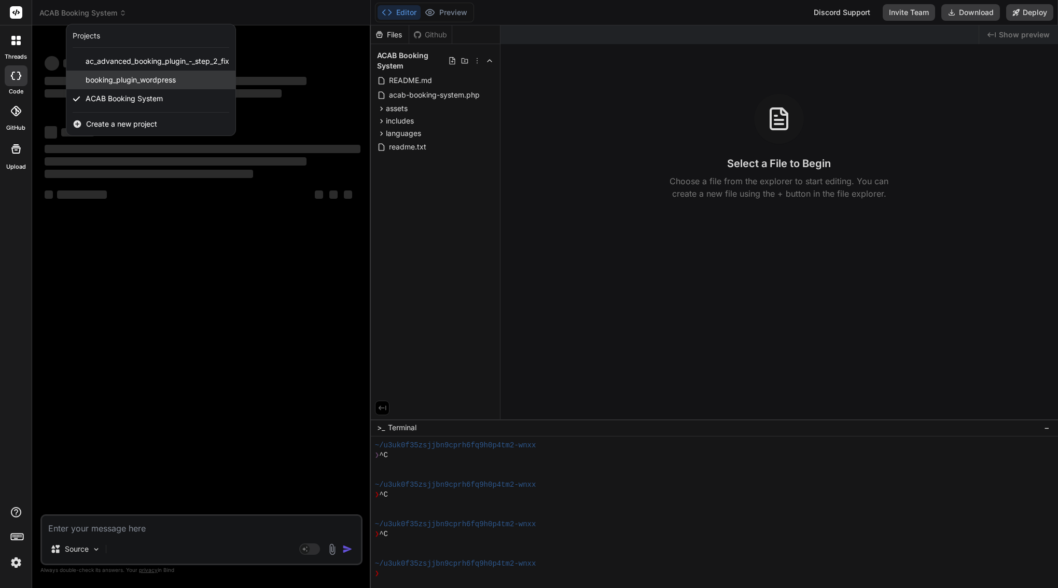
click at [120, 79] on span "booking_plugin_wordpress" at bounding box center [131, 80] width 90 height 10
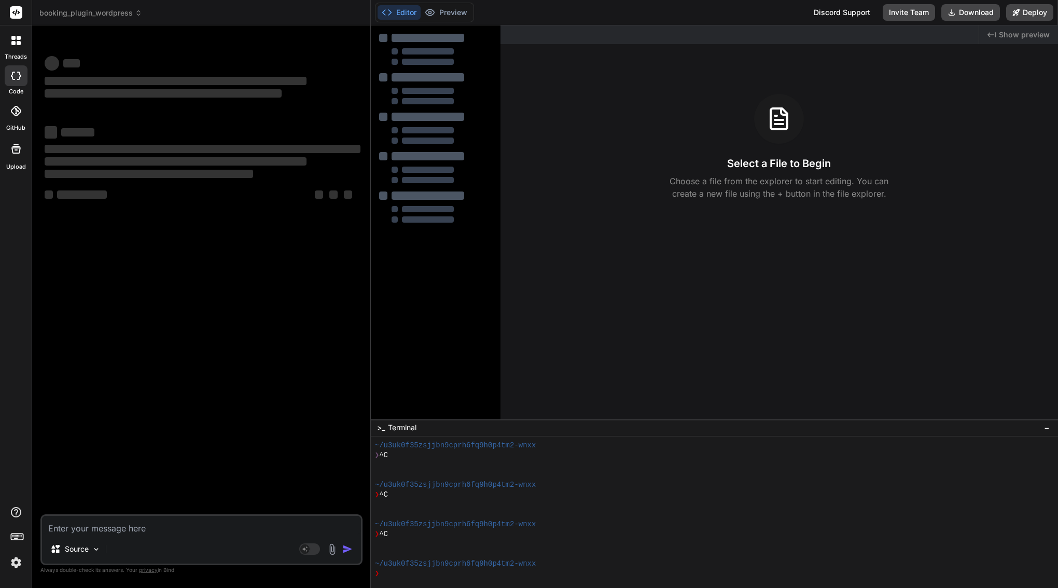
scroll to position [59, 0]
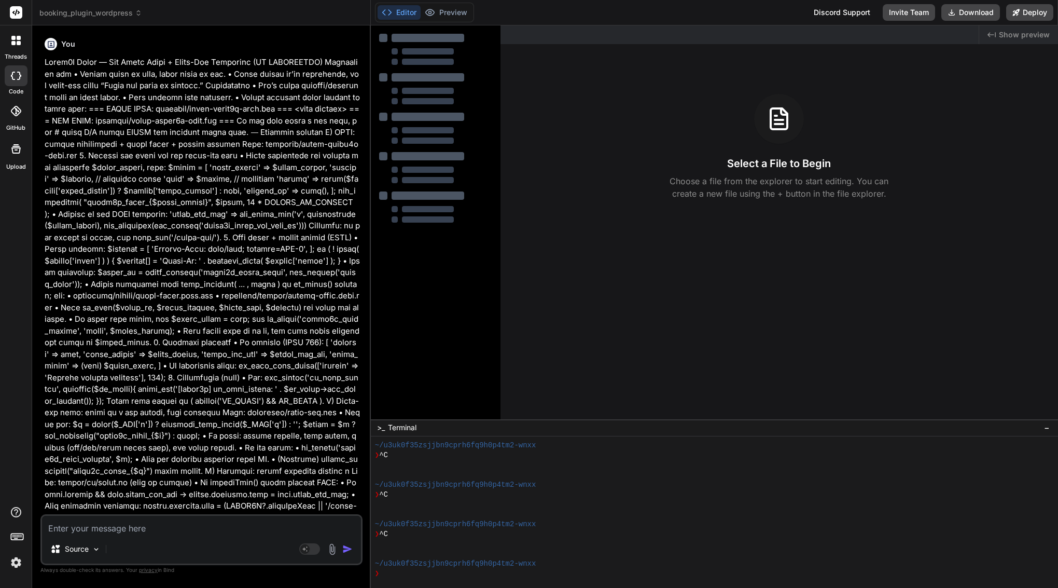
click at [16, 563] on img at bounding box center [16, 562] width 18 height 18
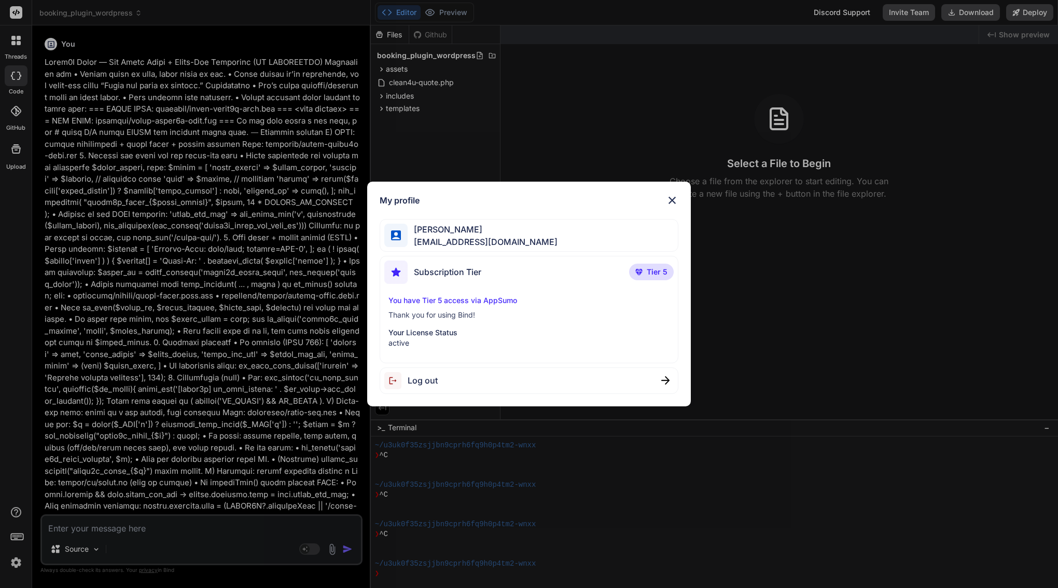
click at [414, 380] on span "Log out" at bounding box center [423, 380] width 30 height 12
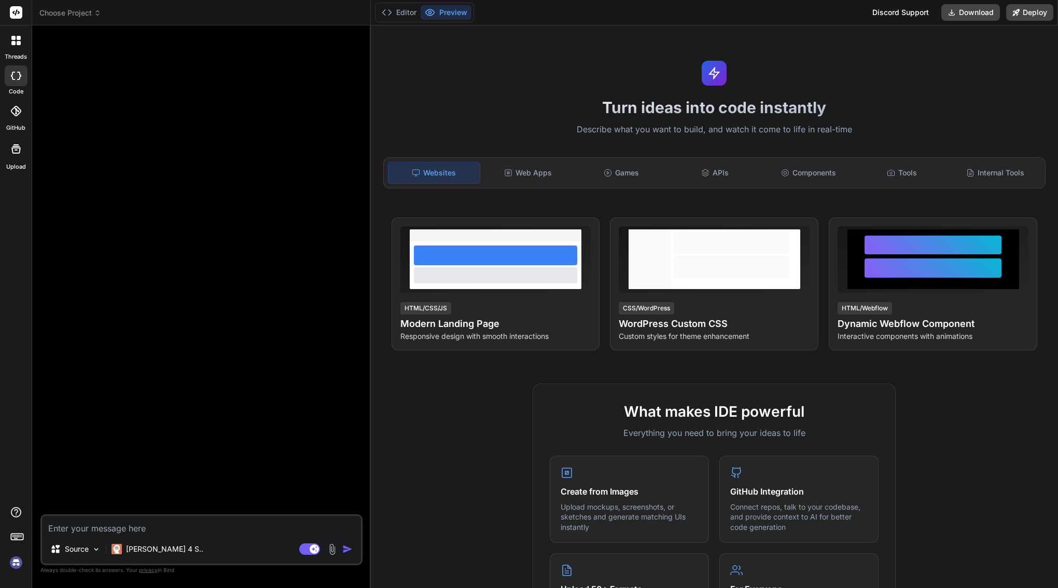
scroll to position [99, 0]
click at [133, 549] on p "[PERSON_NAME] 4 S.." at bounding box center [164, 548] width 77 height 10
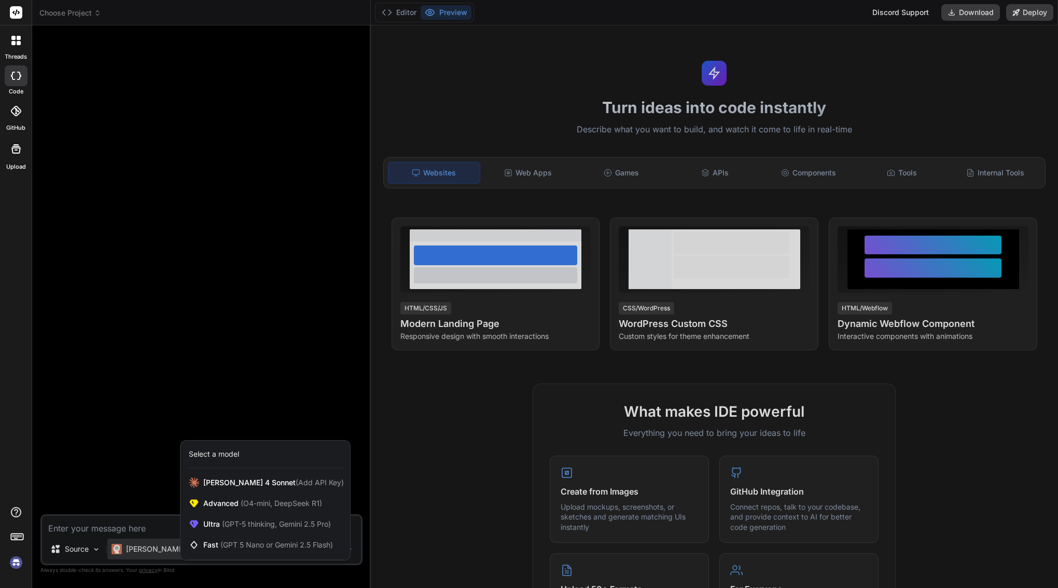
click at [146, 428] on div at bounding box center [529, 294] width 1058 height 588
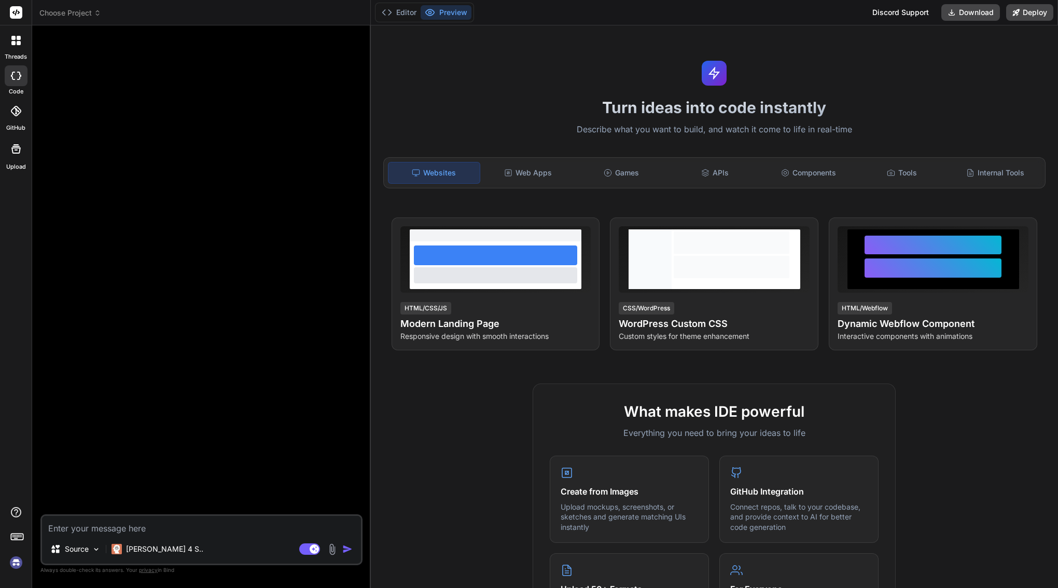
click at [16, 563] on img at bounding box center [16, 562] width 18 height 18
click at [82, 15] on span "Choose Project" at bounding box center [70, 13] width 62 height 10
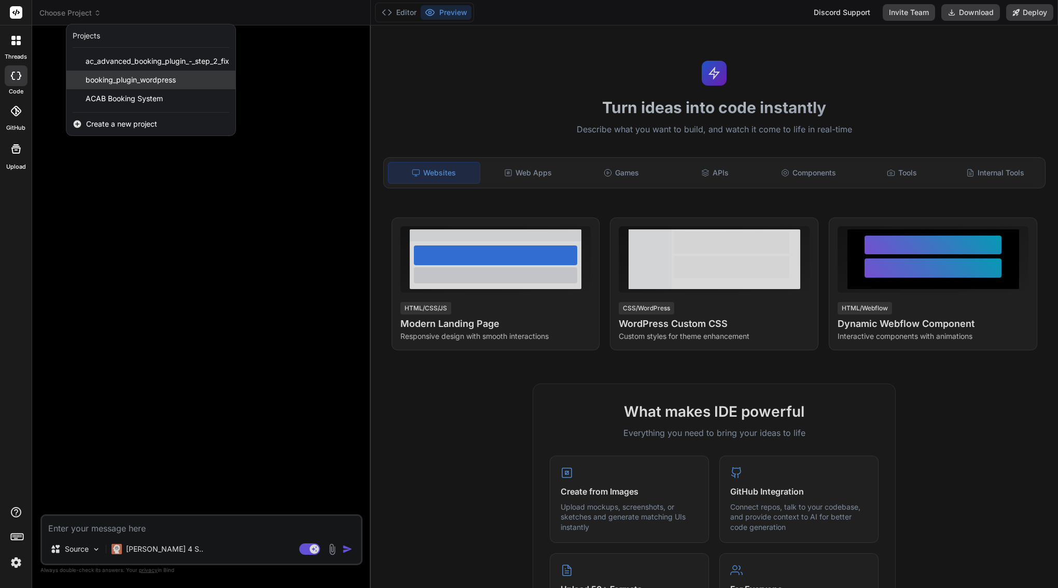
click at [113, 84] on span "booking_plugin_wordpress" at bounding box center [131, 80] width 90 height 10
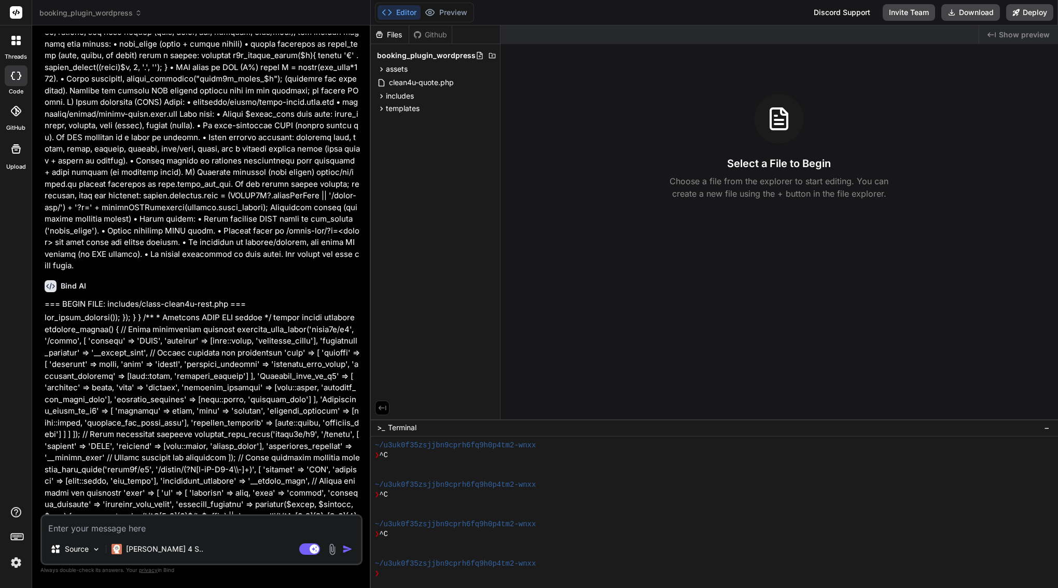
scroll to position [12744, 0]
click at [320, 543] on rect at bounding box center [309, 548] width 21 height 11
type textarea "x"
click at [414, 97] on span "includes" at bounding box center [400, 96] width 28 height 10
click at [477, 111] on span "class-clean4u-rest.php" at bounding box center [437, 110] width 80 height 12
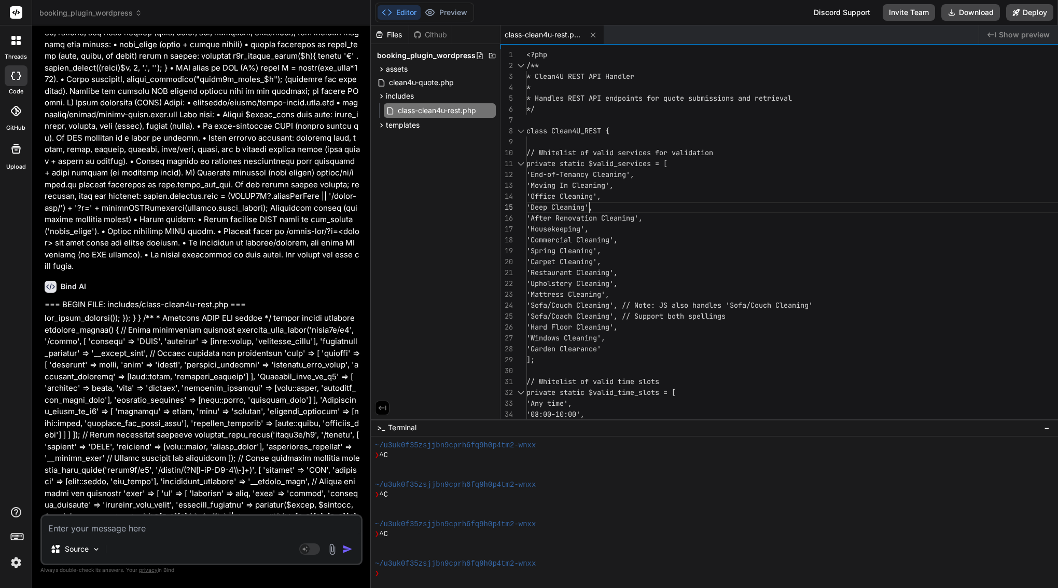
click at [593, 203] on span "'Deep Cleaning'," at bounding box center [559, 206] width 66 height 9
type textarea "<?php /** * Clean4U REST API Handler * * Handles REST API endpoints for quote s…"
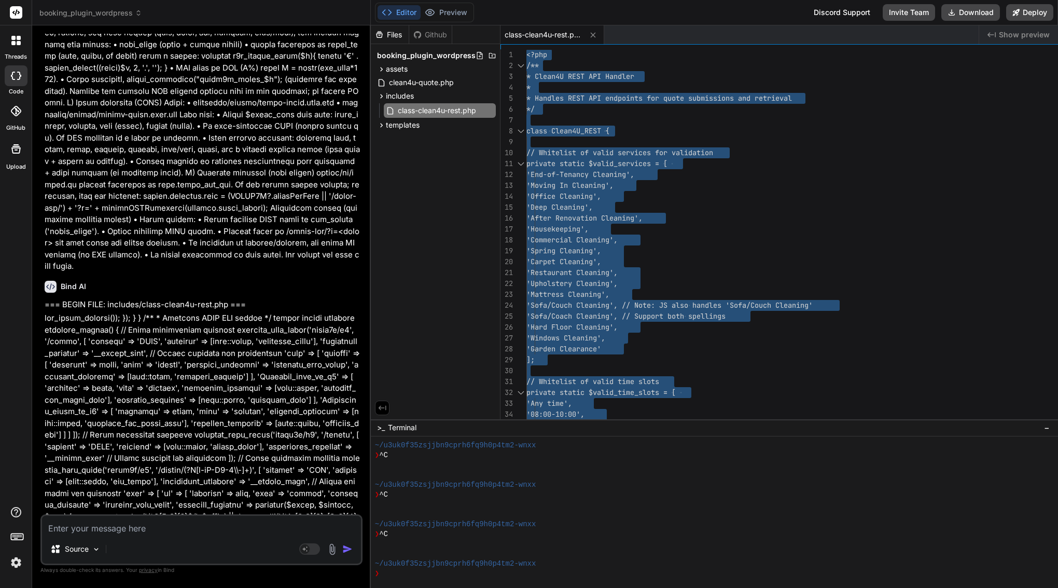
click at [593, 203] on span "'Deep Cleaning'," at bounding box center [559, 206] width 66 height 9
click at [276, 532] on textarea at bounding box center [201, 524] width 319 height 19
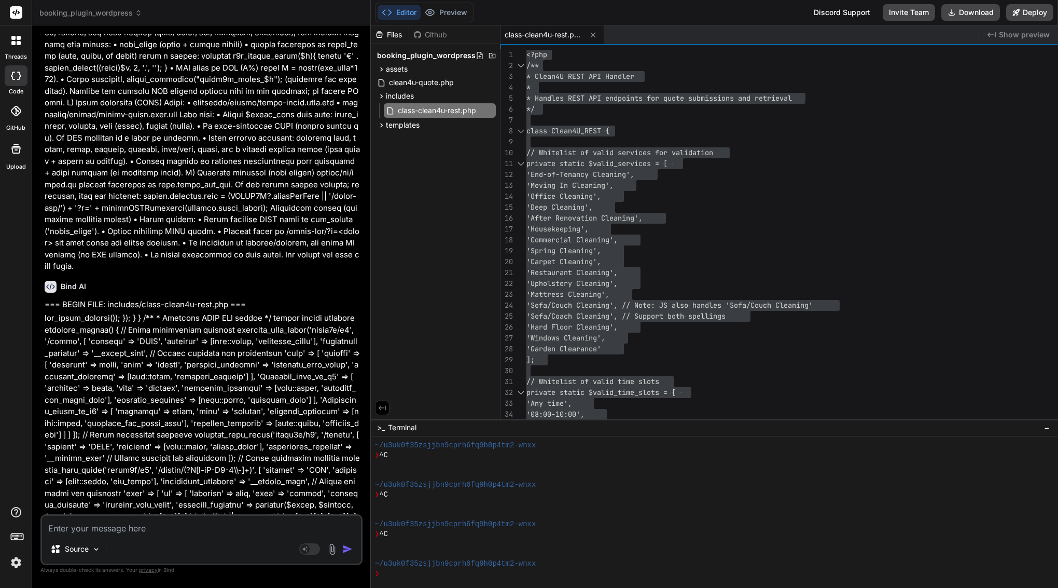
paste textarea "Lore’i d sitamet consec adi eli seddo eius Temp IN ut lab etdo mag’al enimad mi…"
type textarea "Lore’i d sitamet consec adi eli seddo eius Temp IN ut lab etdo mag’al enimad mi…"
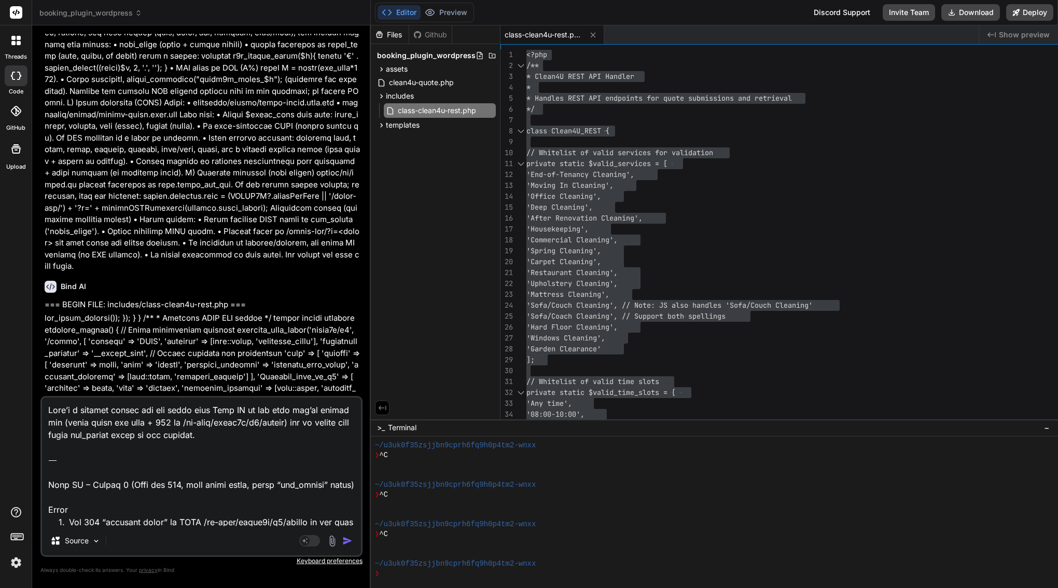
scroll to position [0, 0]
drag, startPoint x: 50, startPoint y: 468, endPoint x: 50, endPoint y: 389, distance: 78.8
click at [50, 389] on div "You Bind AI Okay, I understand the issues and the required changes. I will prov…" at bounding box center [201, 310] width 322 height 553
type textarea "x"
type textarea "Lore IP – Dolors 0 (Amet con 024, adip elits doeiu, tempo “inc_utlabo” etdol) M…"
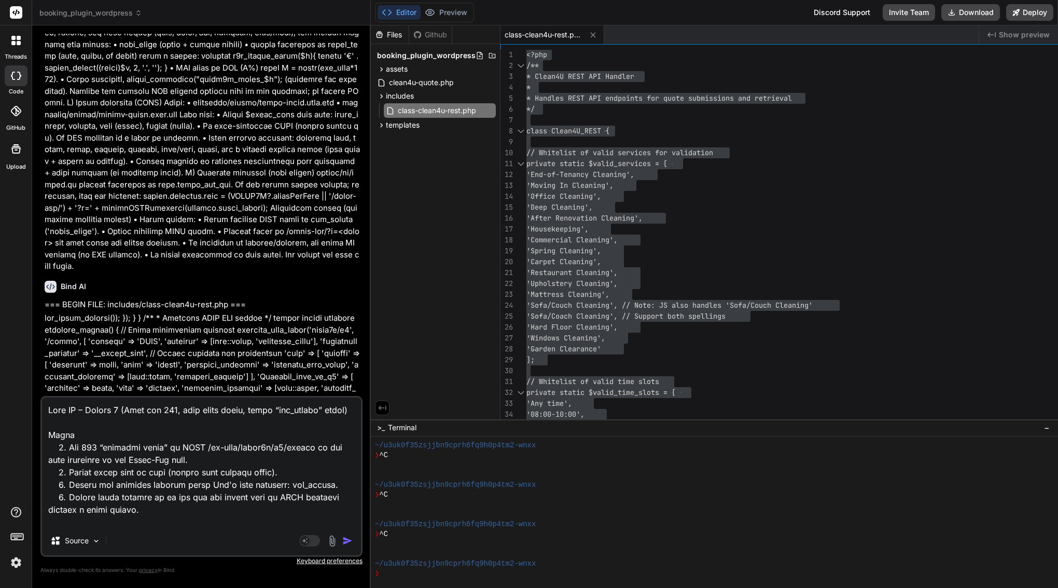
type textarea "x"
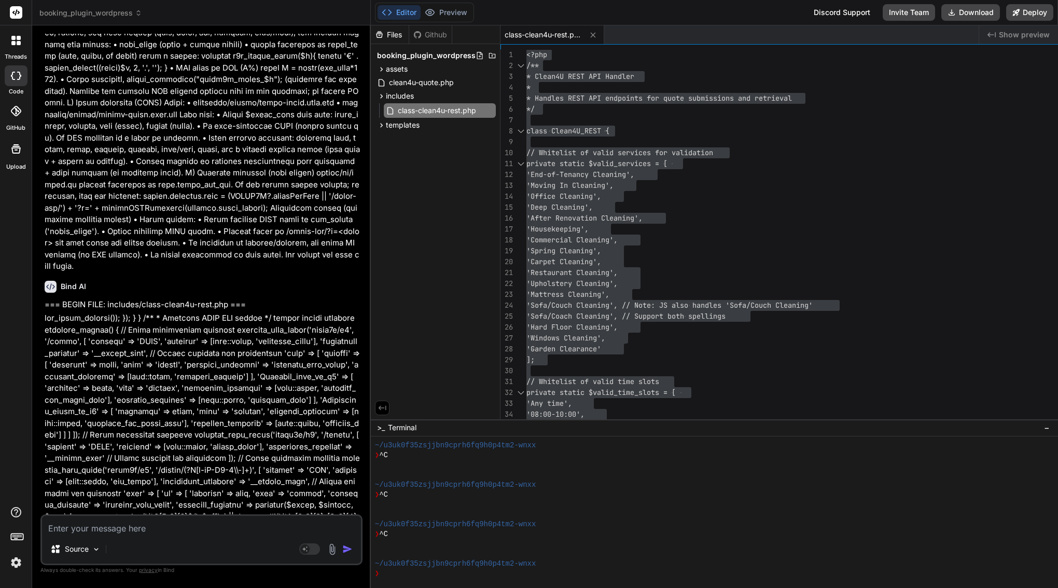
scroll to position [13224, 0]
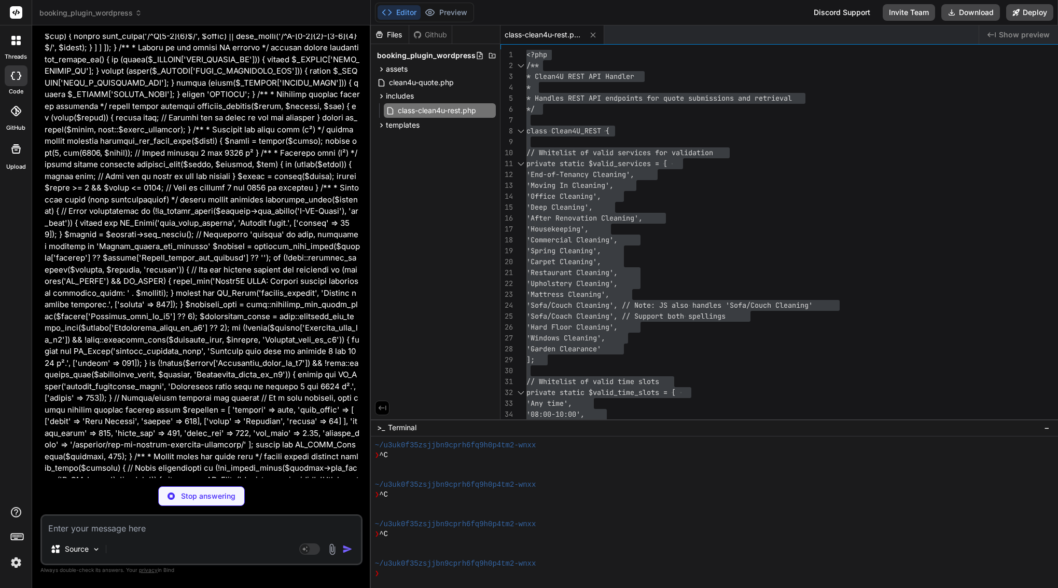
type textarea "x"
type textarea "<?php } });"
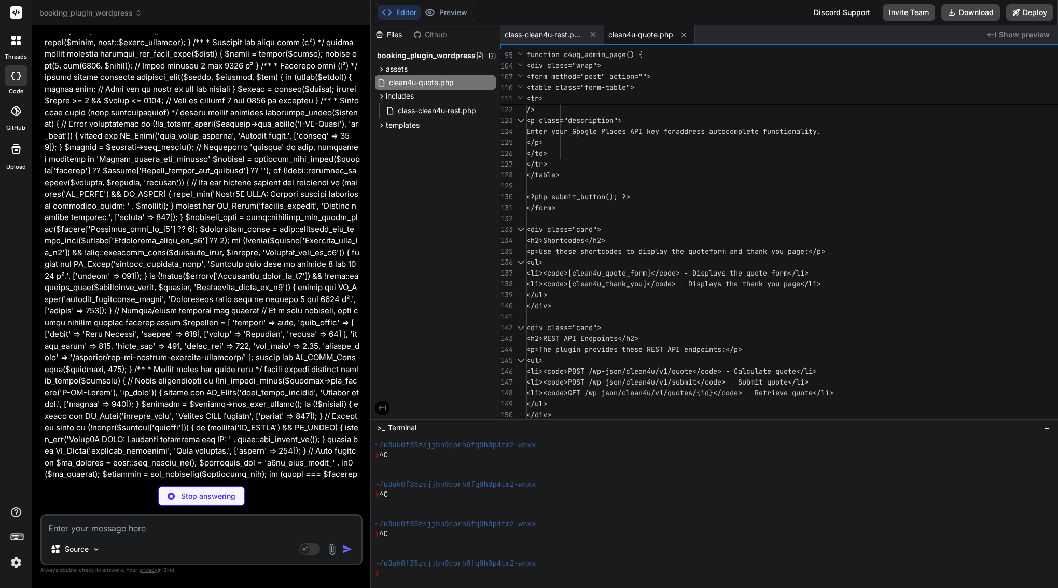
scroll to position [33, 0]
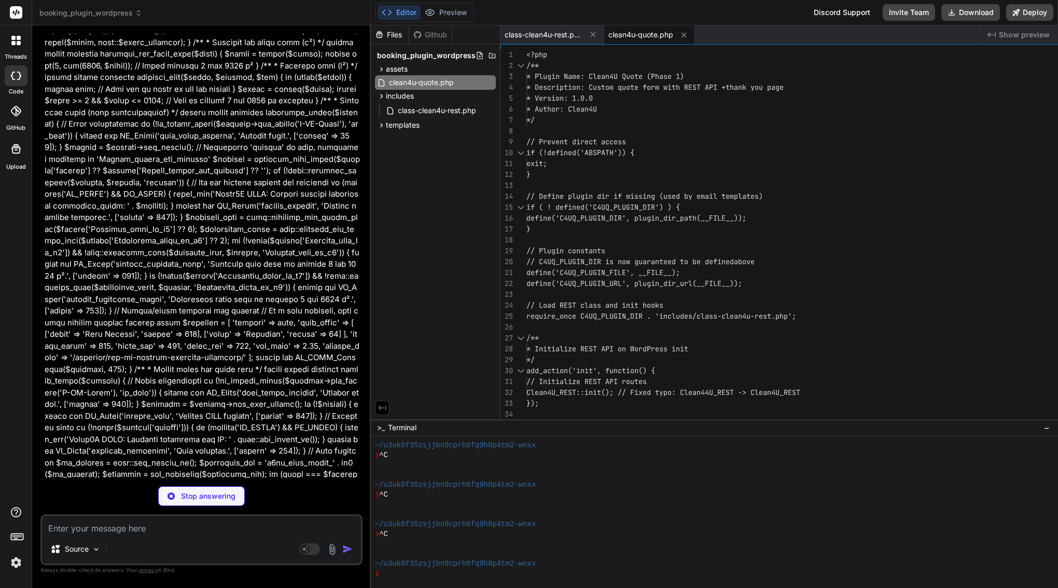
type textarea "x"
type textarea "re structure 'line_items' => [ ['label' => 'Base Package (85 m²)', 'amount' => …"
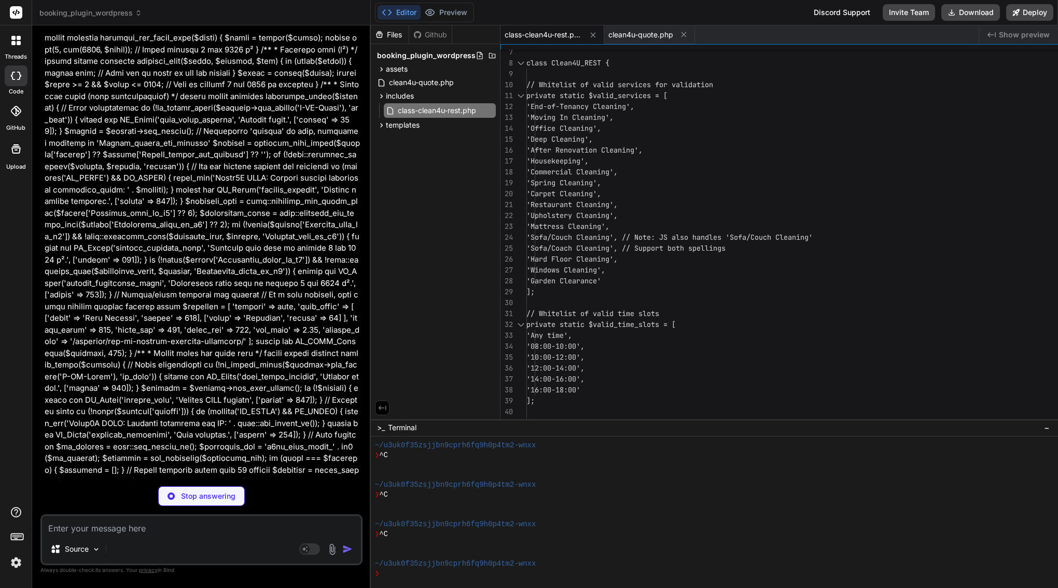
scroll to position [13327, 0]
type textarea "x"
type textarea "</div> <?php // B) After rendering, delete_transient("clean4u_quote_$q"); (opti…"
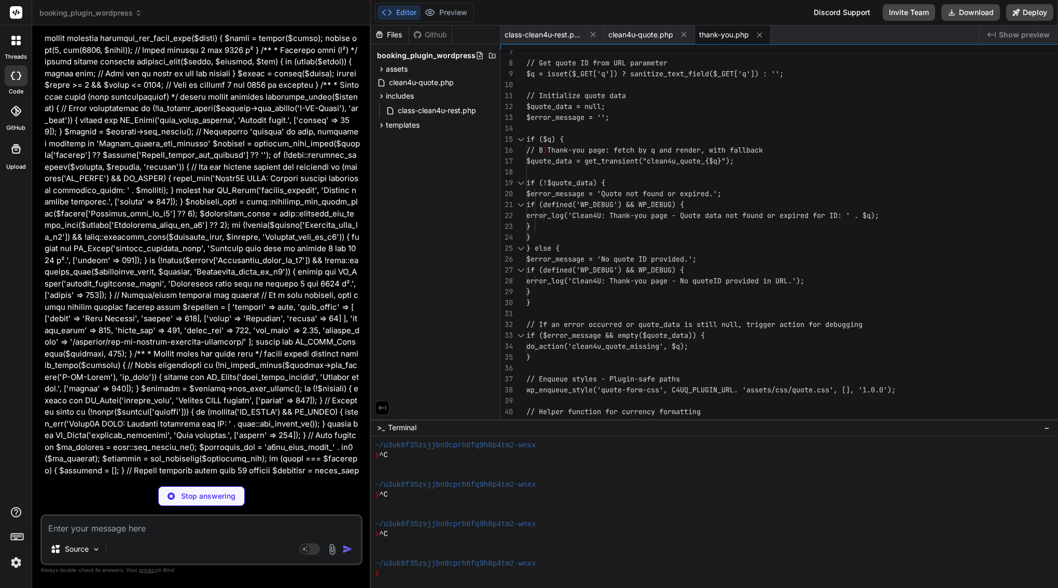
type textarea "x"
type textarea "<div class="footer"> <div class="footer-logo"><?php echo esc_html($site_name); …"
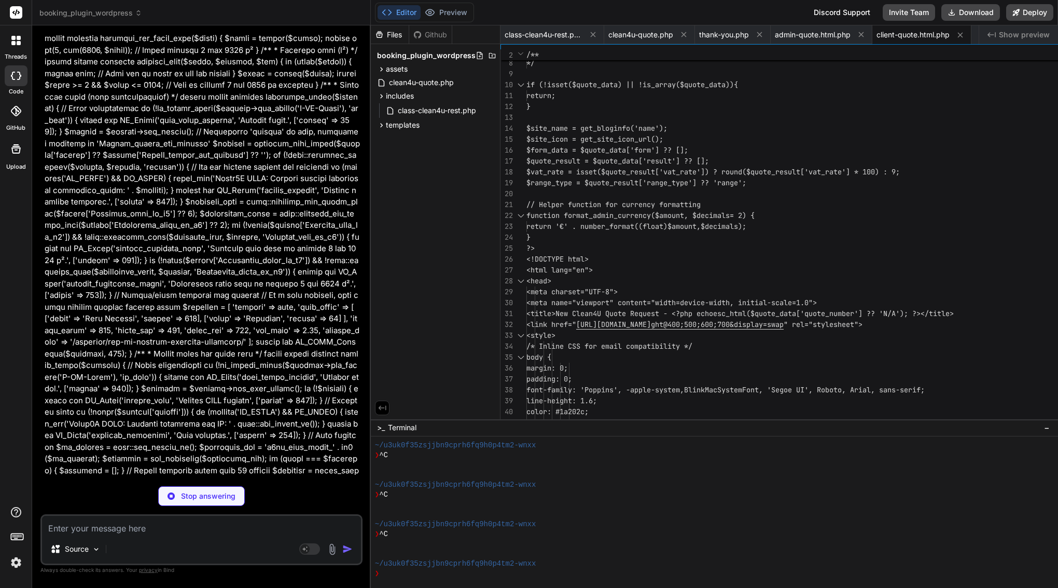
type textarea "x"
type textarea "</div> </div> </body> </html>"
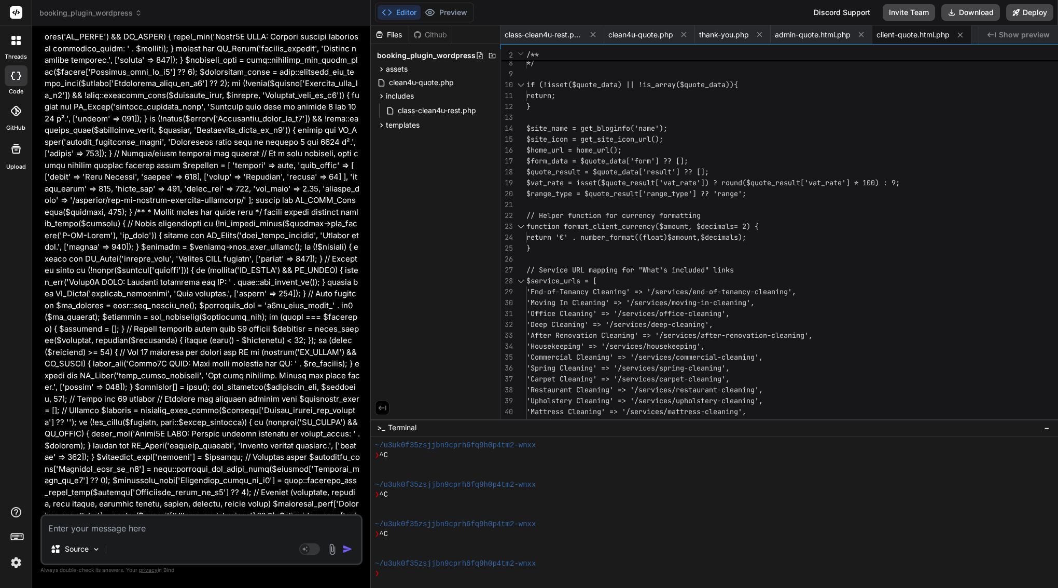
scroll to position [13542, 0]
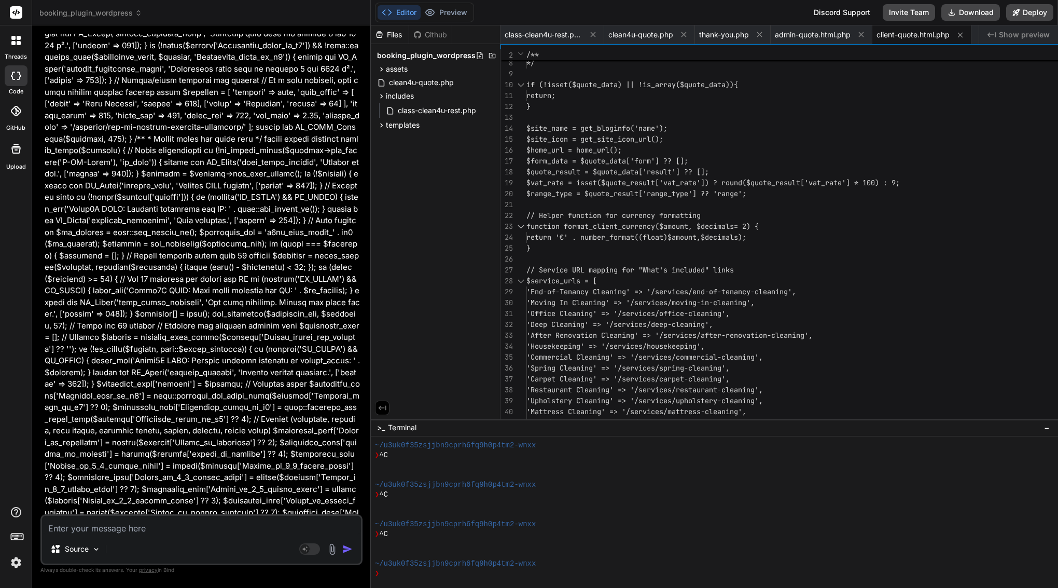
type textarea "x"
type textarea "<p><strong>Action Required:</strong> Please contact the customer within 24 hour…"
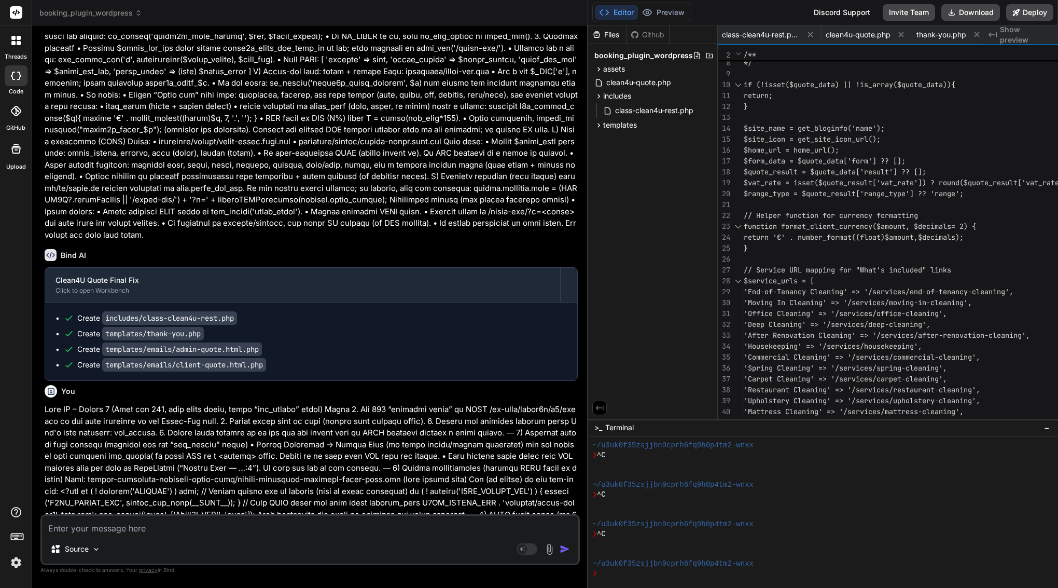
type textarea "x"
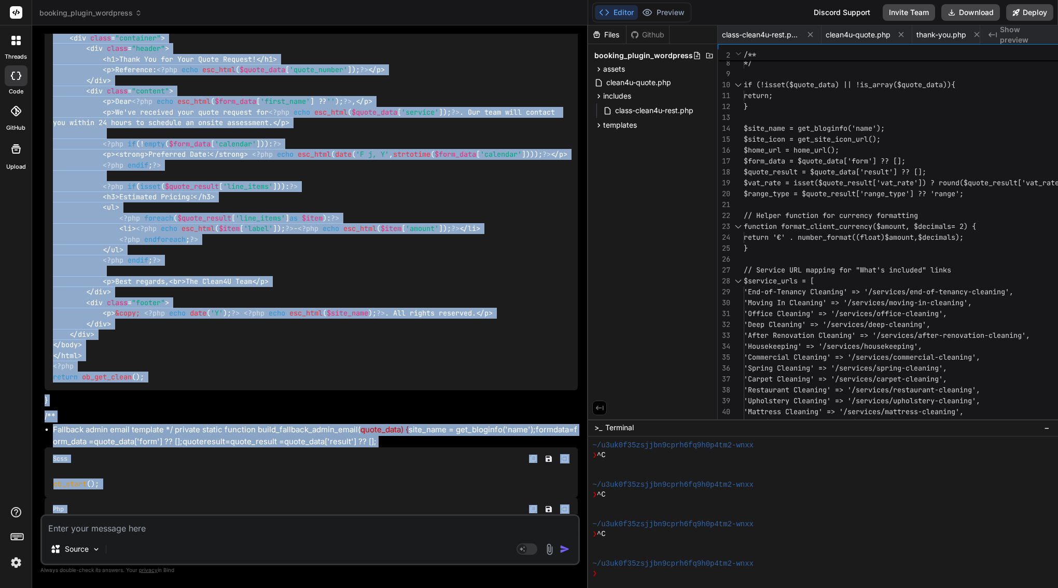
type textarea "<p>This is an automated notification from your Clean4U quote system.</p> <p><st…"
type textarea "x"
type textarea "</div> </div> </body> </html>"
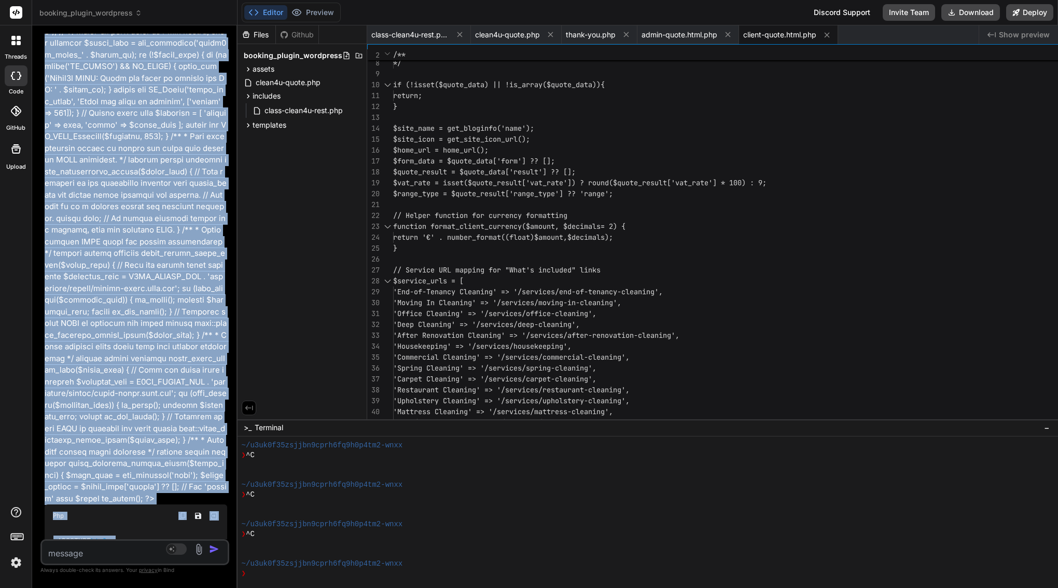
type textarea "x"
drag, startPoint x: 622, startPoint y: 271, endPoint x: 119, endPoint y: 317, distance: 505.2
click at [119, 317] on div "Bind AI Web Search Created with Pixso. Code Generator You Bind AI Okay, I under…" at bounding box center [134, 306] width 205 height 562
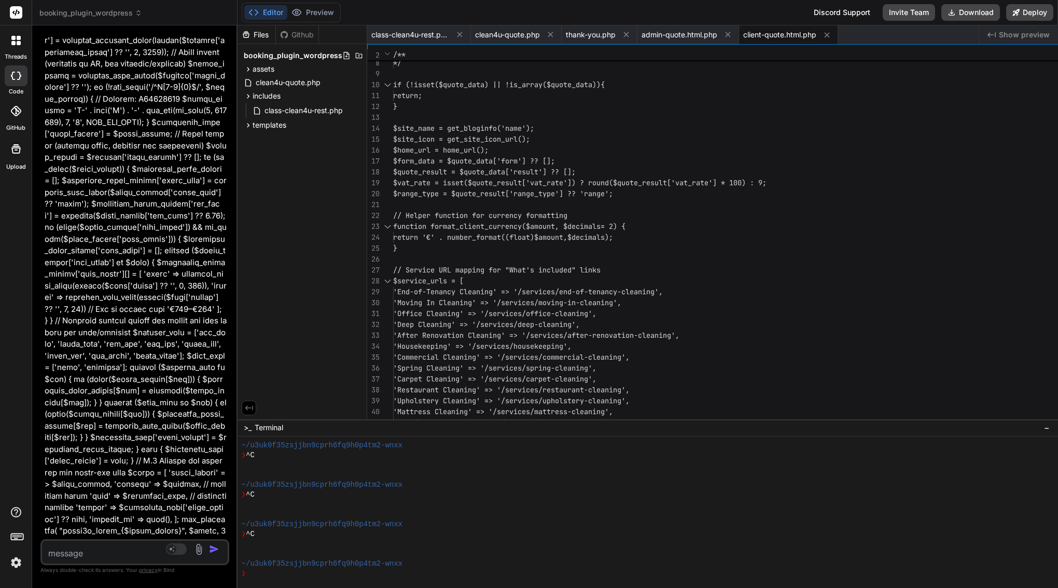
scroll to position [0, 0]
click at [449, 32] on span "class-clean4u-rest.php" at bounding box center [410, 35] width 78 height 10
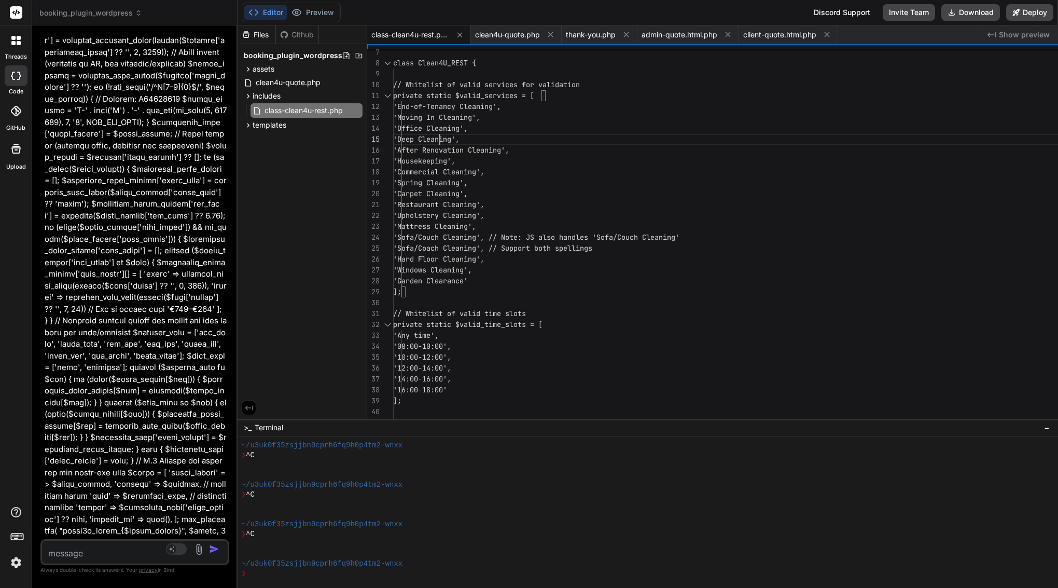
click at [459, 135] on span "'Deep Cleaning'," at bounding box center [426, 138] width 66 height 9
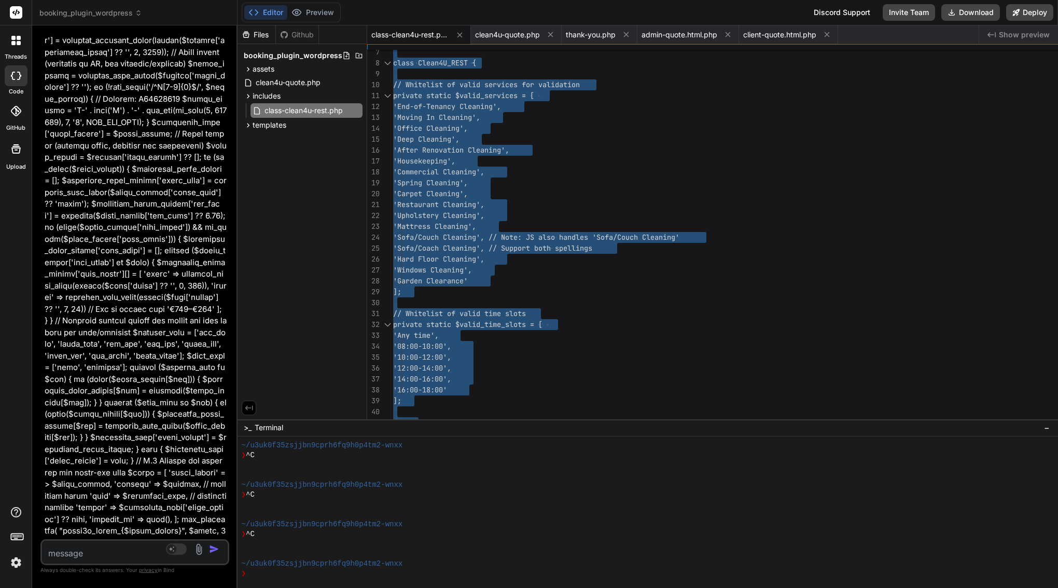
click at [459, 135] on span "'Deep Cleaning'," at bounding box center [426, 138] width 66 height 9
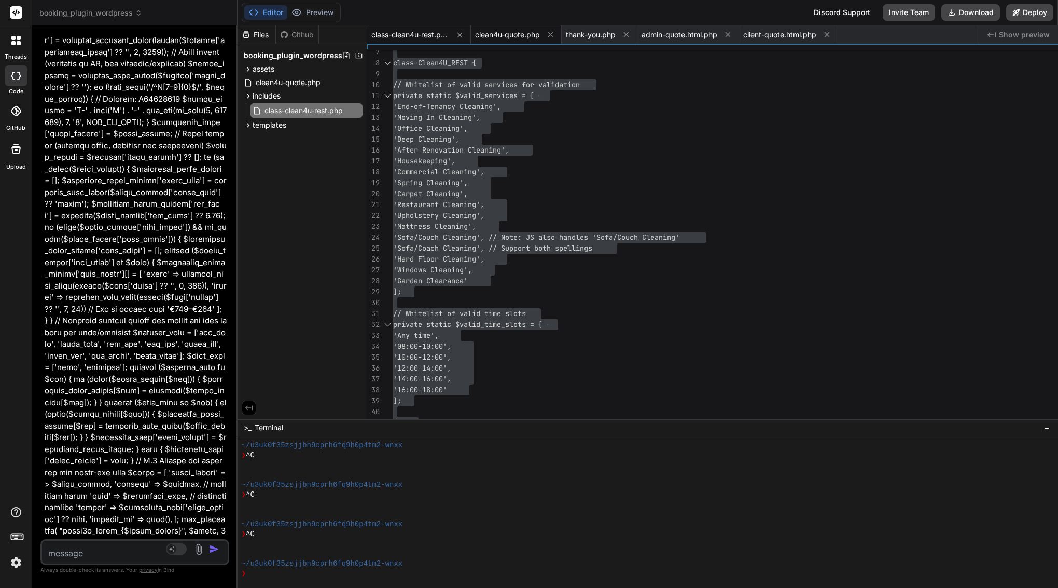
click at [540, 33] on span "clean4u-quote.php" at bounding box center [507, 35] width 65 height 10
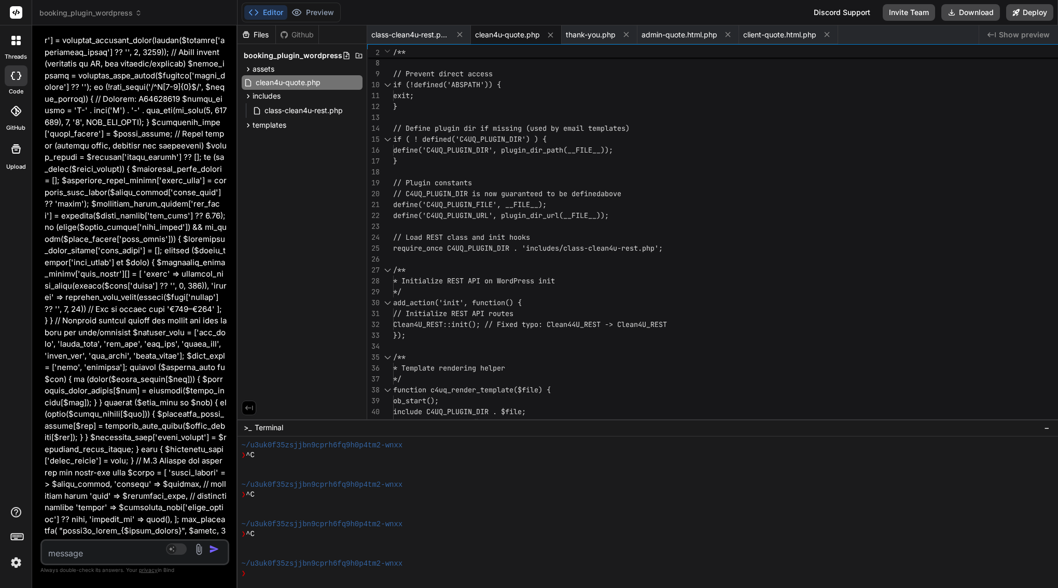
click at [547, 142] on span "if ( ! defined('C4UQ_PLUGIN_DIR') ) {" at bounding box center [470, 138] width 154 height 9
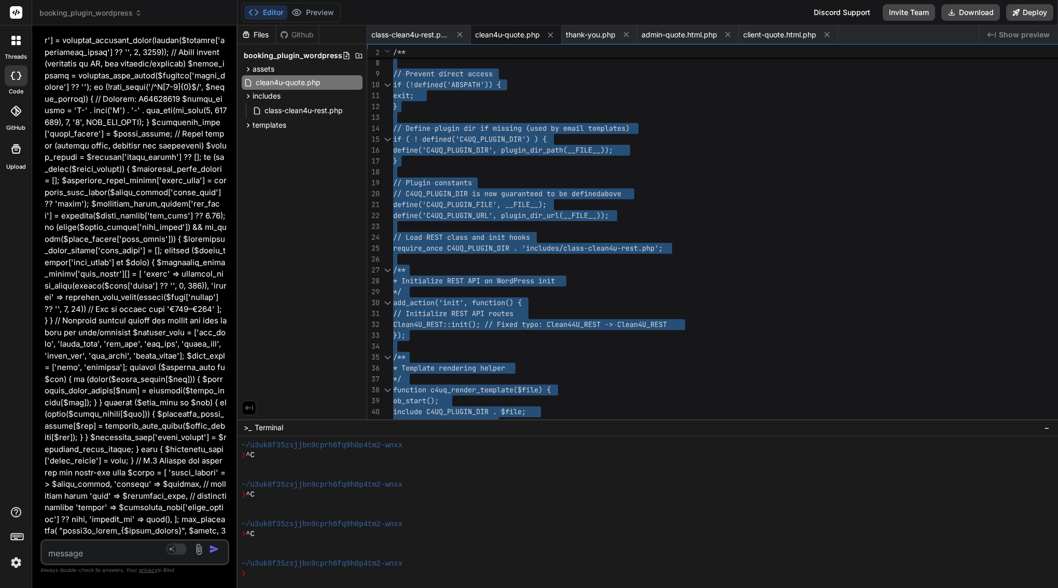
click at [757, 44] on div "7 8 9 10 11 12 13 14 15 16 17 18 19 20 21 22 23 24 25 26 27 28 29 30 31 32 33 3…" at bounding box center [1018, 231] width 1303 height 374
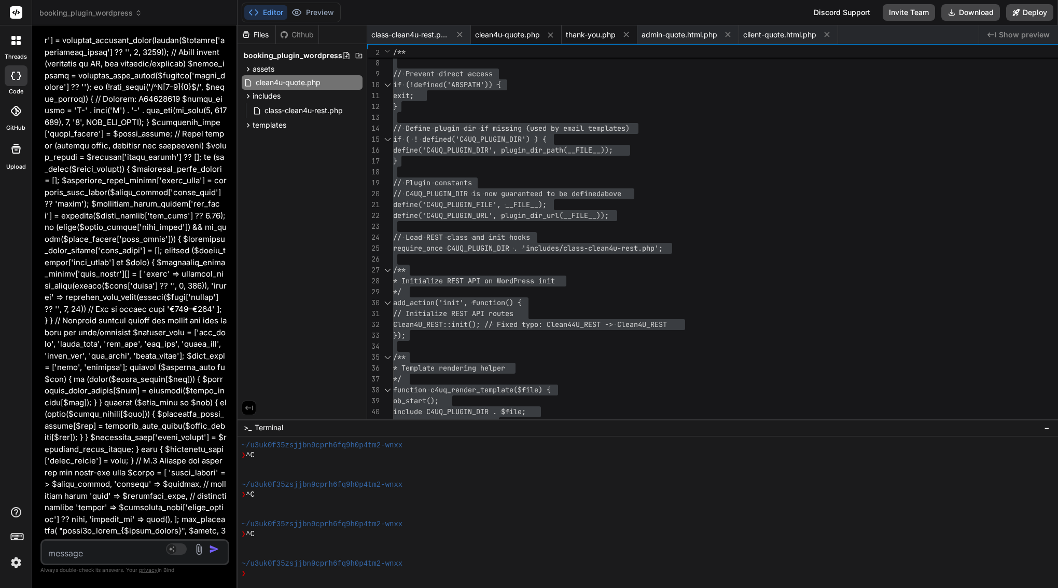
click at [616, 31] on span "thank-you.php" at bounding box center [591, 35] width 50 height 10
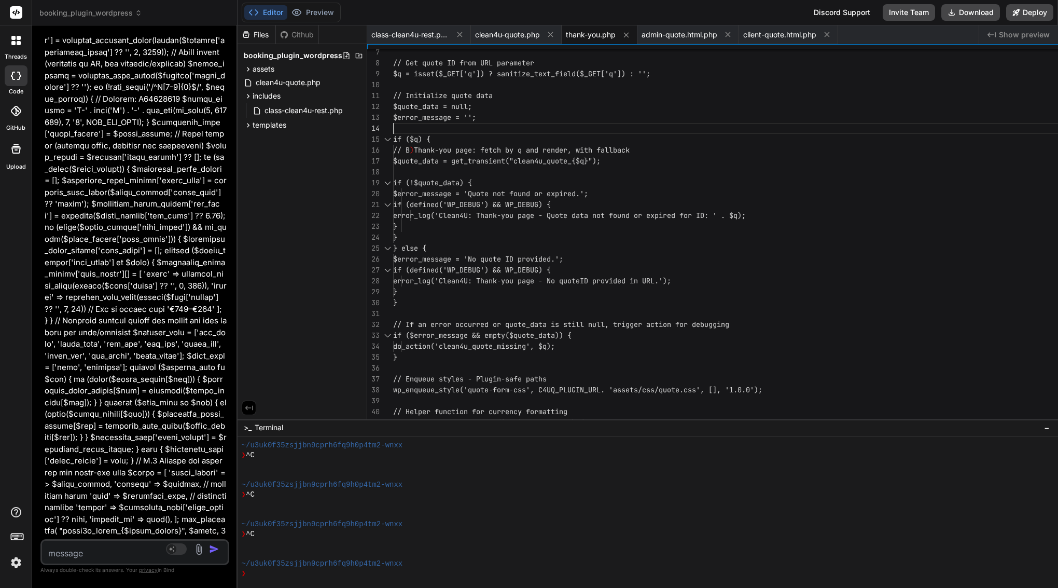
click at [638, 127] on div at bounding box center [1000, 128] width 1215 height 11
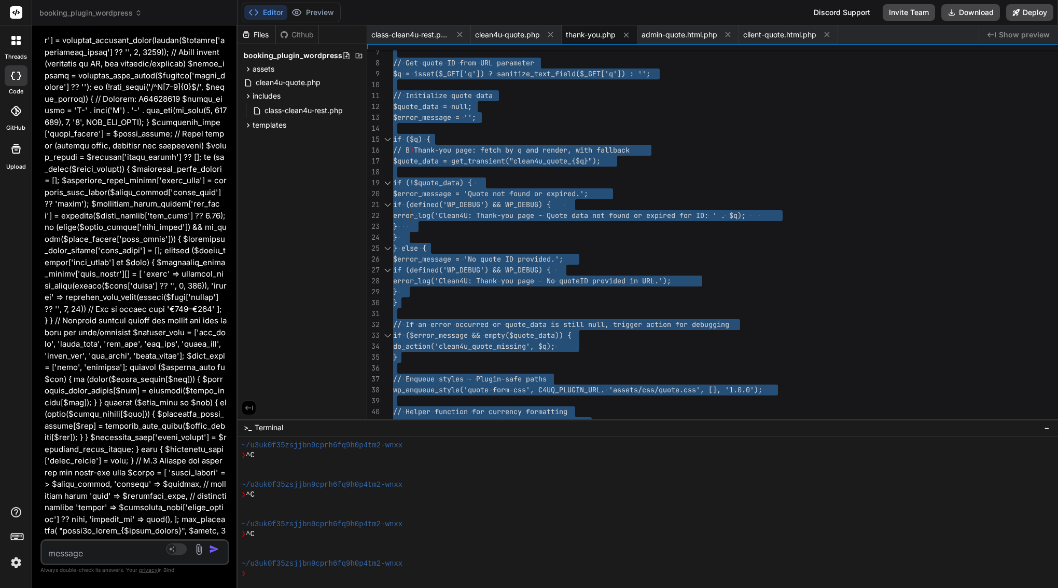
click at [638, 127] on div at bounding box center [1000, 128] width 1215 height 11
click at [717, 34] on span "admin-quote.html.php" at bounding box center [680, 35] width 76 height 10
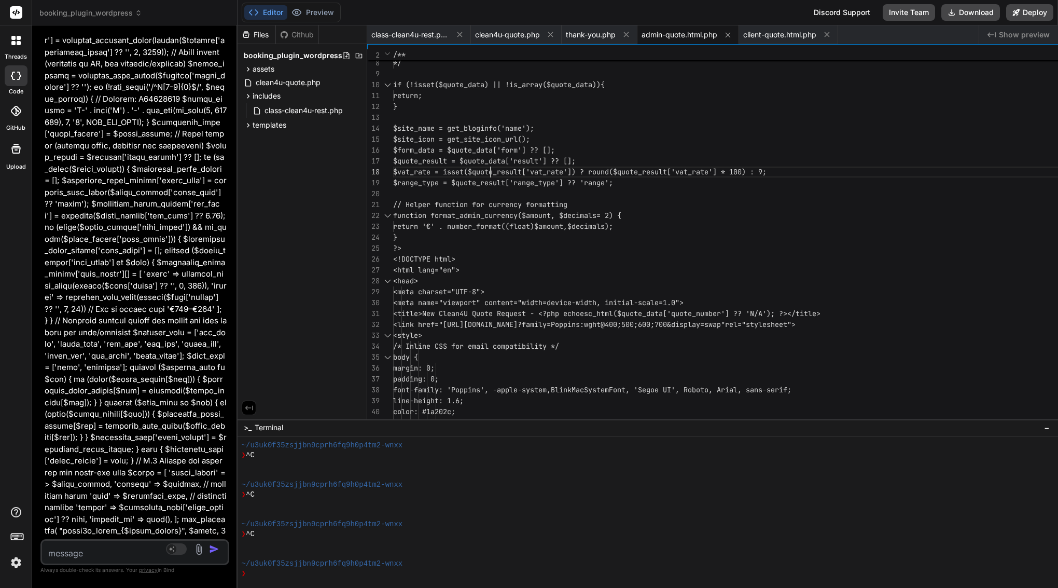
click at [576, 163] on span "$quote_result = $quote_data['result'] ?? [];" at bounding box center [484, 160] width 183 height 9
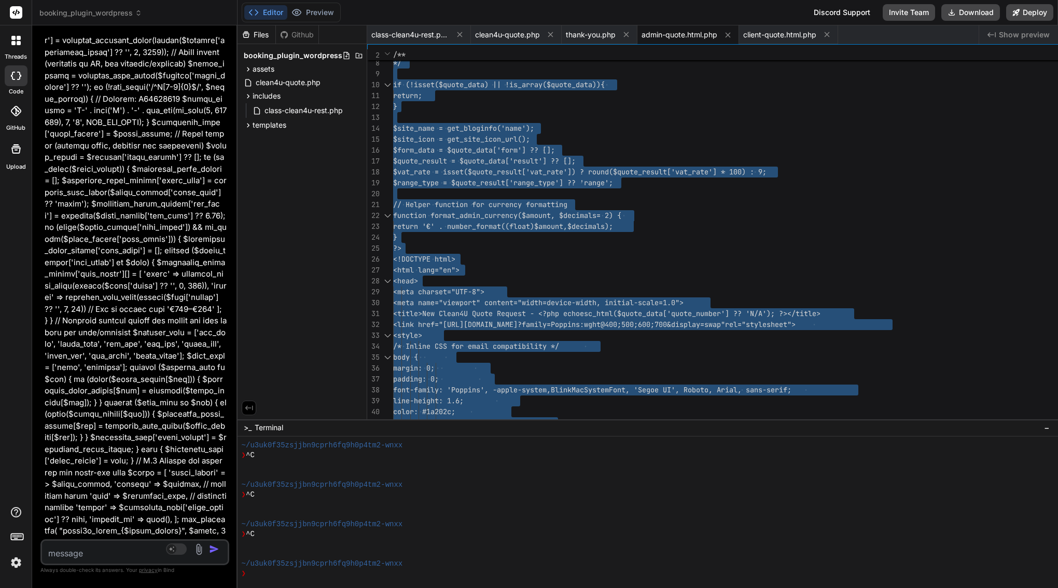
click at [576, 163] on span "$quote_result = $quote_data['result'] ?? [];" at bounding box center [484, 160] width 183 height 9
click at [816, 38] on span "client-quote.html.php" at bounding box center [779, 35] width 73 height 10
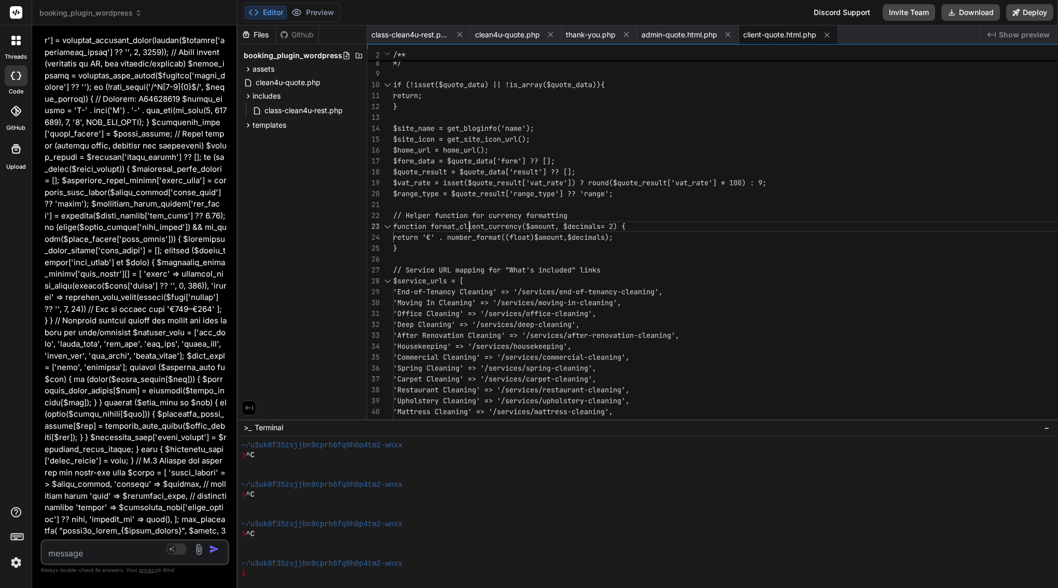
click at [567, 219] on span "// Helper function for currency formatting" at bounding box center [480, 215] width 174 height 9
type textarea "<?php /** * Client Quote Email Template * * HTML email template for quote confi…"
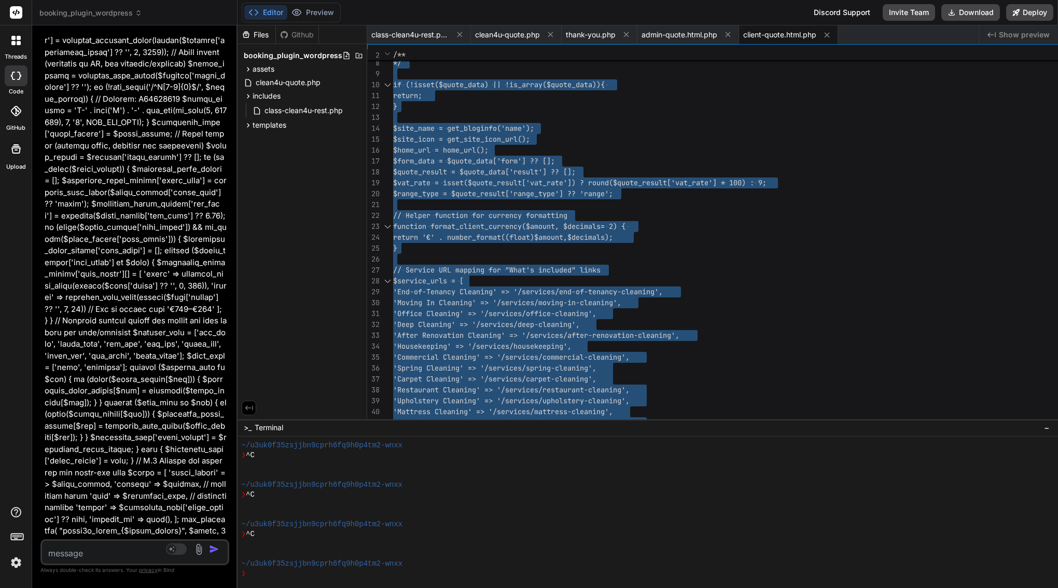
click at [567, 219] on span "// Helper function for currency formatting" at bounding box center [480, 215] width 174 height 9
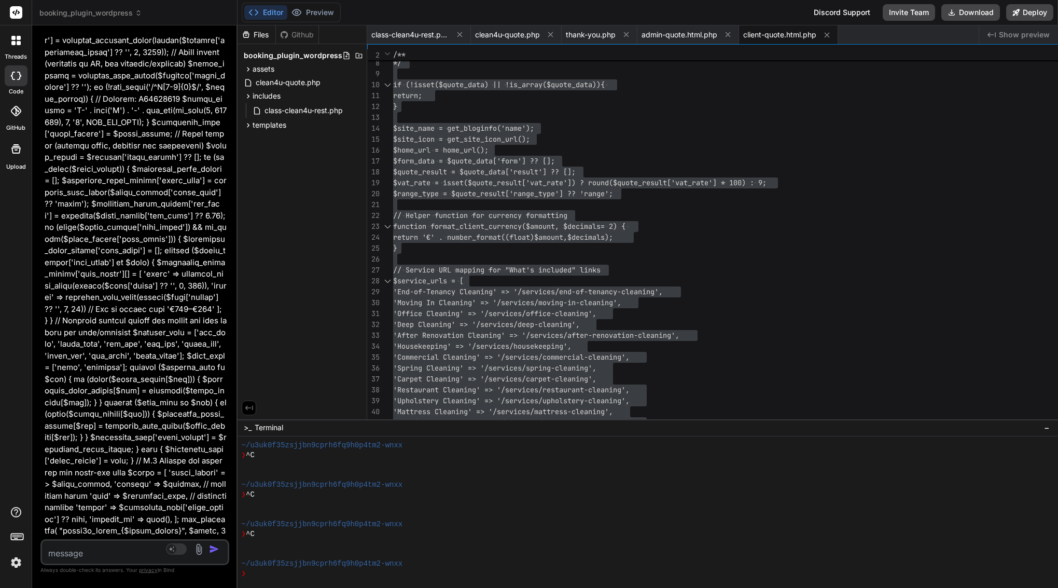
click at [129, 552] on textarea at bounding box center [119, 549] width 155 height 19
paste textarea "[21-Sep-2025 11:42:16 UTC] PHP Parse error: syntax error, unexpected single-quo…"
type textarea "x"
type textarea "[21-Sep-2025 11:42:16 UTC] PHP Parse error: syntax error, unexpected single-quo…"
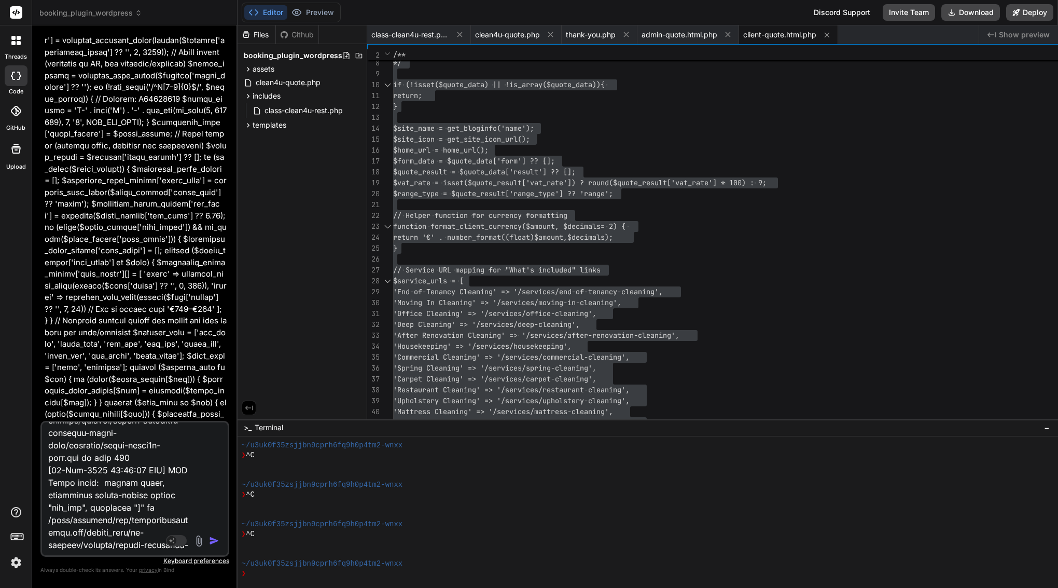
type textarea "x"
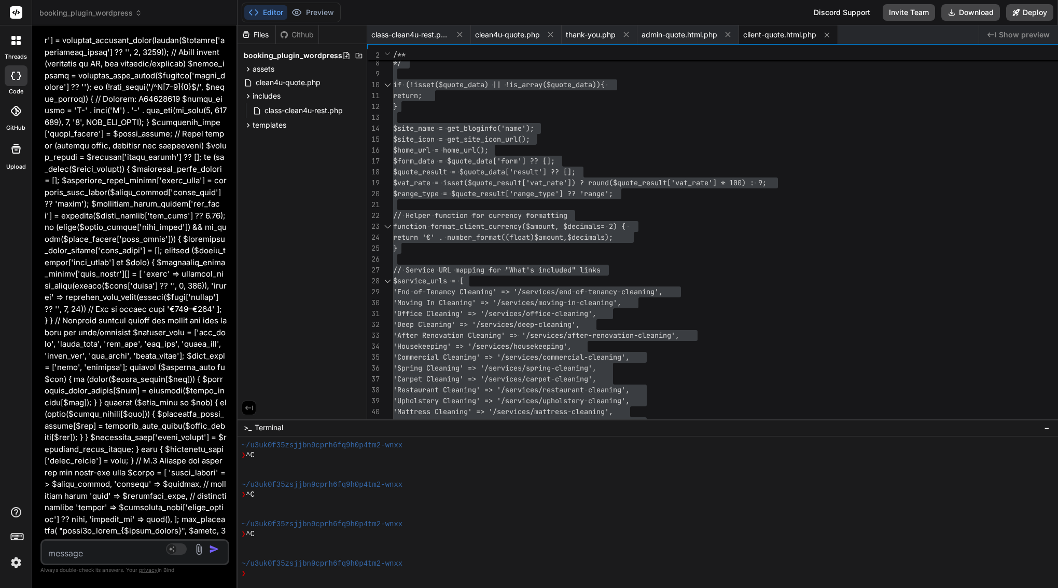
scroll to position [19595, 0]
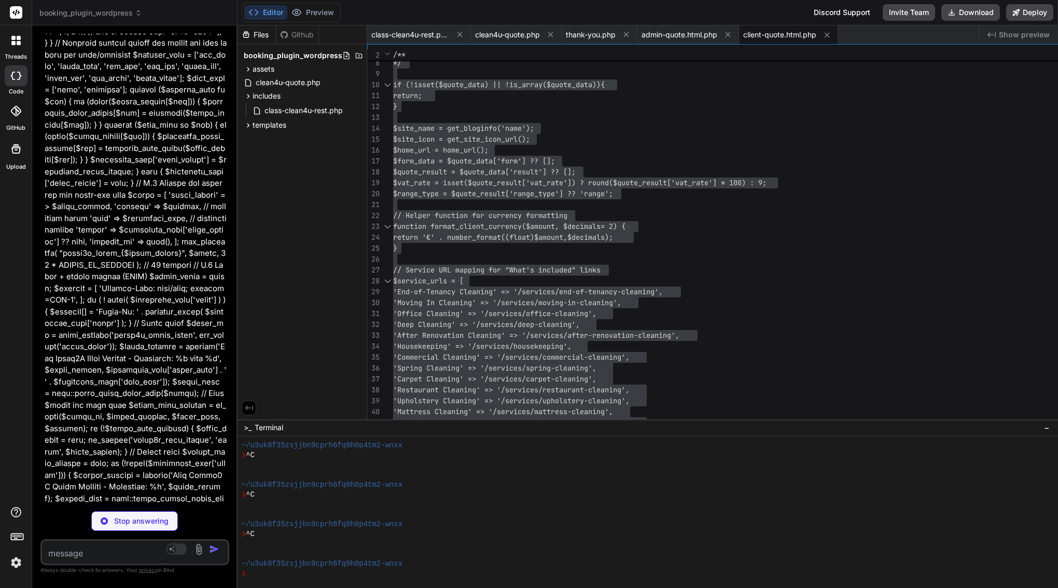
type textarea "x"
type textarea "}"
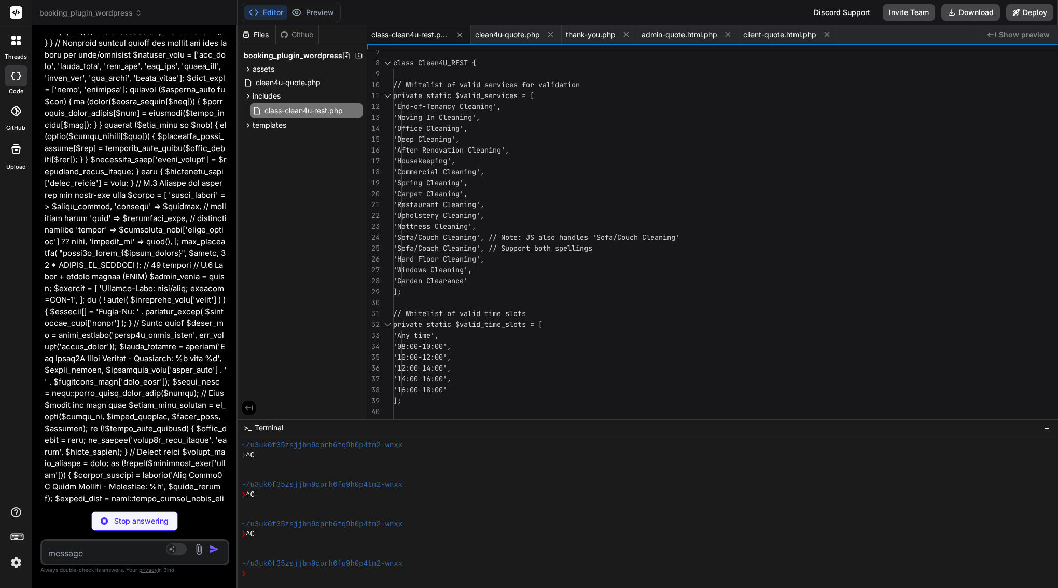
type textarea "x"
type textarea "</div> <?php // B) After rendering, delete_transient("clean4u_quote_$q"); (opti…"
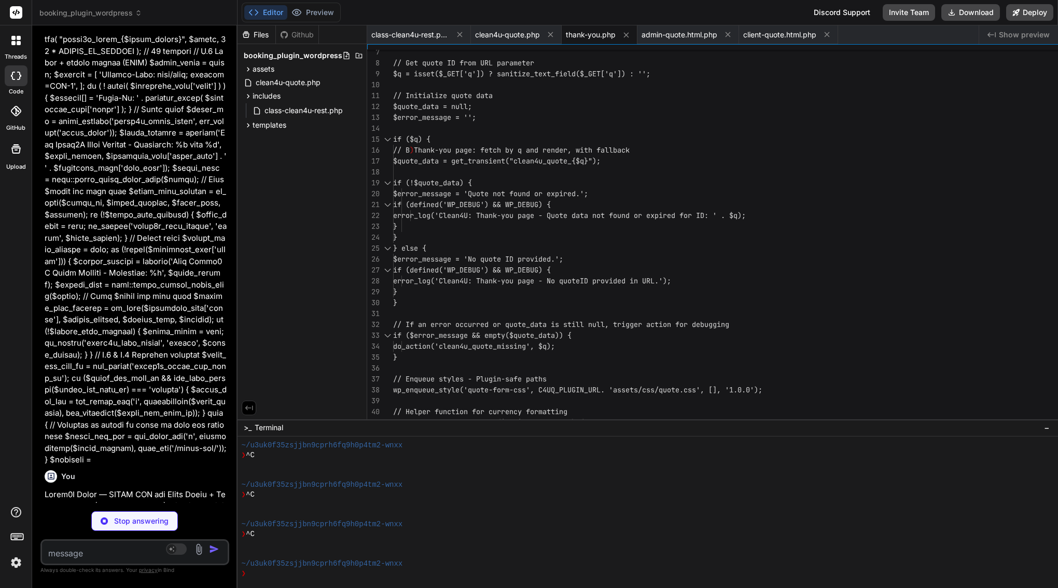
scroll to position [19809, 0]
type textarea "x"
type textarea "<div class="footer-logo"><?php echo esc_html($site_name); ?></div> <p>&copy; <?…"
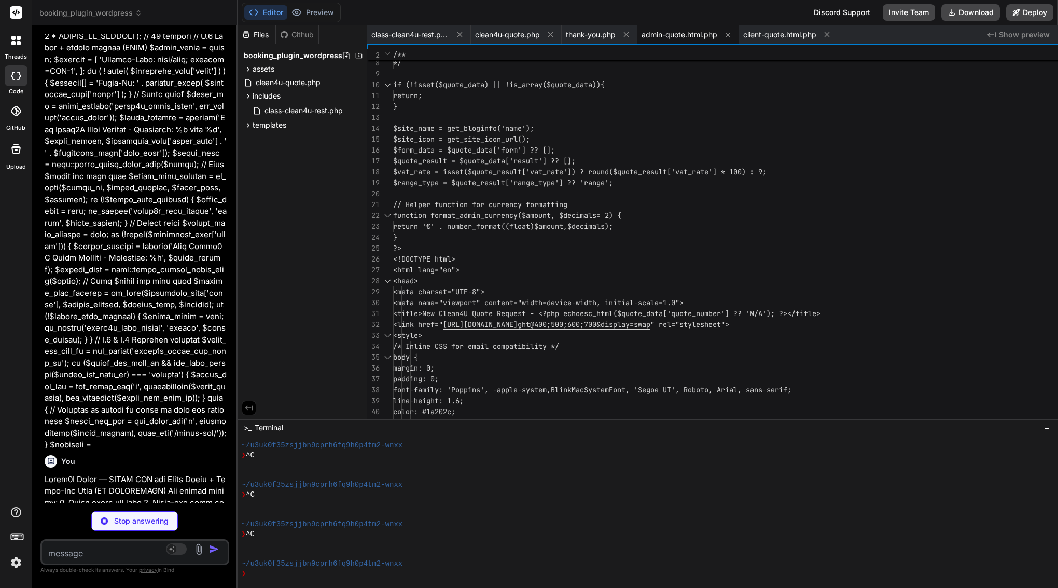
scroll to position [0, 0]
type textarea "x"
type textarea "</div> </div> </body> </html>"
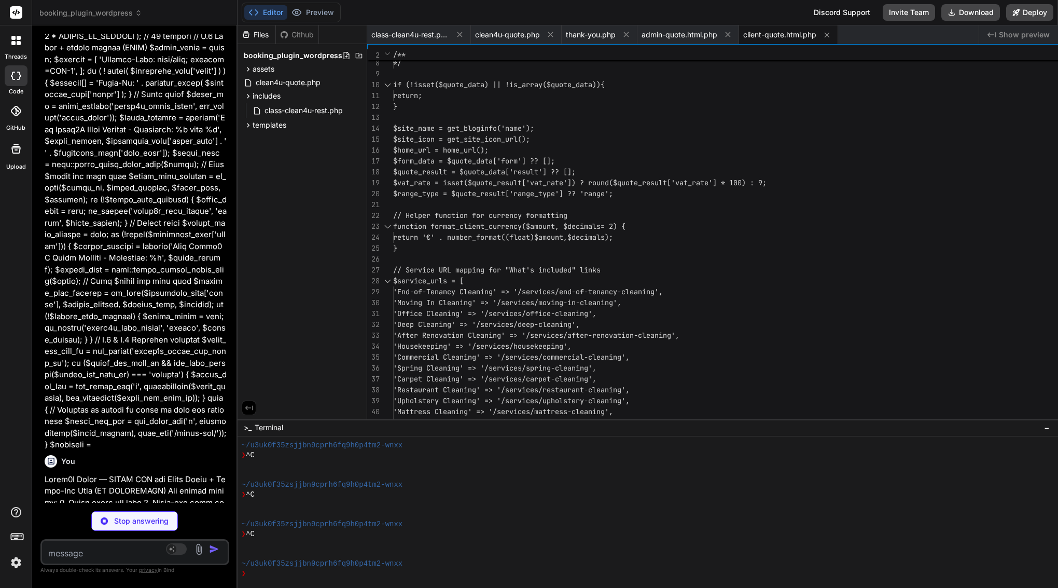
type textarea "x"
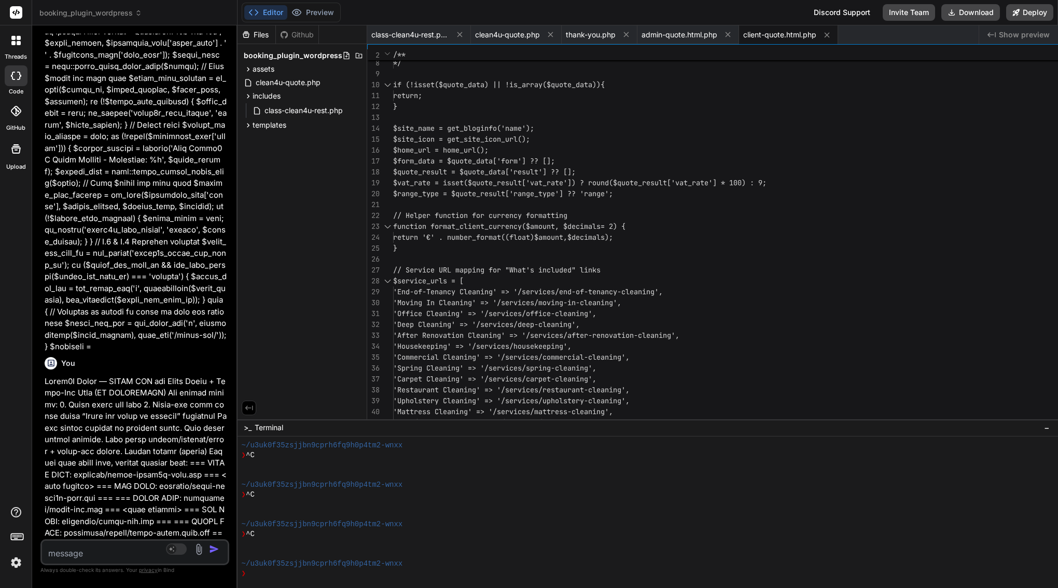
scroll to position [19922, 0]
click at [449, 33] on span "class-clean4u-rest.php" at bounding box center [410, 35] width 78 height 10
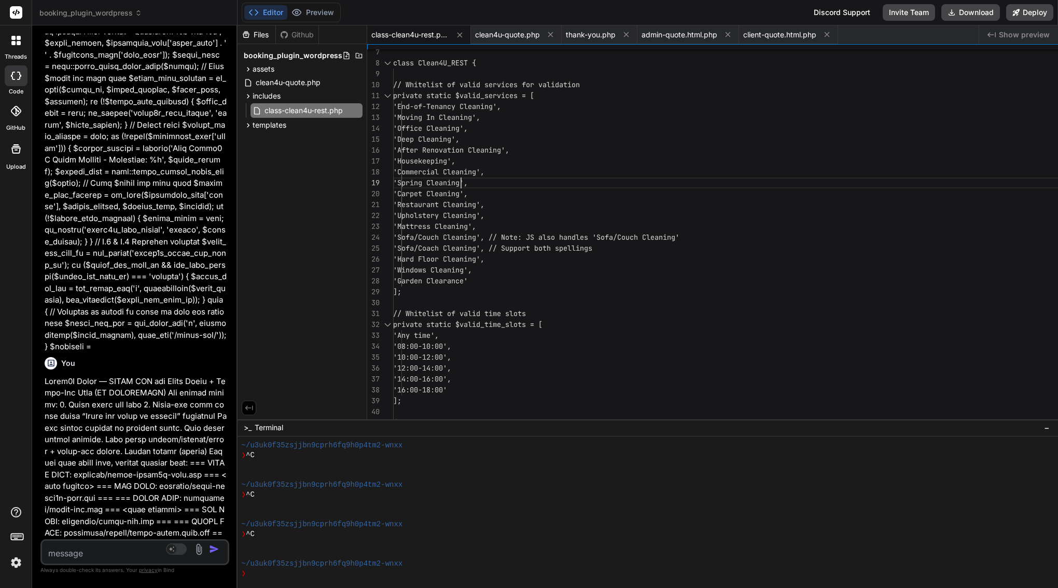
click at [468, 183] on span "'Spring Cleaning'," at bounding box center [430, 182] width 75 height 9
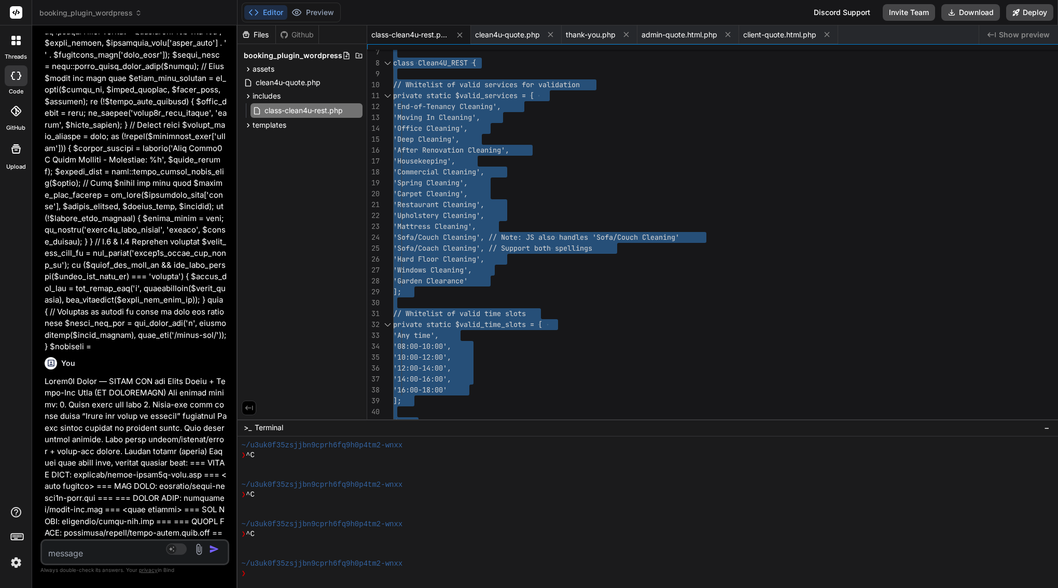
click at [468, 183] on span "'Spring Cleaning'," at bounding box center [430, 182] width 75 height 9
click at [616, 30] on span "thank-you.php" at bounding box center [591, 35] width 50 height 10
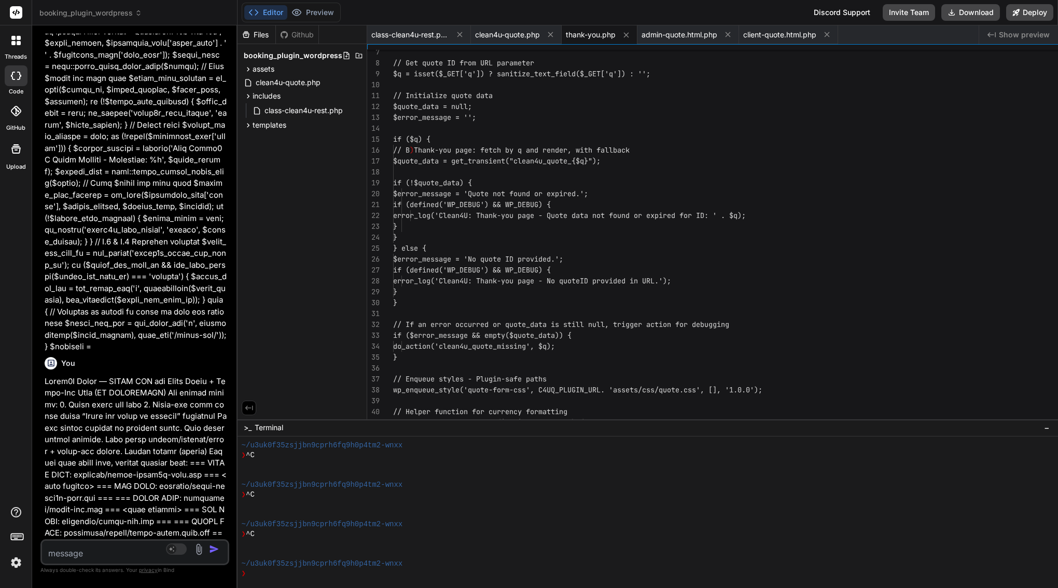
scroll to position [87, 0]
click at [649, 95] on div "// Initialize quote data" at bounding box center [1000, 95] width 1215 height 11
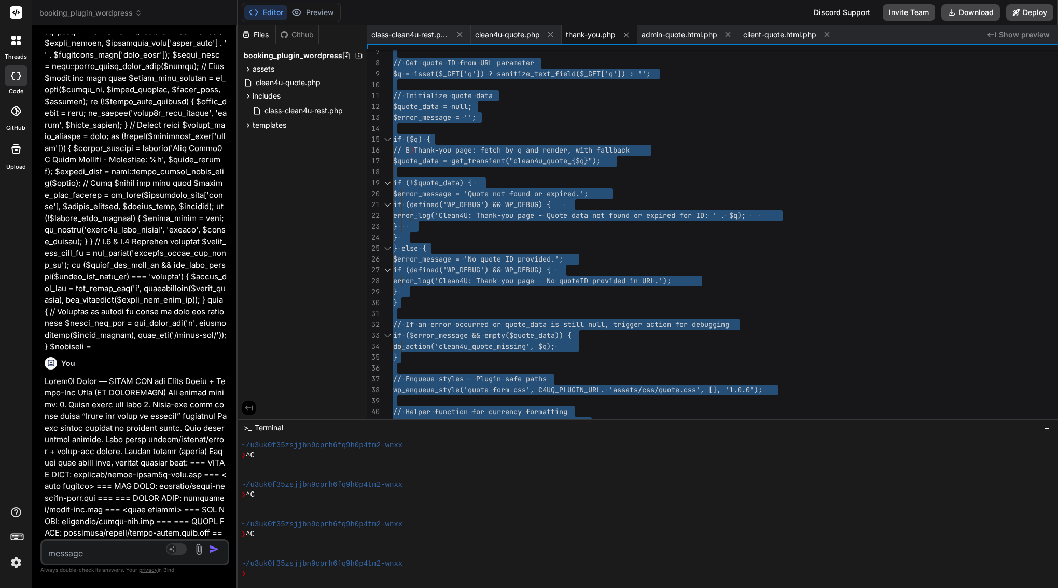
click at [649, 95] on div "// Initialize quote data" at bounding box center [1000, 95] width 1215 height 11
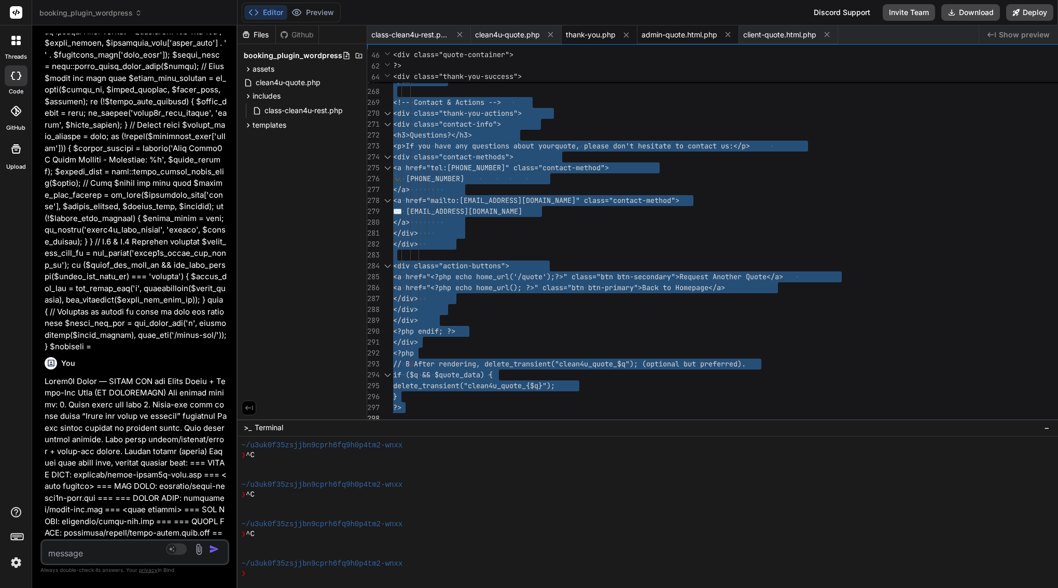
click at [717, 38] on span "admin-quote.html.php" at bounding box center [680, 35] width 76 height 10
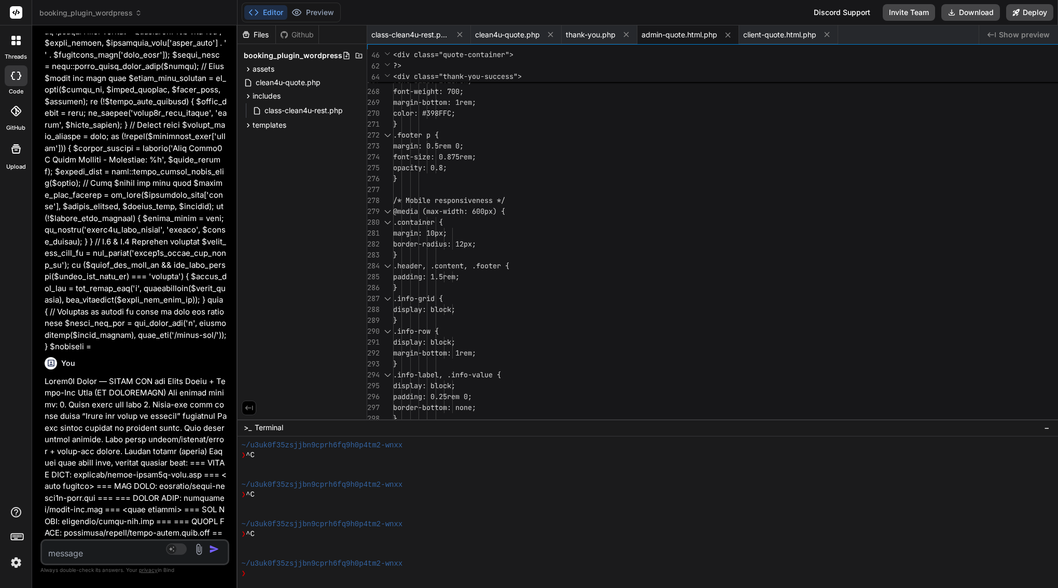
click at [631, 186] on div at bounding box center [1000, 189] width 1215 height 11
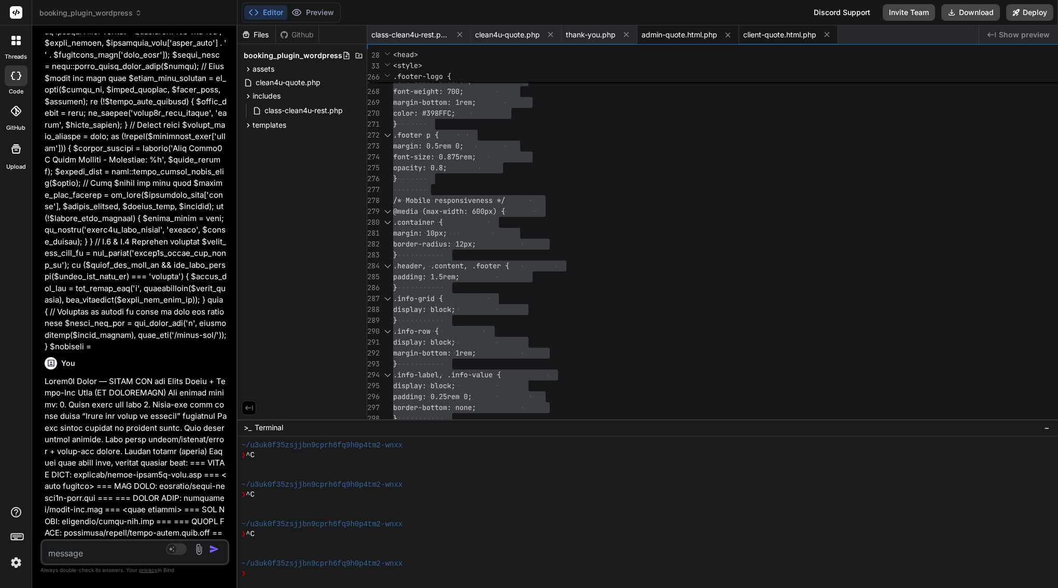
click at [816, 35] on span "client-quote.html.php" at bounding box center [779, 35] width 73 height 10
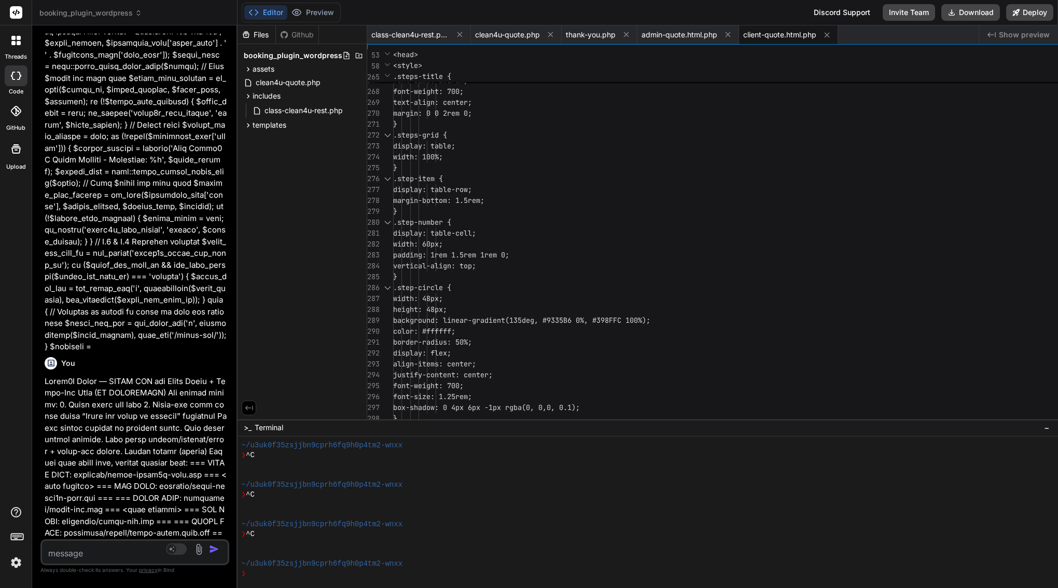
click at [476, 238] on span "display: table-cell;" at bounding box center [434, 233] width 83 height 11
type textarea "<?php /** * Client Quote Email Template * * HTML email template for quote confi…"
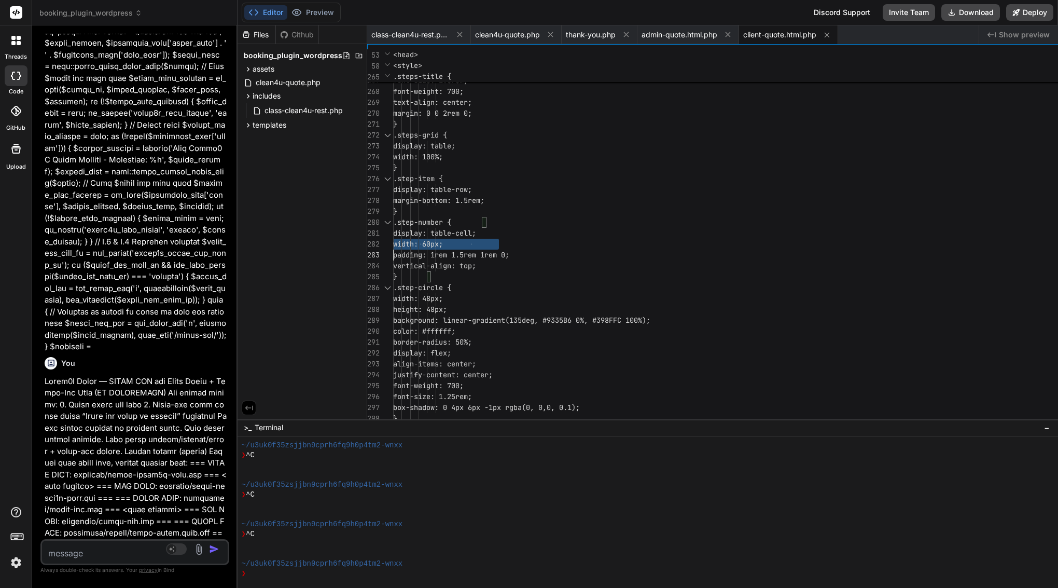
click at [476, 238] on span "display: table-cell;" at bounding box center [434, 233] width 83 height 11
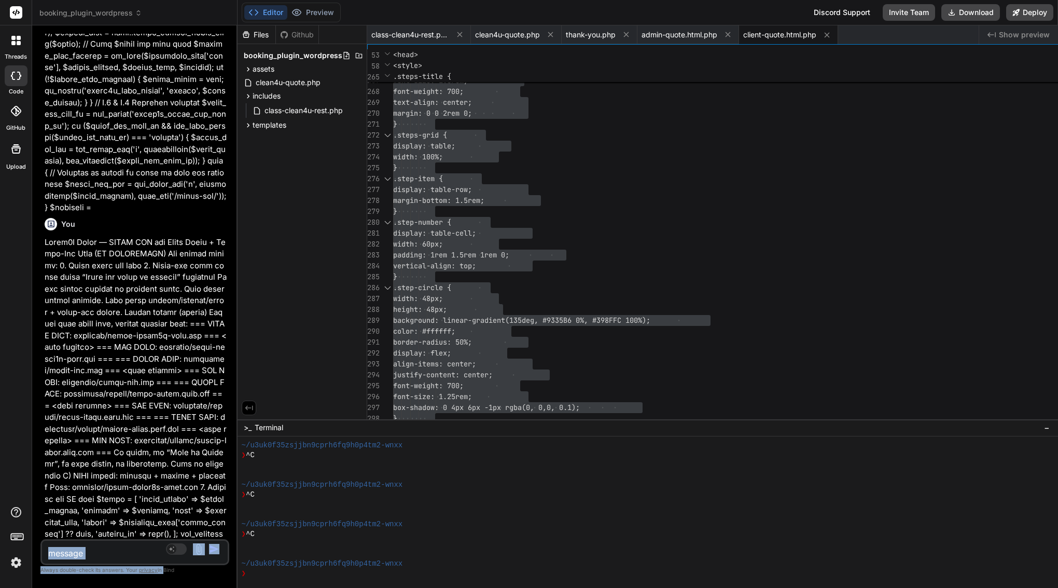
scroll to position [20091, 0]
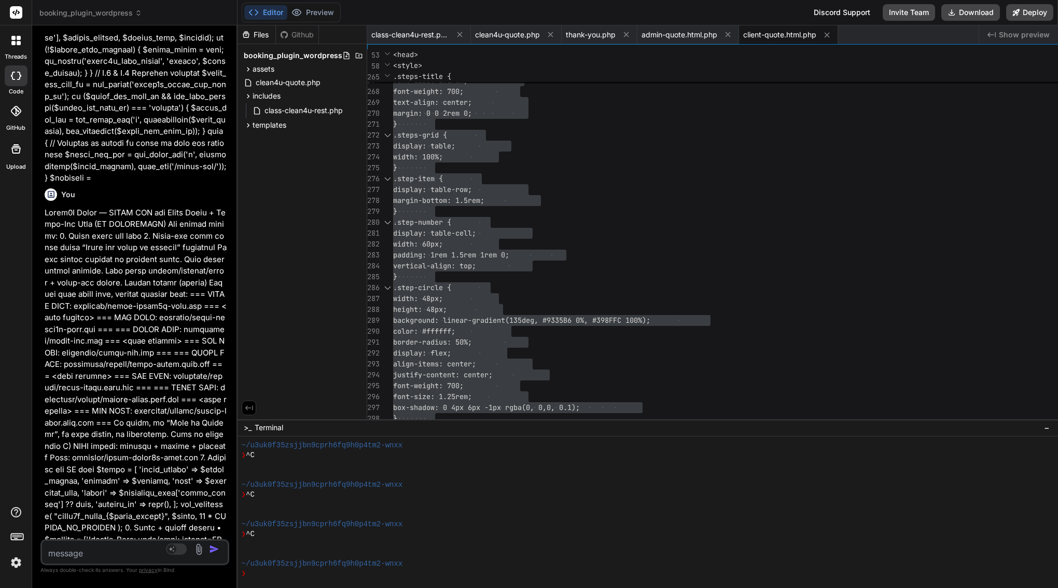
drag, startPoint x: 60, startPoint y: 173, endPoint x: 191, endPoint y: 539, distance: 388.8
click at [191, 539] on div "You Bind AI Okay, I understand the issues and the required changes. I will prov…" at bounding box center [134, 310] width 189 height 553
copy div "Bind AI It appears there was a syntax error introduced in the get_sample_quote_…"
click at [158, 553] on textarea at bounding box center [119, 549] width 155 height 19
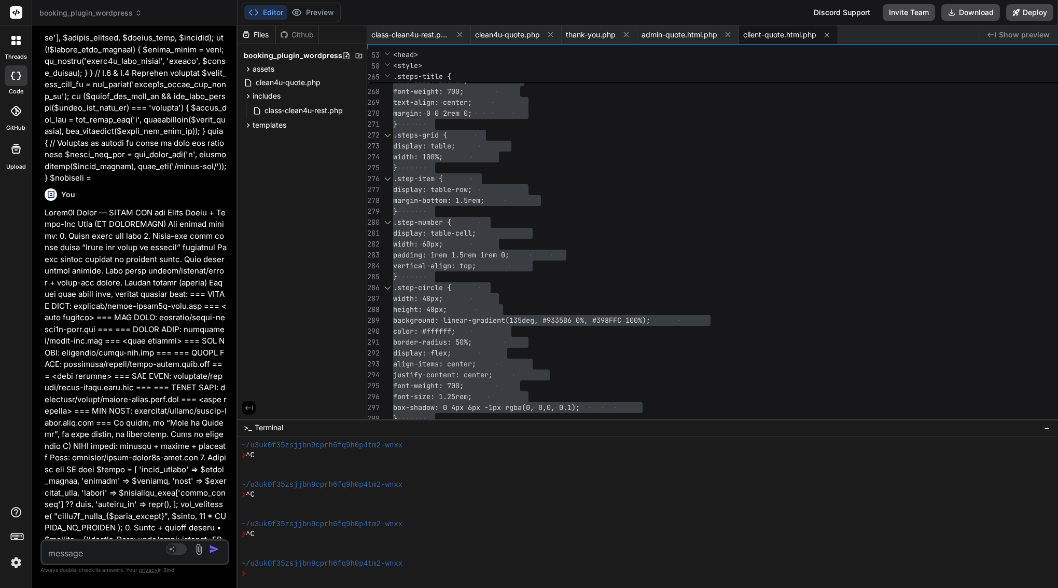
paste textarea "Got it — you want the admin email and phone shown everywhere to be: • Email: in…"
type textarea "Got it — you want the admin email and phone shown everywhere to be: • Email: in…"
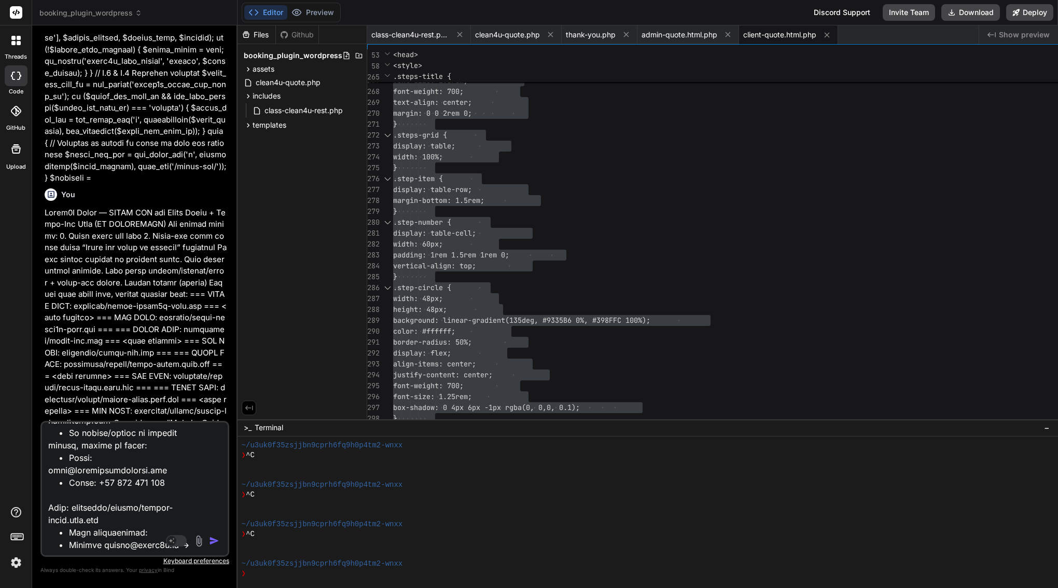
drag, startPoint x: 72, startPoint y: 541, endPoint x: 44, endPoint y: 495, distance: 54.0
click at [44, 495] on textarea at bounding box center [119, 486] width 155 height 129
type textarea "x"
type textarea "Got it — you want the admin email and phone shown everywhere to be: • Email: in…"
drag, startPoint x: 50, startPoint y: 530, endPoint x: 45, endPoint y: 383, distance: 147.4
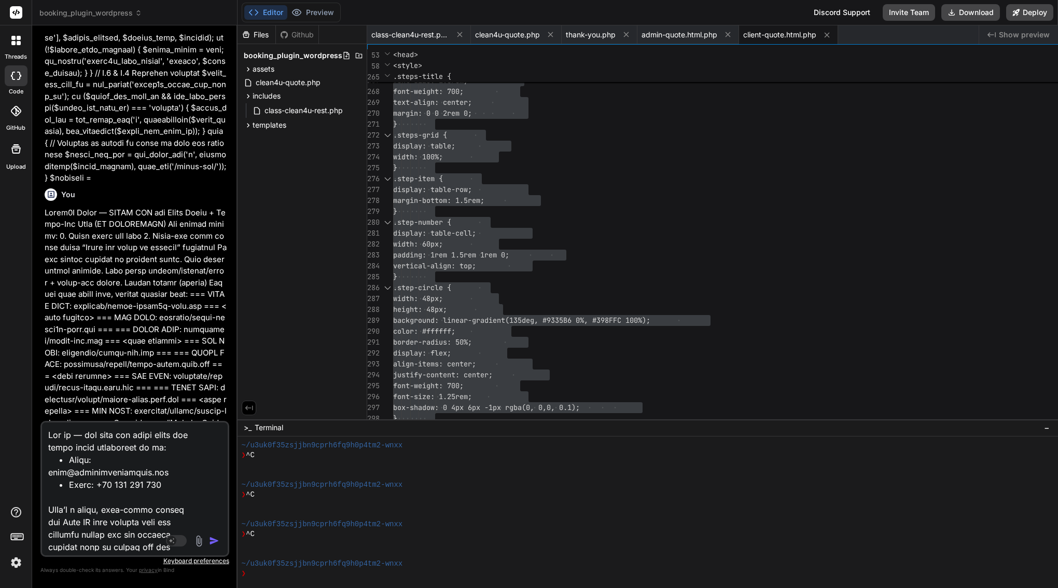
click at [45, 383] on div "You Bind AI Okay, I understand the issues and the required changes. I will prov…" at bounding box center [134, 310] width 189 height 553
type textarea "x"
type textarea "Bind AI — Set Admin Email/Phone + Replace Placeholders Everywhere Goal: 1. Send…"
type textarea "x"
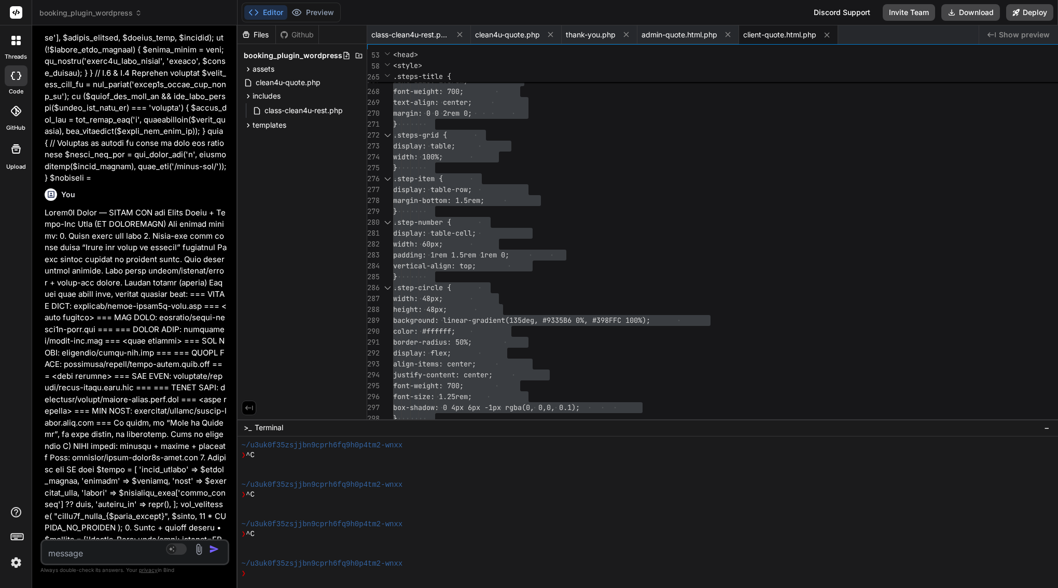
scroll to position [20551, 0]
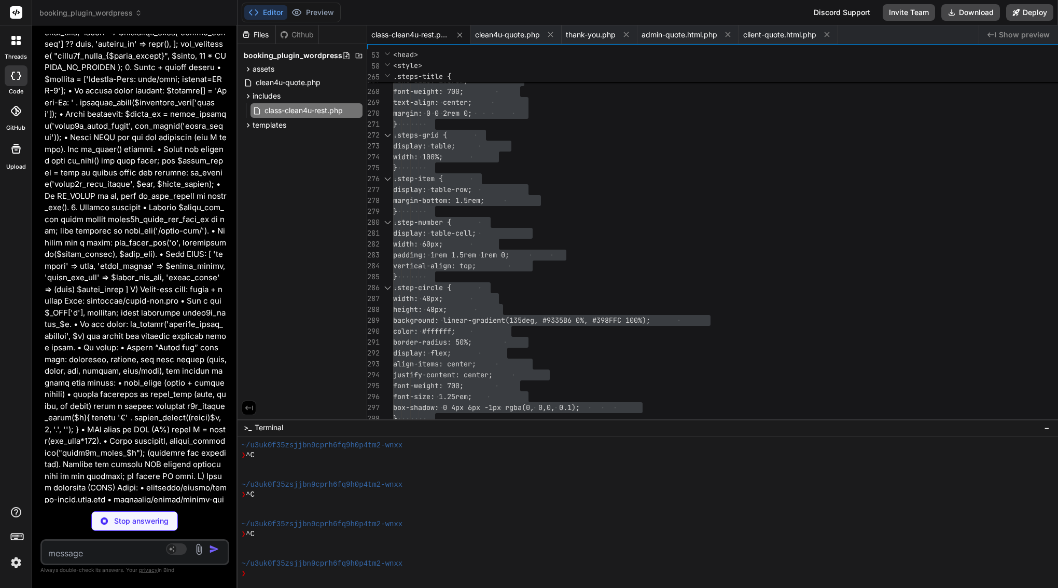
type textarea "x"
type textarea "], 'created_at' => current_time('mysql') ]; } }"
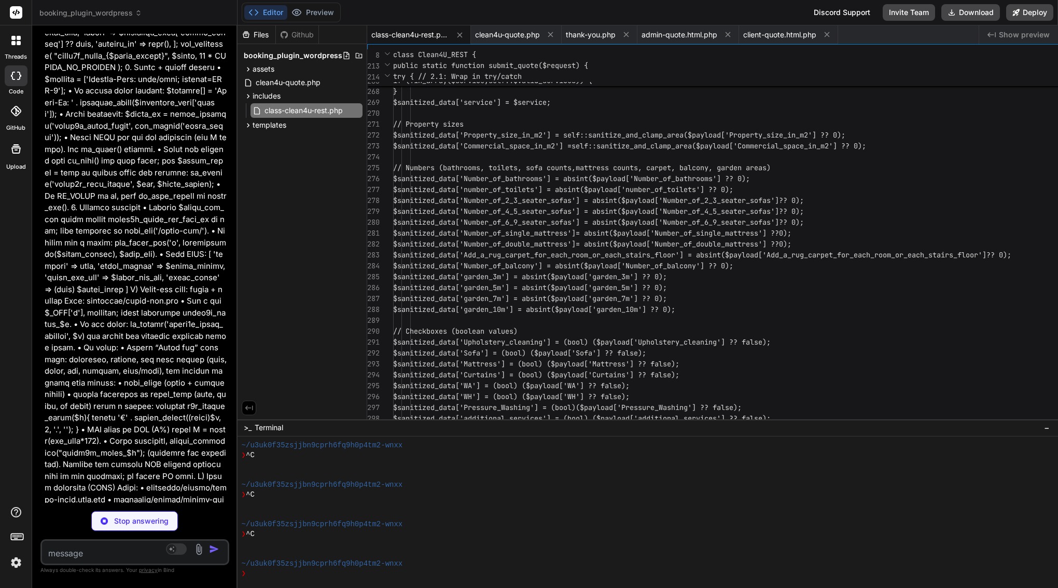
type textarea "x"
type textarea "<div class="footer-logo"><?php echo esc_html($site_name); ?></div> <p>&copy; <?…"
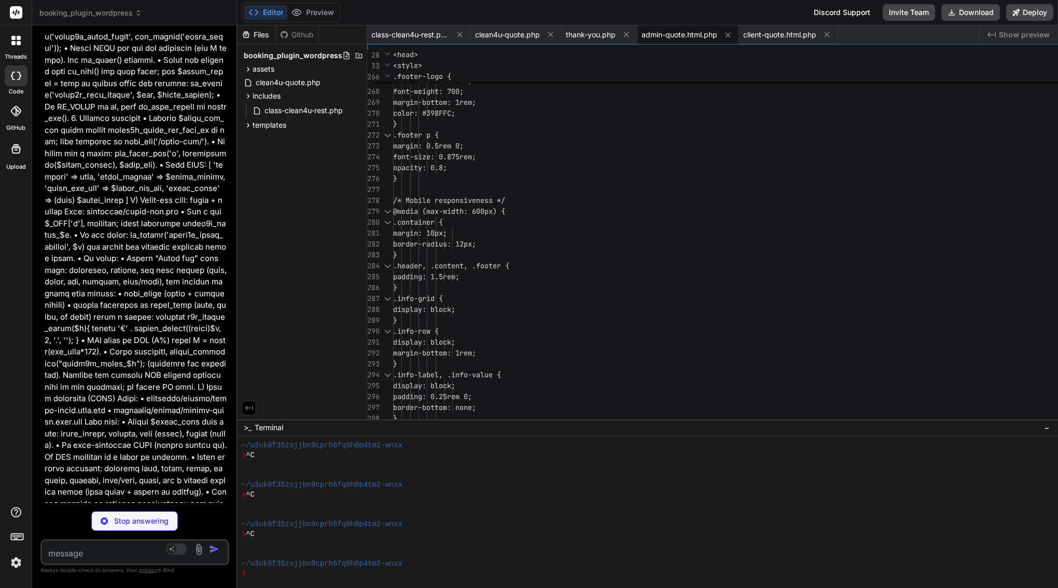
scroll to position [20639, 0]
type textarea "x"
type textarea "class=\"footer\">\n <div class=\"footer-logo\"><?php echo esc_html($site_name);…"
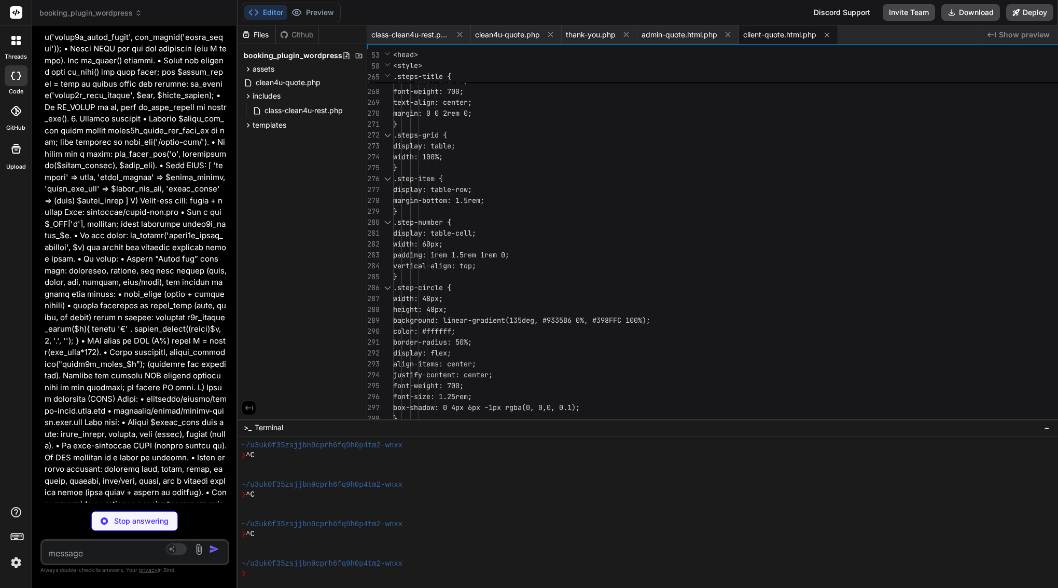
type textarea "x"
type textarea "</div> <?php // B) After rendering, delete_transient("clean4u_quote_$q"); (opti…"
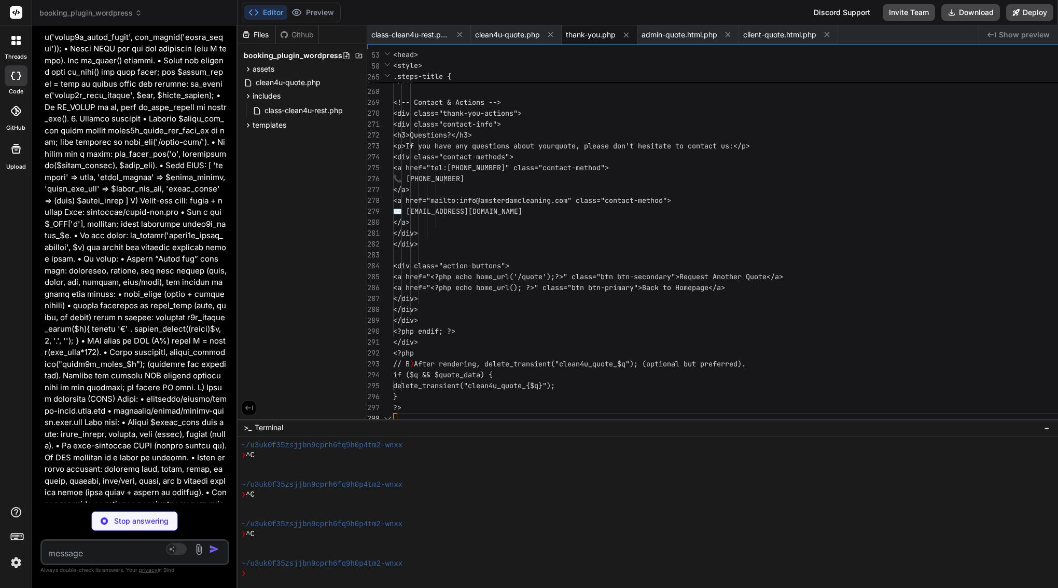
scroll to position [76, 0]
type textarea "x"
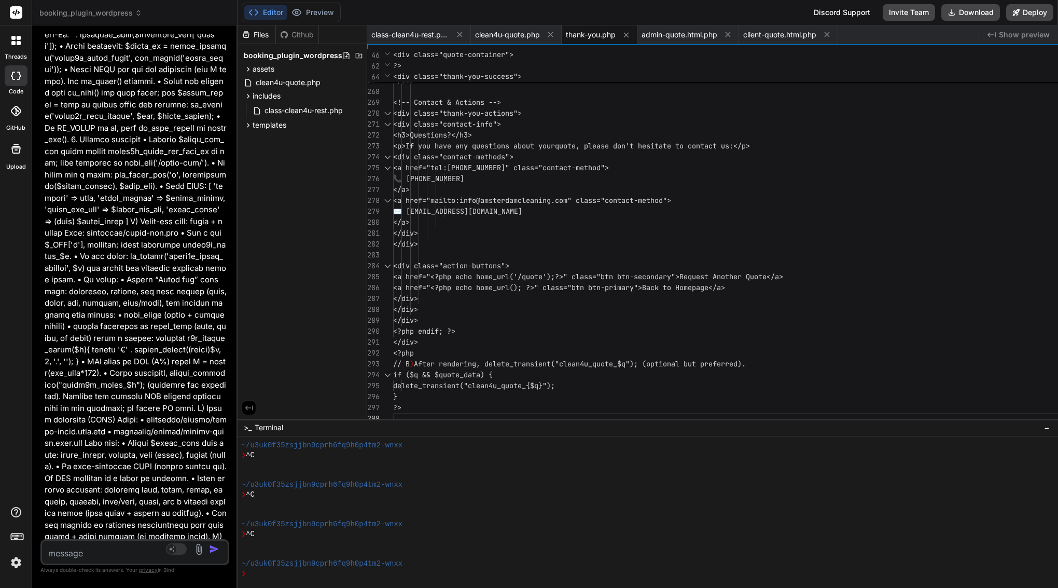
scroll to position [0, 0]
click at [449, 34] on span "class-clean4u-rest.php" at bounding box center [410, 35] width 78 height 10
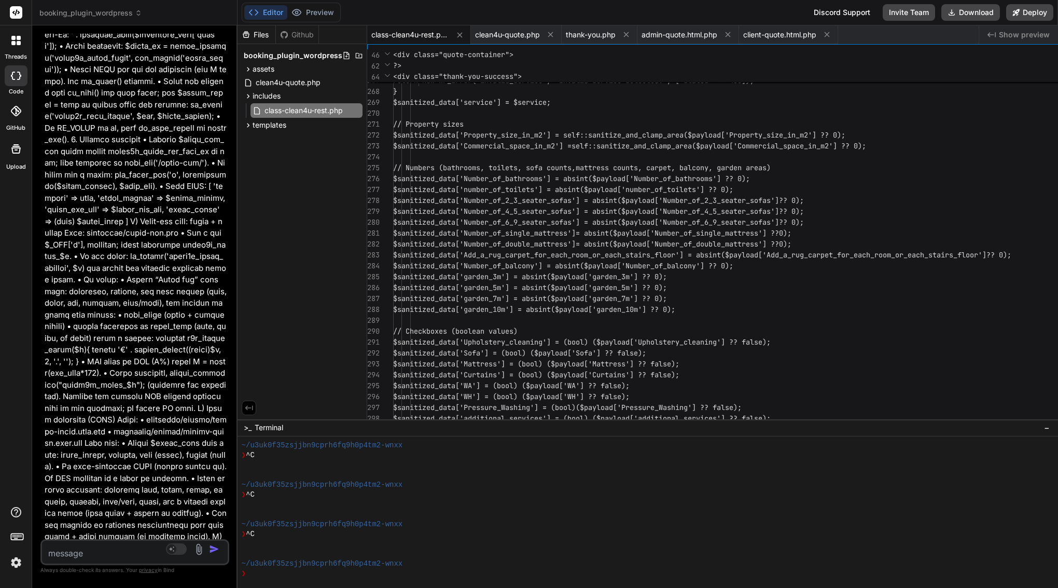
scroll to position [54, 0]
click at [576, 203] on span "$sanitized_data['Number_of_2_3_seater_sofas'" at bounding box center [484, 200] width 183 height 9
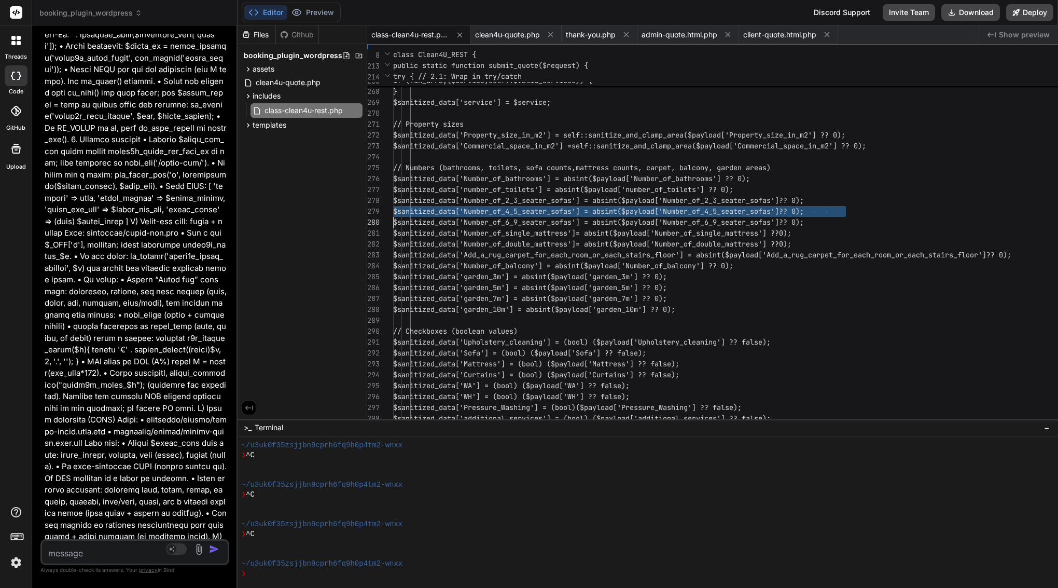
click at [576, 203] on span "$sanitized_data['Number_of_2_3_seater_sofas'" at bounding box center [484, 200] width 183 height 9
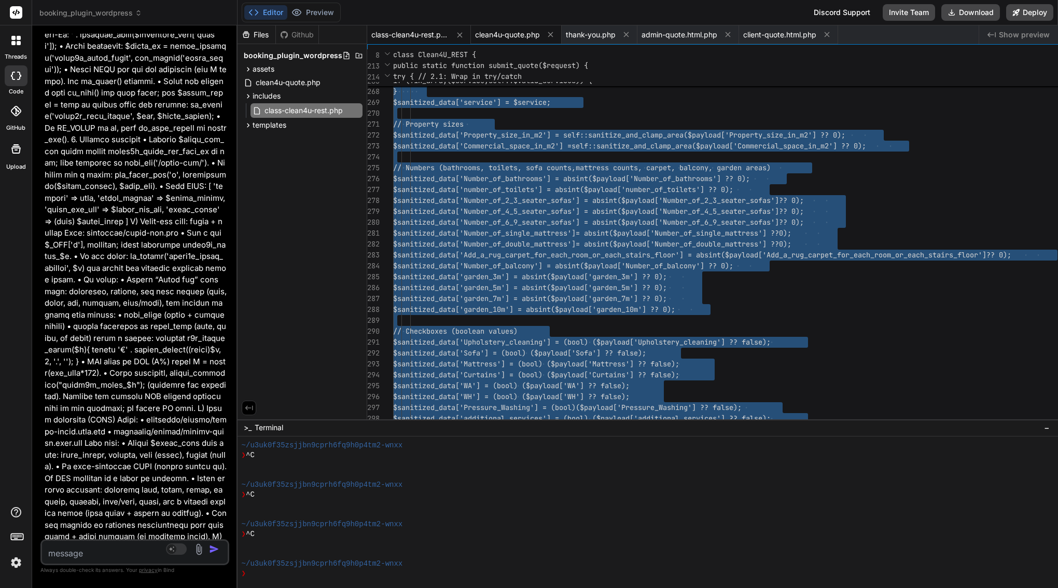
click at [540, 37] on span "clean4u-quote.php" at bounding box center [507, 35] width 65 height 10
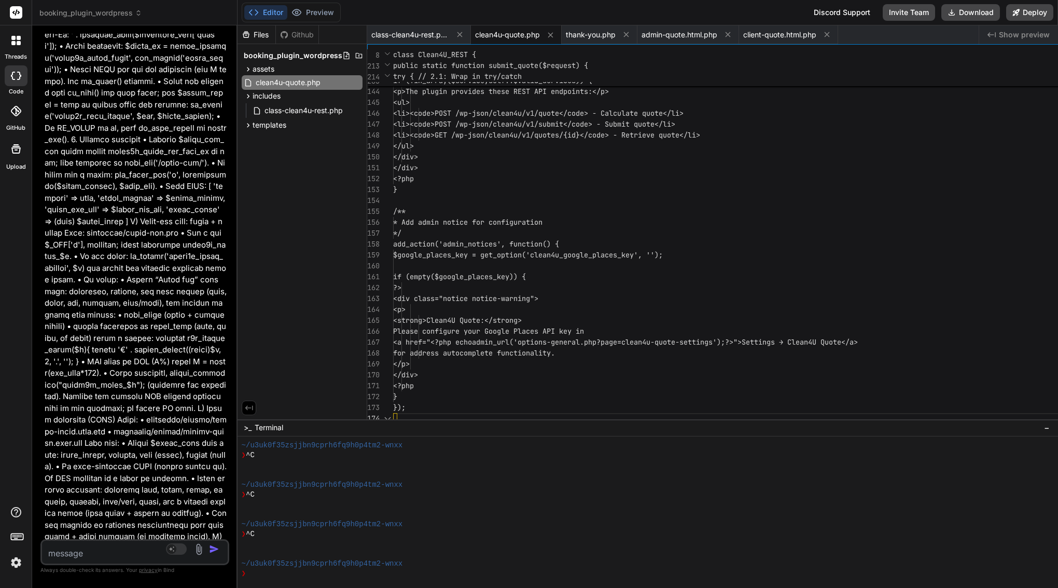
scroll to position [33, 0]
click at [567, 126] on span "<li><code>POST /wp-json/clean4u/v1/submit<" at bounding box center [480, 123] width 174 height 9
click at [717, 36] on span "admin-quote.html.php" at bounding box center [680, 35] width 76 height 10
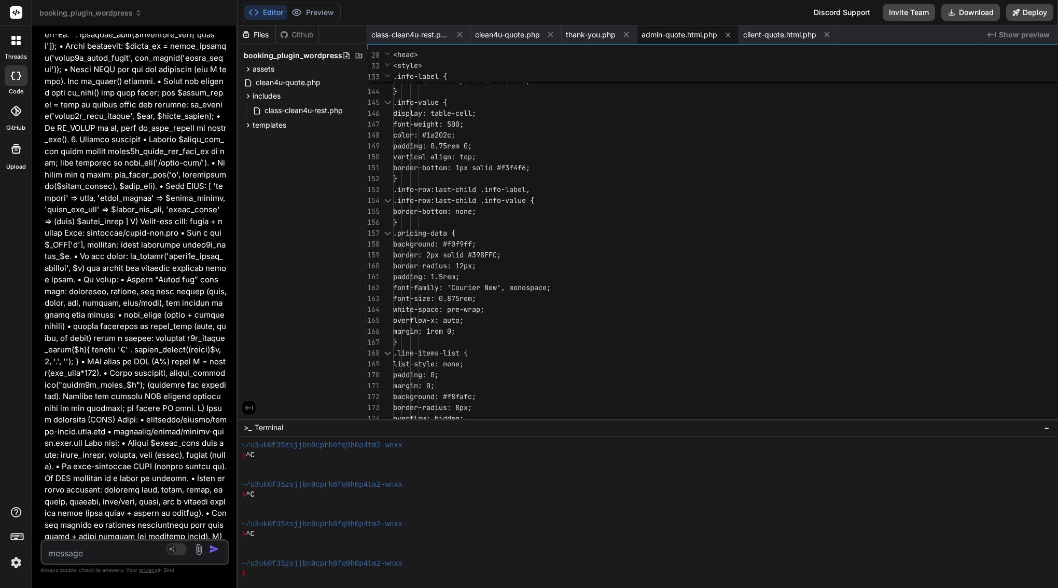
click at [530, 166] on span "border-bottom: 1px solid #f3f4f6;" at bounding box center [461, 167] width 137 height 9
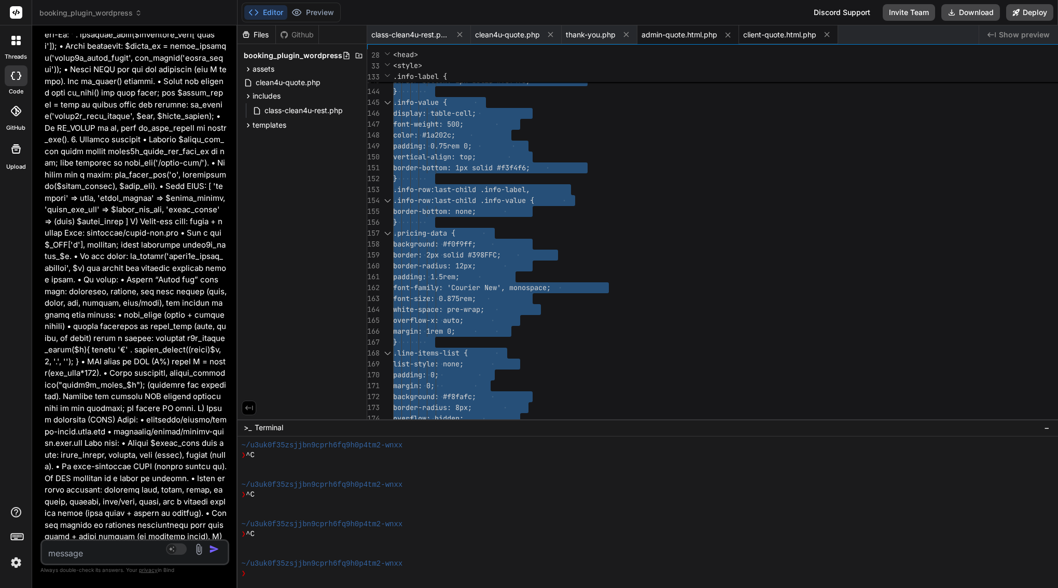
click at [816, 35] on span "client-quote.html.php" at bounding box center [779, 35] width 73 height 10
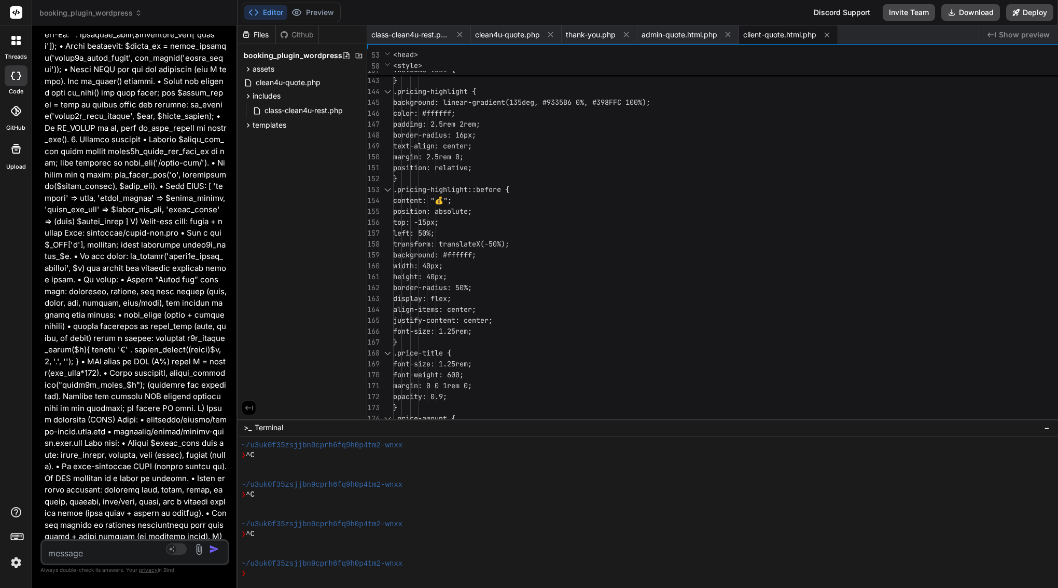
click at [472, 164] on span "position: relative;" at bounding box center [432, 167] width 79 height 9
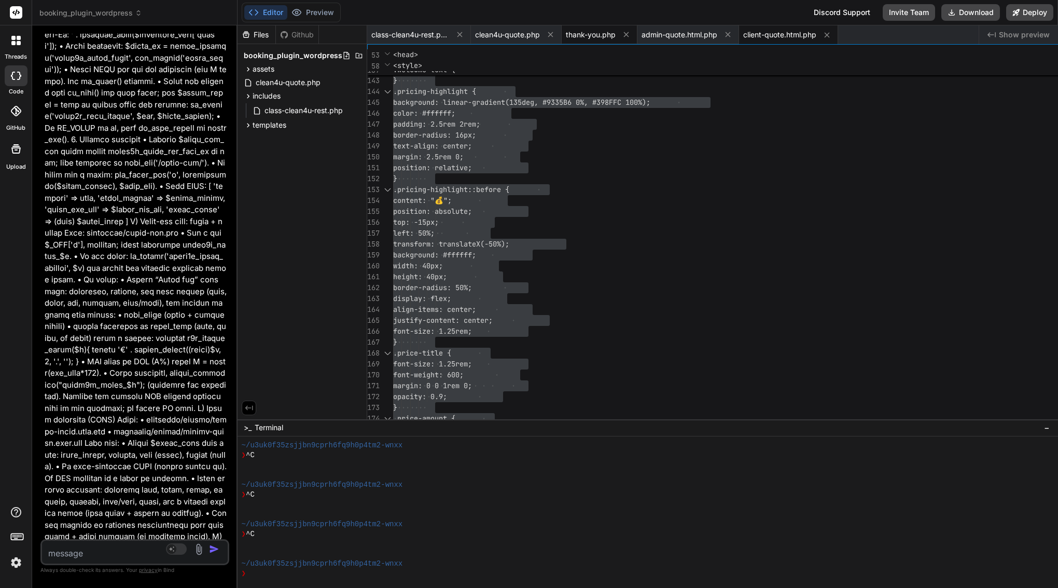
click at [616, 39] on span "thank-you.php" at bounding box center [591, 35] width 50 height 10
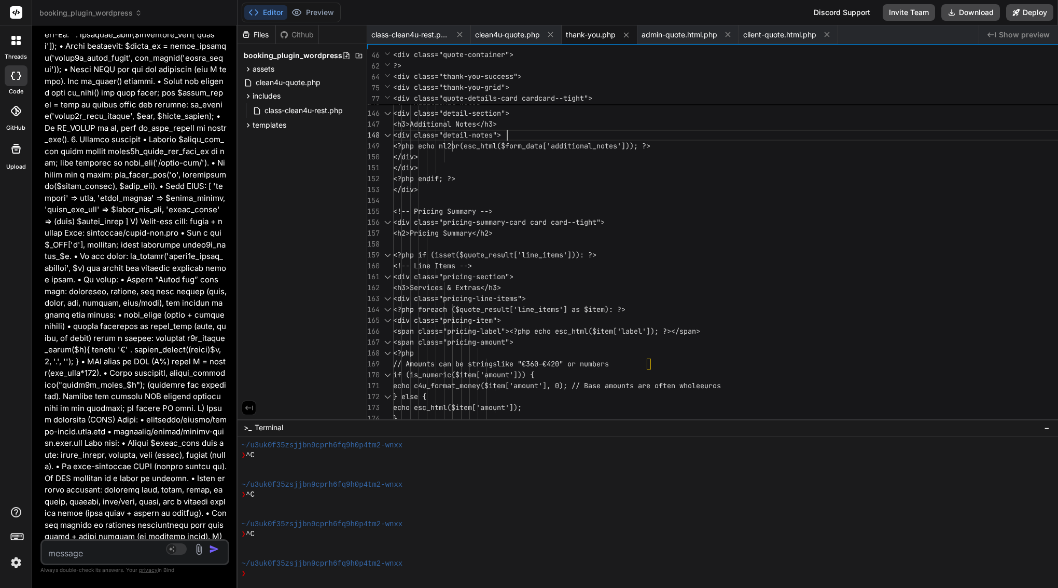
click at [501, 131] on span "<div class="detail-notes">" at bounding box center [447, 134] width 108 height 9
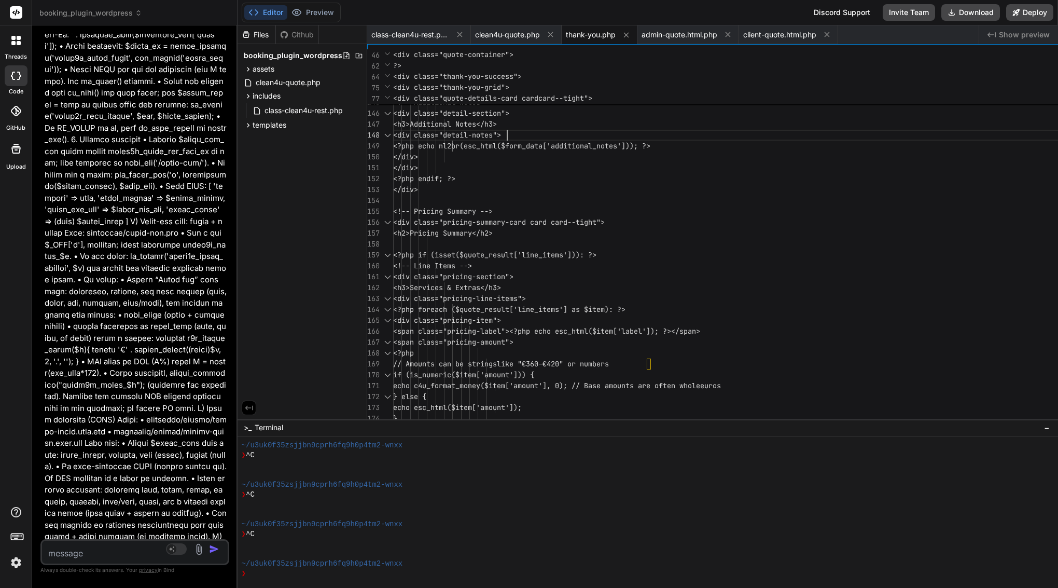
click at [501, 131] on span "<div class="detail-notes">" at bounding box center [447, 134] width 108 height 9
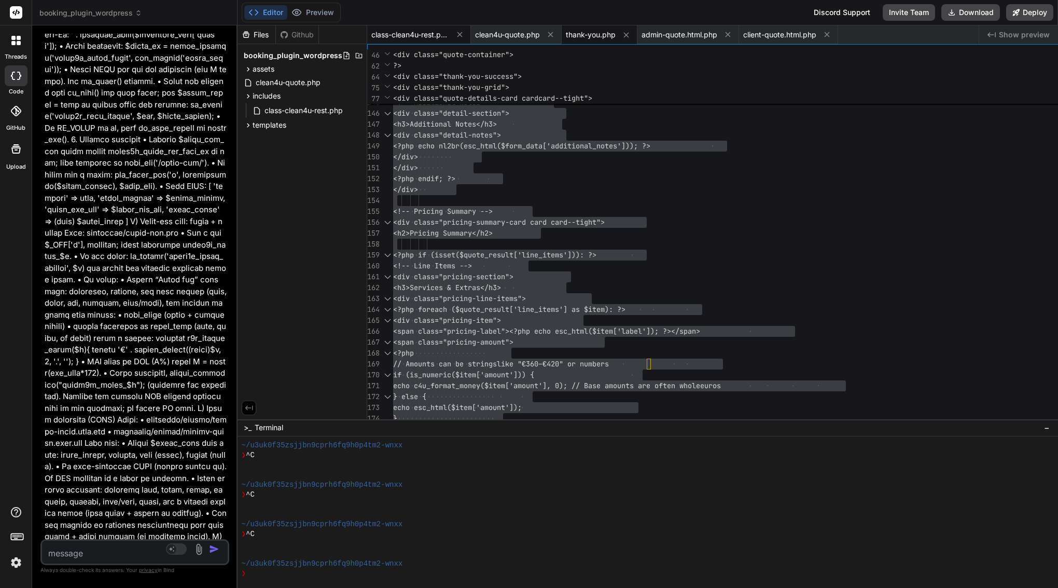
click at [449, 33] on span "class-clean4u-rest.php" at bounding box center [410, 35] width 78 height 10
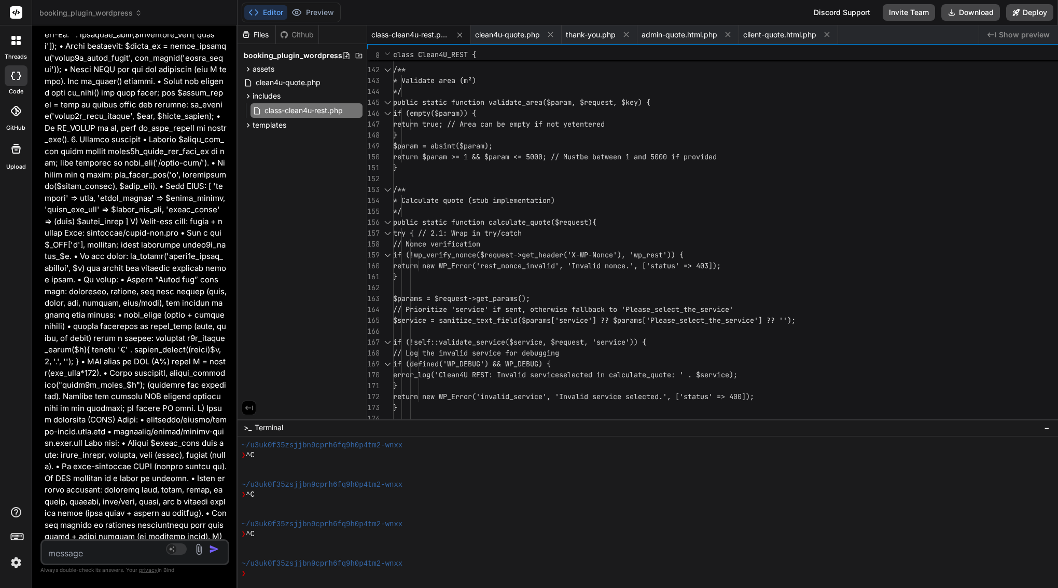
click at [633, 167] on div "}" at bounding box center [1000, 167] width 1215 height 11
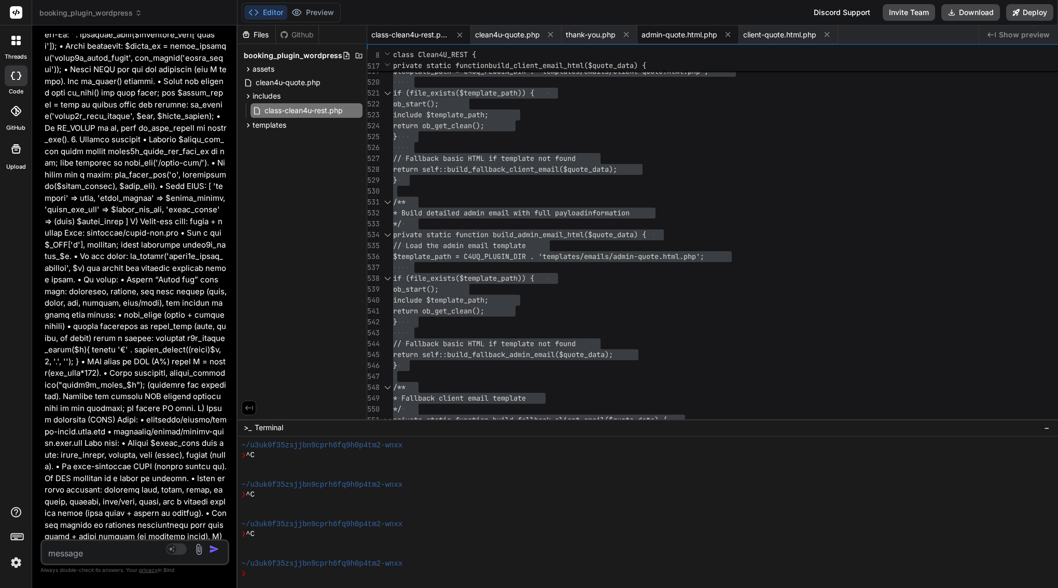
click at [717, 32] on span "admin-quote.html.php" at bounding box center [680, 35] width 76 height 10
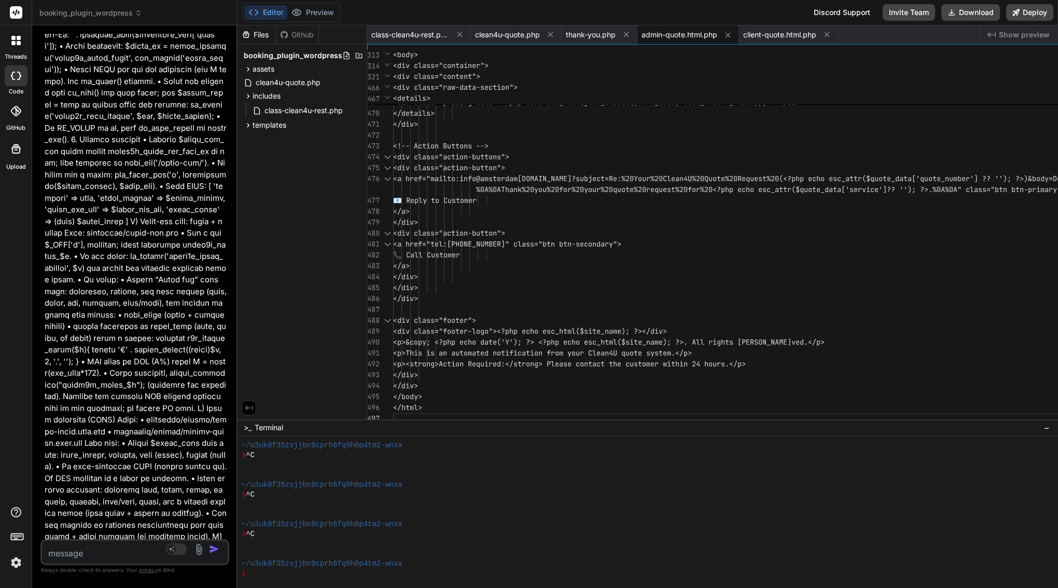
click at [518, 177] on span "<a href="mailto:info@amsterdam" at bounding box center [455, 178] width 124 height 9
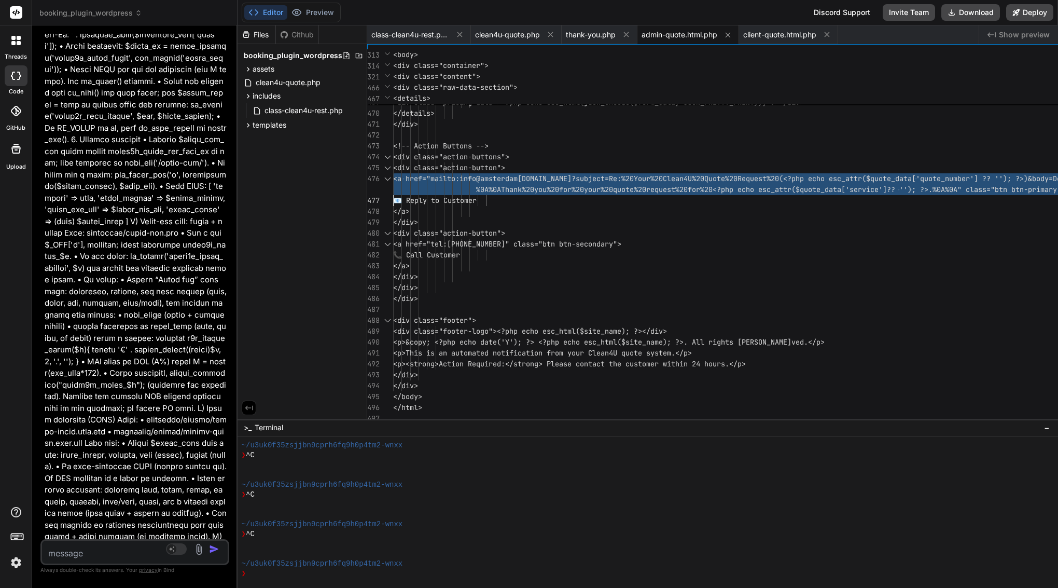
click at [518, 177] on span "<a href="mailto:info@amsterdam" at bounding box center [455, 178] width 124 height 9
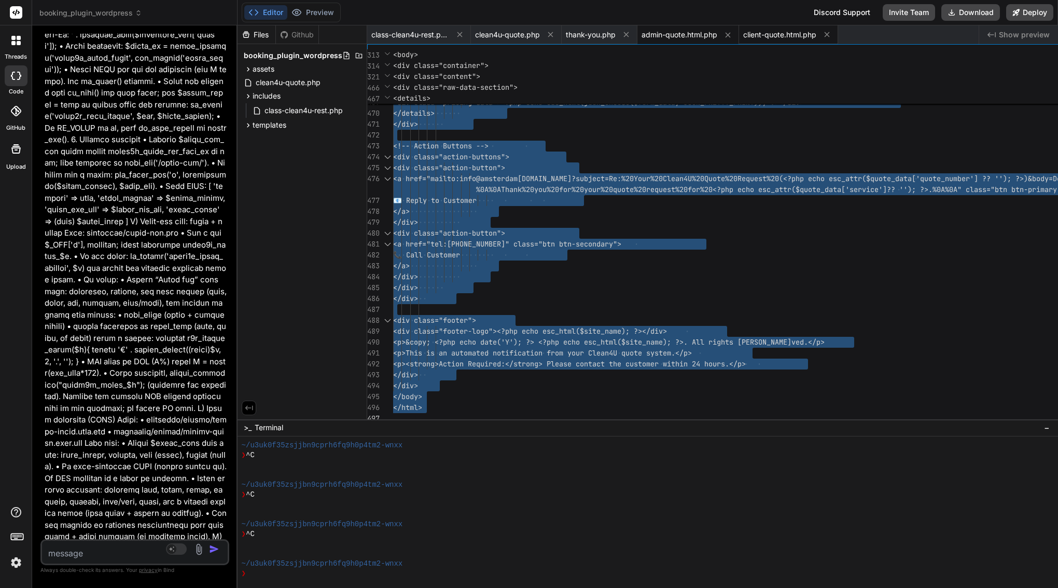
click at [816, 37] on span "client-quote.html.php" at bounding box center [779, 35] width 73 height 10
type textarea "class=\"footer\">\n <div class=\"footer-logo\"><?php echo esc_html($site_name);…"
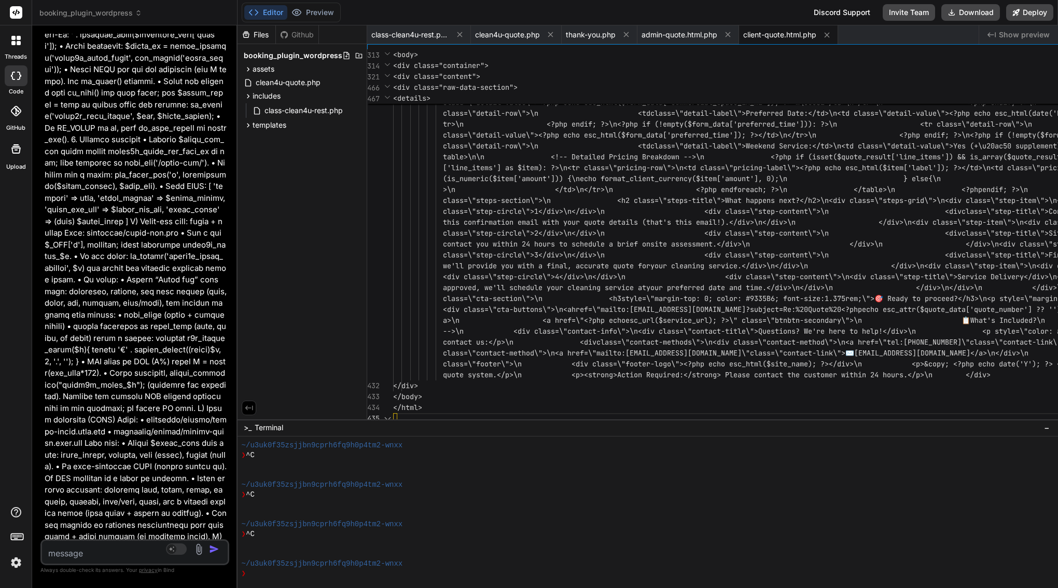
scroll to position [54, 0]
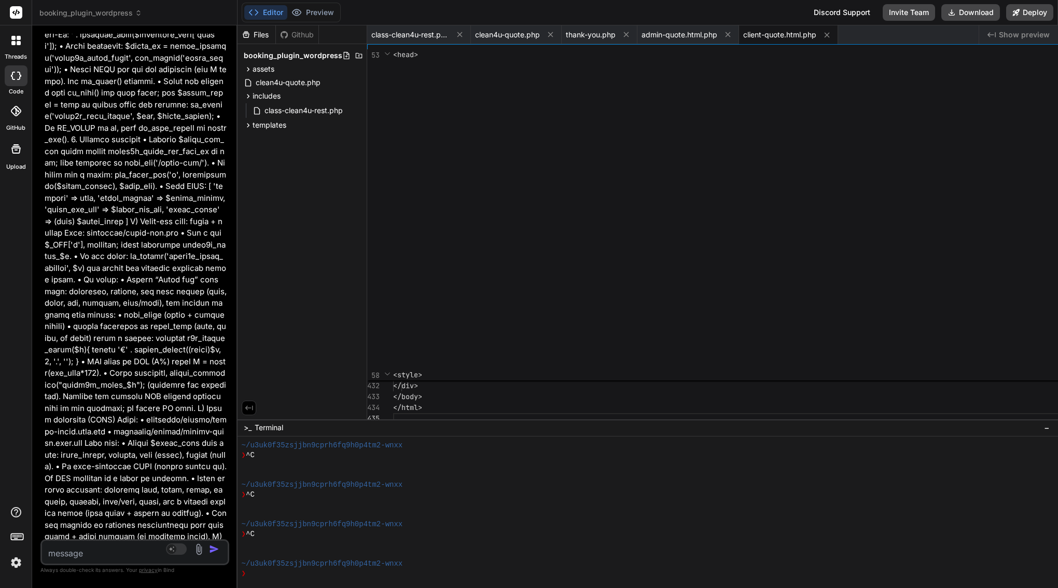
click at [716, 155] on div "<head> <style>" at bounding box center [997, 214] width 1208 height 331
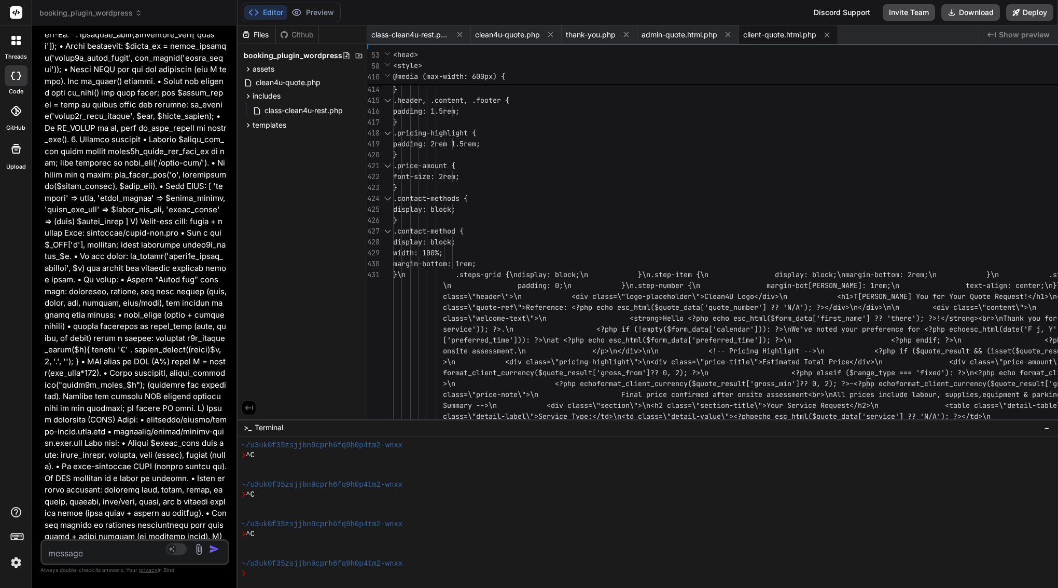
drag, startPoint x: 275, startPoint y: 509, endPoint x: 106, endPoint y: 503, distance: 169.2
copy div "templates/emails/client-quote.html.php"
click at [145, 556] on textarea at bounding box center [119, 549] width 155 height 19
type textarea "x"
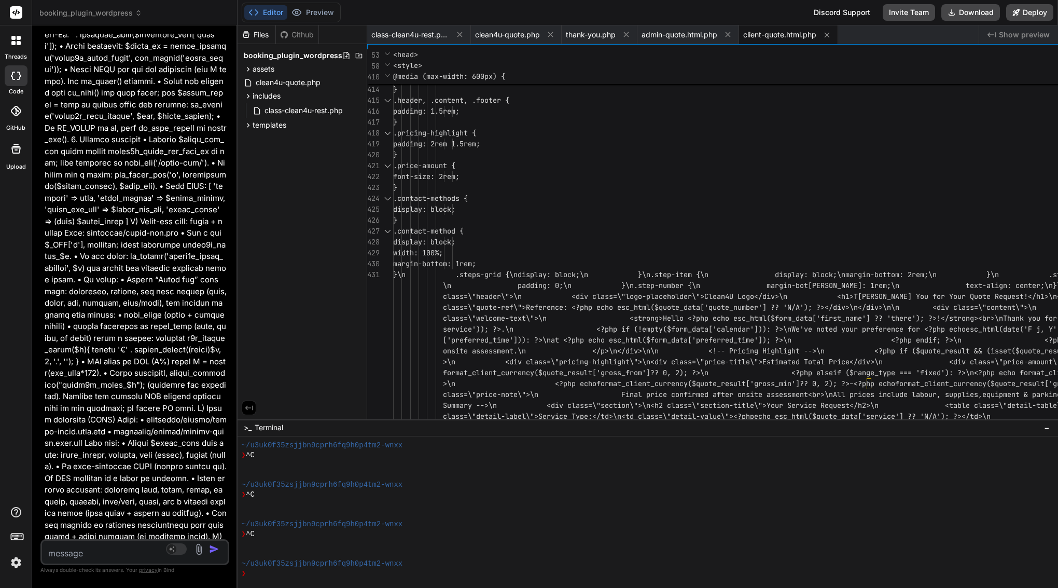
type textarea "h"
type textarea "x"
type textarea "ha"
type textarea "x"
type textarea "hav"
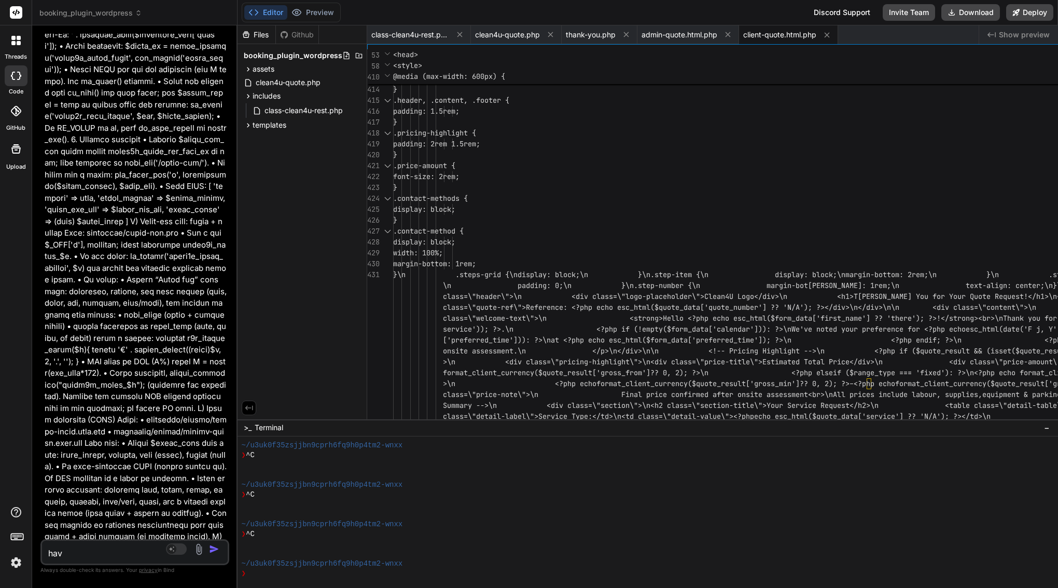
type textarea "x"
type textarea "have"
type textarea "x"
type textarea "have"
type textarea "x"
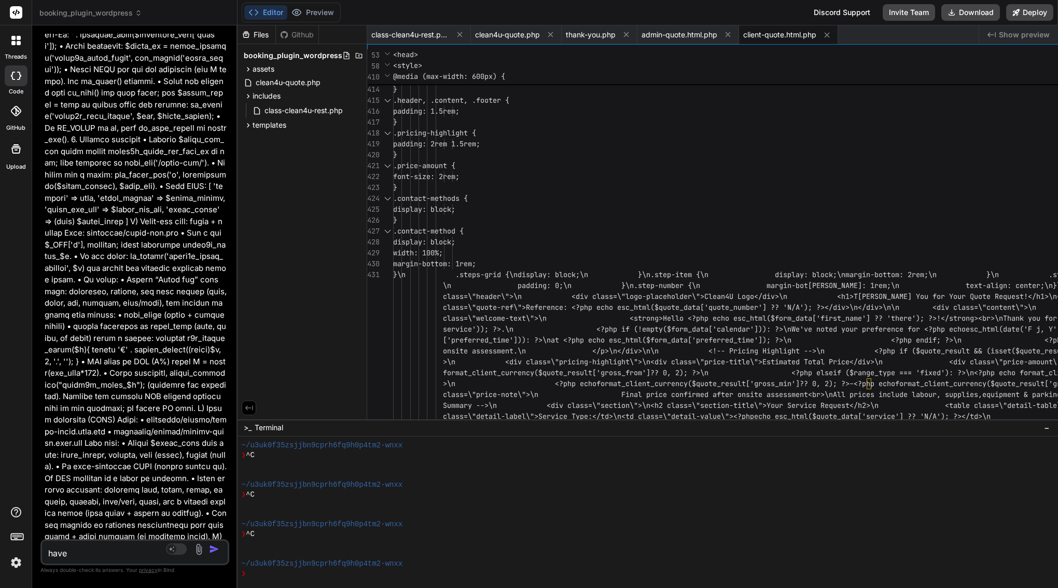
type textarea "have e"
type textarea "x"
type textarea "have er"
type textarea "x"
type textarea "have err"
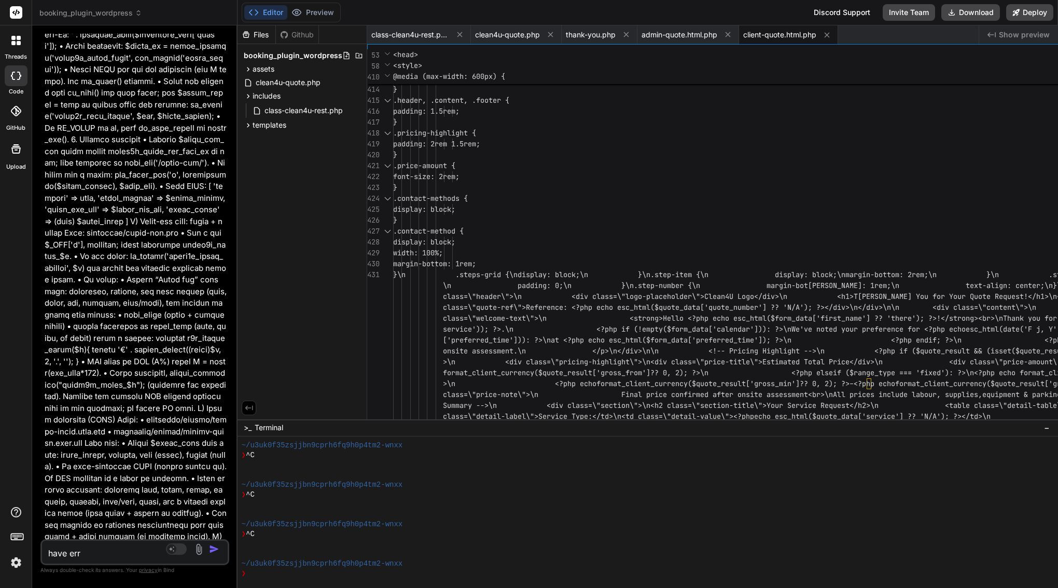
type textarea "x"
type textarea "have erro"
type textarea "x"
type textarea "have error"
type textarea "x"
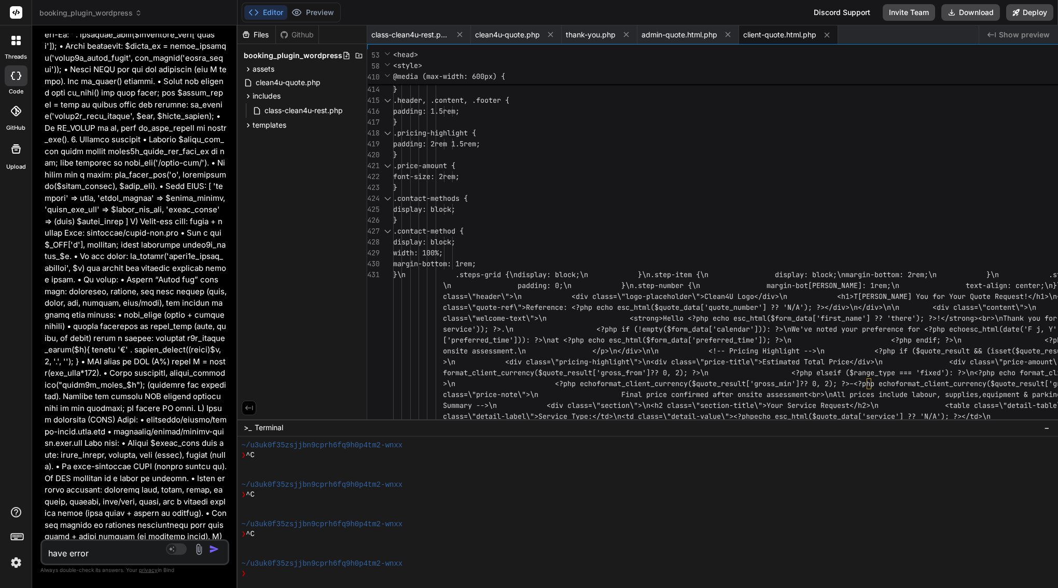
type textarea "have errors"
type textarea "x"
type textarea "have errors"
type textarea "x"
type textarea "have errors ?"
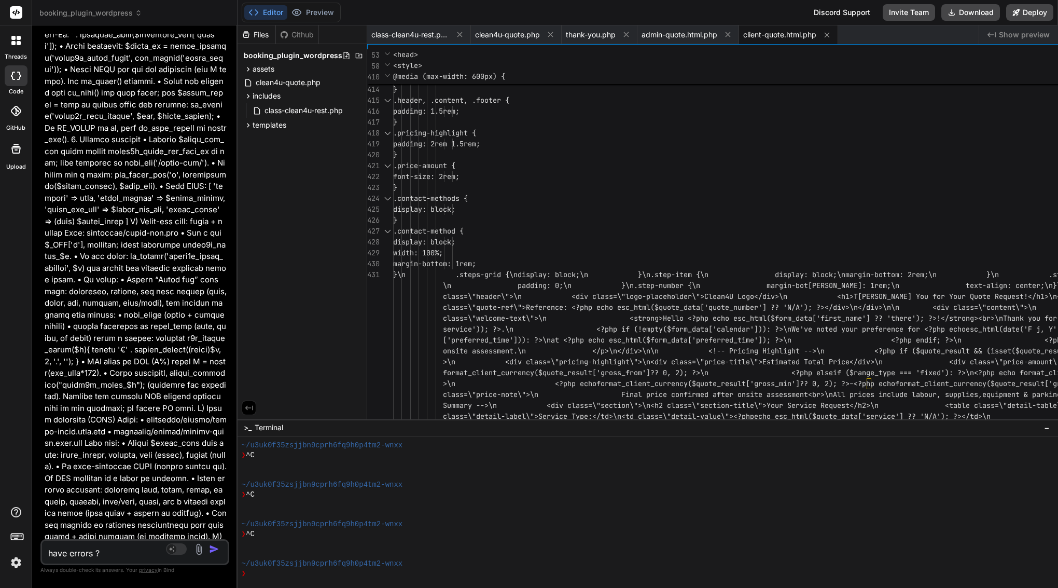
type textarea "x"
type textarea "have errors"
paste textarea "templates/emails/client-quote.html.php"
type textarea "x"
type textarea "have errors templates/emails/client-quote.html.php"
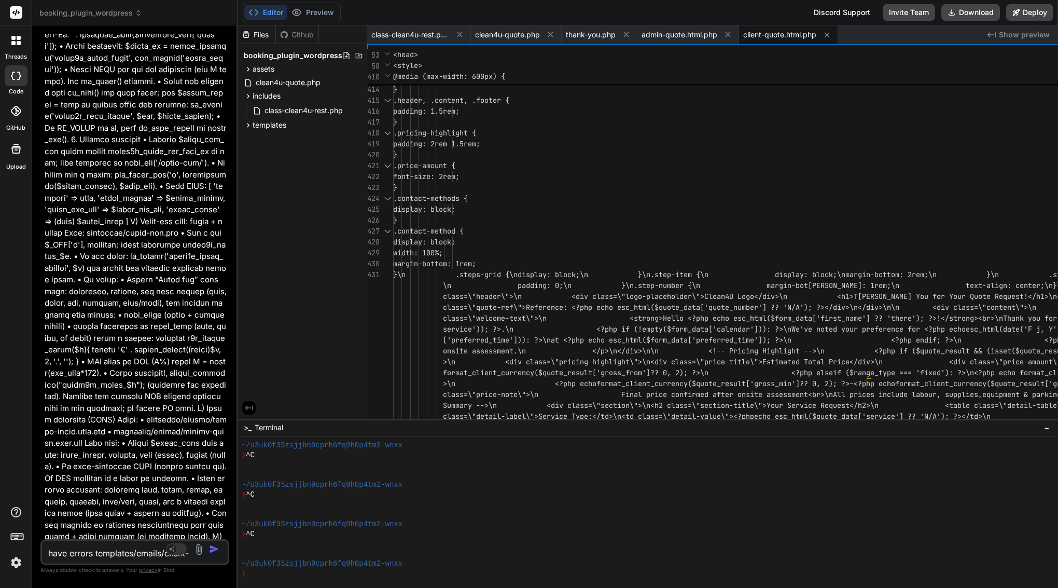
type textarea "x"
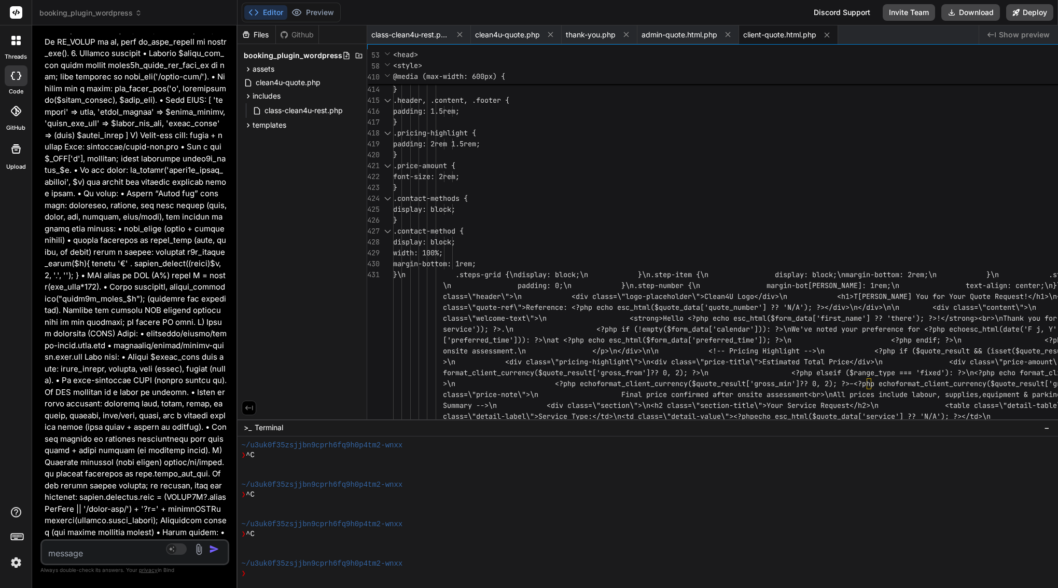
scroll to position [20725, 0]
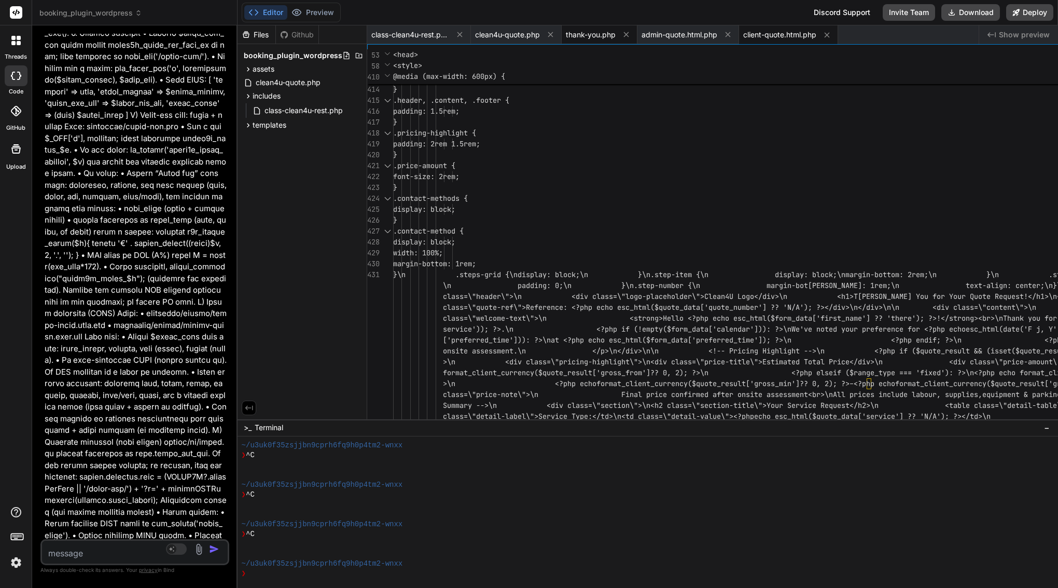
click at [616, 39] on span "thank-you.php" at bounding box center [591, 35] width 50 height 10
type textarea "</div> <?php // B) After rendering, delete_transient("clean4u_quote_$q"); (opti…"
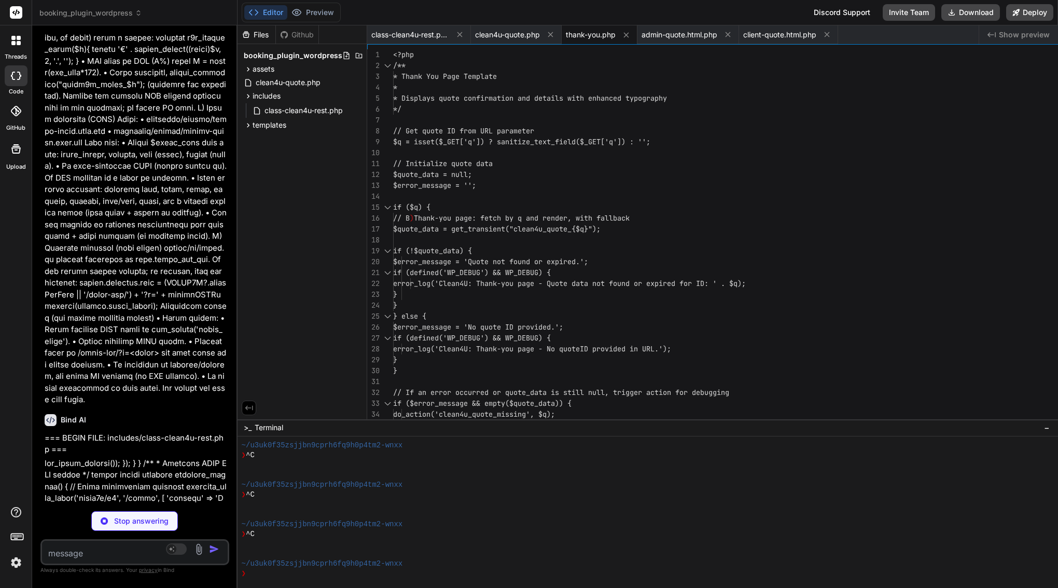
scroll to position [20918, 0]
type textarea "x"
type textarea "], 'created_at' => current_time('mysql') ]; } }"
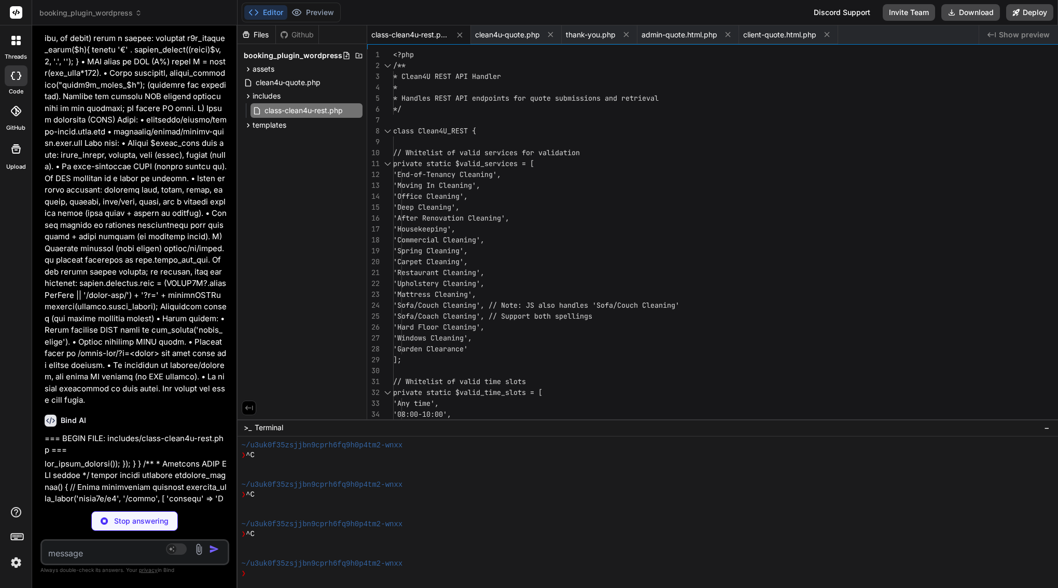
type textarea "x"
type textarea "<div class="footer-logo"><?php echo esc_html($site_name); ?></div> <p>&copy; <?…"
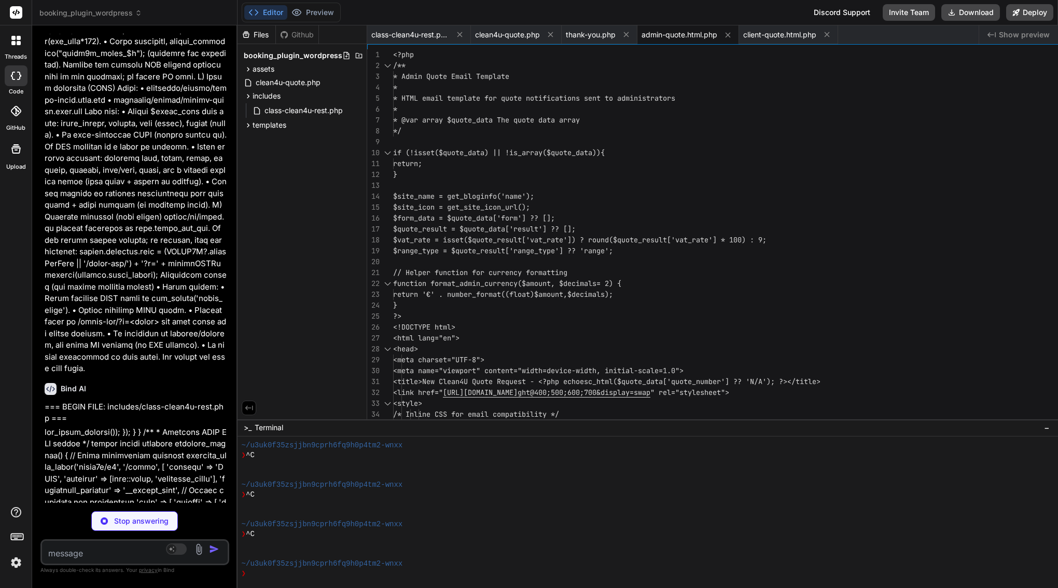
scroll to position [20950, 0]
type textarea "x"
type textarea "</div> </div> </body> </html>"
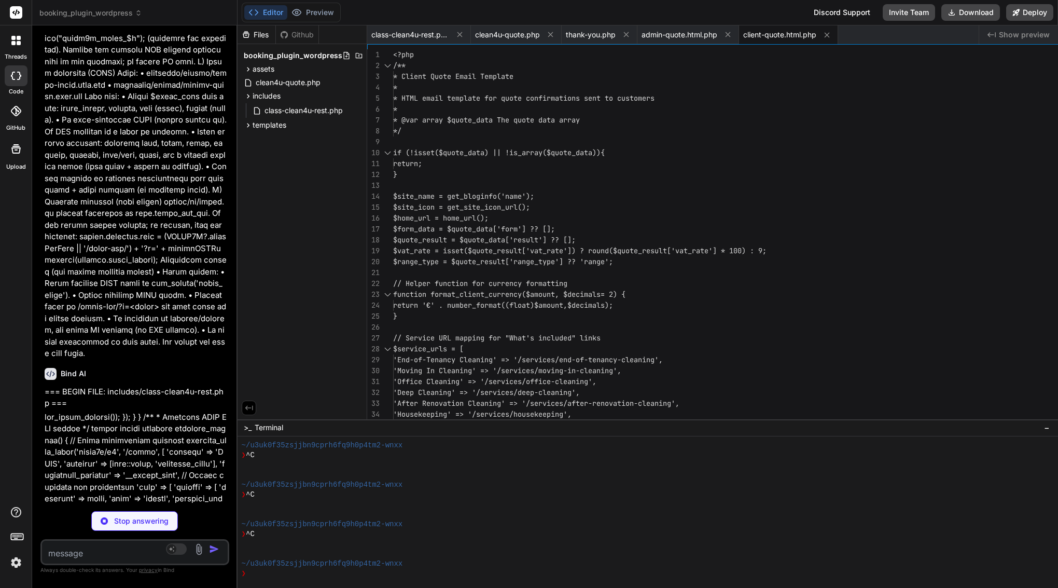
scroll to position [0, 0]
type textarea "x"
click at [449, 37] on span "class-clean4u-rest.php" at bounding box center [410, 35] width 78 height 10
type textarea "], 'created_at' => current_time('mysql') ]; } }"
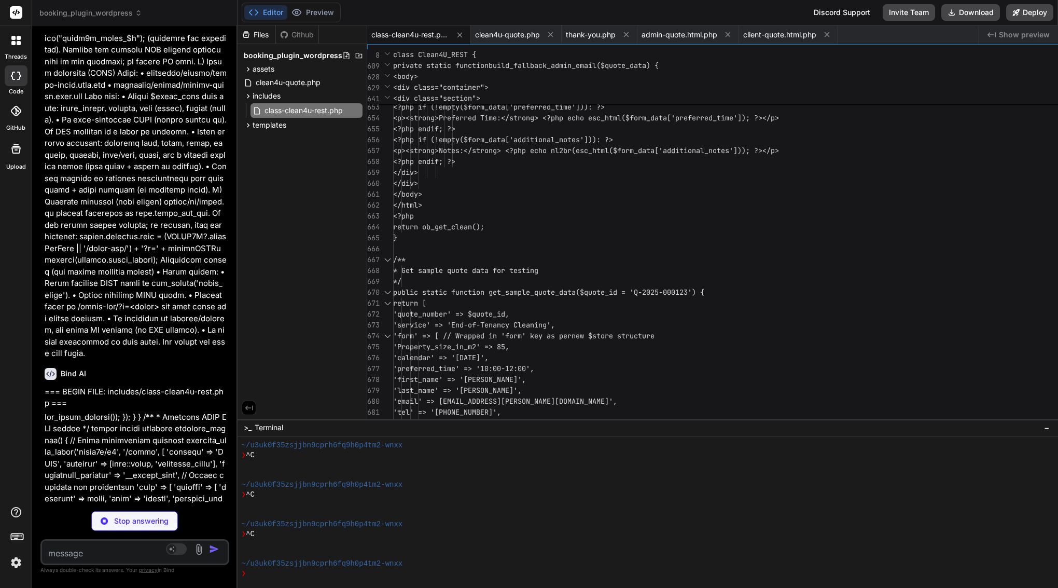
scroll to position [54, 0]
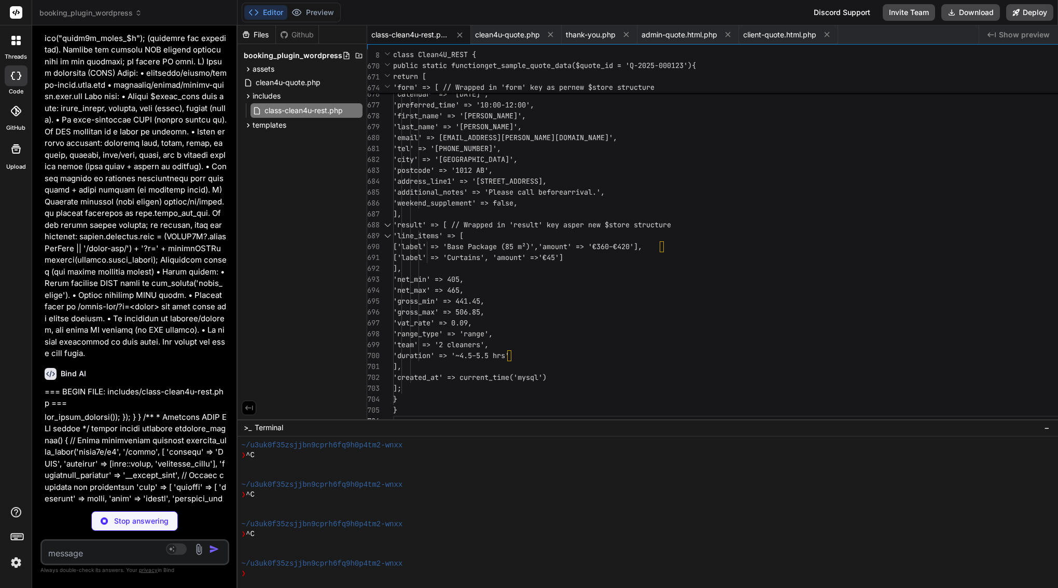
type textarea "x"
type textarea "</div> <?php // B) After rendering, delete_transient("clean4u_quote_$q"); (opti…"
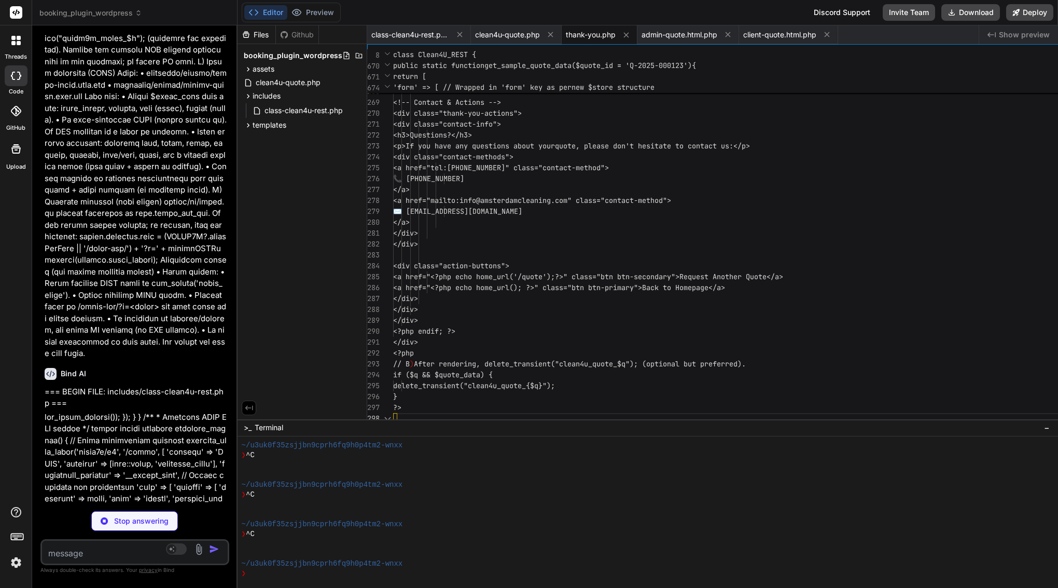
type textarea "x"
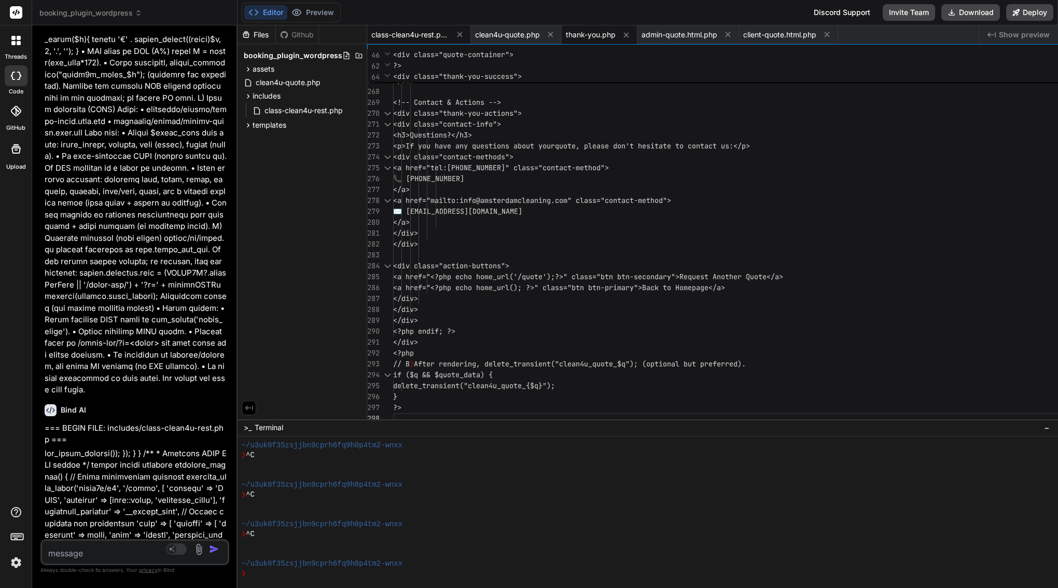
click at [449, 35] on span "class-clean4u-rest.php" at bounding box center [410, 35] width 78 height 10
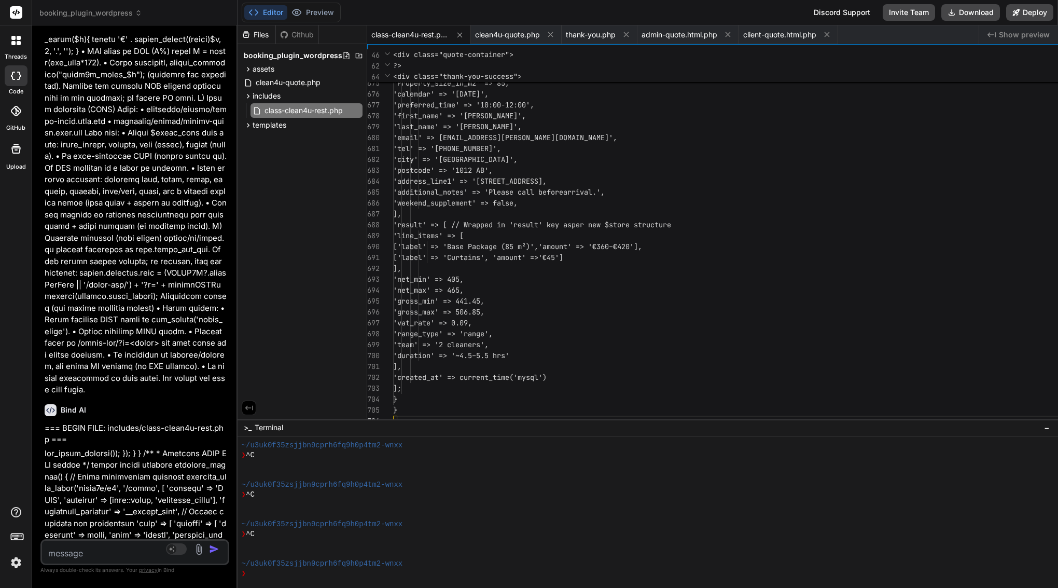
scroll to position [54, 0]
click at [555, 35] on icon at bounding box center [550, 34] width 9 height 9
click at [617, 143] on span "'email' => 'john@example.com'," at bounding box center [505, 137] width 224 height 11
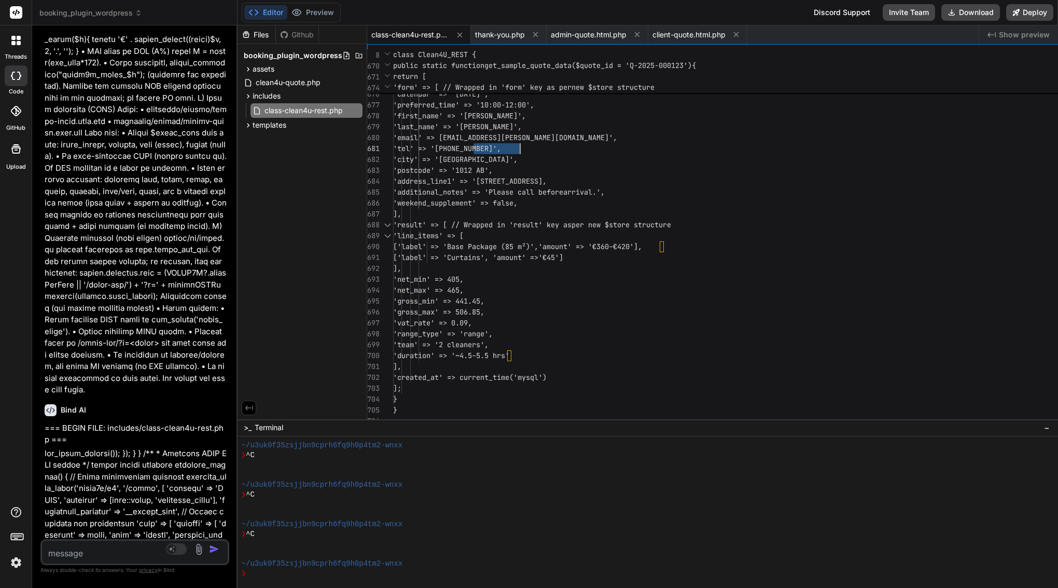
click at [617, 143] on span "'email' => 'john@example.com'," at bounding box center [505, 137] width 224 height 11
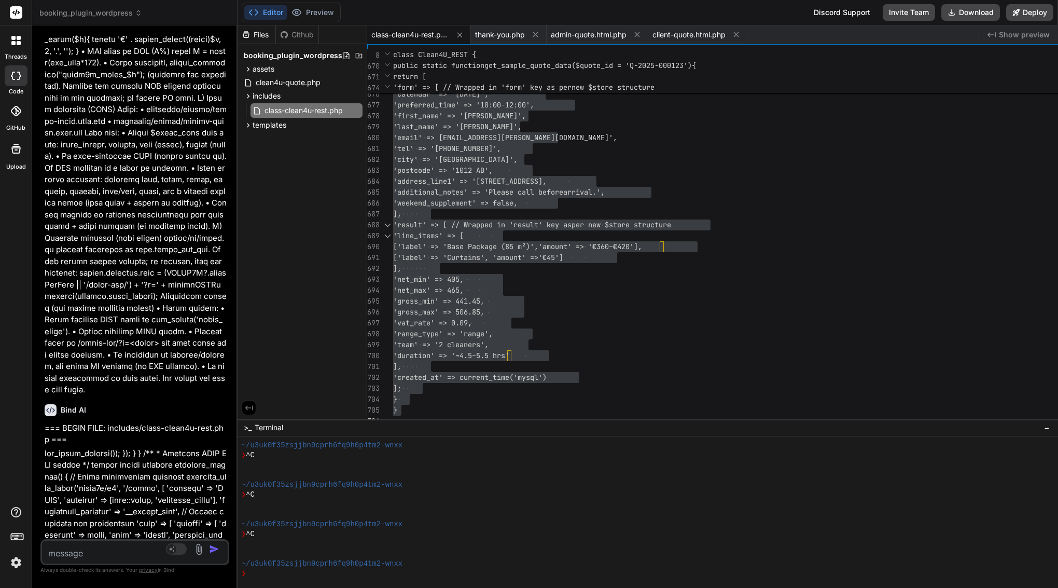
click at [449, 32] on span "class-clean4u-rest.php" at bounding box center [410, 35] width 78 height 10
click at [525, 39] on span "thank-you.php" at bounding box center [500, 35] width 50 height 10
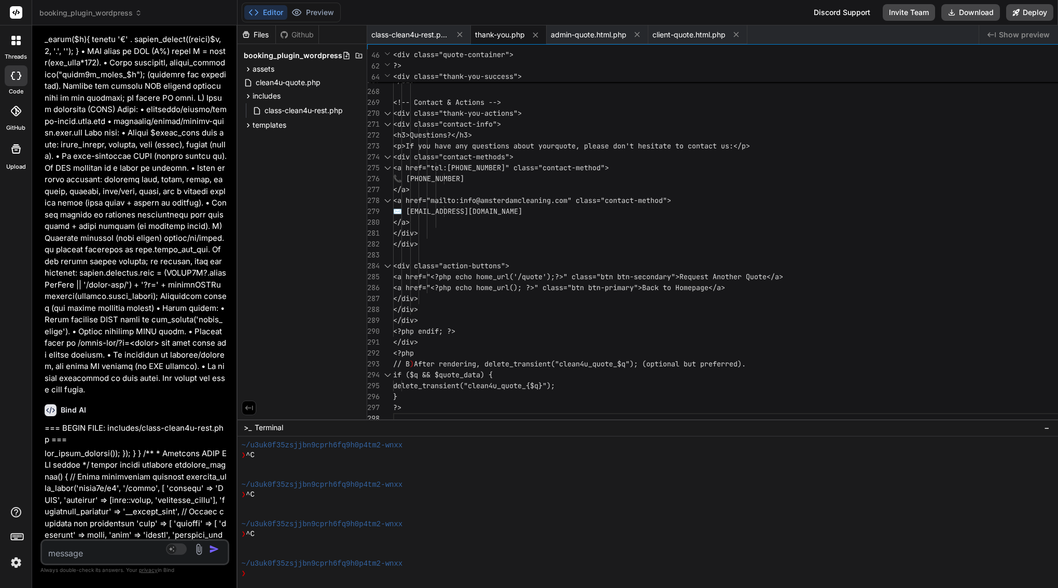
click at [472, 135] on span "<h3>Questions?</h3>" at bounding box center [432, 134] width 79 height 9
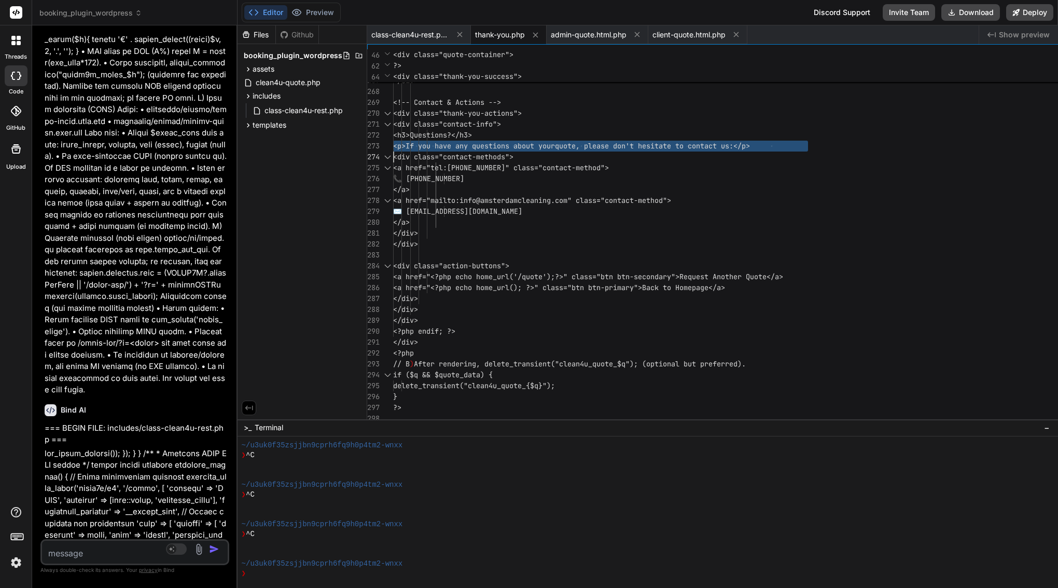
click at [472, 135] on span "<h3>Questions?</h3>" at bounding box center [432, 134] width 79 height 9
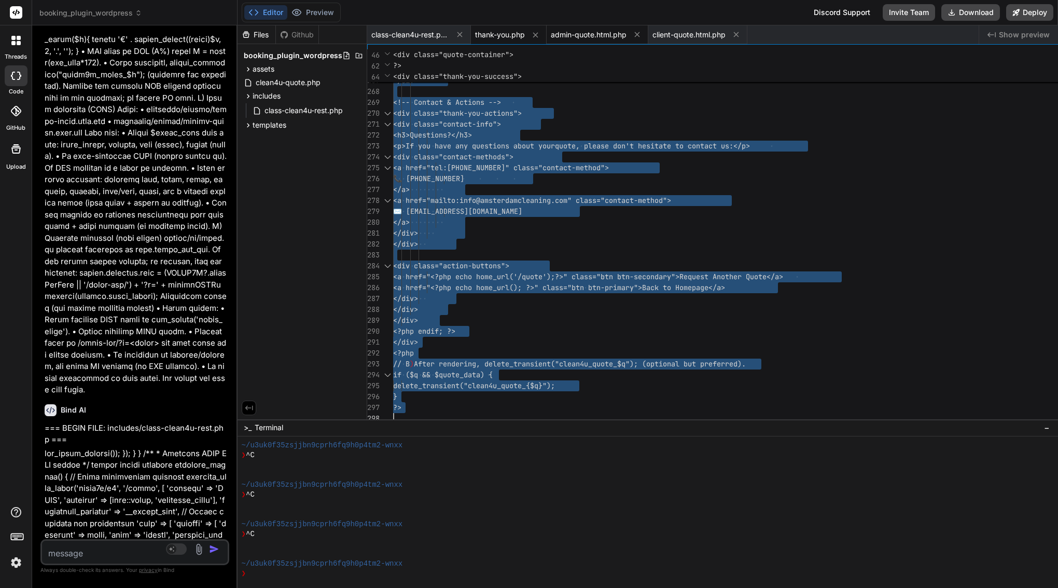
click at [626, 37] on span "admin-quote.html.php" at bounding box center [589, 35] width 76 height 10
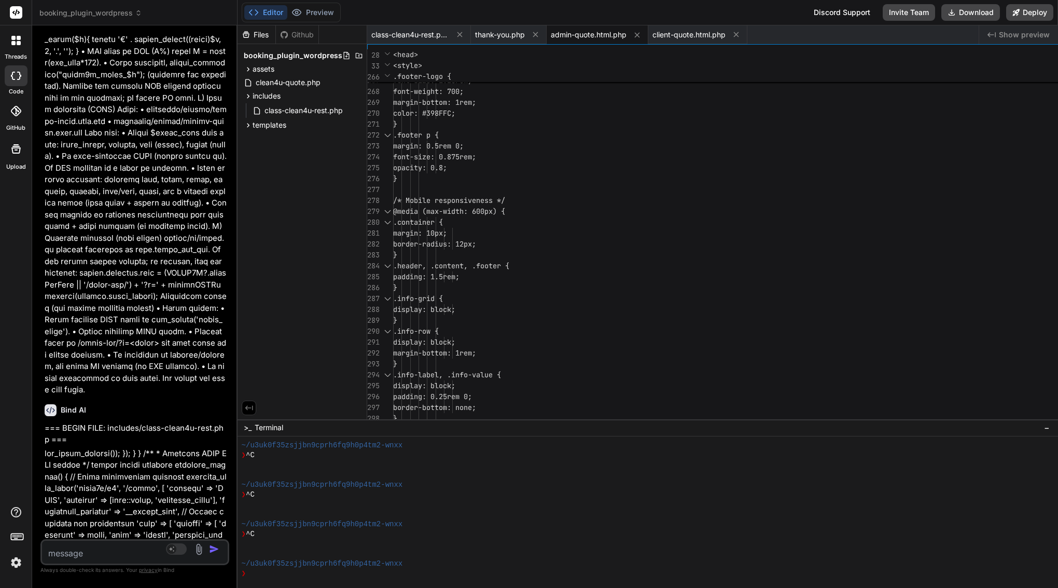
click at [665, 117] on div "color: #398FFC;" at bounding box center [1000, 113] width 1215 height 11
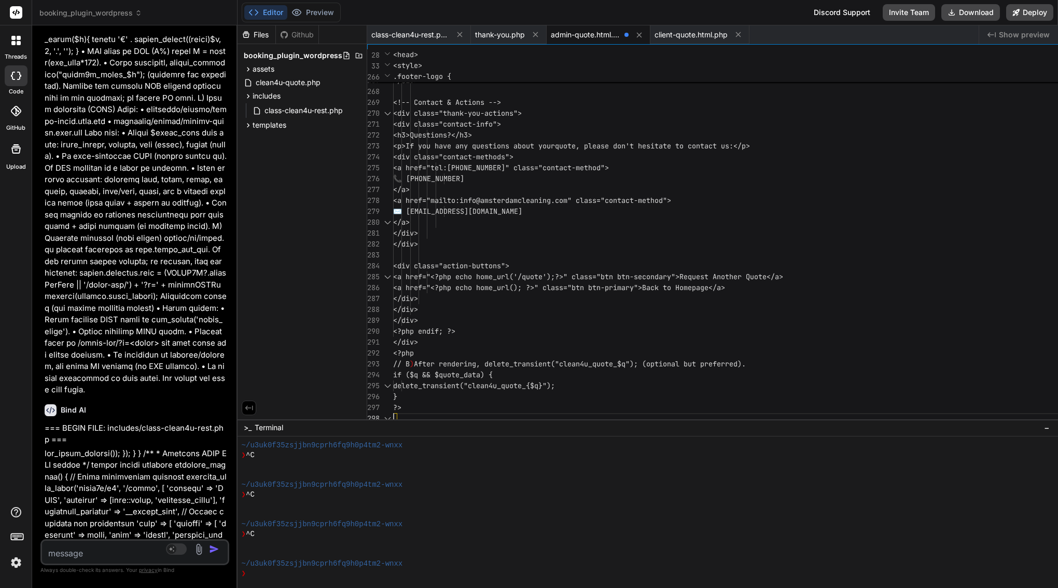
scroll to position [76, 0]
click at [644, 35] on icon at bounding box center [639, 35] width 9 height 9
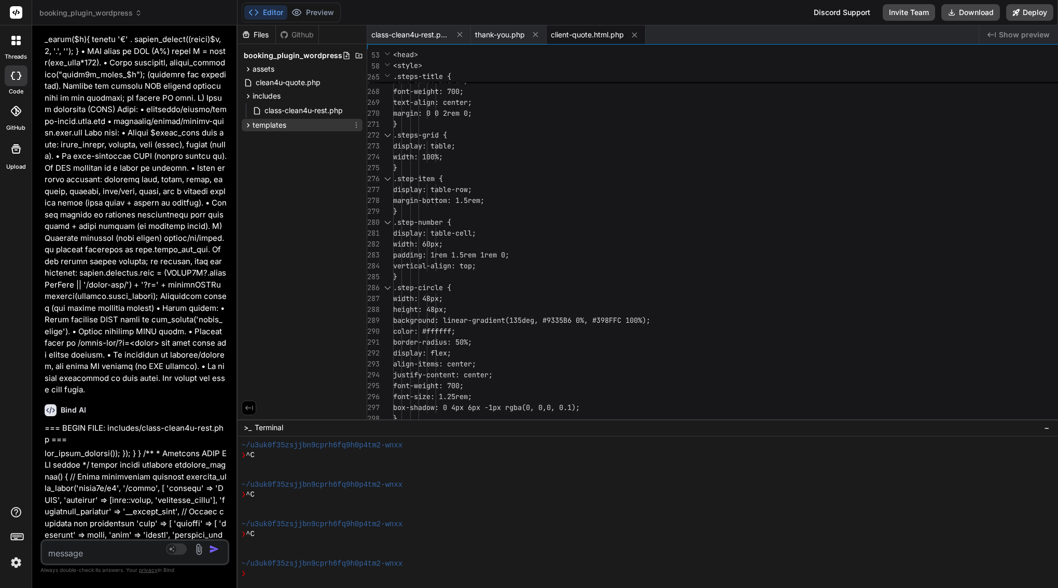
click at [286, 125] on span "templates" at bounding box center [270, 125] width 34 height 10
click at [283, 141] on span "emails" at bounding box center [271, 138] width 21 height 10
click at [350, 155] on span "admin-quote.html.php" at bounding box center [311, 153] width 78 height 12
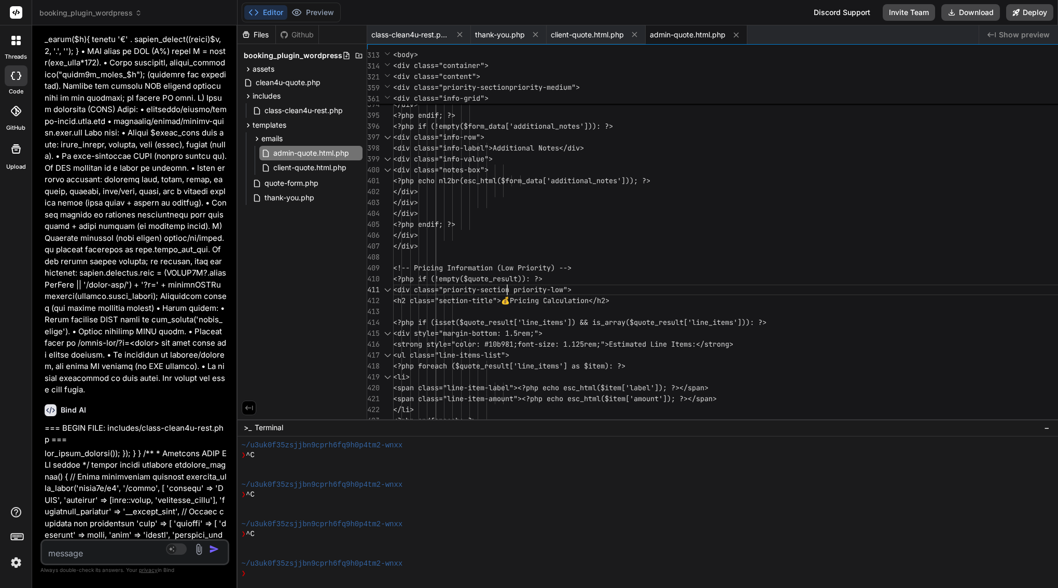
scroll to position [0, 0]
click at [572, 284] on span "<div class="priority-section priority- low">" at bounding box center [482, 289] width 178 height 11
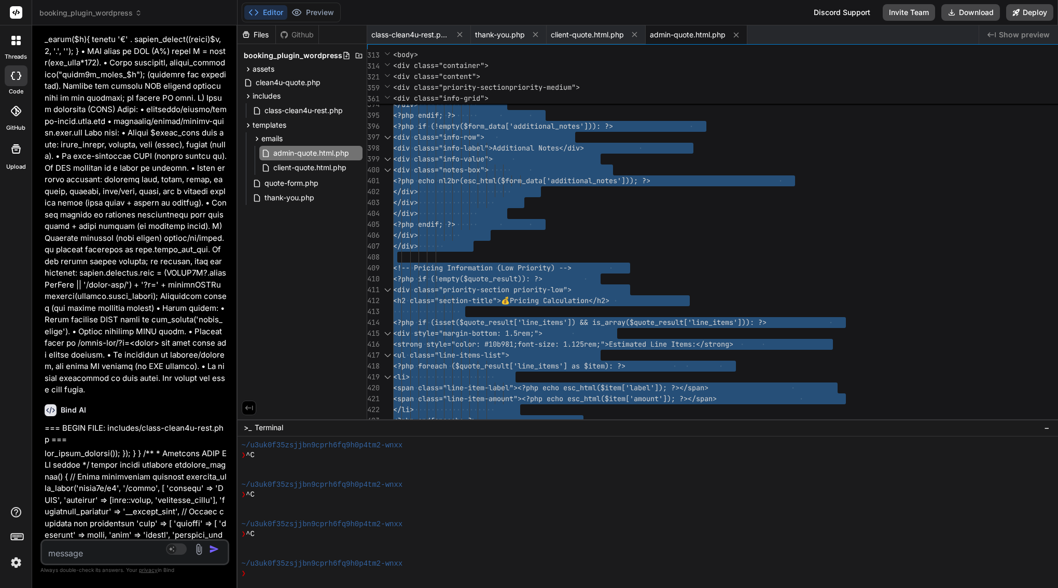
click at [572, 284] on span "<div class="priority-section priority- low">" at bounding box center [482, 289] width 178 height 11
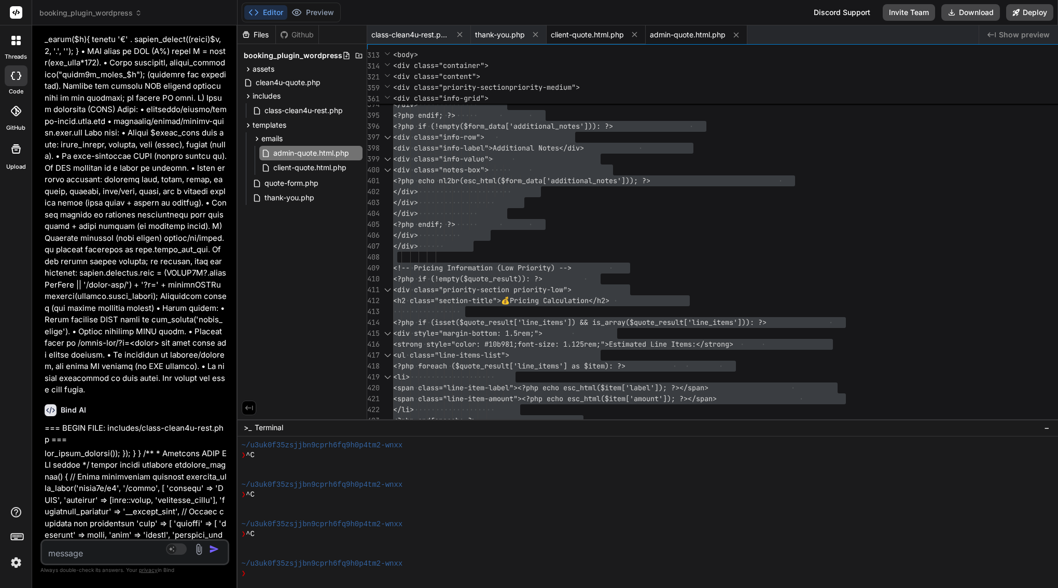
click at [624, 35] on span "client-quote.html.php" at bounding box center [587, 35] width 73 height 10
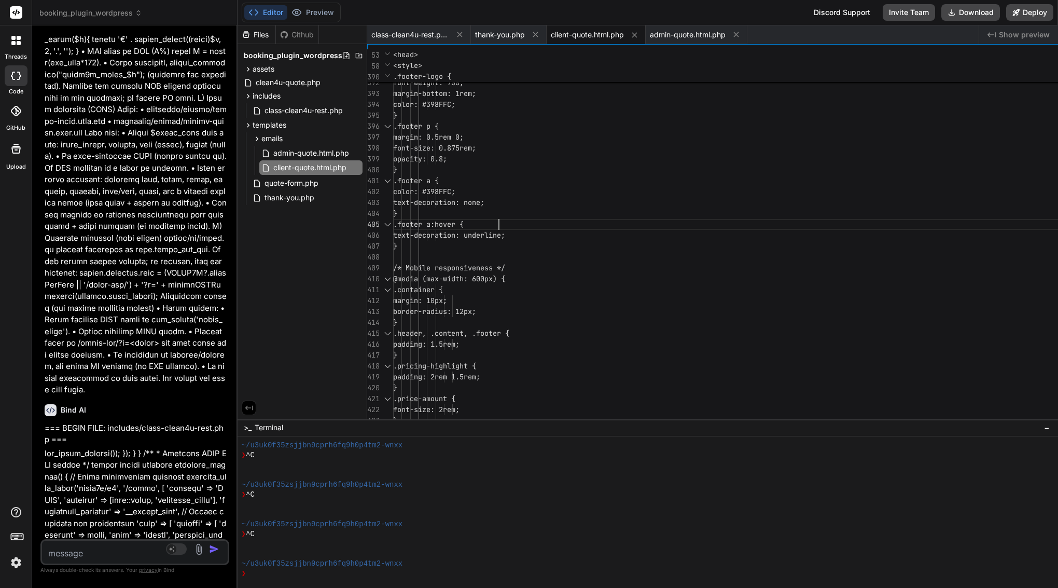
click at [652, 217] on div "}" at bounding box center [1000, 213] width 1215 height 11
type textarea "<?php /** * Client Quote Email Template * * HTML email template for quote confi…"
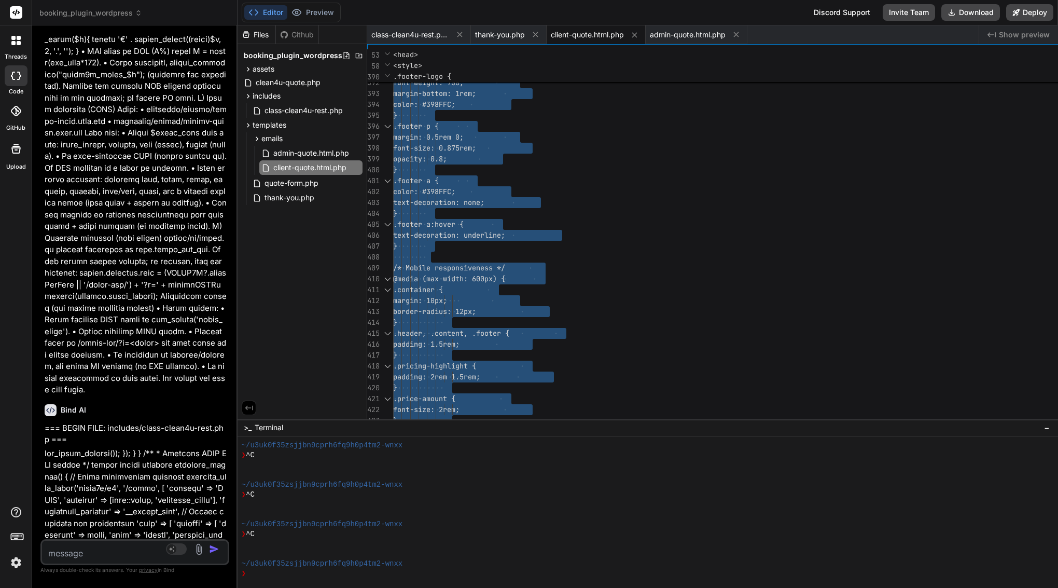
click at [652, 217] on div "}" at bounding box center [1000, 213] width 1215 height 11
click at [138, 556] on textarea at bounding box center [119, 549] width 155 height 19
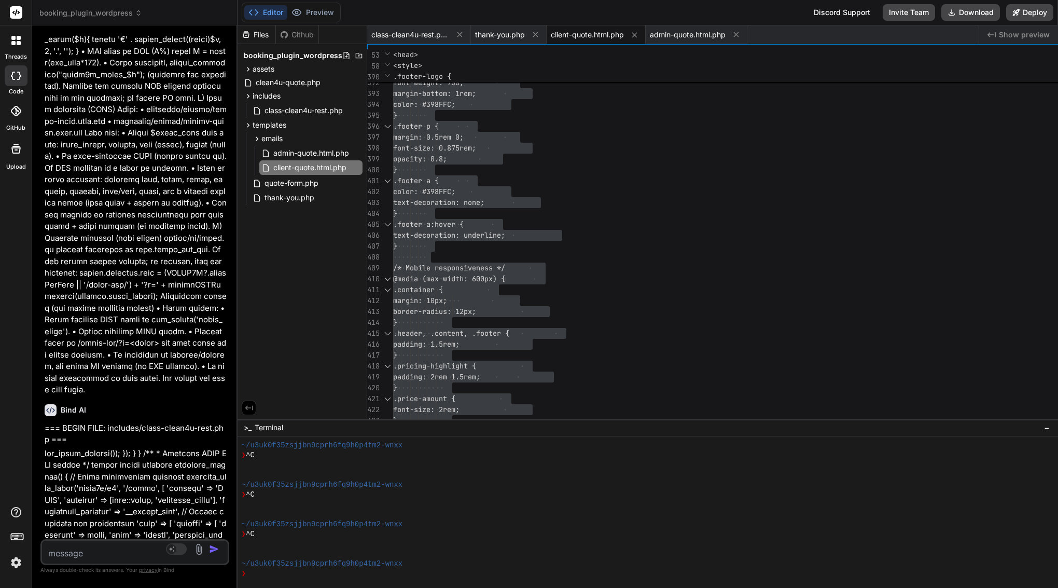
paste textarea "Gotcha — if the client email arrives but the admin email doesn’t, mail is worki…"
type textarea "Gotcha — if the client email arrives but the admin email doesn’t, mail is worki…"
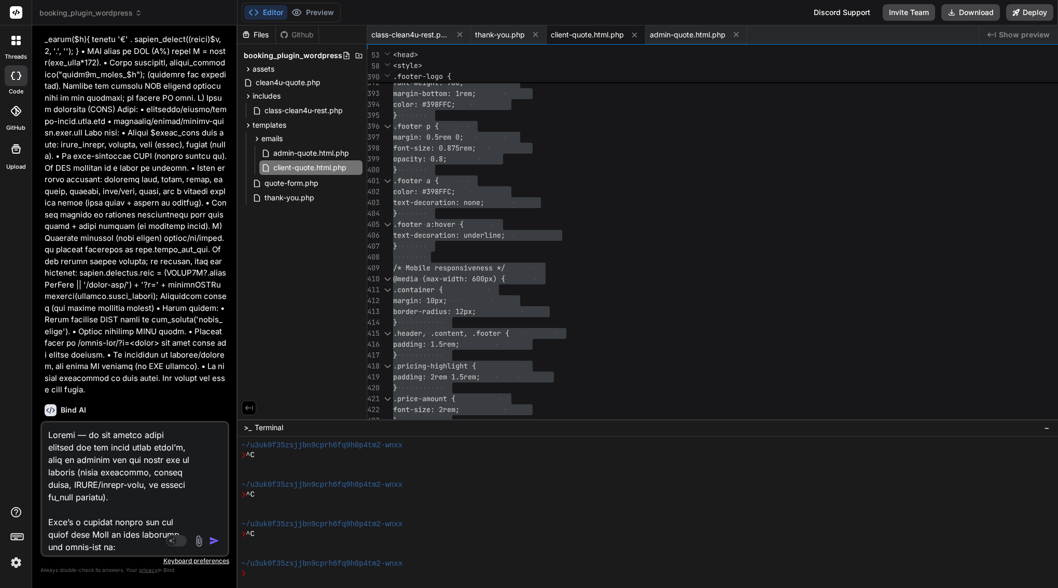
scroll to position [2230, 0]
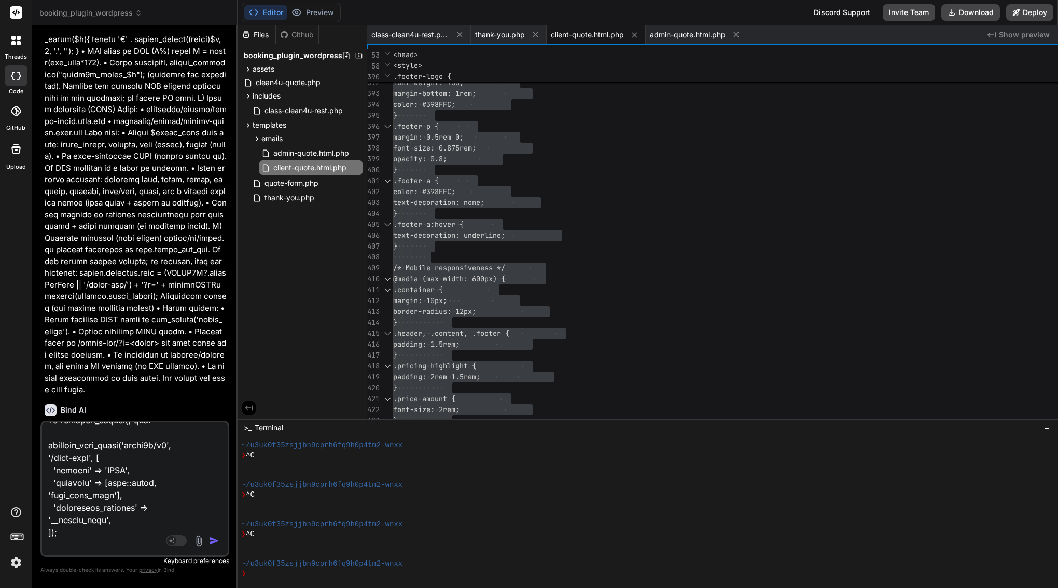
drag, startPoint x: 263, startPoint y: 543, endPoint x: 39, endPoint y: 500, distance: 228.6
click at [39, 500] on div "Bind AI Web Search Created with Pixso. Code Generator You Bind AI Okay, I under…" at bounding box center [134, 306] width 205 height 562
type textarea "x"
type textarea "Gotcha — if the client email arrives but the admin email doesn’t, mail is worki…"
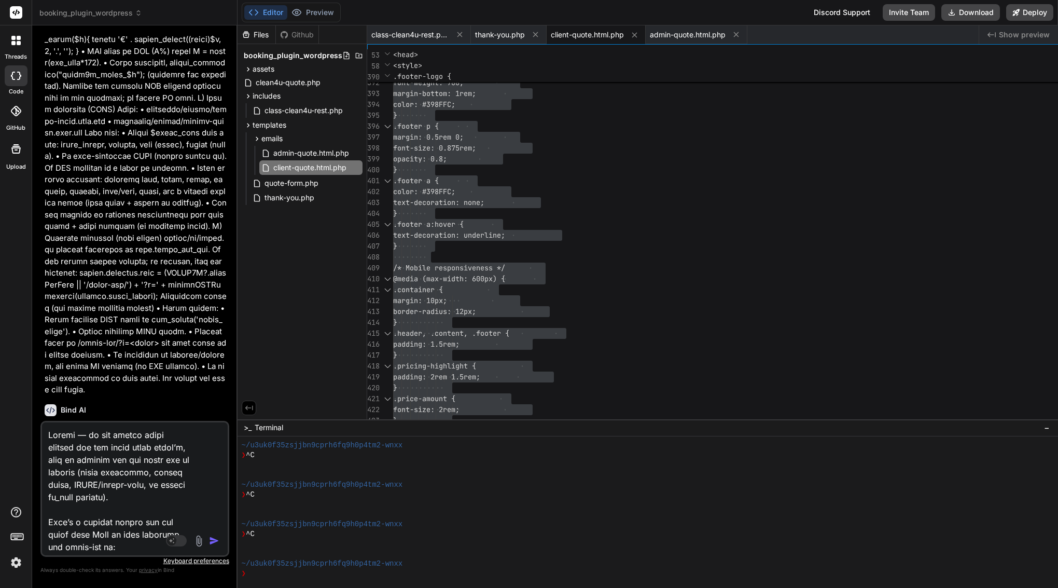
drag, startPoint x: 49, startPoint y: 505, endPoint x: 55, endPoint y: 309, distance: 196.1
click at [55, 309] on div "You Bind AI Okay, I understand the issues and the required changes. I will prov…" at bounding box center [134, 310] width 189 height 553
type textarea "x"
type textarea "Bind AI — Admin Email Delivery Fix & Diagnostics Goal • Ensure admin notificati…"
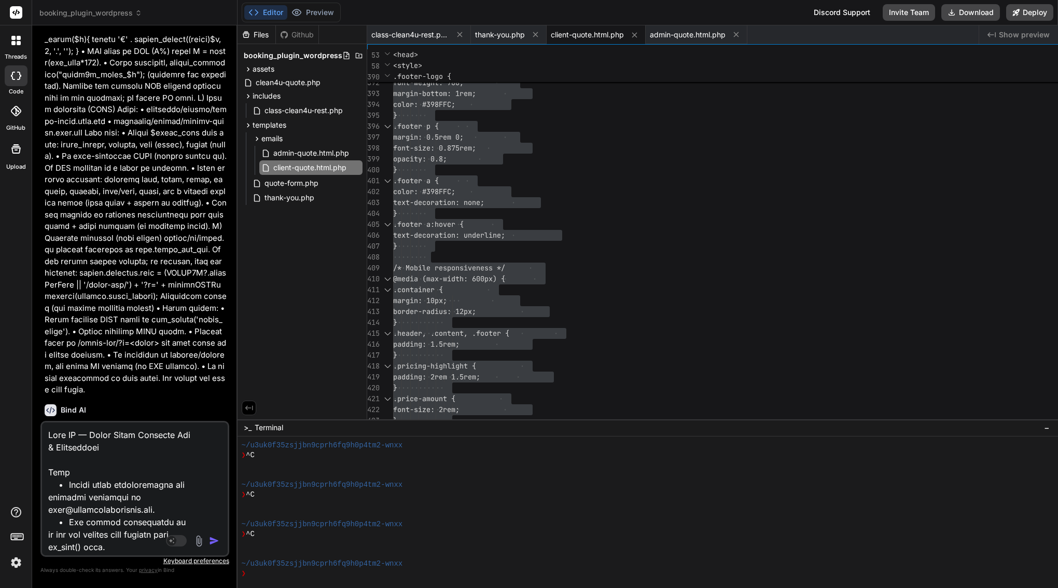
type textarea "x"
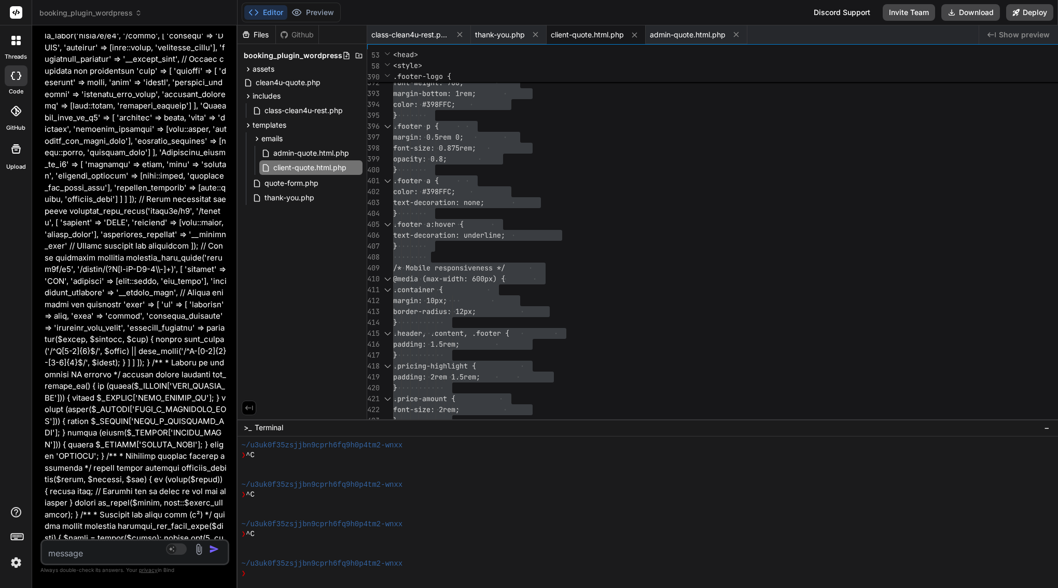
scroll to position [21379, 1]
click at [726, 34] on span "admin-quote.html.php" at bounding box center [688, 35] width 76 height 10
type textarea "<div class="footer-logo"><?php echo esc_html($site_name); ?></div> <p>&copy; <?…"
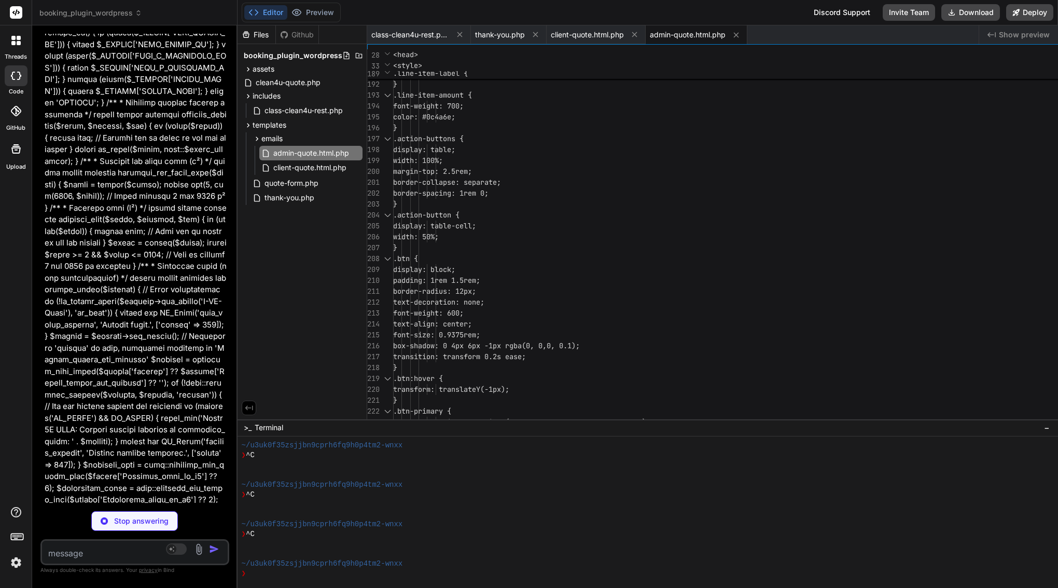
scroll to position [21734, 1]
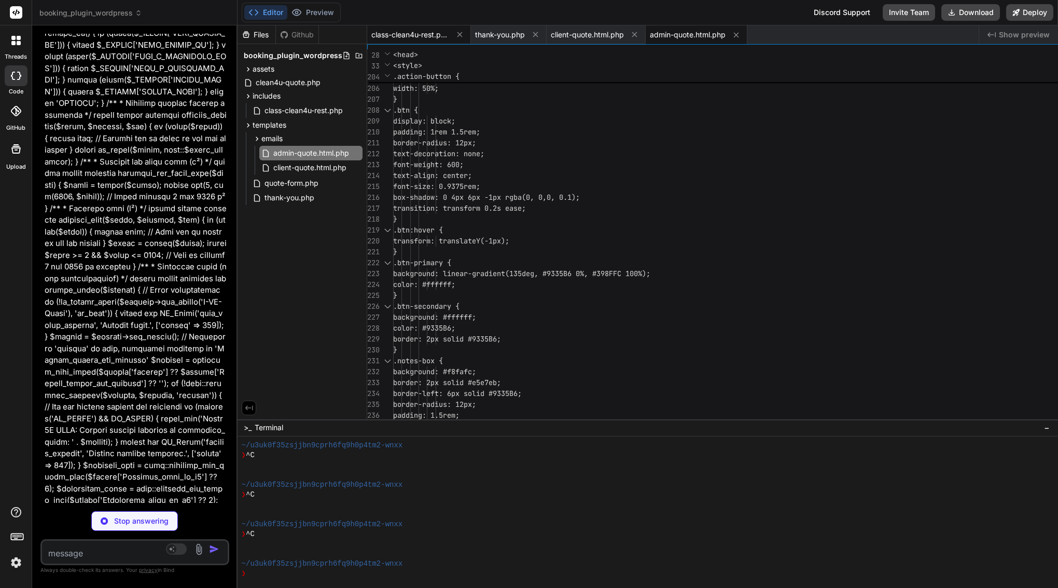
type textarea "x"
click at [449, 33] on span "class-clean4u-rest.php" at bounding box center [410, 35] width 78 height 10
type textarea "], 'created_at' => current_time('mysql') ]; } }"
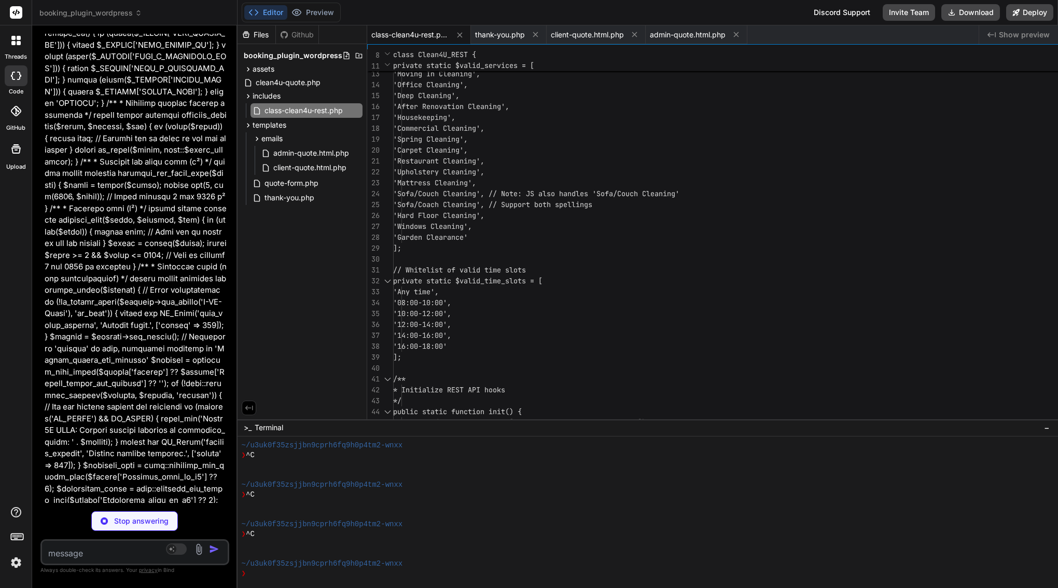
type textarea "x"
type textarea "'created_at' => current_time('mysql') ]; } }"
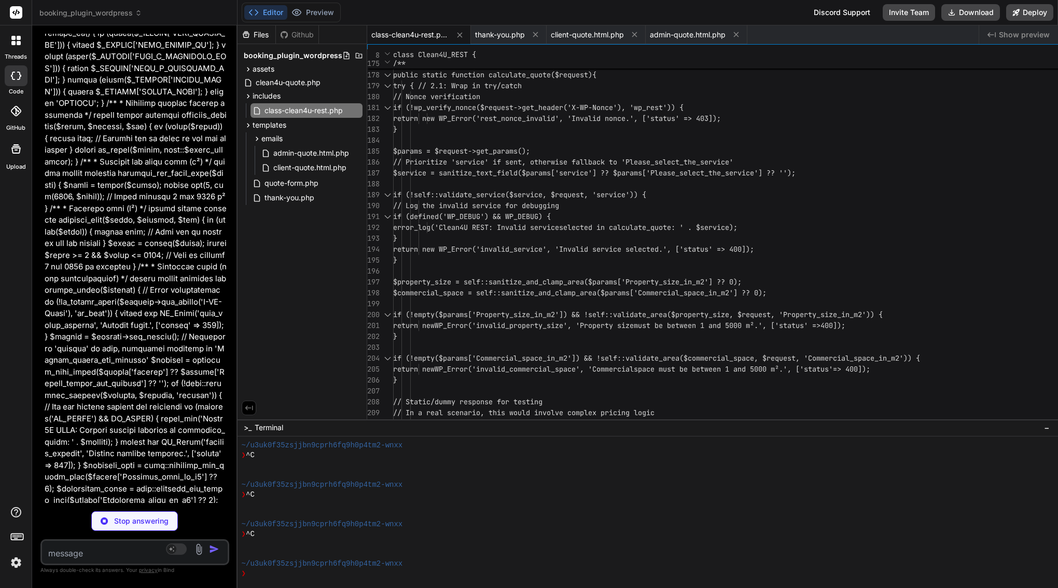
type textarea "x"
type textarea "<div class="footer-logo"><?php echo esc_html($site_name); ?></div> <p>&copy; <?…"
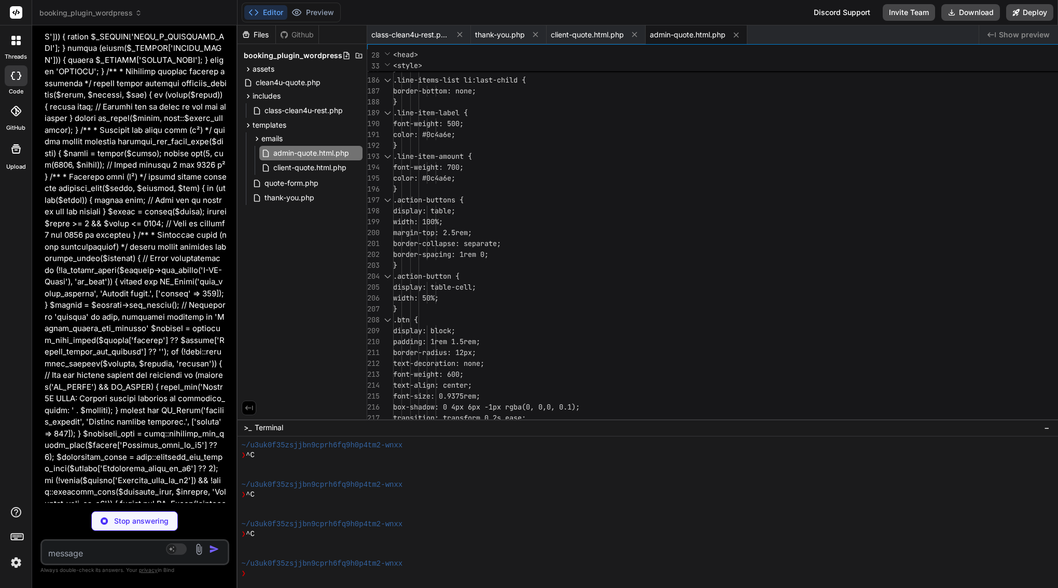
scroll to position [21765, 1]
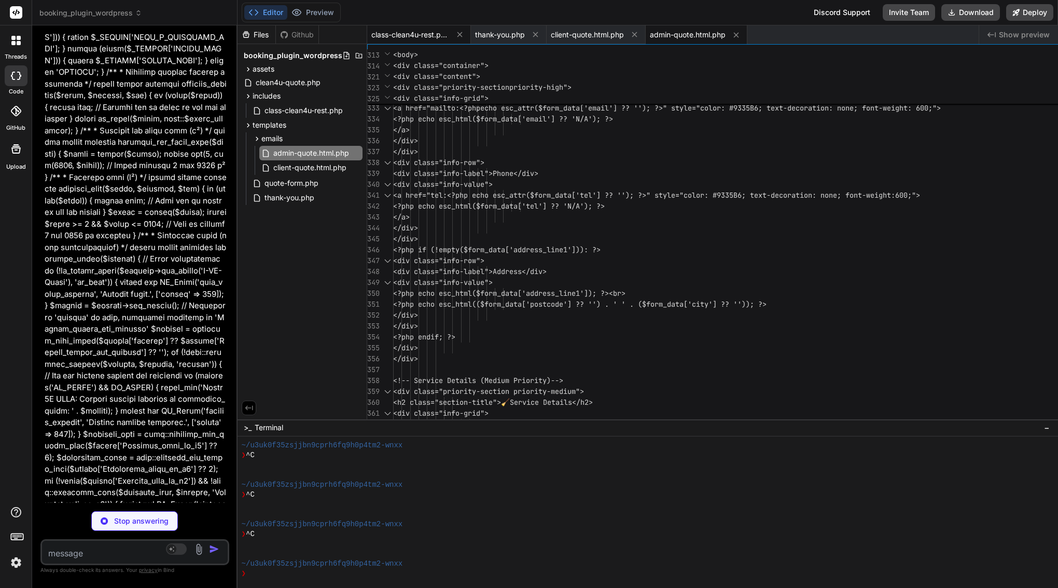
type textarea "x"
click at [449, 38] on span "class-clean4u-rest.php" at bounding box center [410, 35] width 78 height 10
type textarea "'created_at' => current_time('mysql') ]; } }"
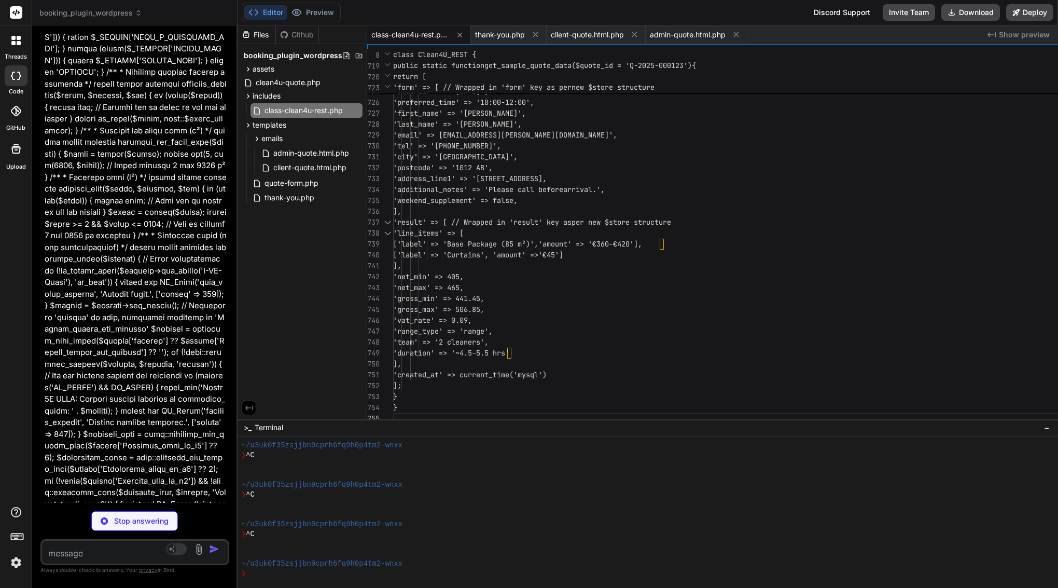
type textarea "x"
type textarea "</div> </div> </body> </html>"
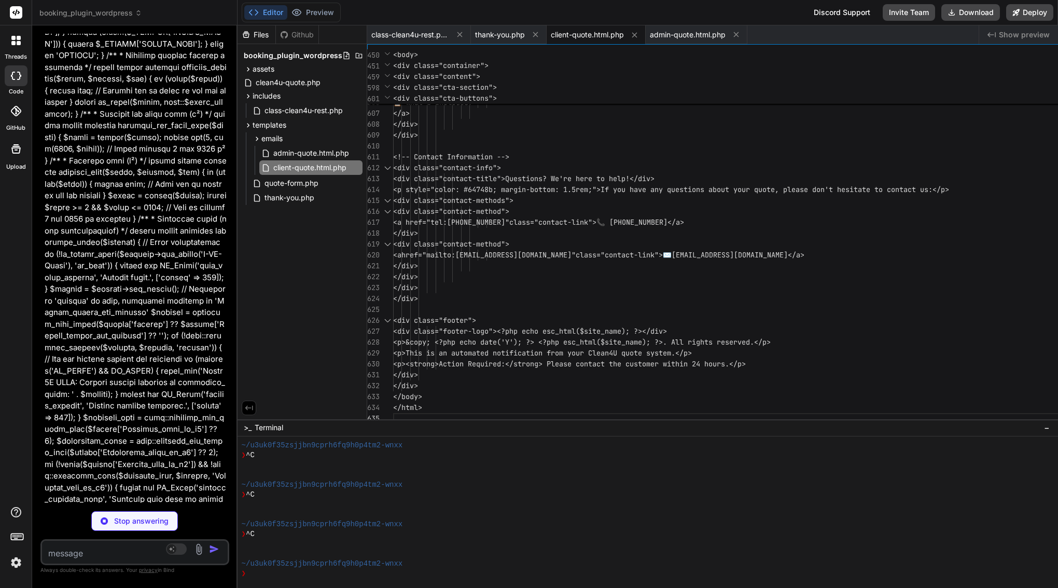
scroll to position [21780, 1]
type textarea "x"
type textarea "</div> <?php // B) After rendering, delete_transient("clean4u_quote_$q"); (opti…"
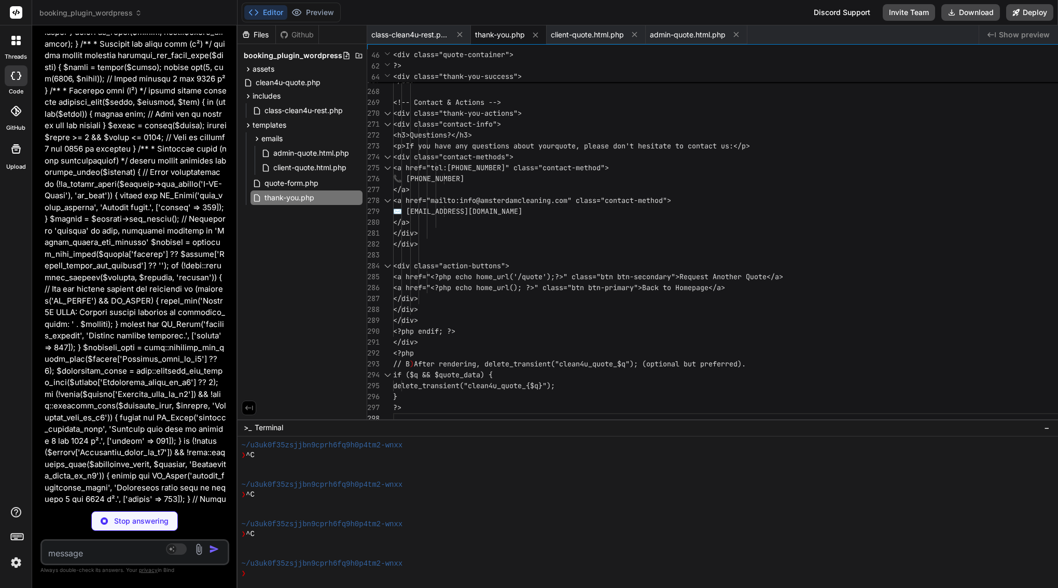
type textarea "x"
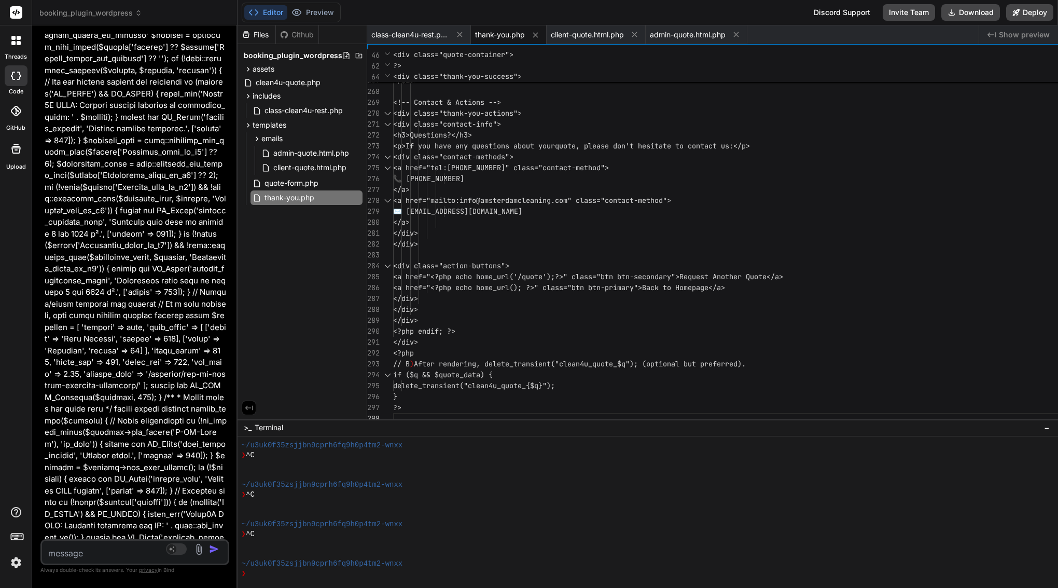
scroll to position [22009, 1]
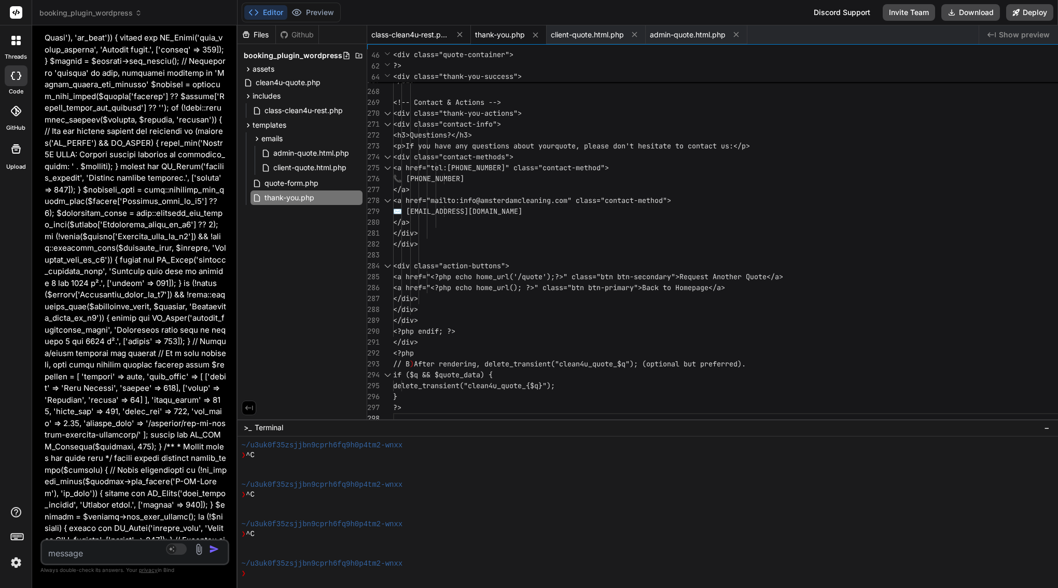
click at [449, 33] on span "class-clean4u-rest.php" at bounding box center [410, 35] width 78 height 10
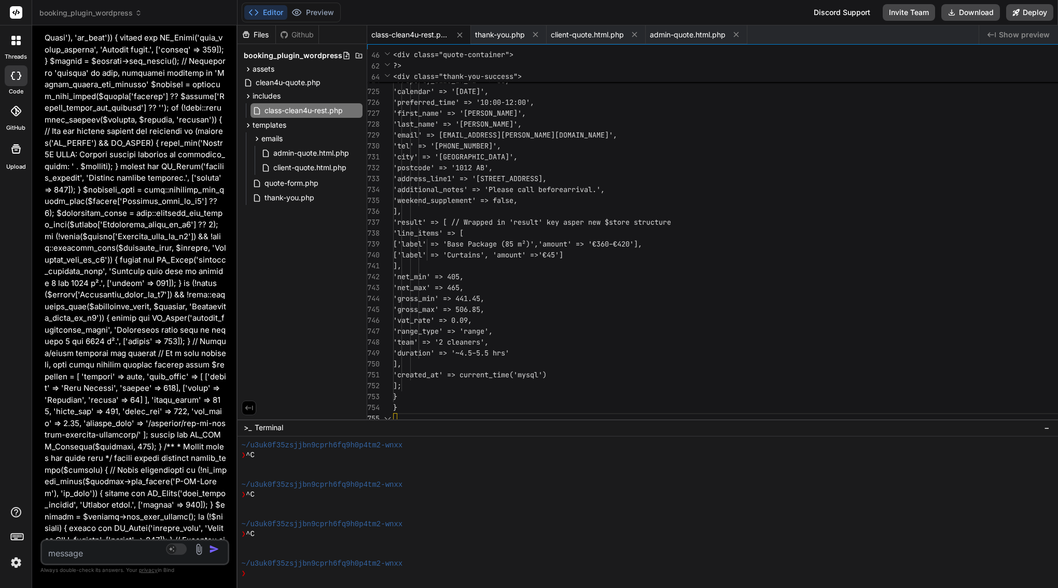
scroll to position [44, 0]
click at [518, 156] on span "'city' => 'Amsterdam'," at bounding box center [455, 156] width 124 height 9
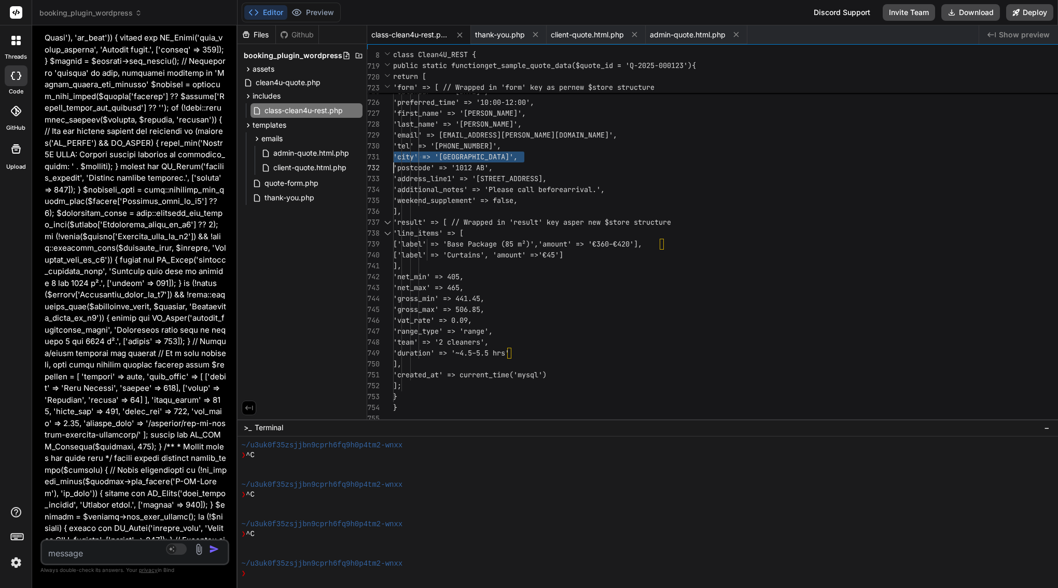
click at [518, 156] on span "'city' => 'Amsterdam'," at bounding box center [455, 156] width 124 height 9
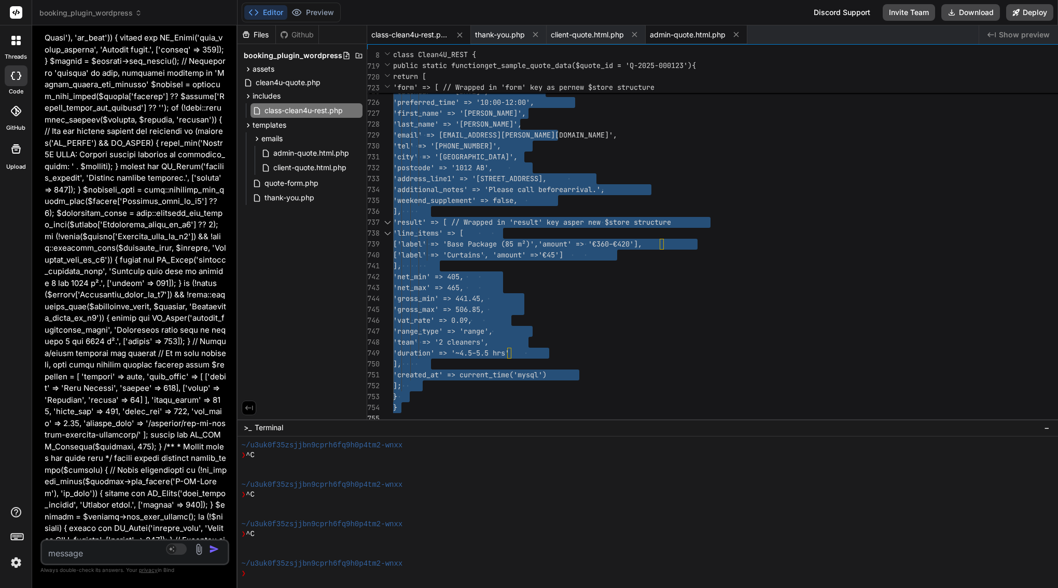
click at [726, 30] on span "admin-quote.html.php" at bounding box center [688, 35] width 76 height 10
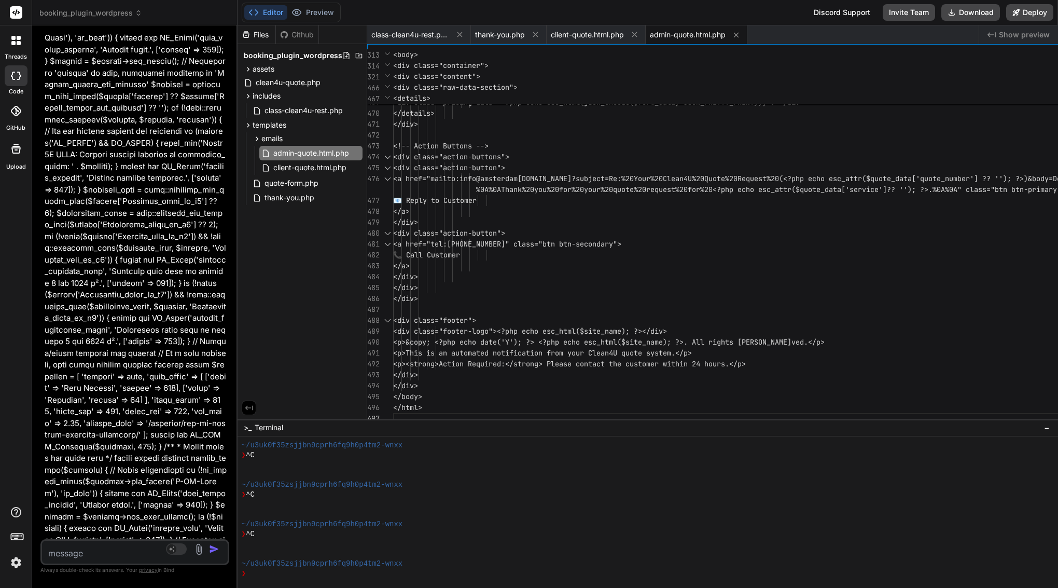
click at [489, 147] on span "<!-- Action Buttons -->" at bounding box center [440, 145] width 95 height 9
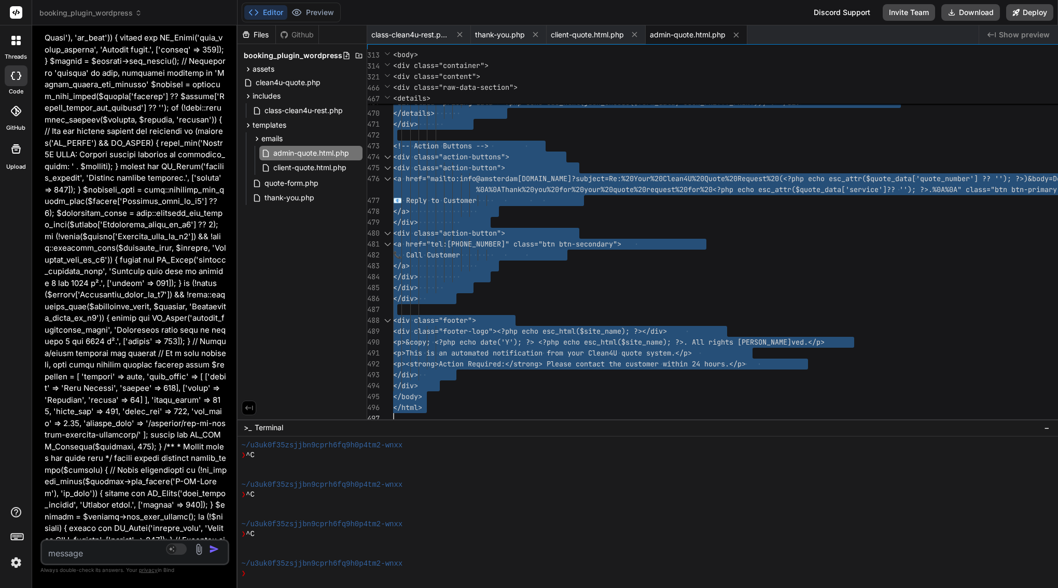
click at [489, 147] on span "<!-- Action Buttons -->" at bounding box center [440, 145] width 95 height 9
click at [624, 35] on span "client-quote.html.php" at bounding box center [587, 35] width 73 height 10
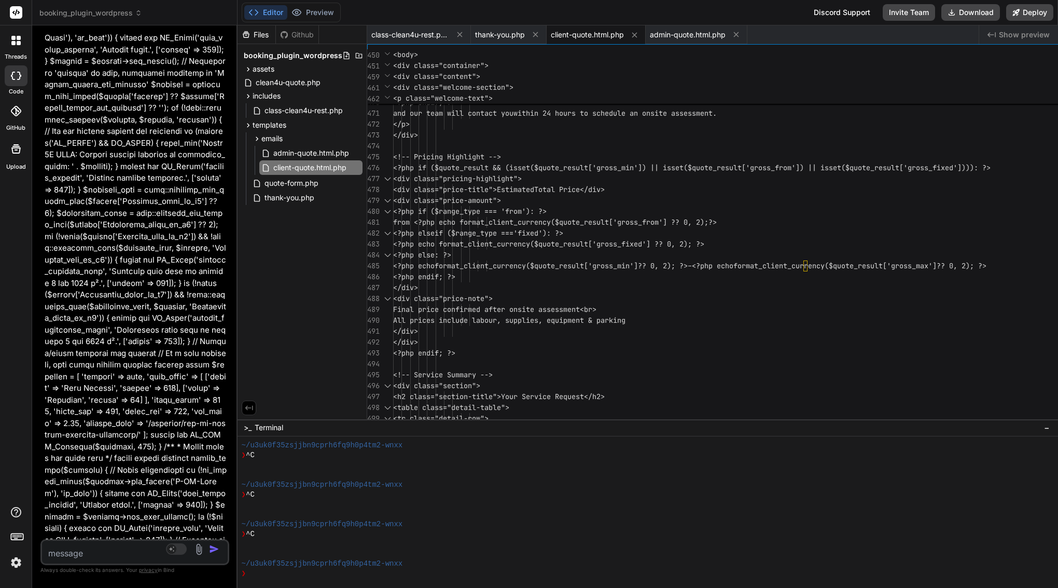
click at [501, 152] on span "<!-- Pricing Highlight -->" at bounding box center [447, 156] width 108 height 9
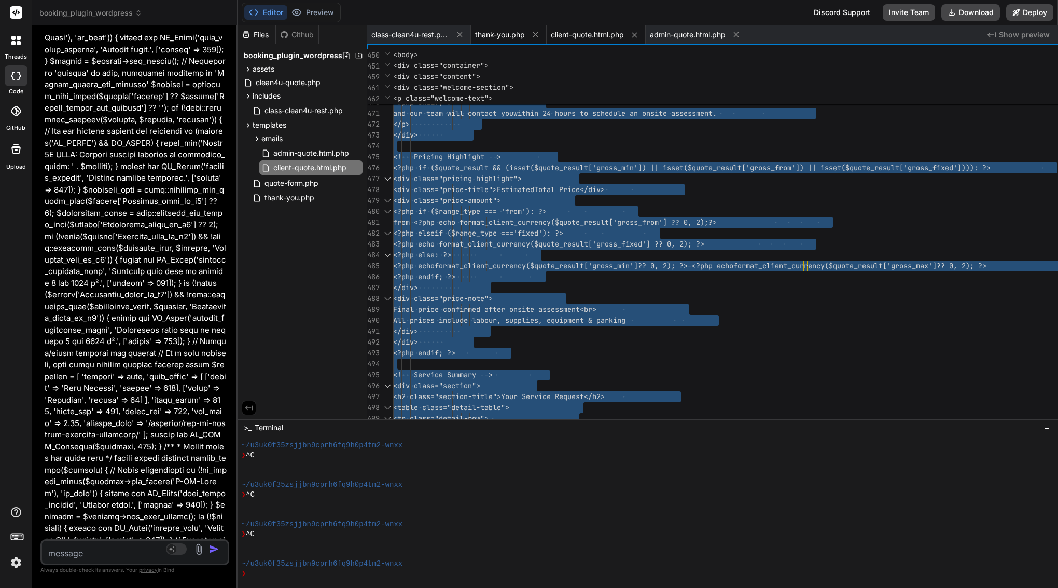
click at [547, 29] on div "thank-you.php" at bounding box center [509, 34] width 76 height 19
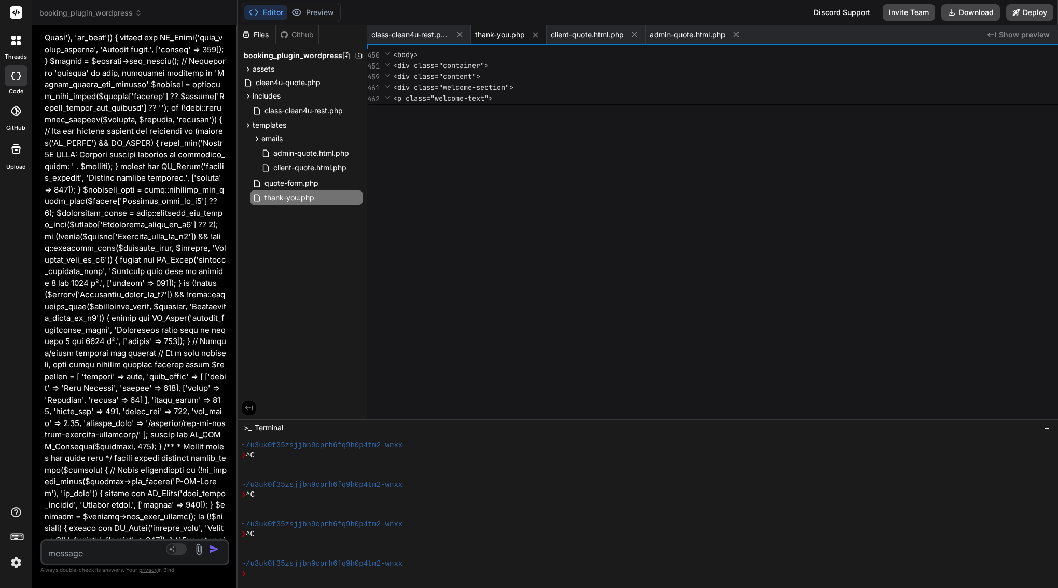
scroll to position [76, 0]
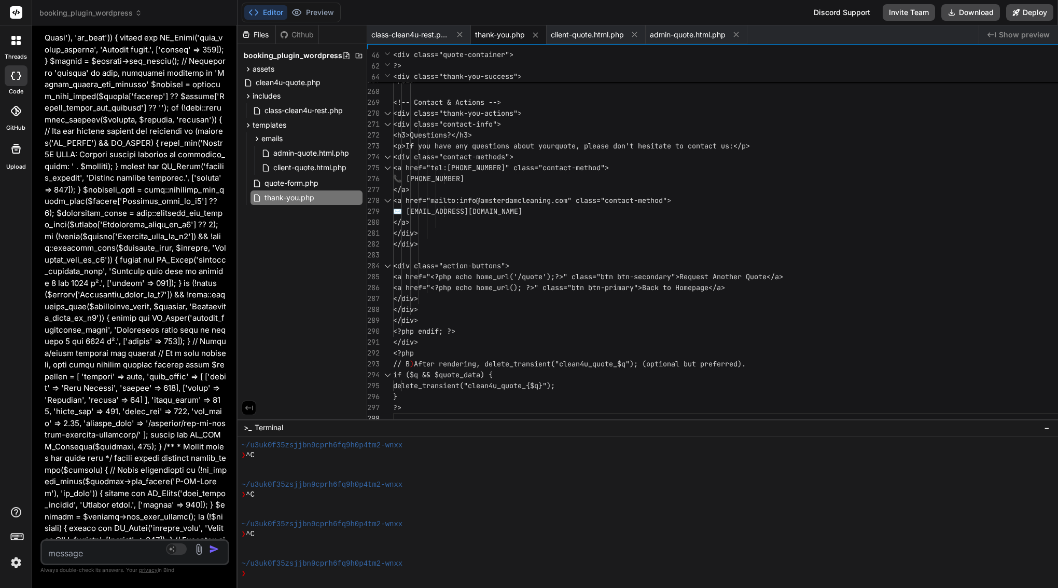
click at [667, 191] on div "</a>" at bounding box center [1000, 189] width 1215 height 11
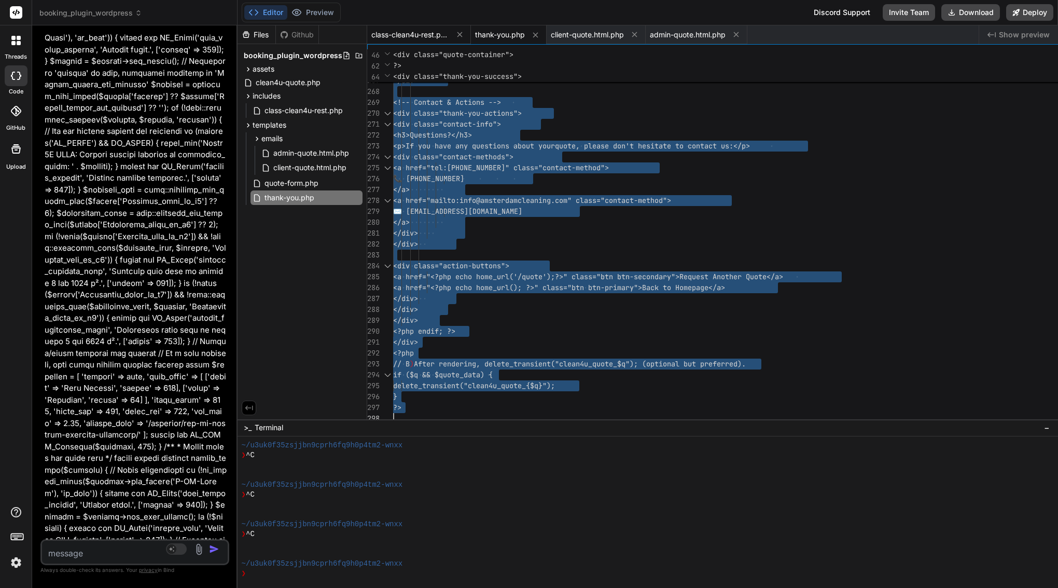
click at [449, 31] on span "class-clean4u-rest.php" at bounding box center [410, 35] width 78 height 10
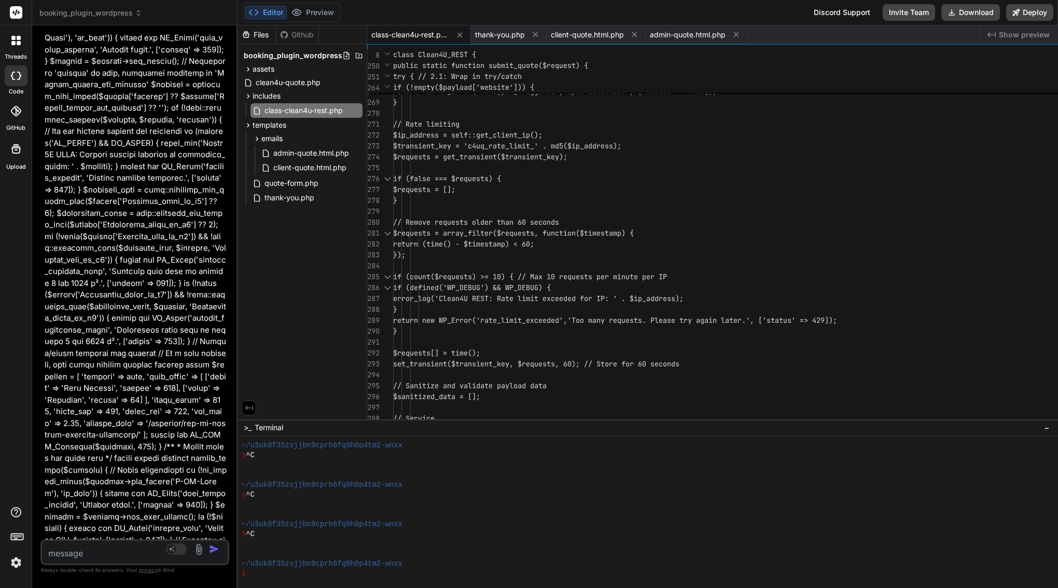
click at [646, 254] on div "});" at bounding box center [1000, 254] width 1215 height 11
type textarea "<?php /** * Clean4U REST API Handler * * Handles REST API endpoints for quote s…"
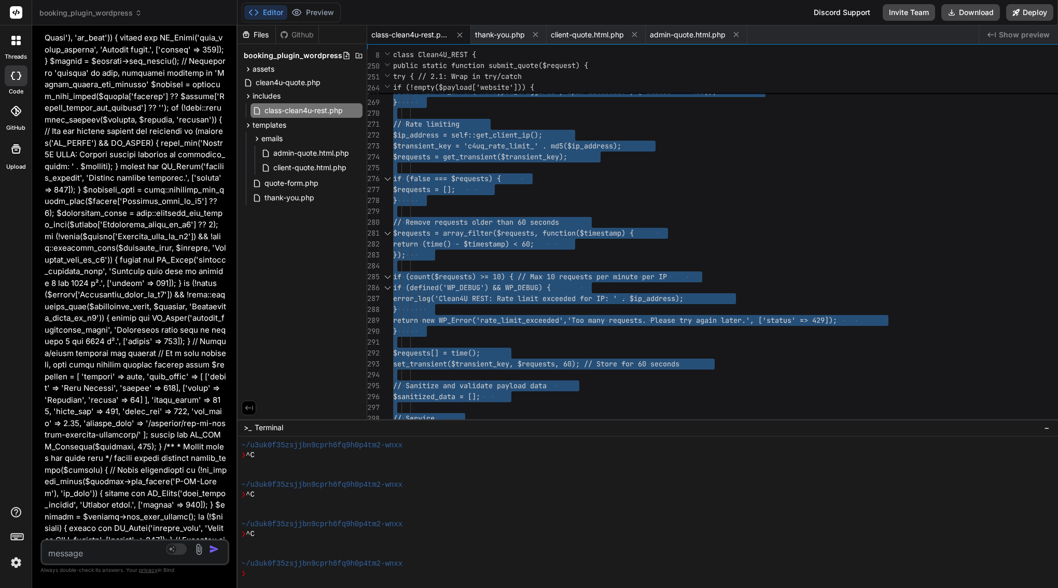
click at [646, 254] on div "});" at bounding box center [1000, 254] width 1215 height 11
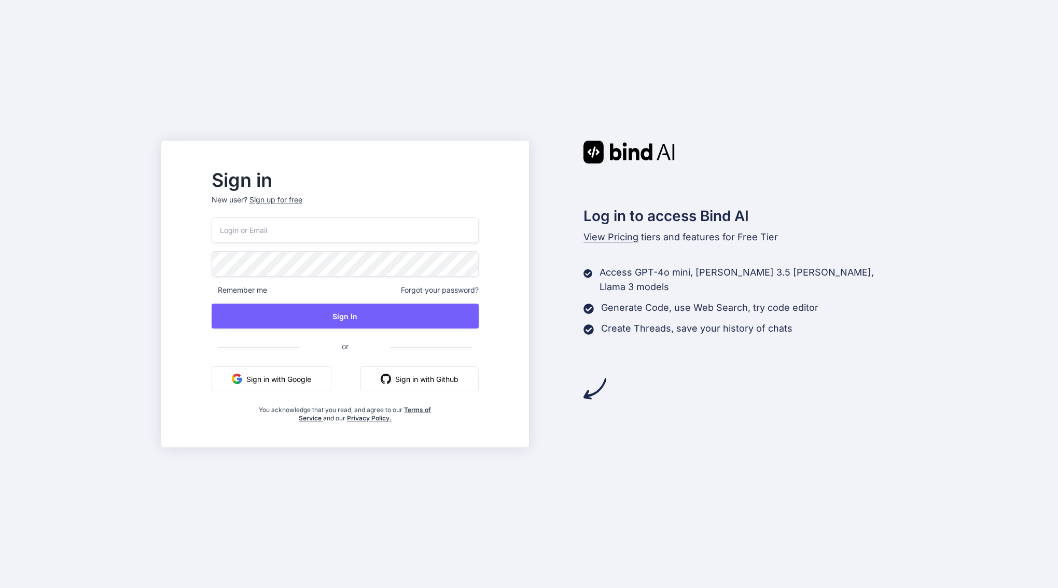
type input "[EMAIL_ADDRESS][DOMAIN_NAME]"
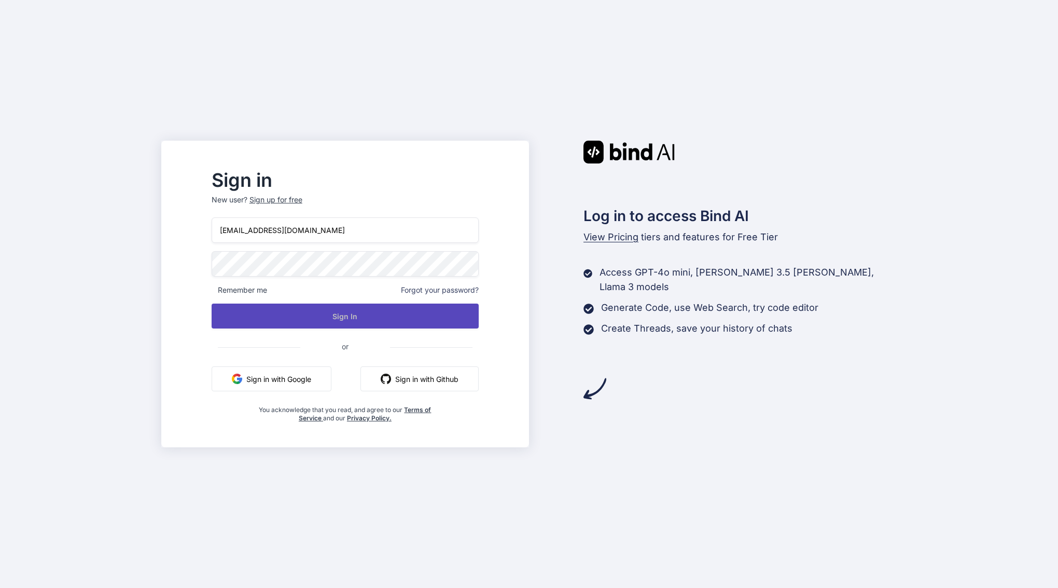
click at [364, 313] on button "Sign In" at bounding box center [345, 315] width 267 height 25
